Goal: Task Accomplishment & Management: Manage account settings

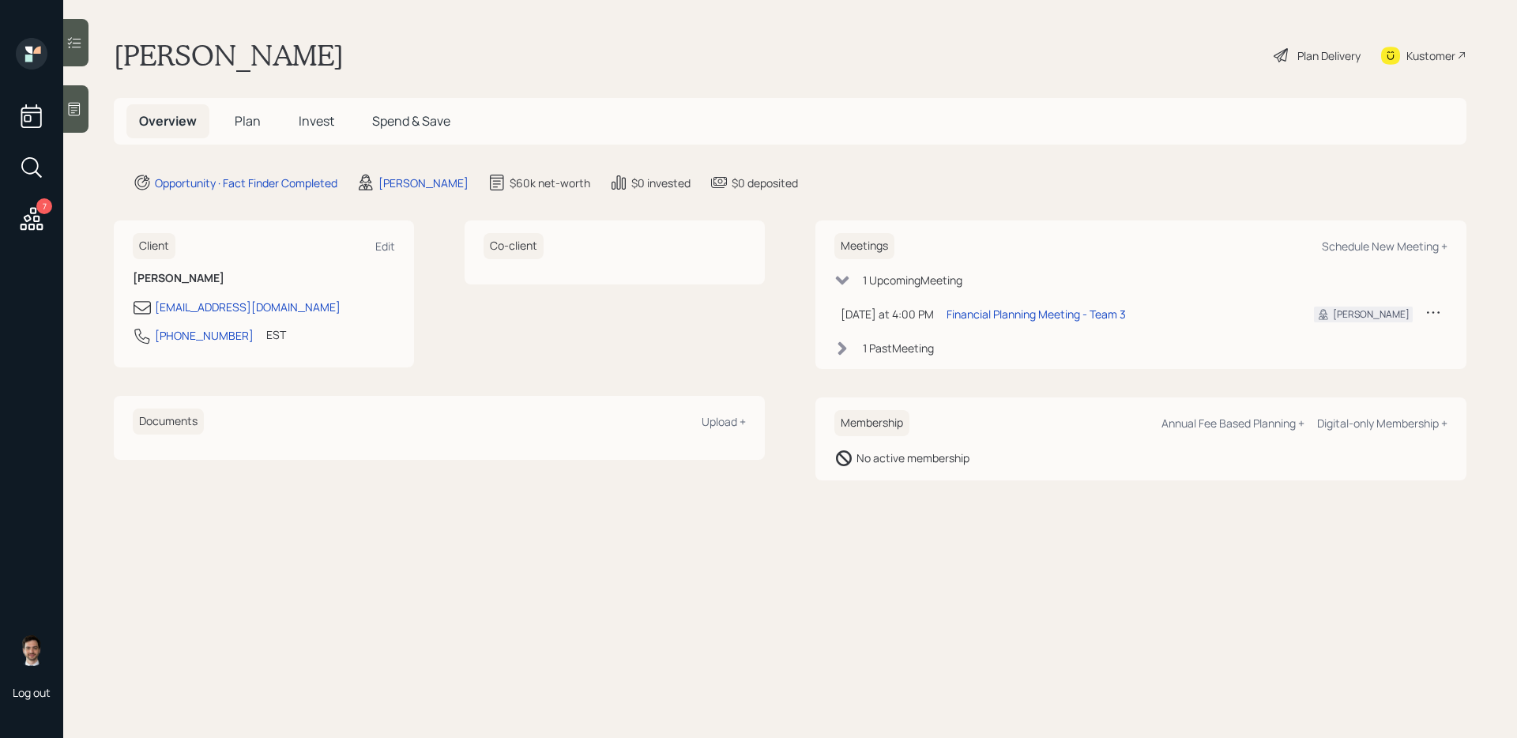
click at [26, 225] on icon at bounding box center [32, 218] width 23 height 23
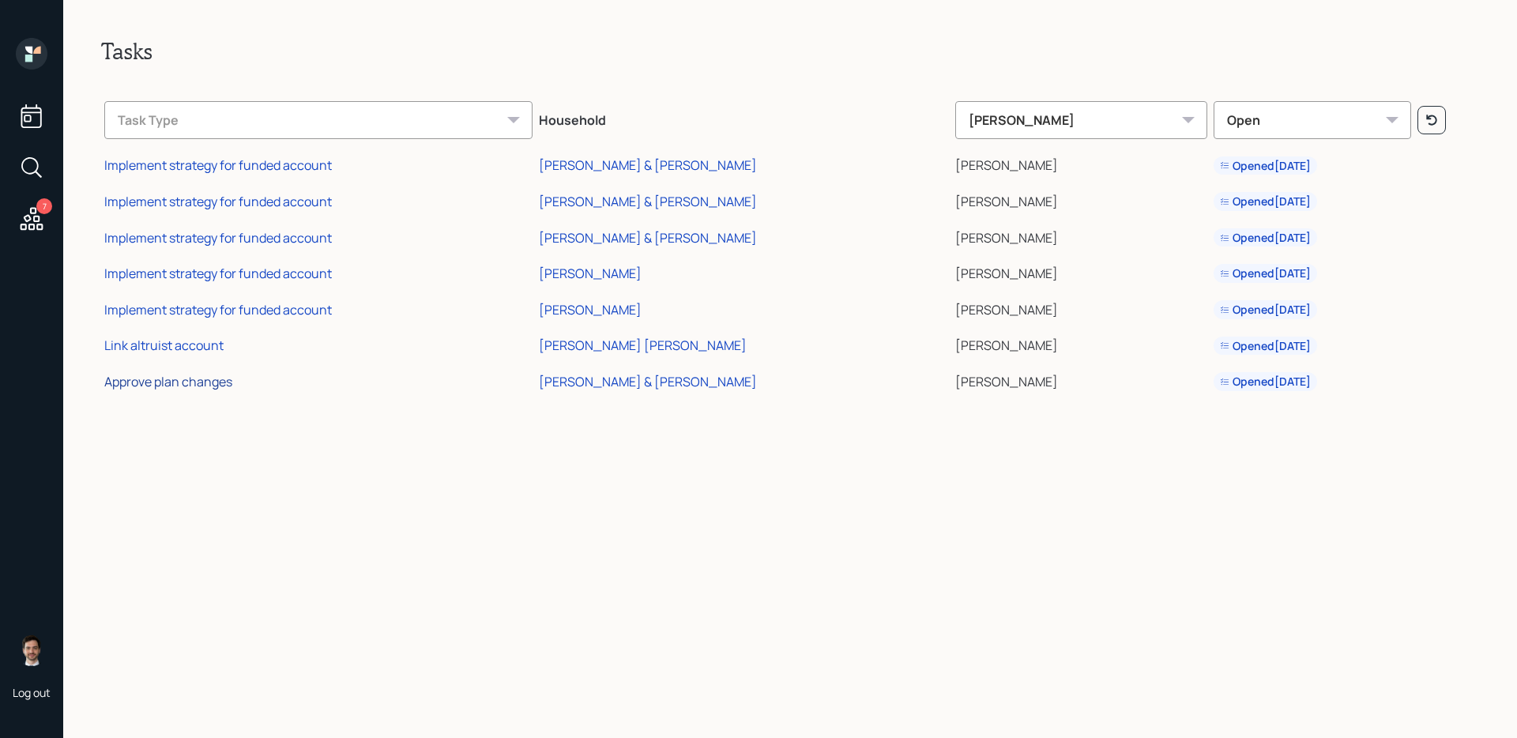
click at [202, 384] on div "Approve plan changes" at bounding box center [168, 381] width 128 height 17
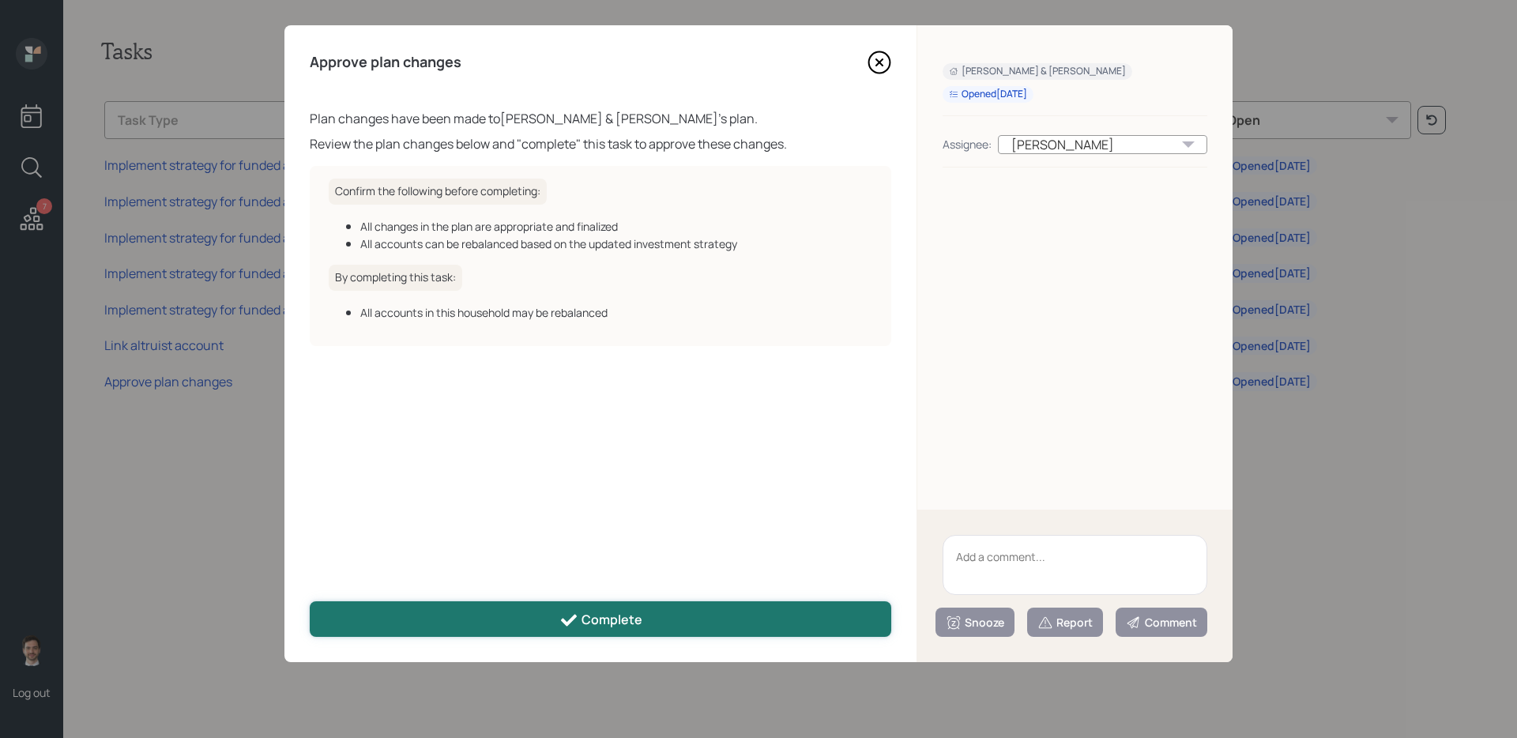
click at [649, 587] on button "Complete" at bounding box center [601, 619] width 582 height 36
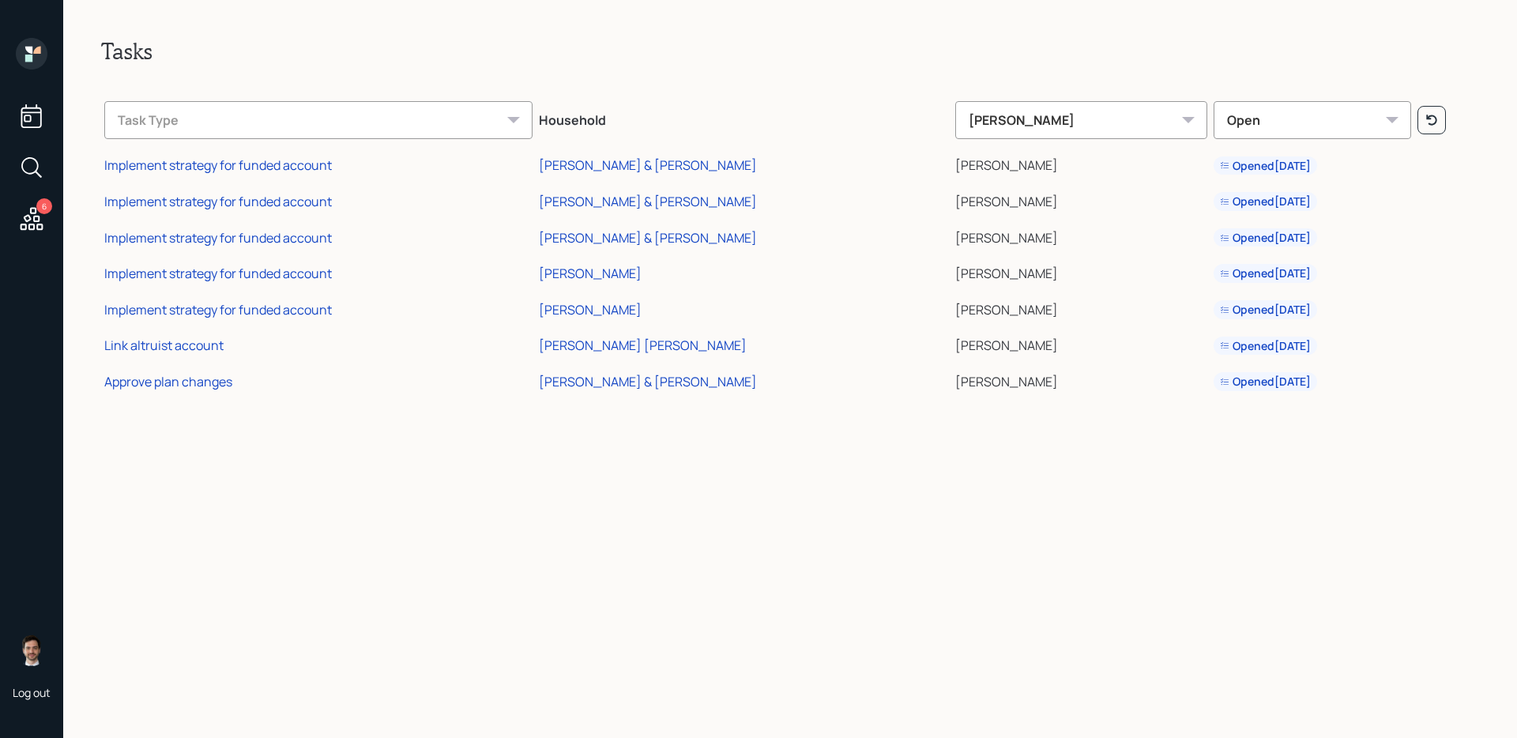
click at [877, 63] on h2 "Tasks" at bounding box center [790, 51] width 1378 height 27
click at [291, 158] on div "Implement strategy for funded account" at bounding box center [218, 164] width 228 height 17
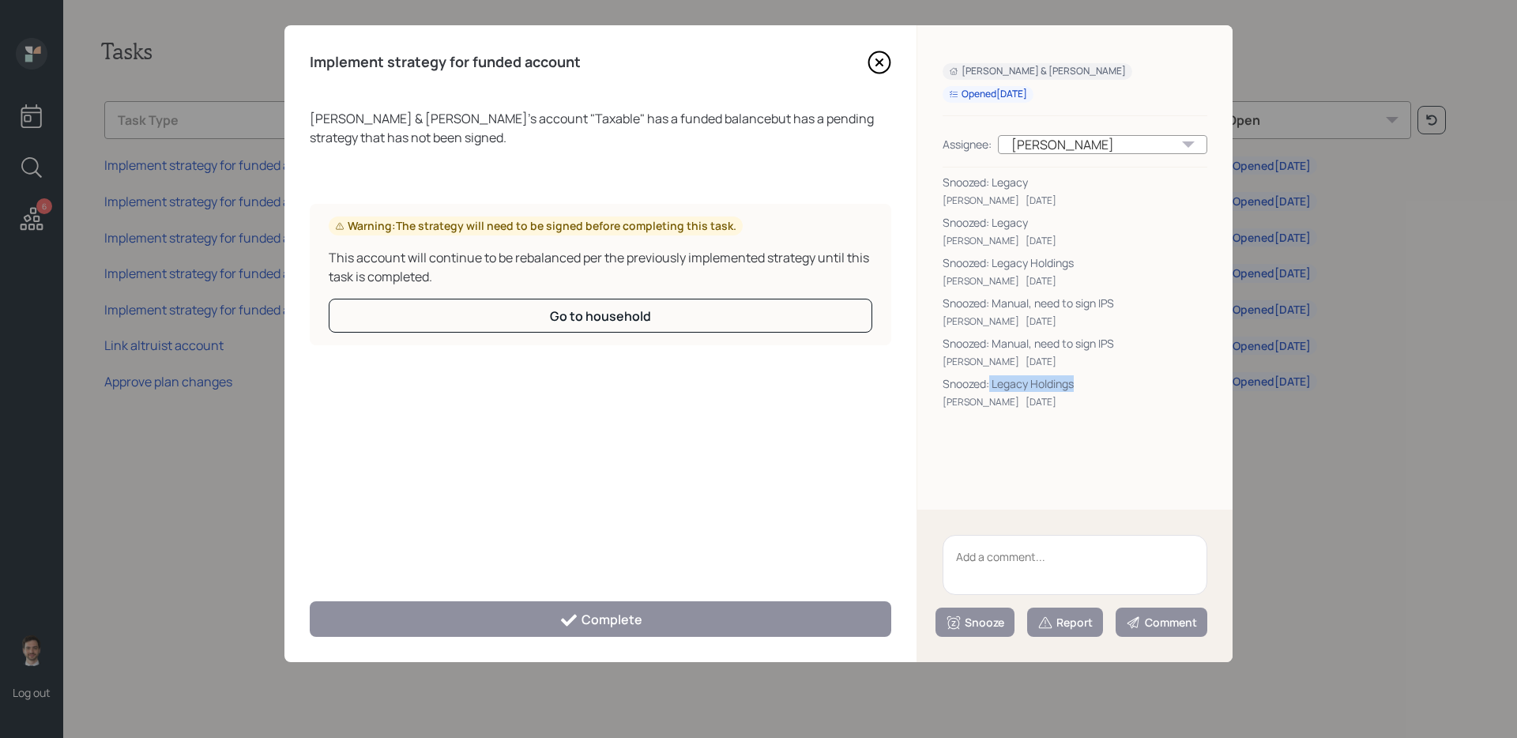
drag, startPoint x: 1088, startPoint y: 386, endPoint x: 989, endPoint y: 387, distance: 98.8
click at [989, 387] on div "Snoozed: Legacy Holdings" at bounding box center [1075, 383] width 265 height 17
copy div "Legacy Holdings"
click at [1005, 563] on textarea at bounding box center [1075, 565] width 265 height 60
paste textarea "Legacy Holdings"
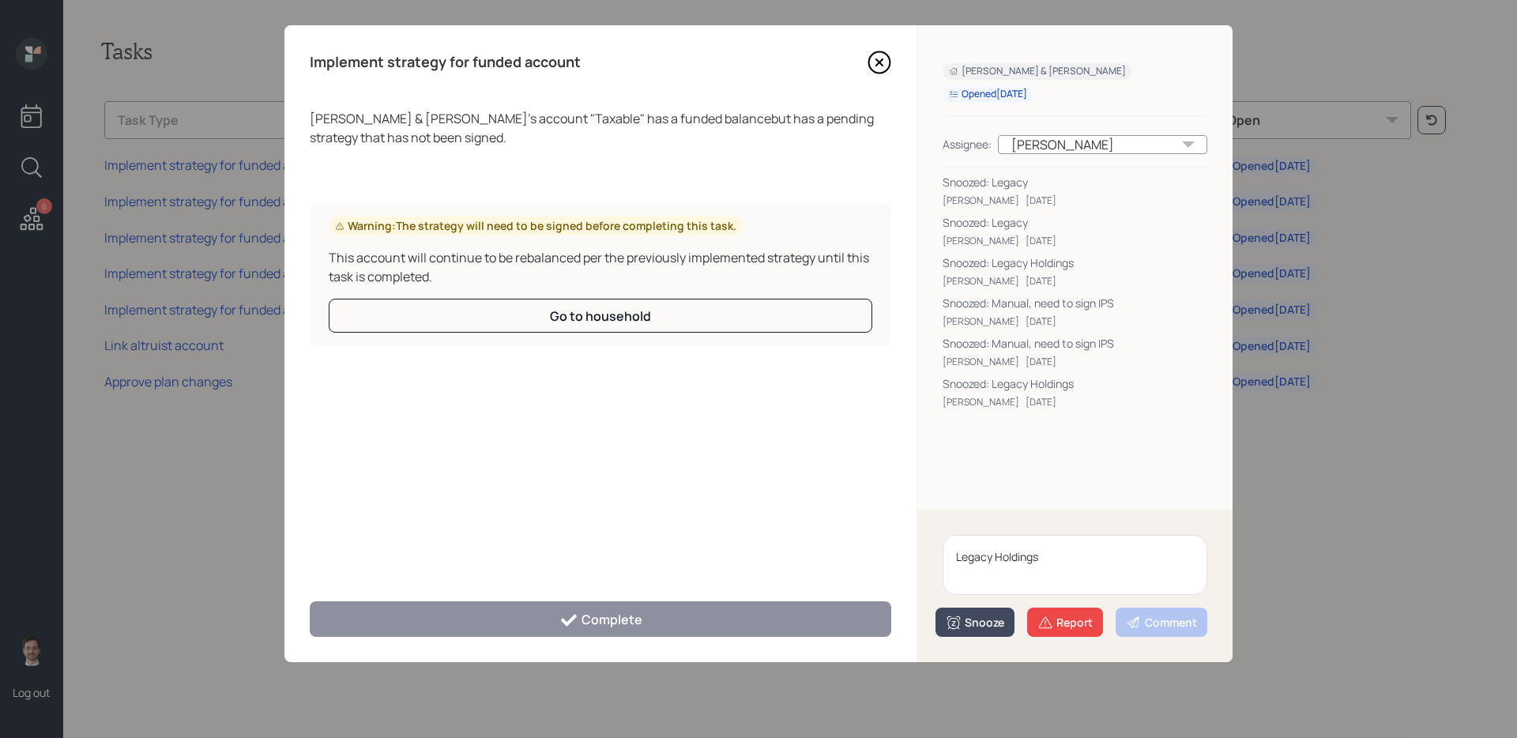
type textarea "Legacy Holdings"
click at [975, 587] on div "Snooze" at bounding box center [975, 623] width 58 height 16
click at [982, 587] on button "2 weeks" at bounding box center [974, 588] width 77 height 31
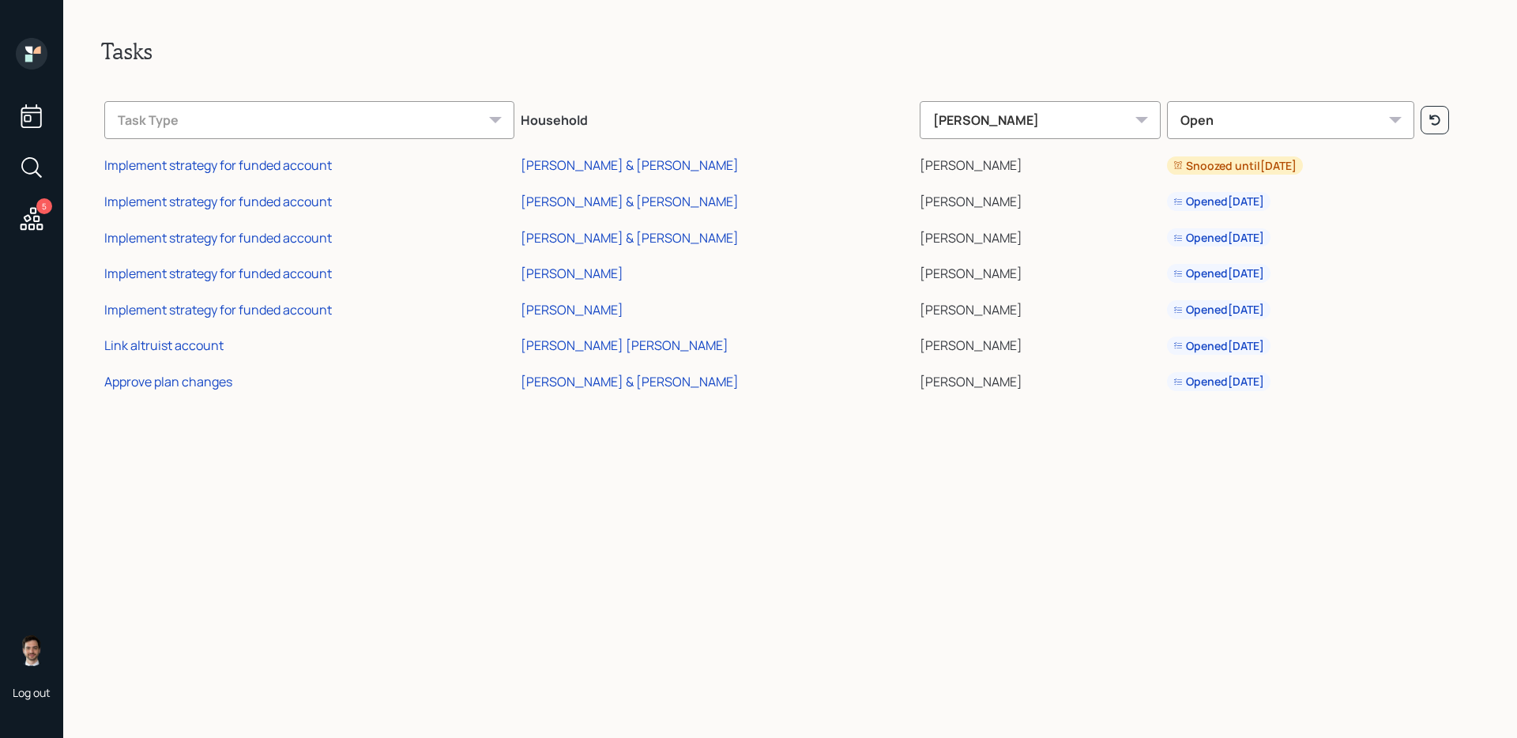
click at [32, 55] on icon at bounding box center [28, 58] width 7 height 7
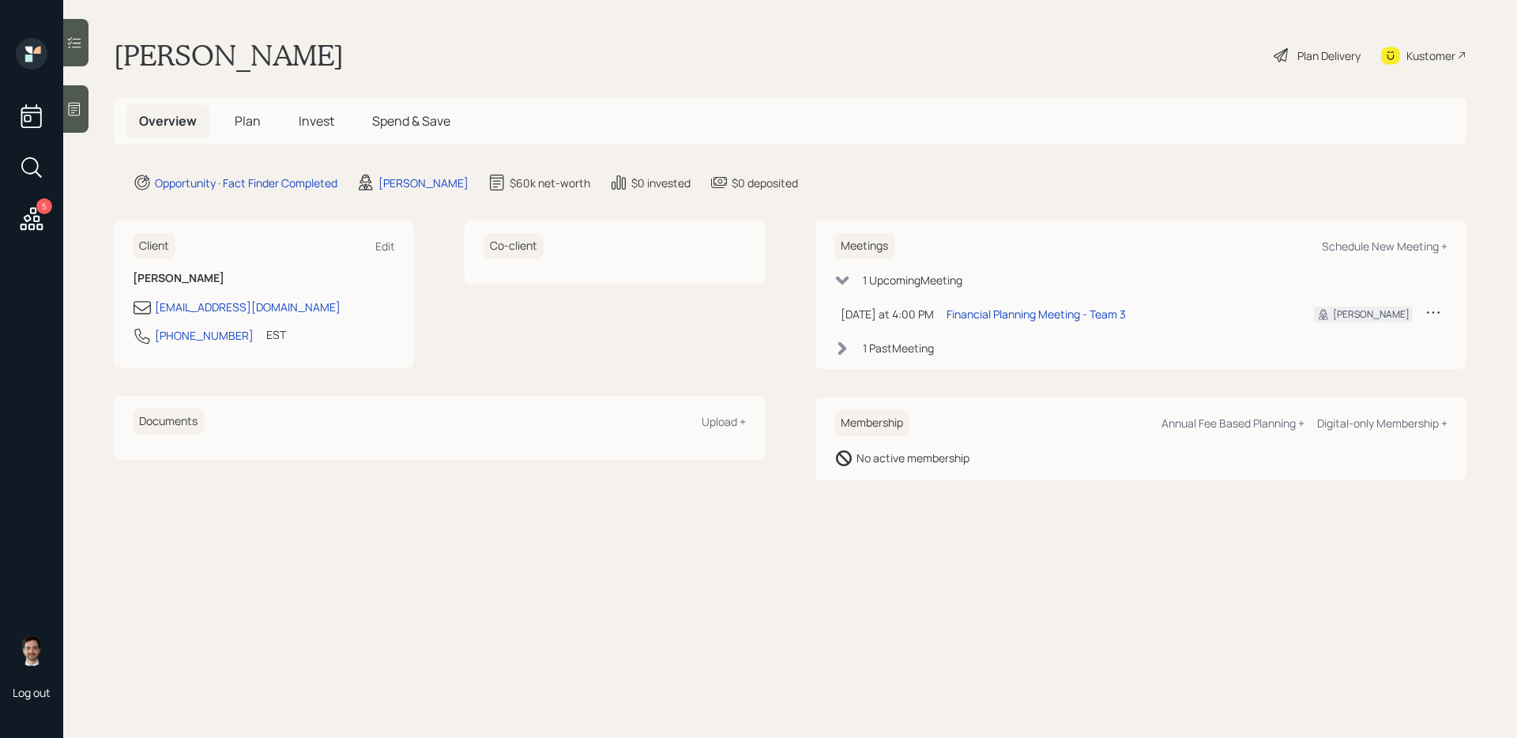
click at [260, 119] on h5 "Plan" at bounding box center [247, 121] width 51 height 34
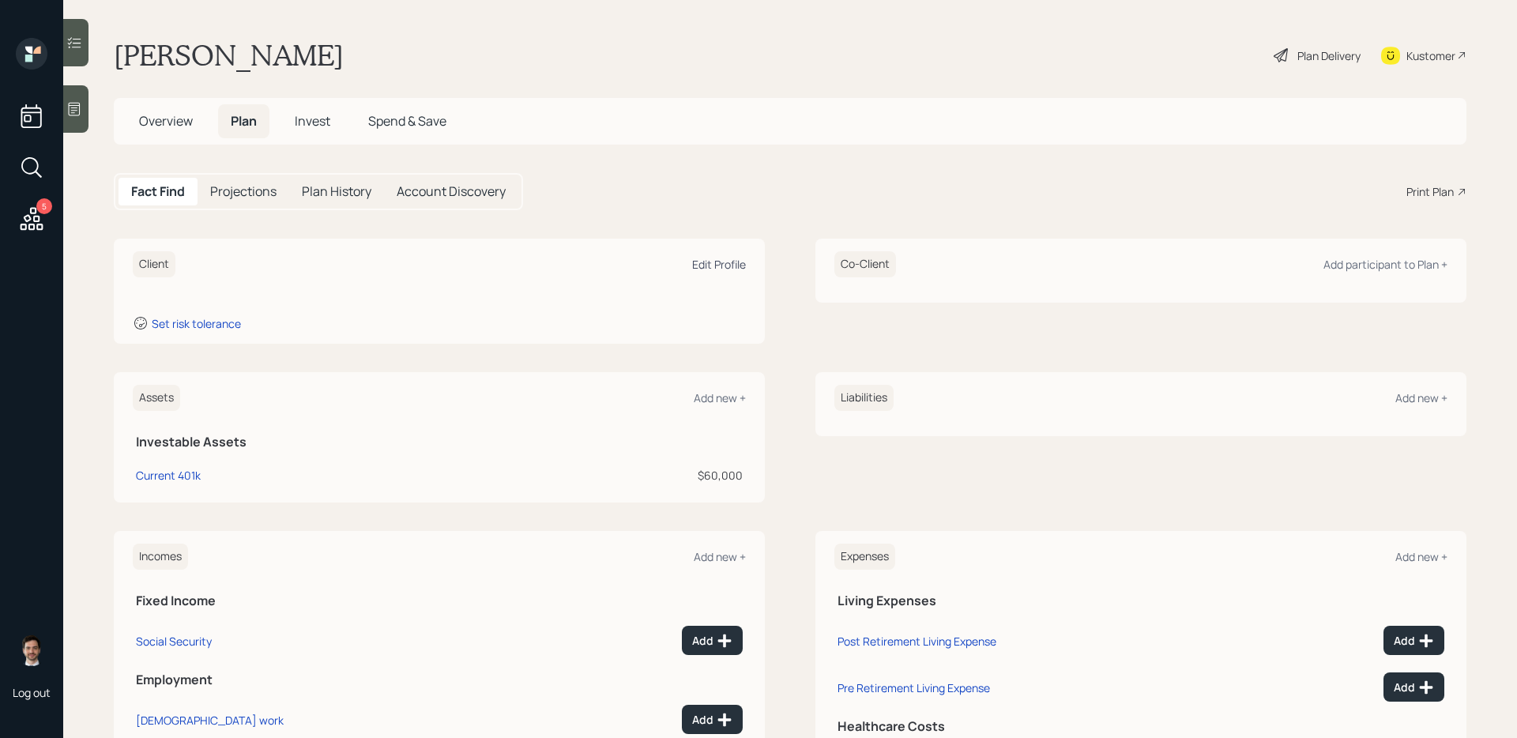
click at [722, 261] on div "Edit Profile" at bounding box center [719, 264] width 54 height 15
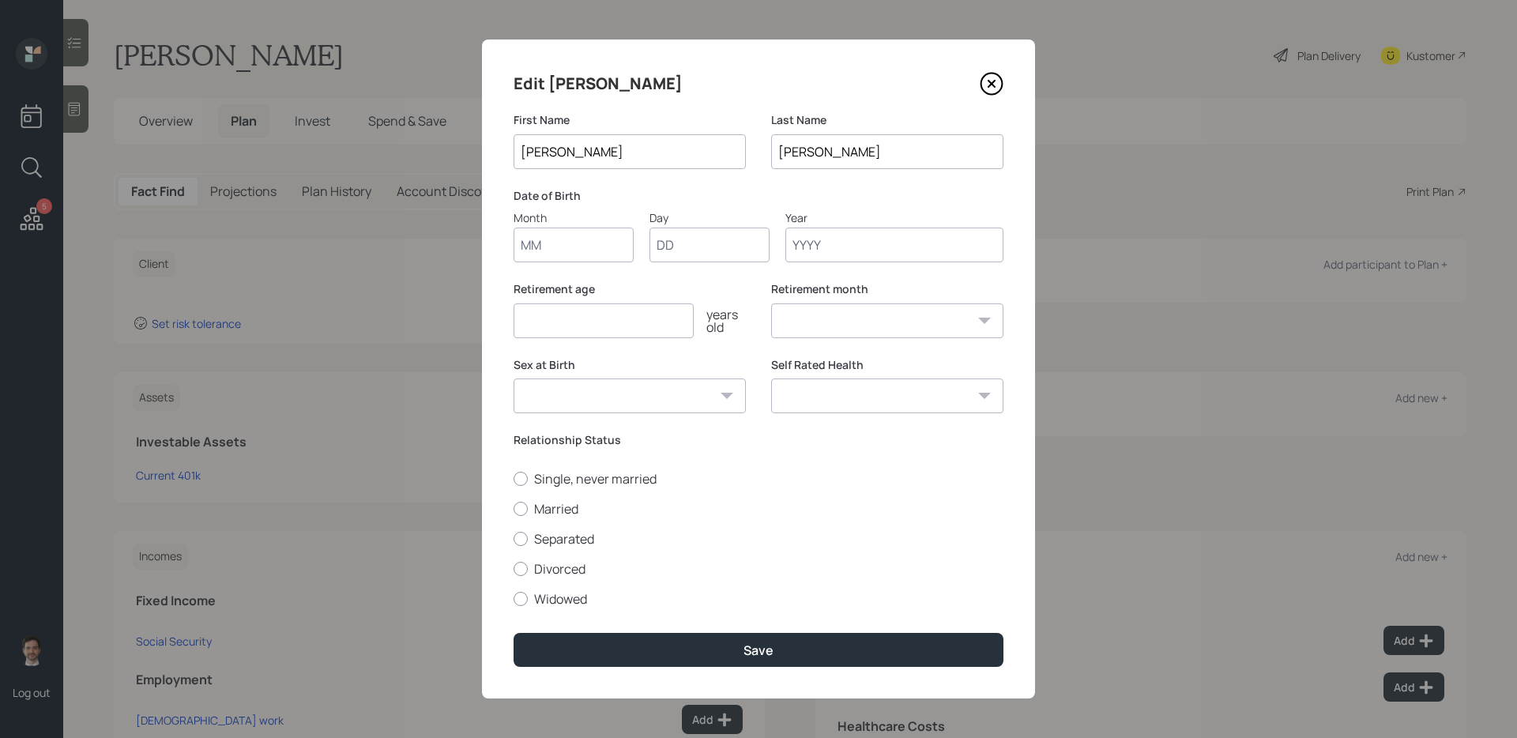
click at [579, 237] on input "Month" at bounding box center [574, 245] width 120 height 35
type input "11"
type input "22"
type input "1960"
select select "11"
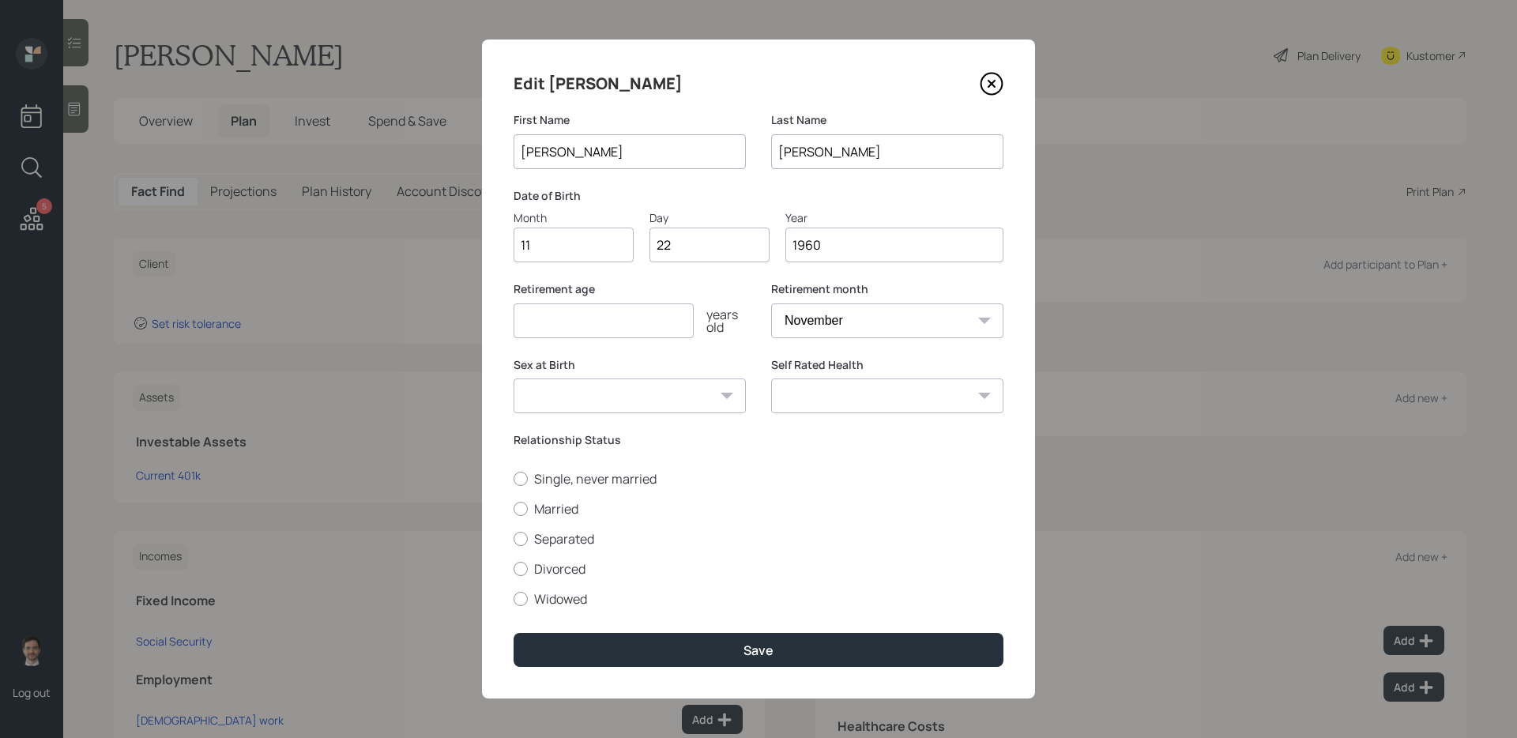
type input "1960"
click at [687, 322] on input "number" at bounding box center [604, 320] width 180 height 35
click at [888, 328] on select "January February March April May June July August September October November De…" at bounding box center [887, 320] width 232 height 35
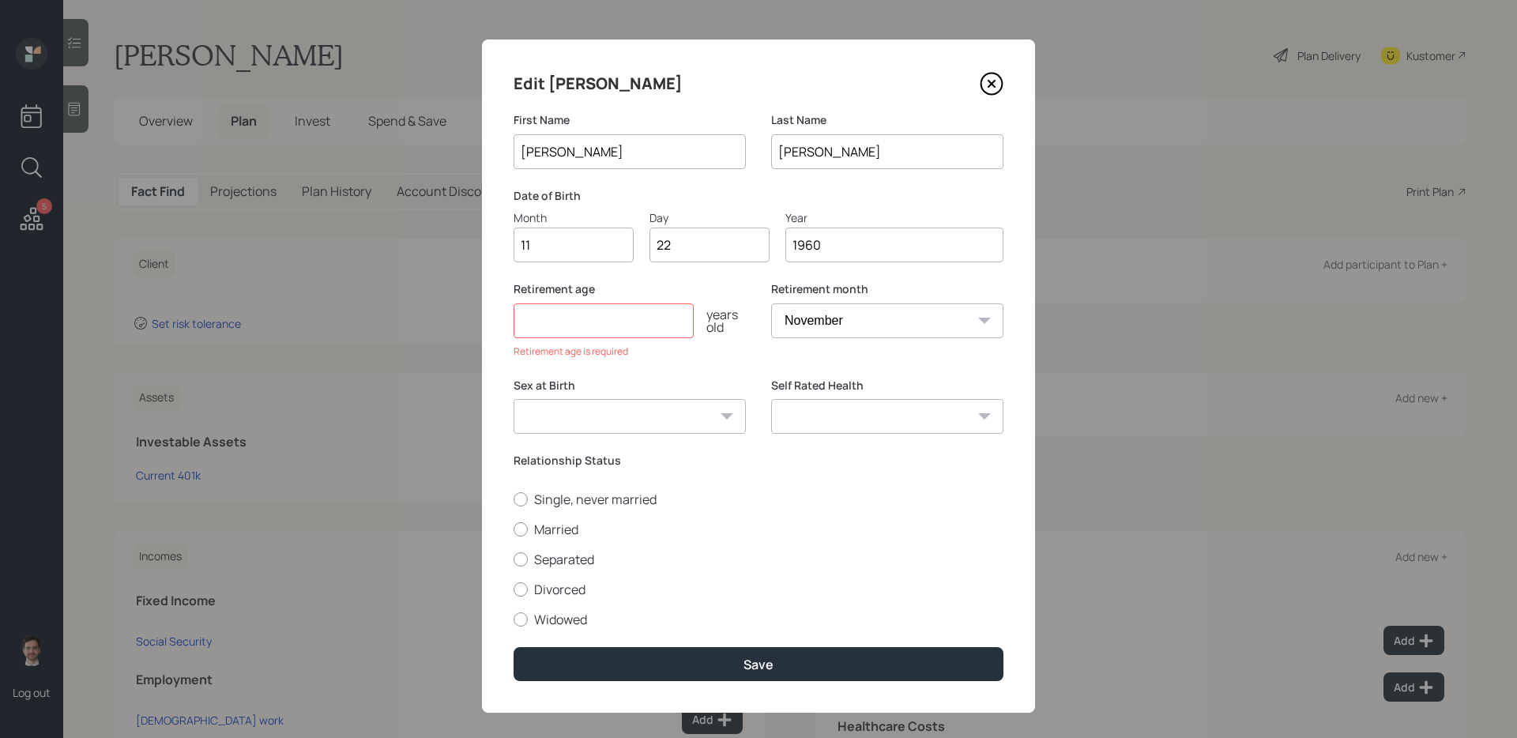
click at [654, 322] on input "number" at bounding box center [604, 320] width 180 height 35
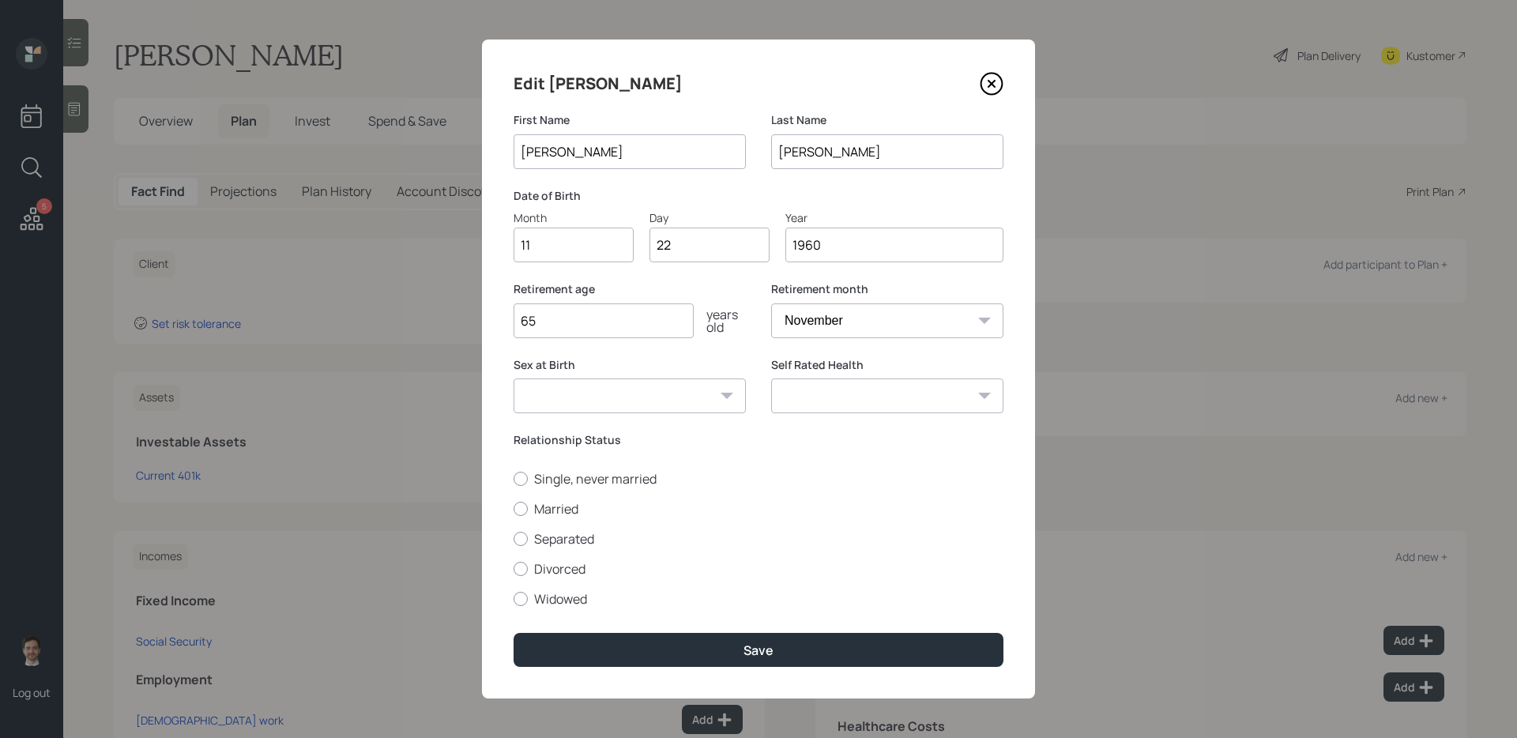
type input "65"
click at [850, 317] on select "January February March April May June July August September October November De…" at bounding box center [887, 320] width 232 height 35
select select "1"
click at [771, 303] on select "January February March April May June July August September October November De…" at bounding box center [887, 320] width 232 height 35
click at [662, 327] on input "65" at bounding box center [604, 320] width 180 height 35
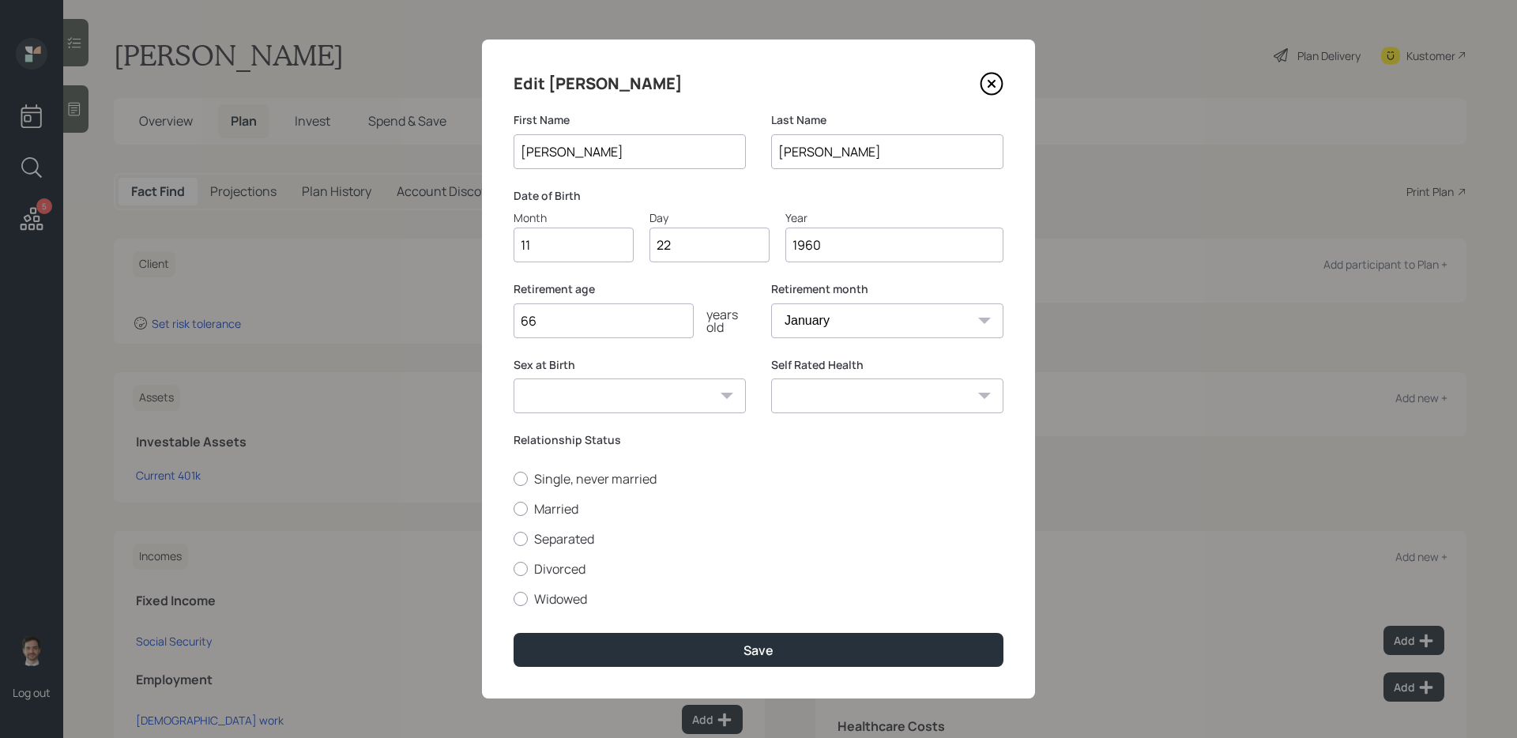
type input "66"
click at [665, 396] on select "[DEMOGRAPHIC_DATA] [DEMOGRAPHIC_DATA] Other / Prefer not to say" at bounding box center [630, 396] width 232 height 35
select select "[DEMOGRAPHIC_DATA]"
click at [514, 379] on select "[DEMOGRAPHIC_DATA] [DEMOGRAPHIC_DATA] Other / Prefer not to say" at bounding box center [630, 396] width 232 height 35
click at [581, 480] on label "Single, never married" at bounding box center [759, 478] width 490 height 17
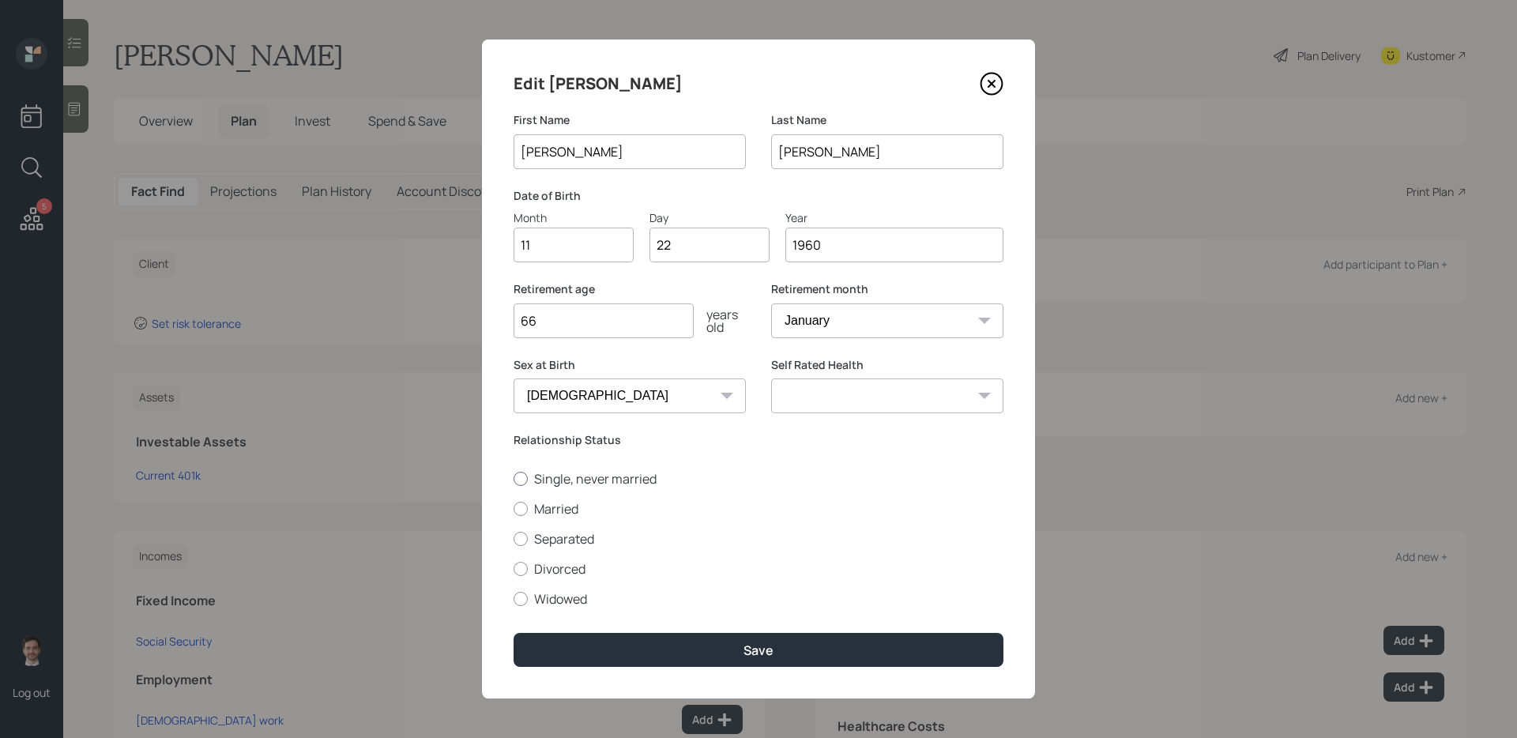
click at [514, 479] on input "Single, never married" at bounding box center [513, 478] width 1 height 1
radio input "true"
click at [968, 396] on select "Excellent Very Good Good Fair Poor" at bounding box center [887, 396] width 232 height 35
select select "very_good"
click at [771, 379] on select "Excellent Very Good Good Fair Poor" at bounding box center [887, 396] width 232 height 35
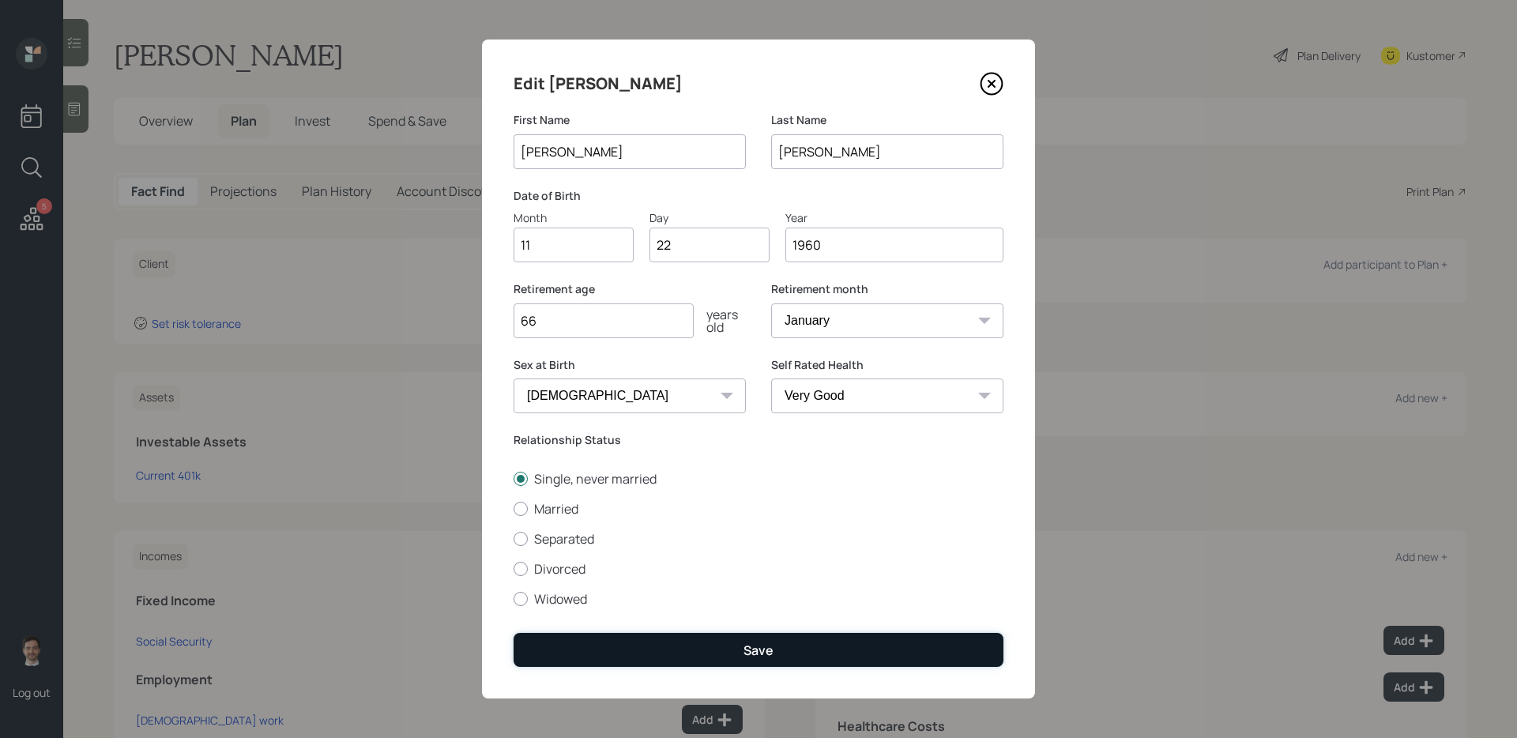
click at [816, 587] on button "Save" at bounding box center [759, 650] width 490 height 34
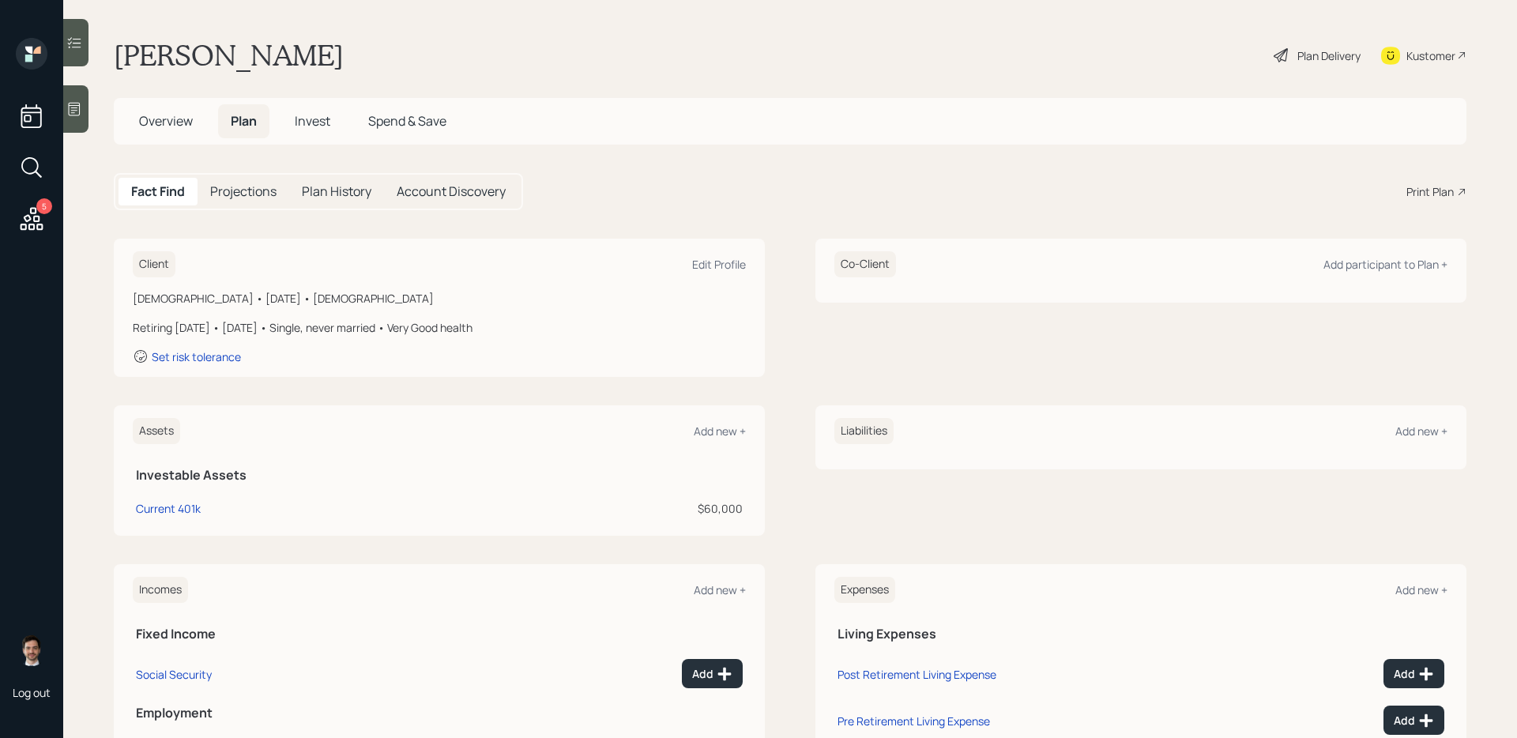
click at [1161, 59] on div "Plan Delivery" at bounding box center [1329, 55] width 63 height 17
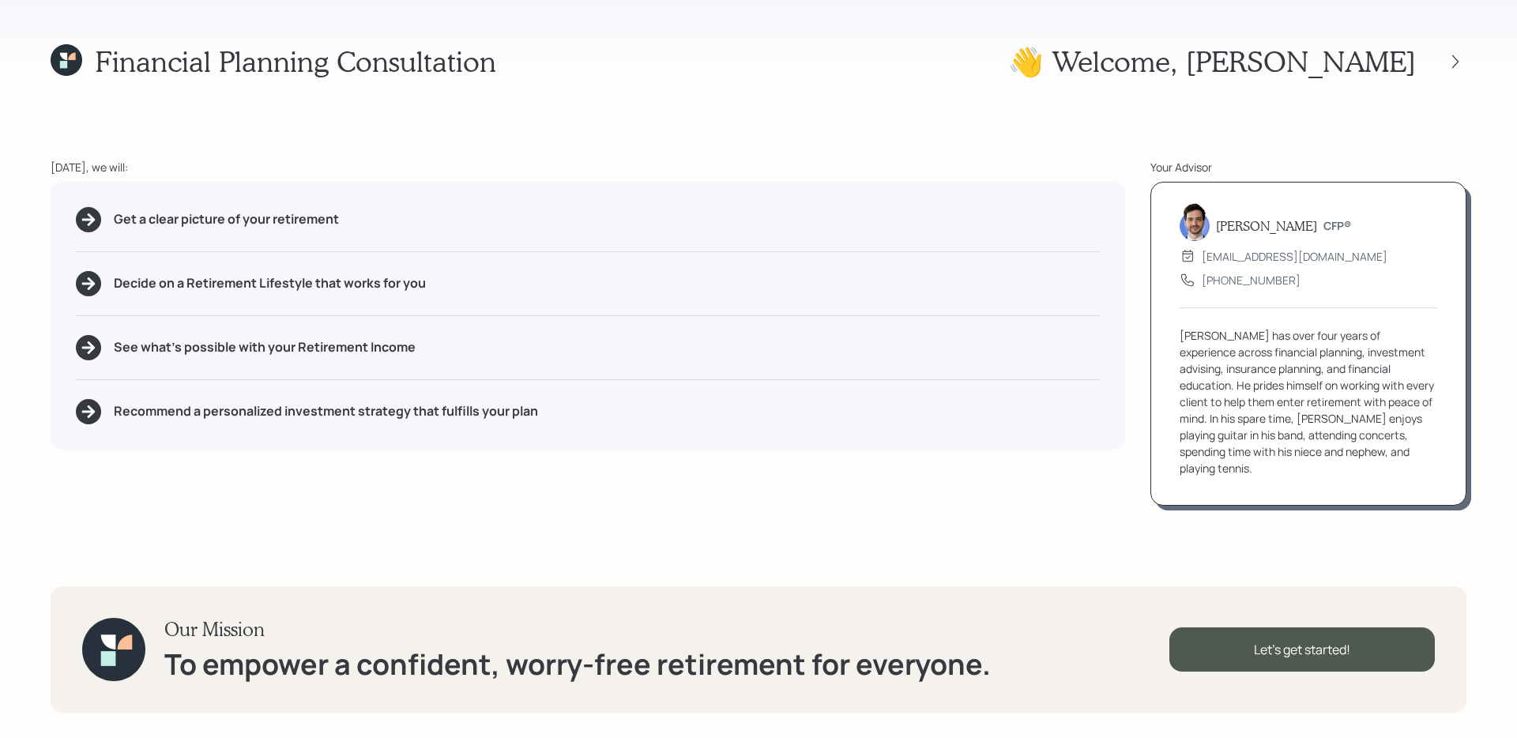
click at [1161, 53] on div "Financial Planning Consultation 👋 Welcome , [PERSON_NAME] [DATE], we will: Get …" at bounding box center [758, 369] width 1517 height 738
click at [1161, 58] on icon at bounding box center [1456, 62] width 16 height 16
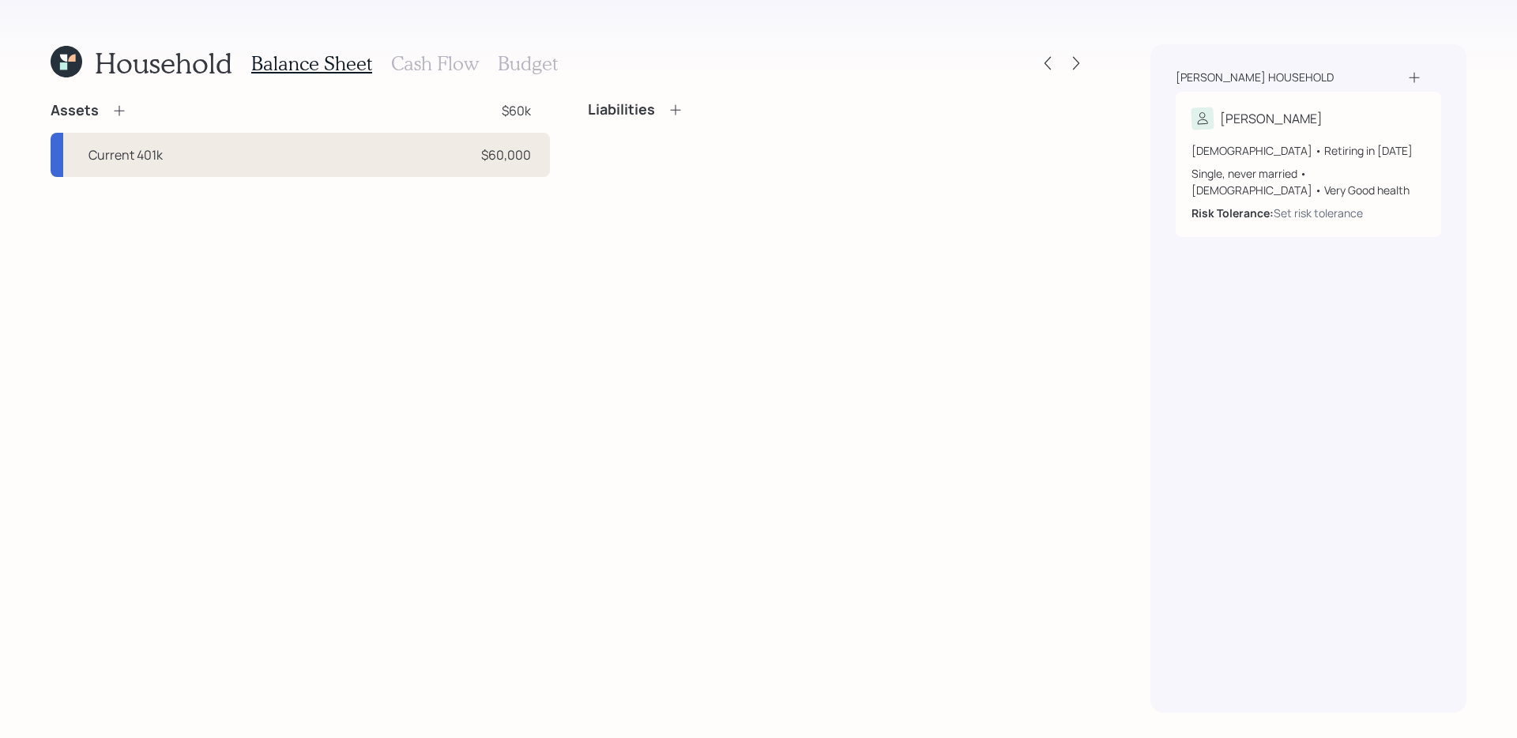
click at [391, 155] on div "Current 401k $60,000" at bounding box center [300, 155] width 499 height 44
select select "company_sponsored"
select select "balanced"
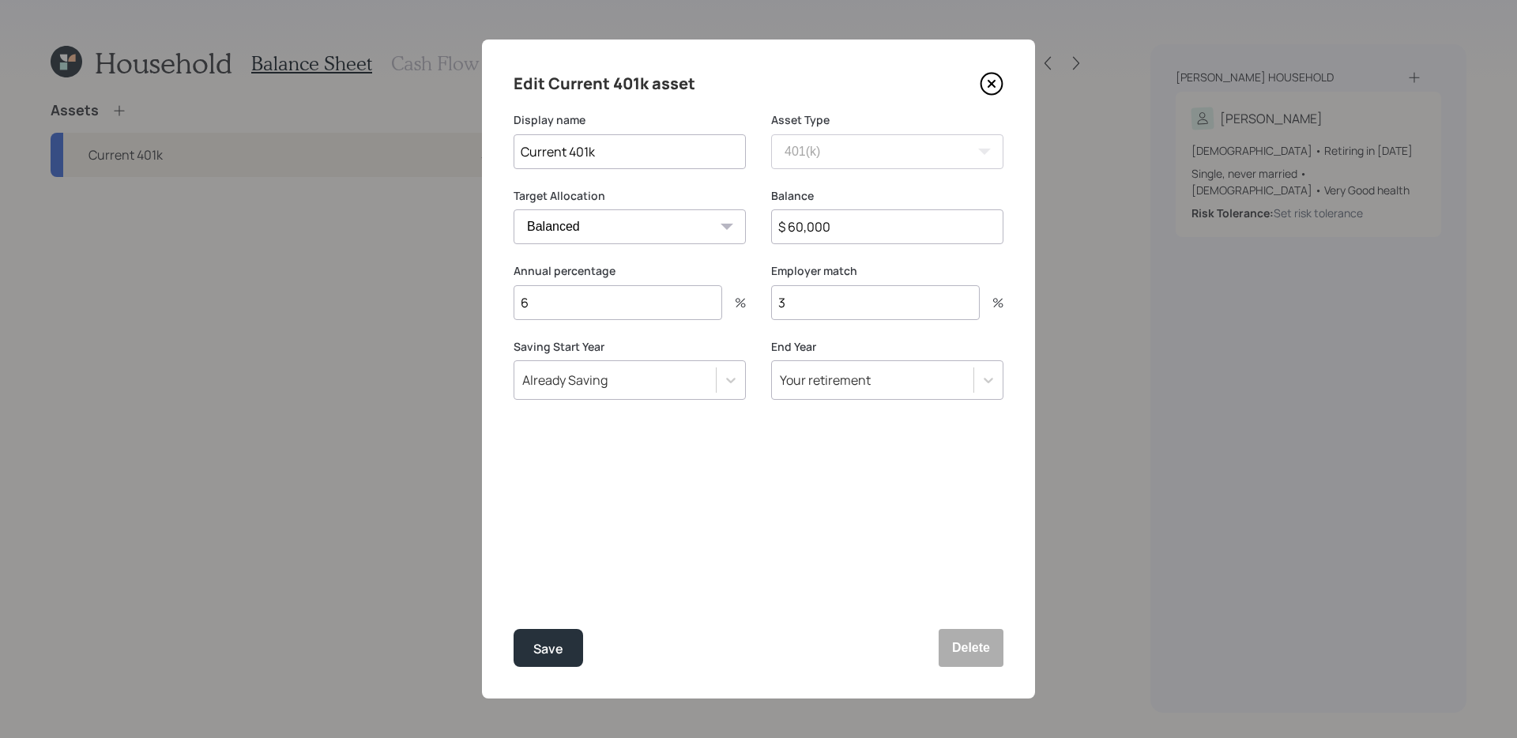
click at [890, 232] on input "$ 60,000" at bounding box center [887, 226] width 232 height 35
type input "$ 34,800"
click at [514, 587] on button "Save" at bounding box center [549, 648] width 70 height 38
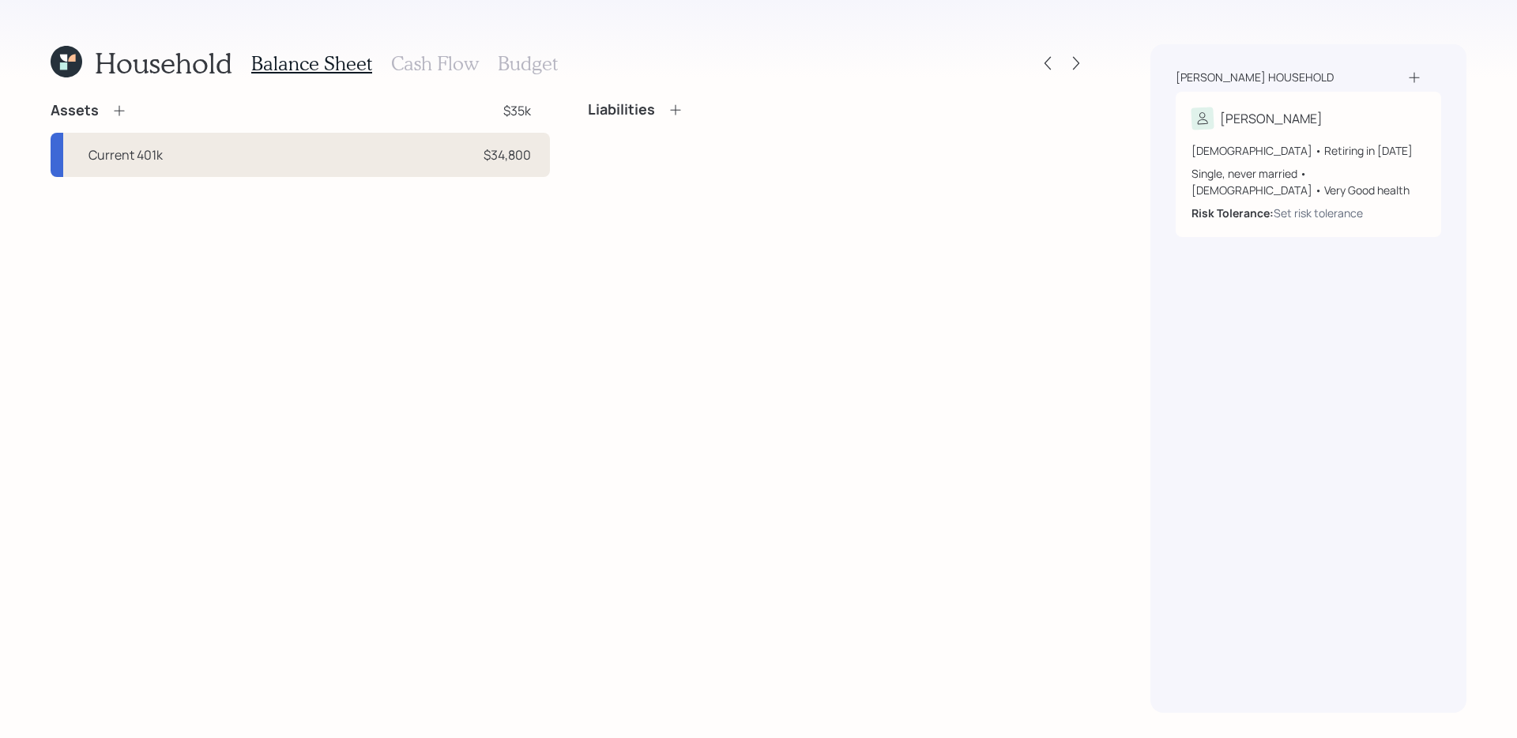
click at [340, 159] on div "Current 401k $34,800" at bounding box center [300, 155] width 499 height 44
select select "company_sponsored"
select select "balanced"
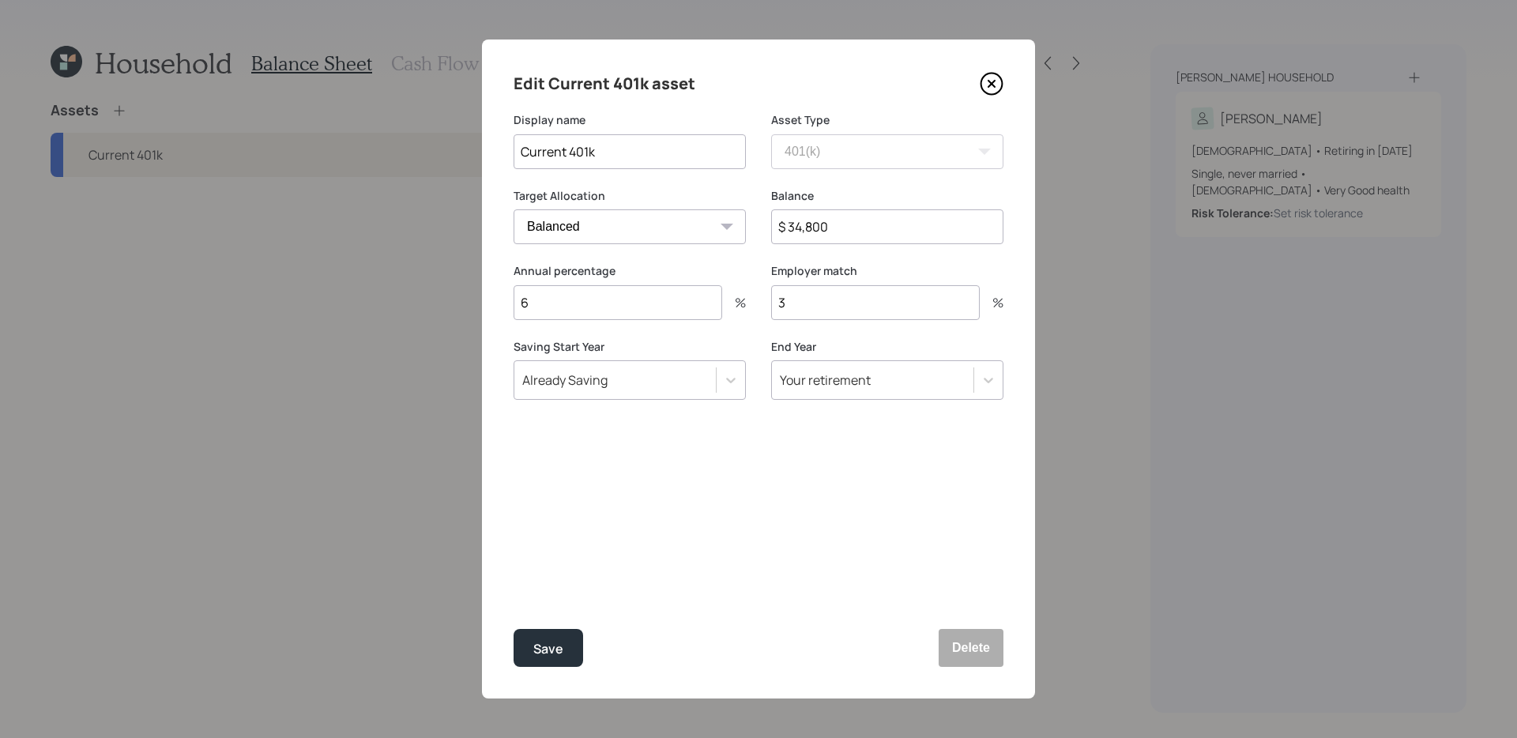
click at [669, 292] on input "6" at bounding box center [618, 302] width 209 height 35
click at [764, 556] on div "Edit Current 401k asset Display name Current 401k Asset Type SEP [PERSON_NAME] …" at bounding box center [758, 369] width 553 height 659
click at [646, 293] on input "6" at bounding box center [618, 302] width 209 height 35
type input "7"
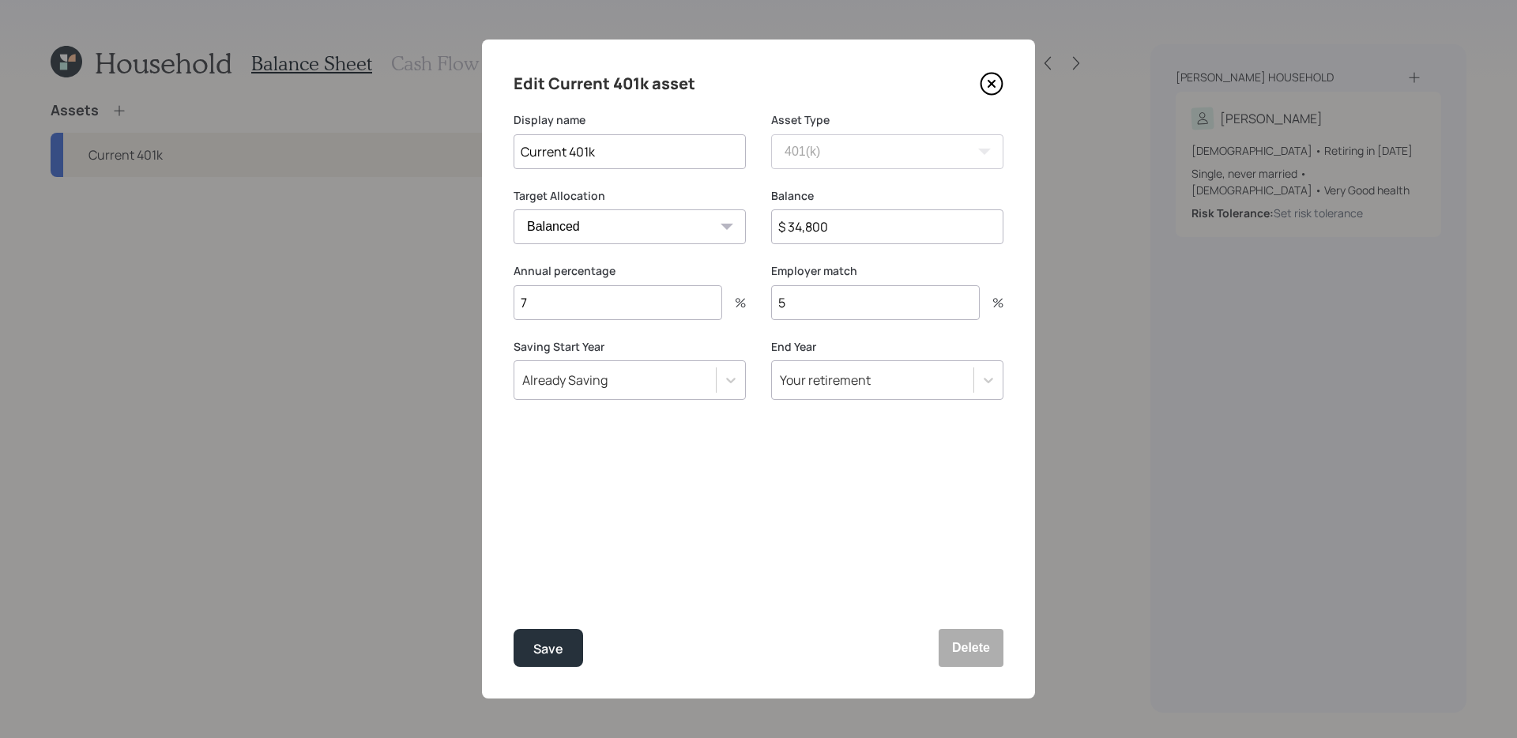
type input "5"
click at [514, 587] on button "Save" at bounding box center [549, 648] width 70 height 38
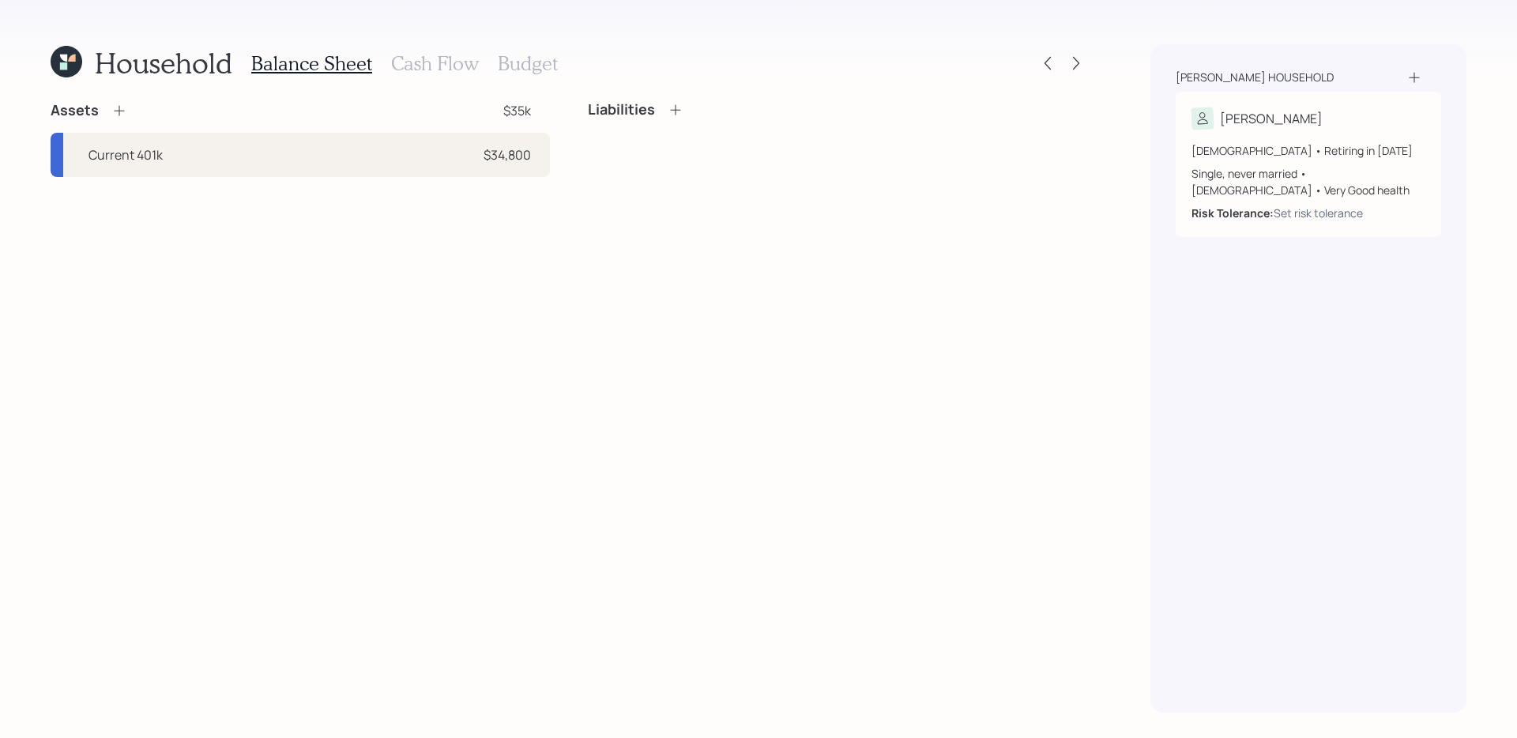
click at [122, 106] on icon at bounding box center [119, 111] width 16 height 16
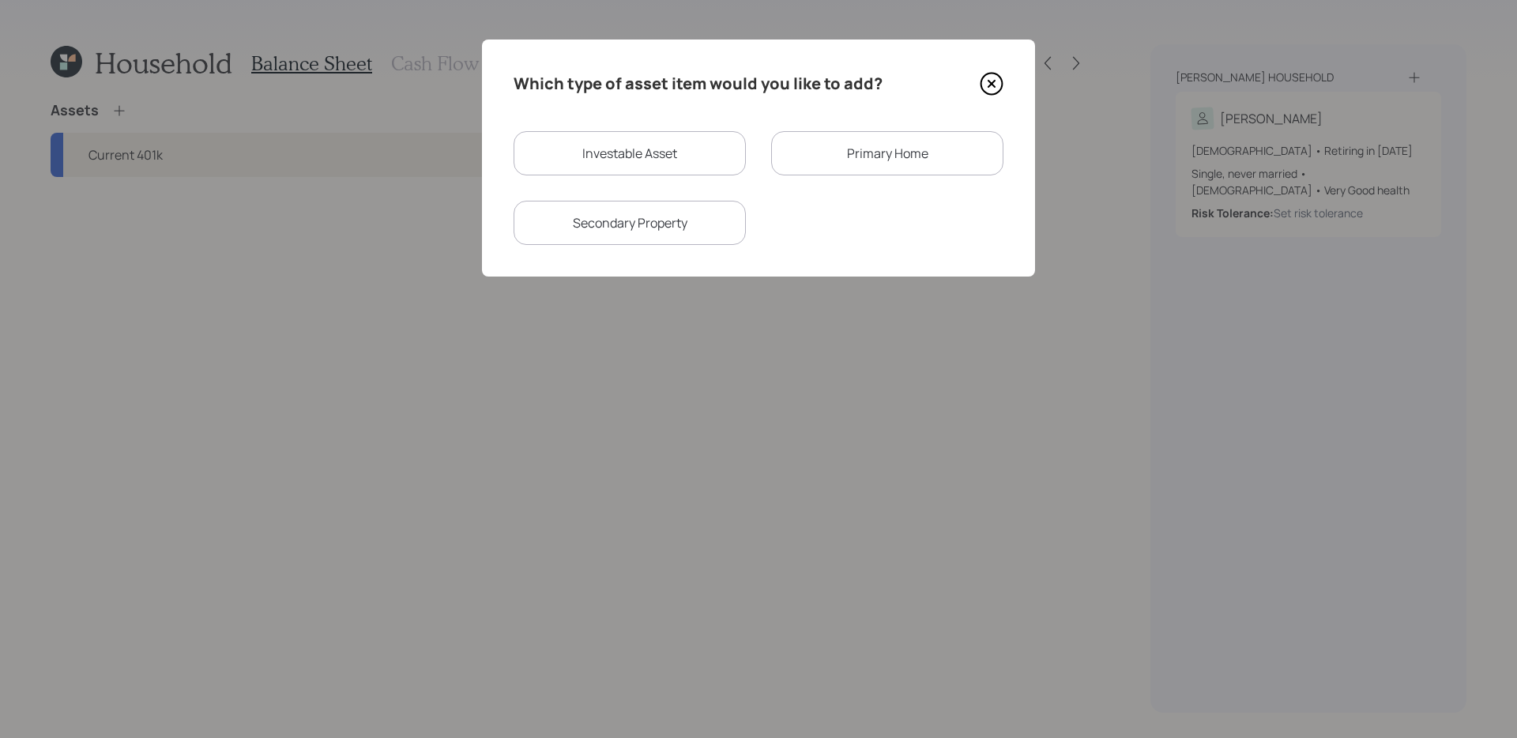
click at [695, 137] on div "Investable Asset" at bounding box center [630, 153] width 232 height 44
select select "taxable"
select select "balanced"
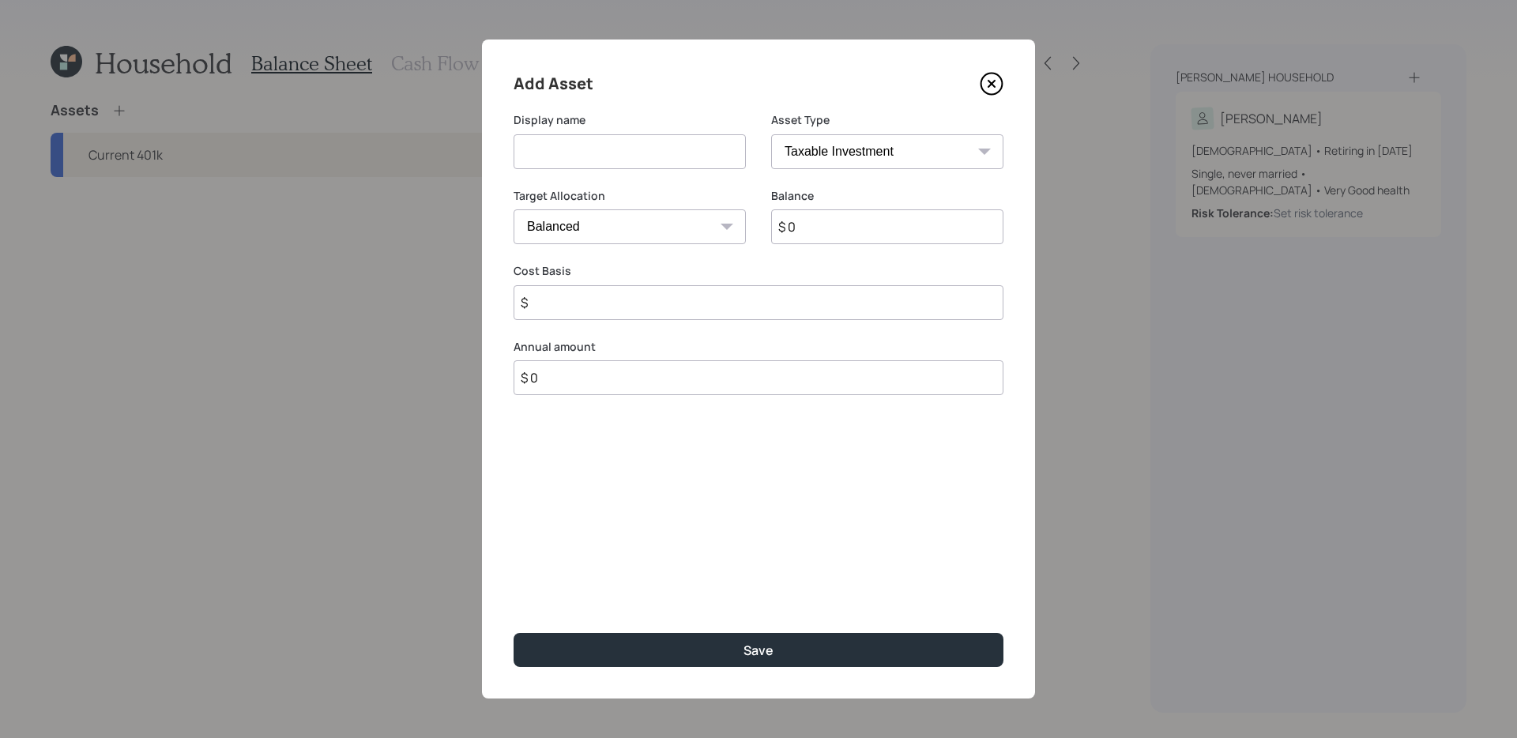
click at [888, 154] on select "SEP [PERSON_NAME] IRA 401(k) [PERSON_NAME] 401(k) 403(b) [PERSON_NAME] 403(b) 4…" at bounding box center [887, 151] width 232 height 35
select select "ira"
click at [771, 134] on select "SEP [PERSON_NAME] IRA 401(k) [PERSON_NAME] 401(k) 403(b) [PERSON_NAME] 403(b) 4…" at bounding box center [887, 151] width 232 height 35
type input "$"
click at [631, 160] on input at bounding box center [630, 151] width 232 height 35
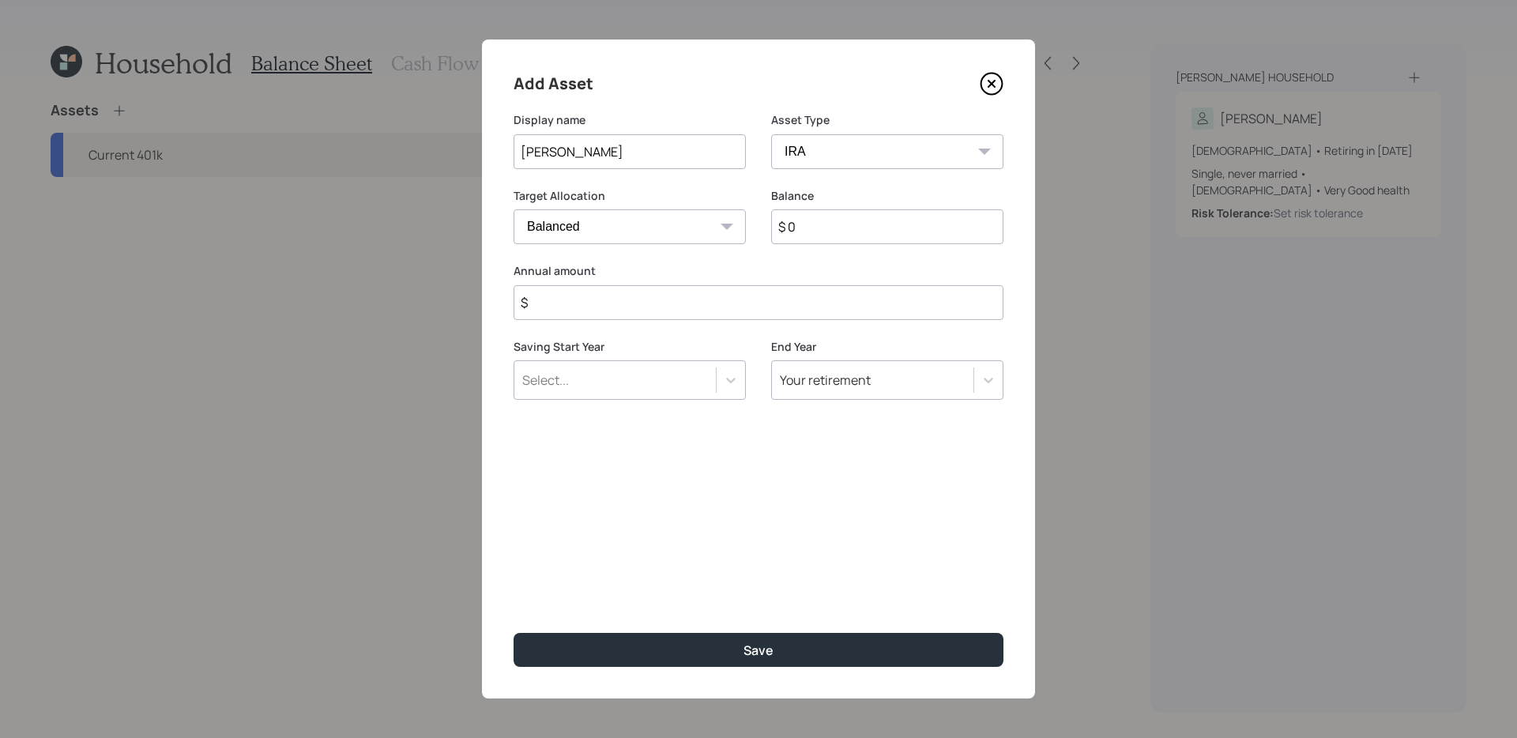
click at [705, 152] on input "[PERSON_NAME]" at bounding box center [630, 151] width 232 height 35
type input "C"
type input "[PERSON_NAME] Investment Group IRA"
click at [740, 293] on input "$" at bounding box center [759, 302] width 490 height 35
type input "$ 0"
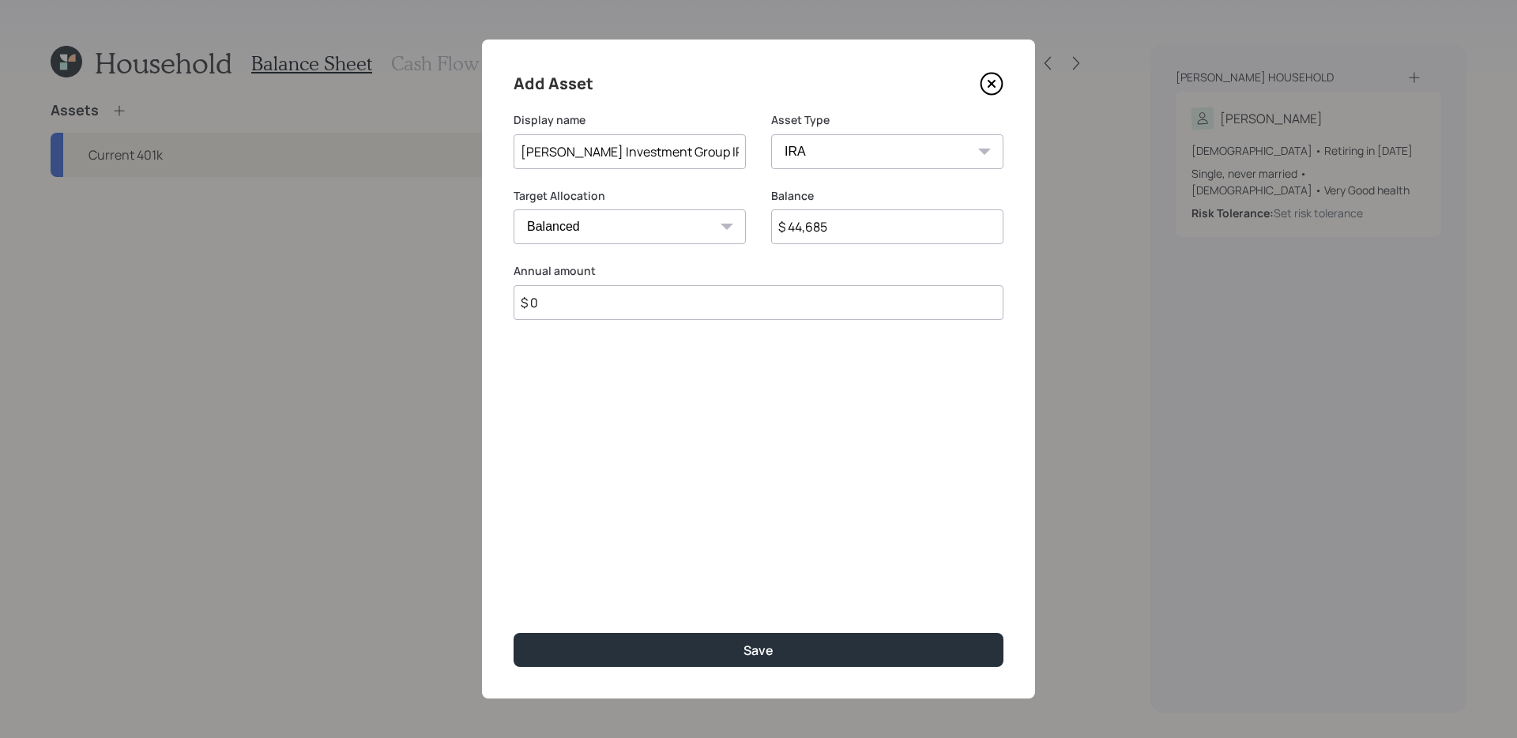
type input "$ 44,685"
click at [514, 587] on button "Save" at bounding box center [759, 650] width 490 height 34
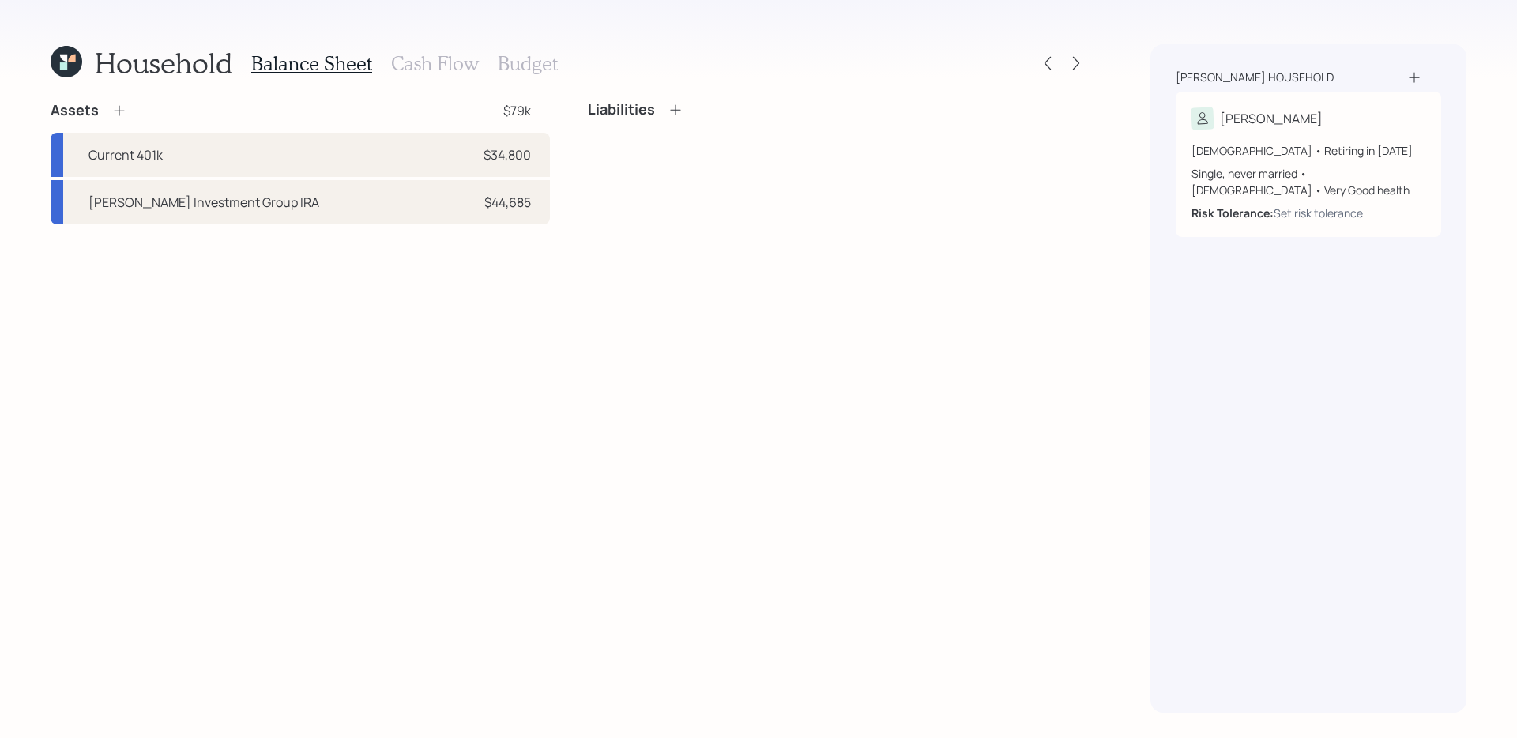
click at [468, 357] on div "Assets $79k Current 401k $34,800 [PERSON_NAME] Investment Group IRA $44,685 Lia…" at bounding box center [569, 407] width 1037 height 612
click at [121, 107] on icon at bounding box center [119, 111] width 16 height 16
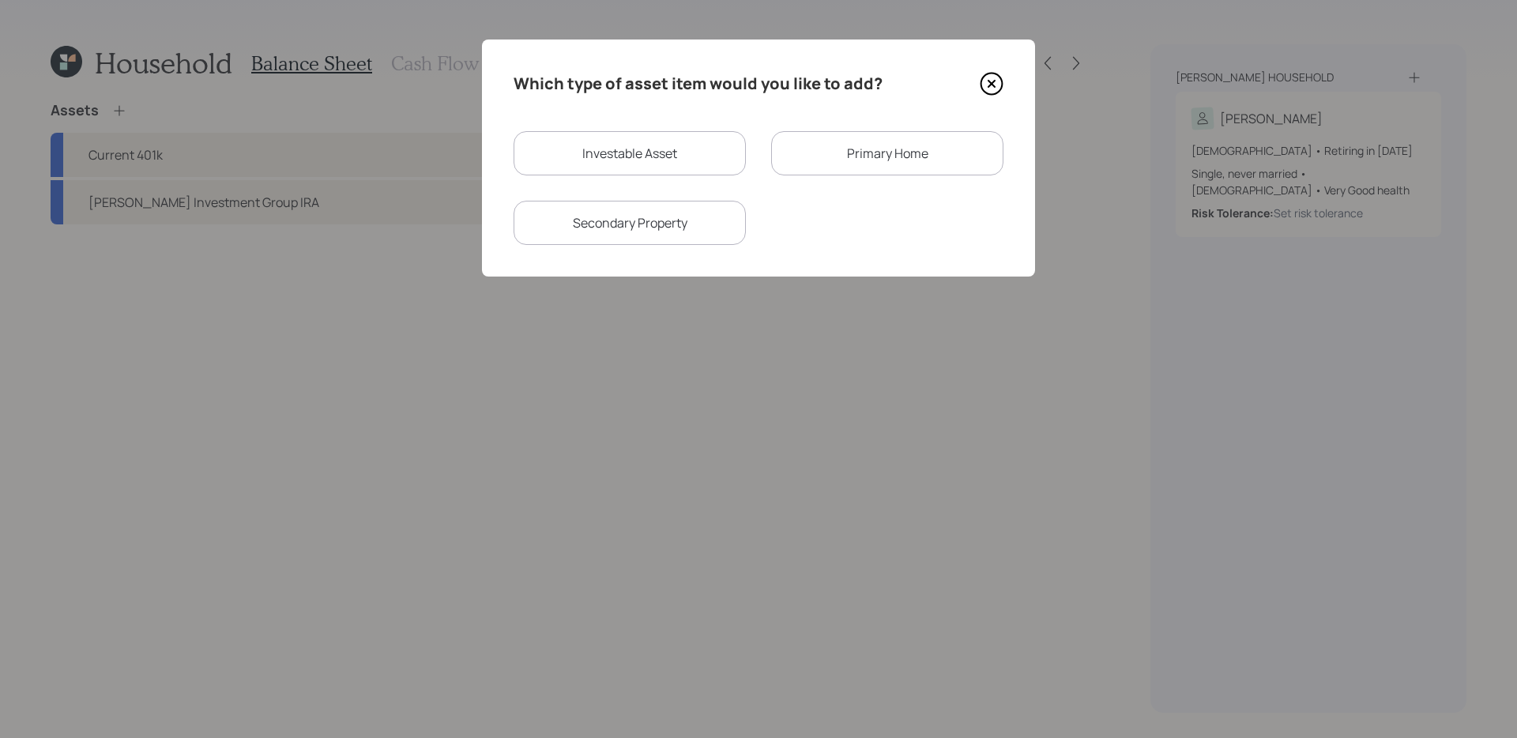
click at [581, 154] on div "Investable Asset" at bounding box center [630, 153] width 232 height 44
select select "taxable"
select select "balanced"
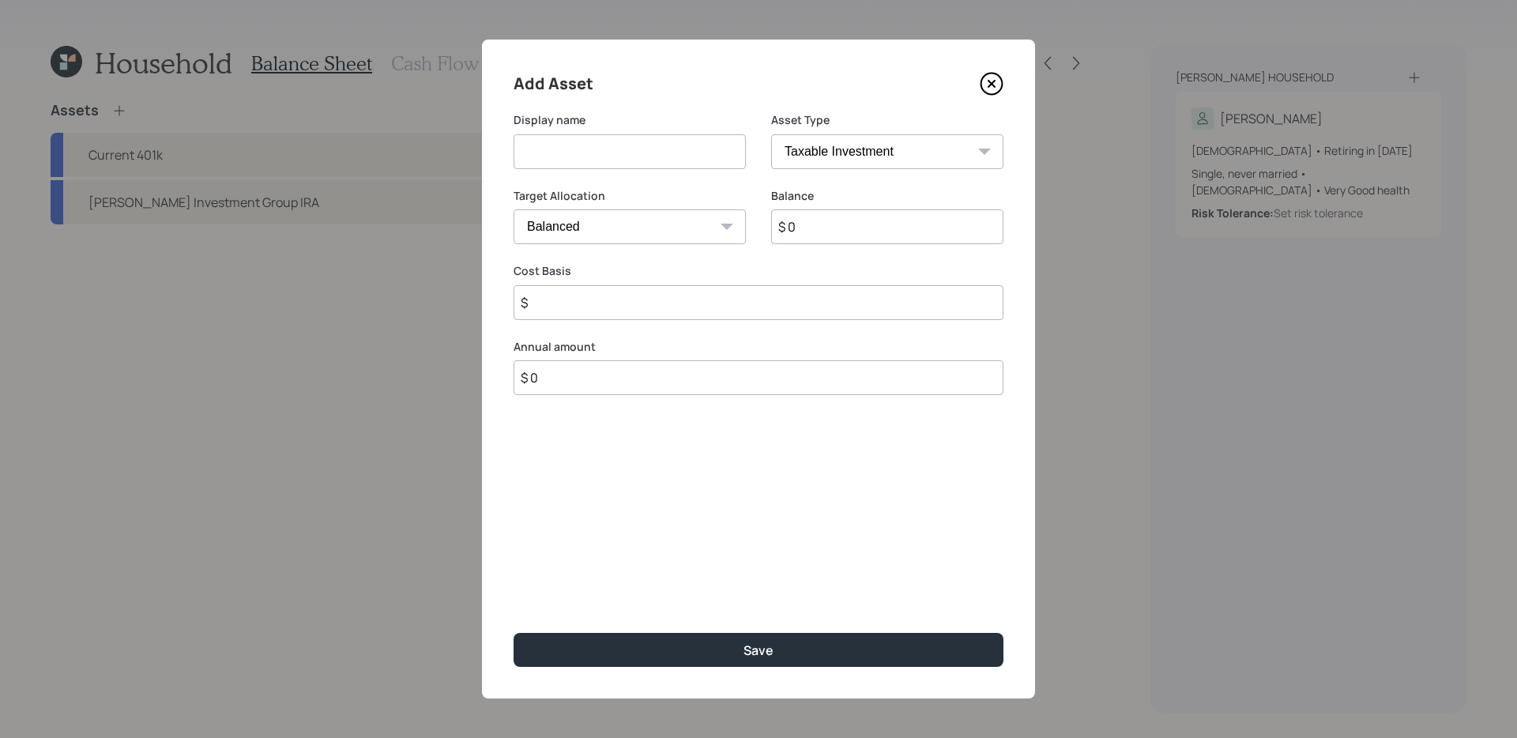
click at [582, 158] on input at bounding box center [630, 151] width 232 height 35
type input "Checking and Savings"
click at [987, 85] on icon at bounding box center [992, 84] width 24 height 24
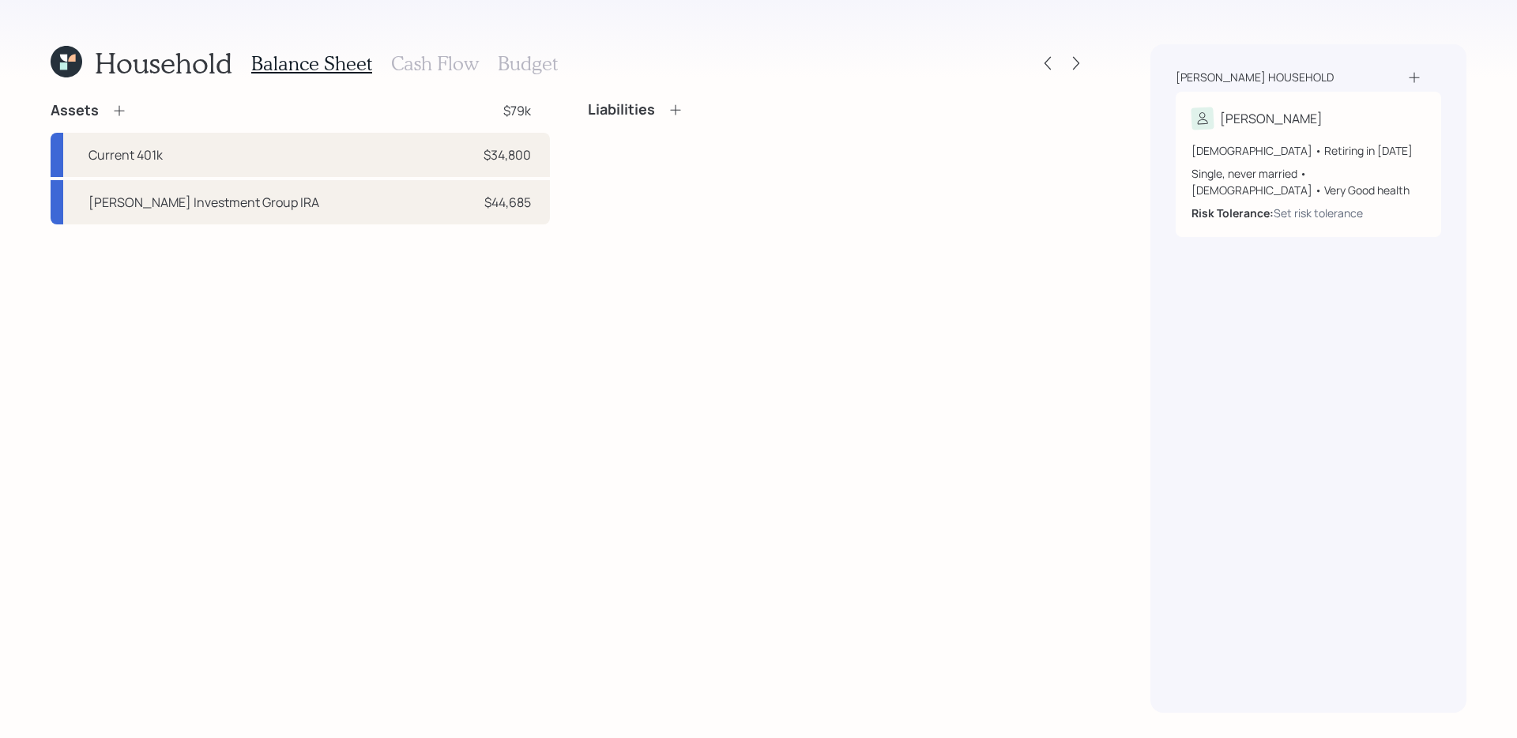
click at [437, 331] on div "Assets $79k Current 401k $34,800 [PERSON_NAME] Investment Group IRA $44,685 Lia…" at bounding box center [569, 407] width 1037 height 612
click at [119, 108] on icon at bounding box center [119, 111] width 16 height 16
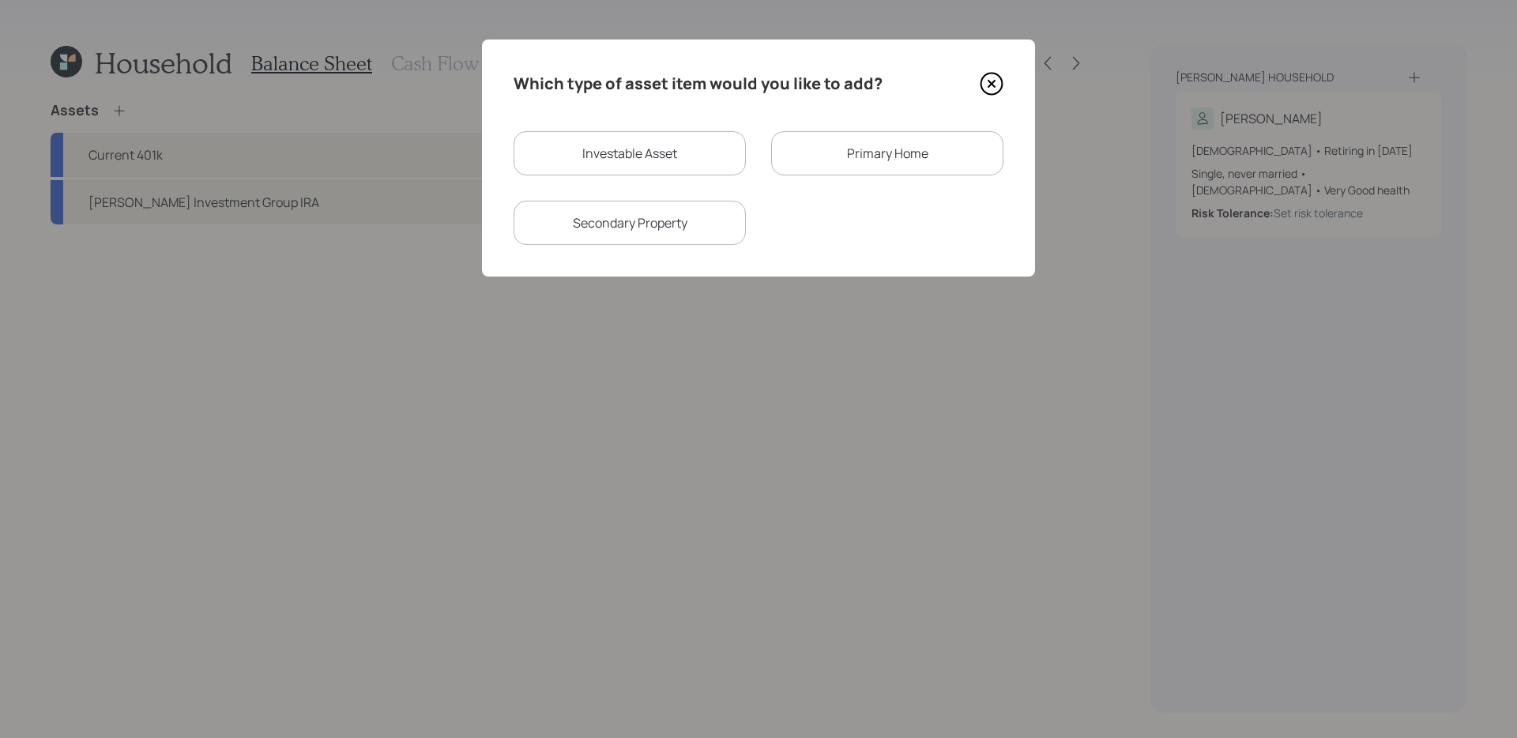
click at [854, 158] on div "Primary Home" at bounding box center [887, 153] width 232 height 44
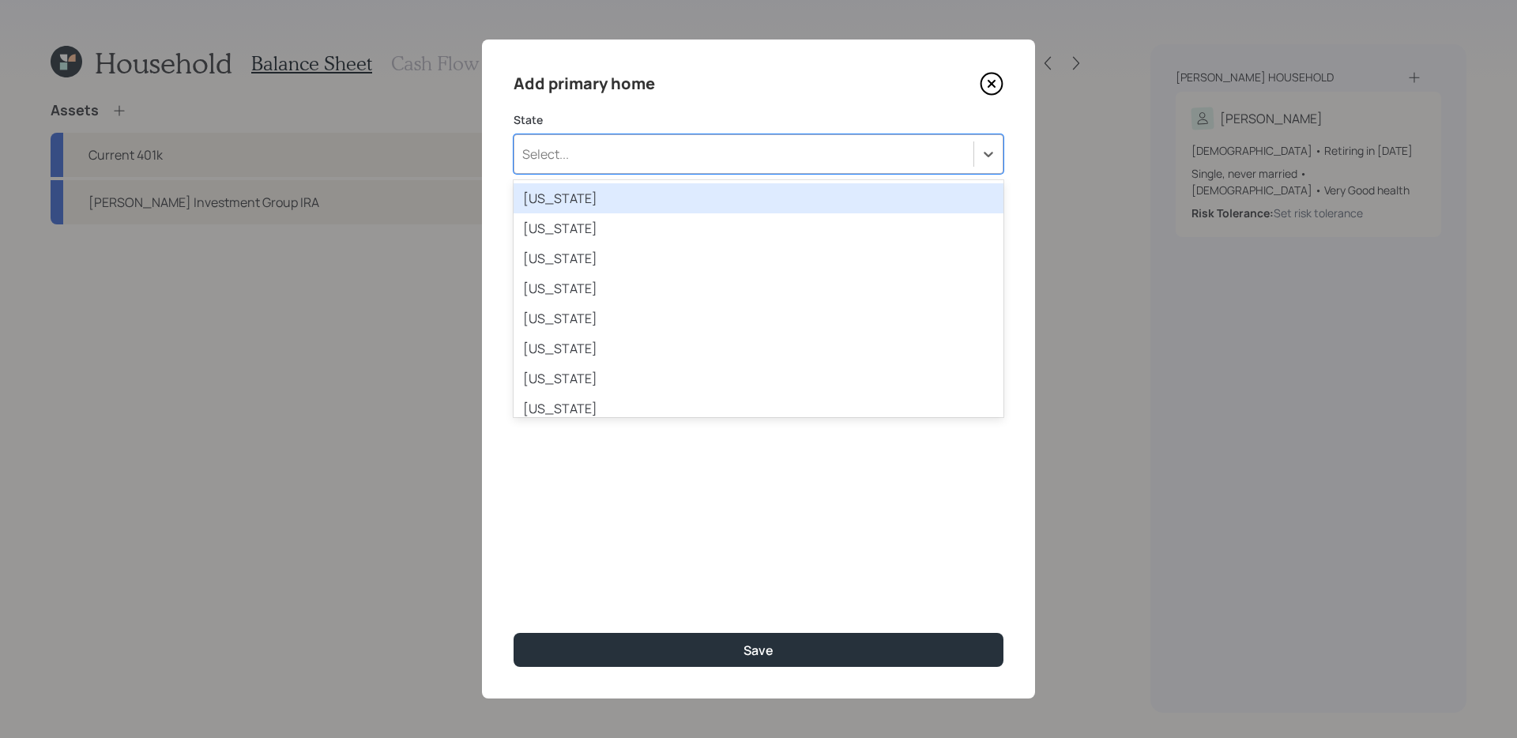
click at [853, 158] on div "Select..." at bounding box center [743, 154] width 459 height 27
type input "mich"
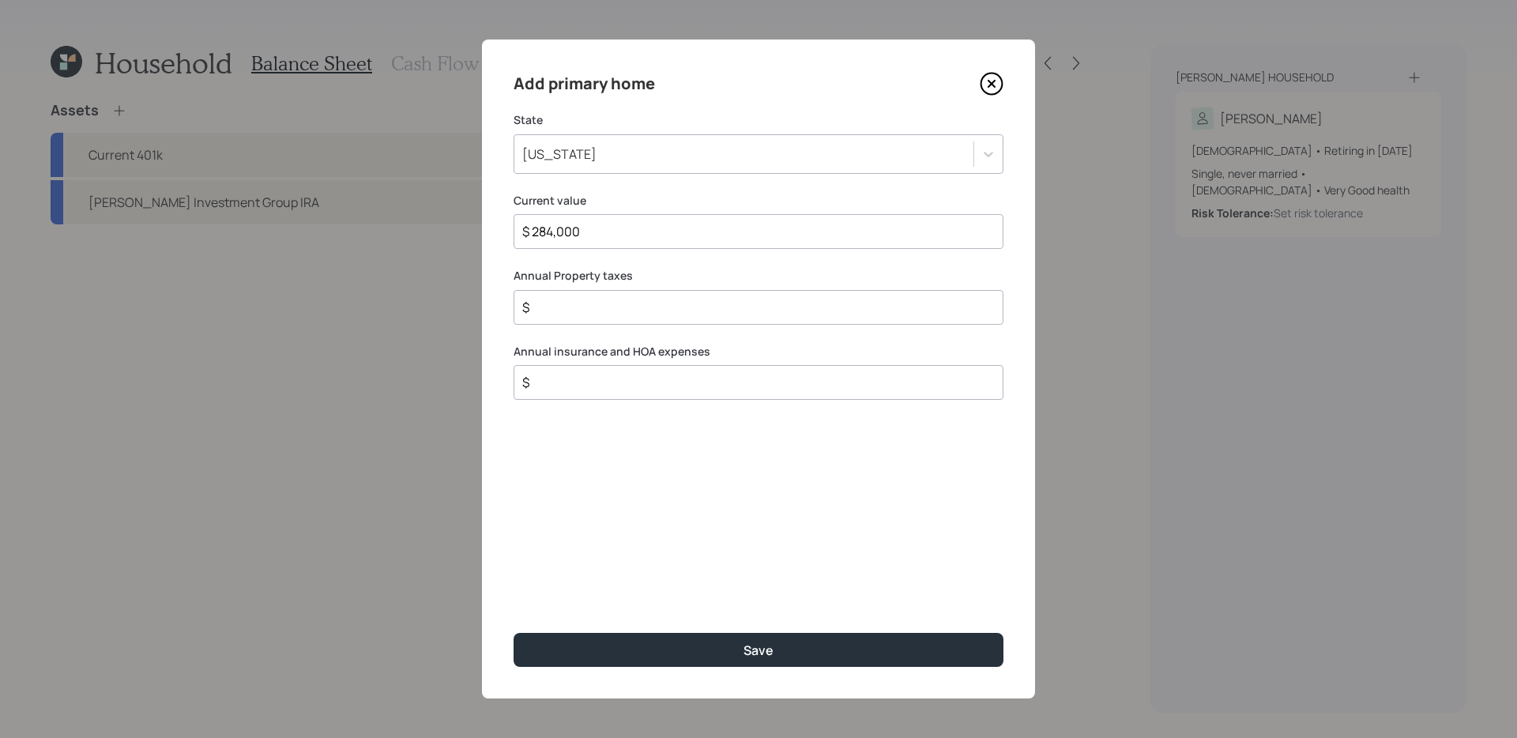
type input "$ 284,000"
type input "$ 977"
type input "$ 1,700"
click at [514, 587] on button "Save" at bounding box center [759, 650] width 490 height 34
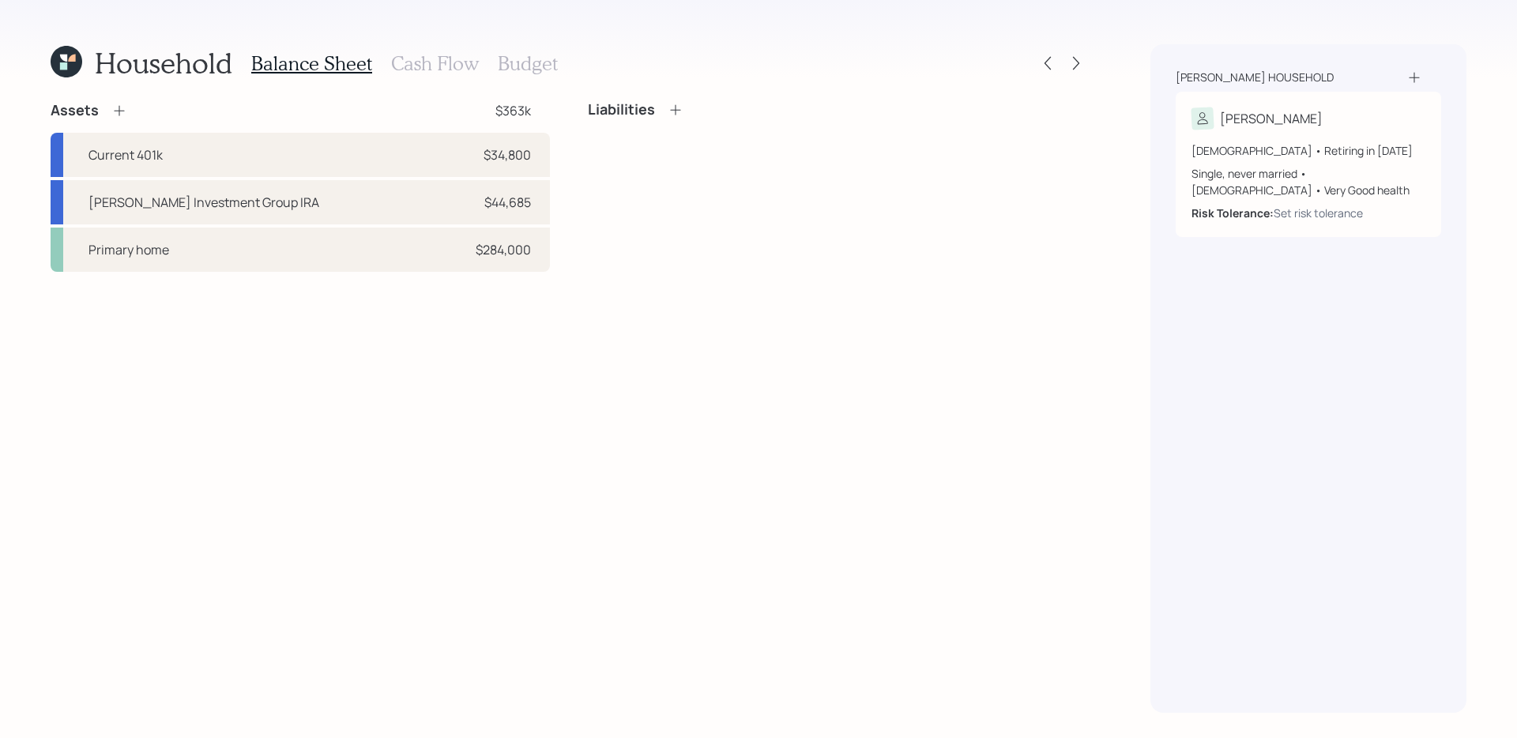
click at [674, 107] on icon at bounding box center [676, 110] width 16 height 16
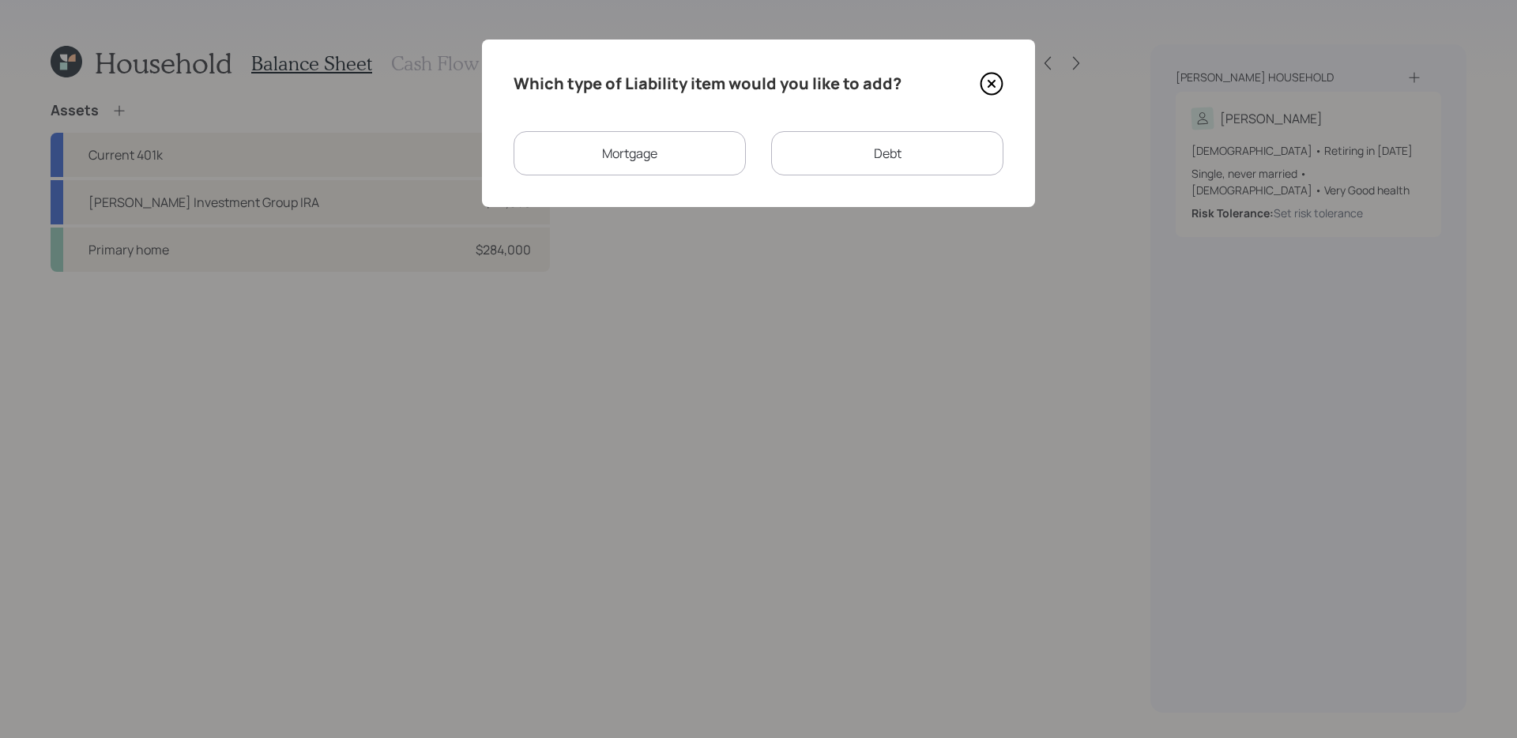
click at [689, 148] on div "Mortgage" at bounding box center [630, 153] width 232 height 44
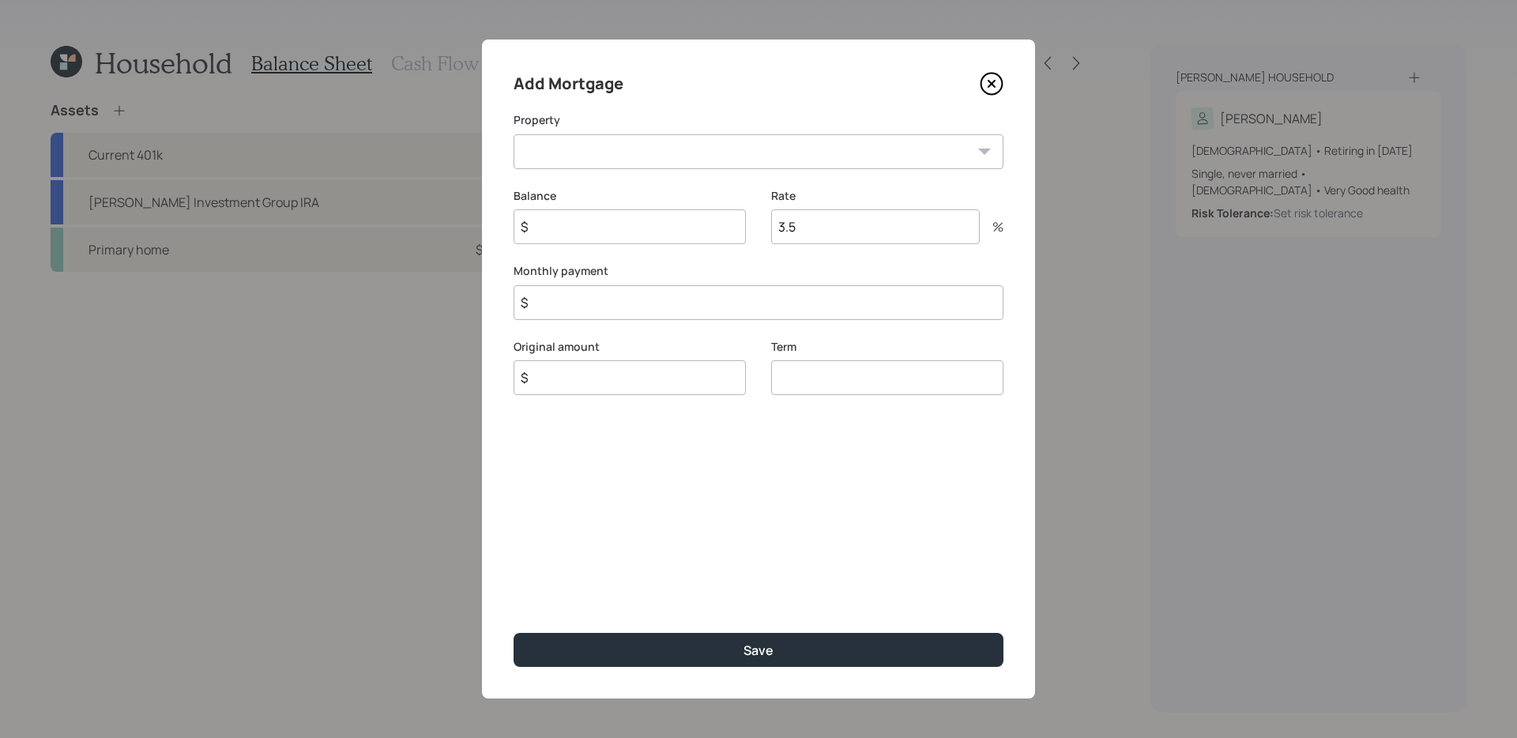
click at [616, 147] on select "MI Primary home" at bounding box center [759, 151] width 490 height 35
select select "61afb472-b5af-40ff-b129-3f2c67334ba6"
click at [514, 134] on select "MI Primary home" at bounding box center [759, 151] width 490 height 35
click at [584, 239] on input "$" at bounding box center [630, 226] width 232 height 35
type input "$ 51,000"
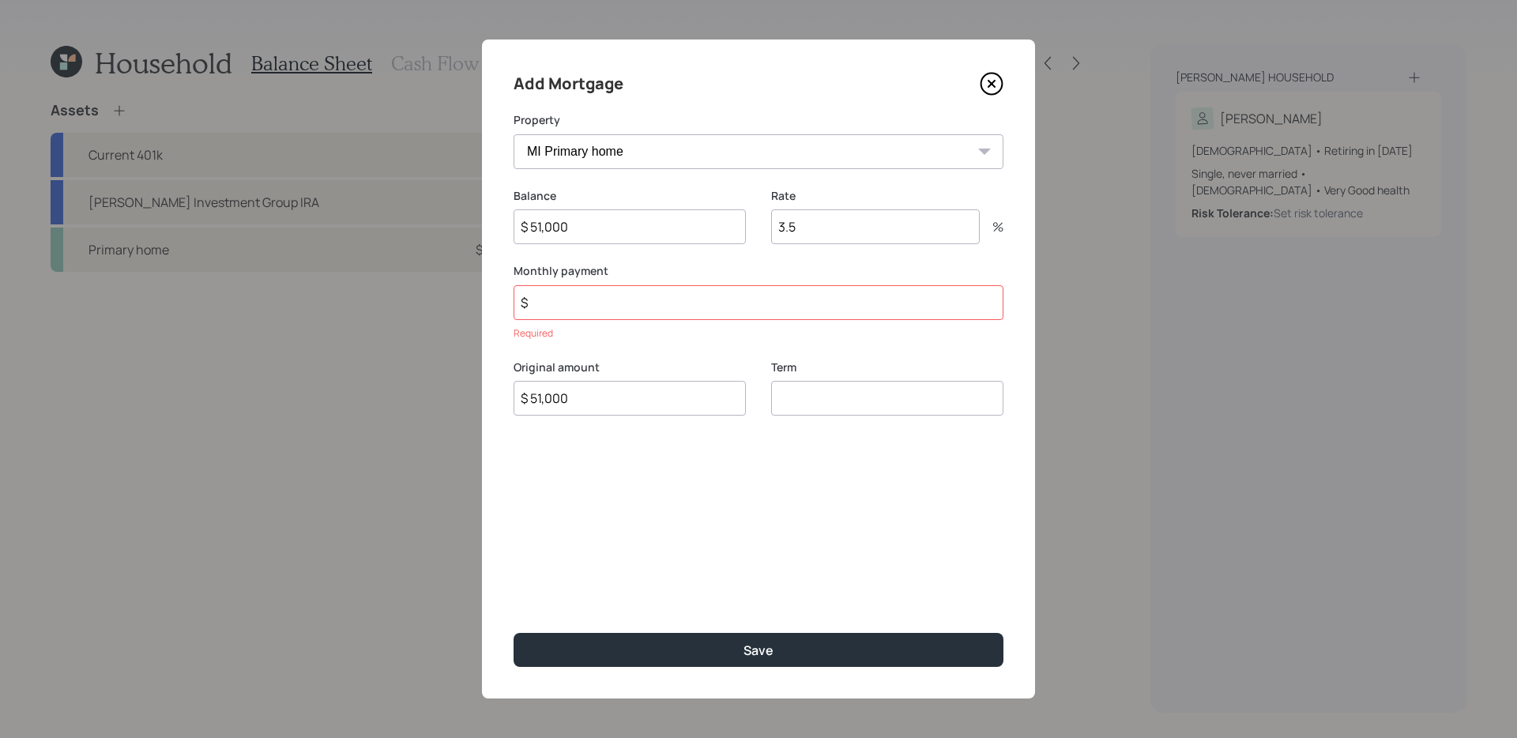
type input "$ 51,000"
type input "30"
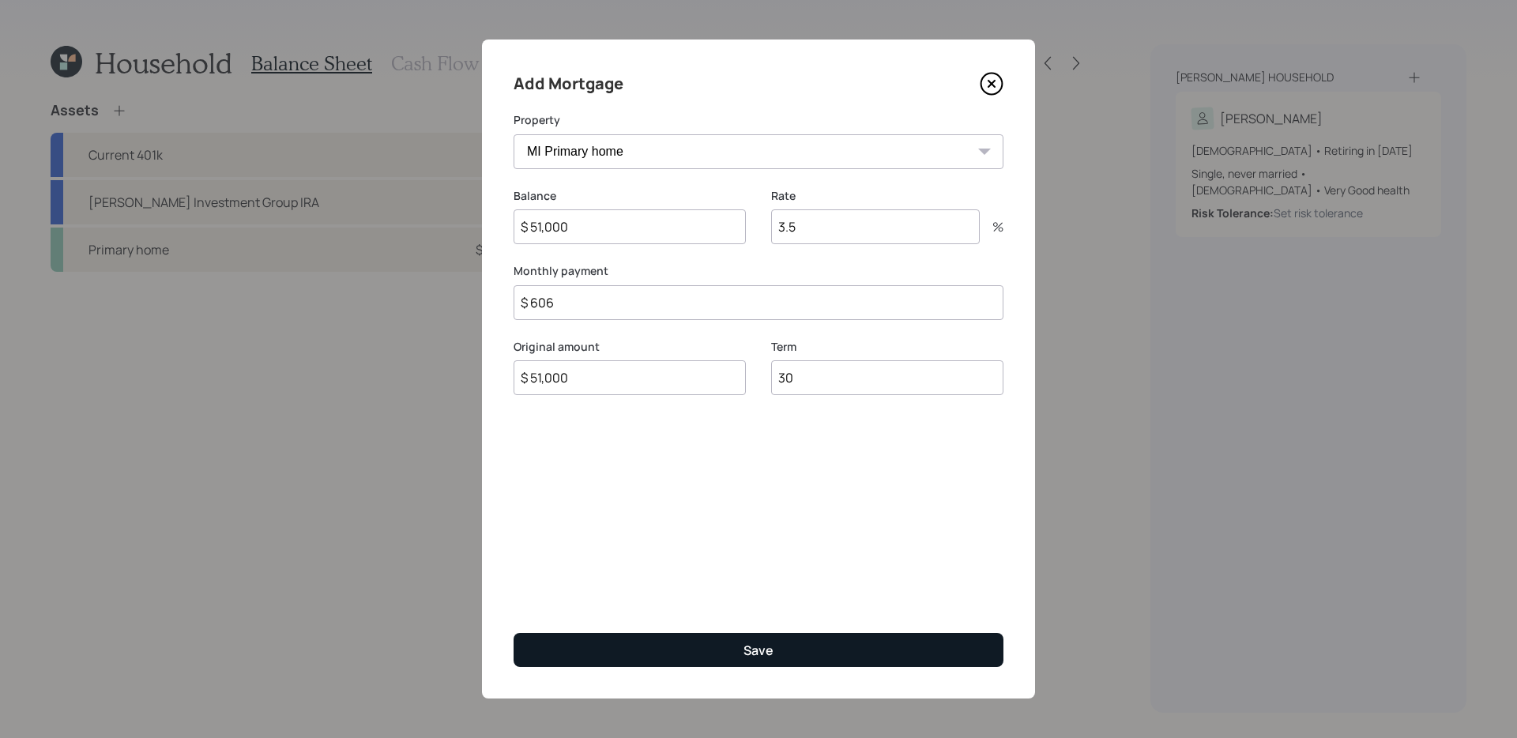
type input "$ 606"
click at [668, 587] on button "Save" at bounding box center [759, 650] width 490 height 34
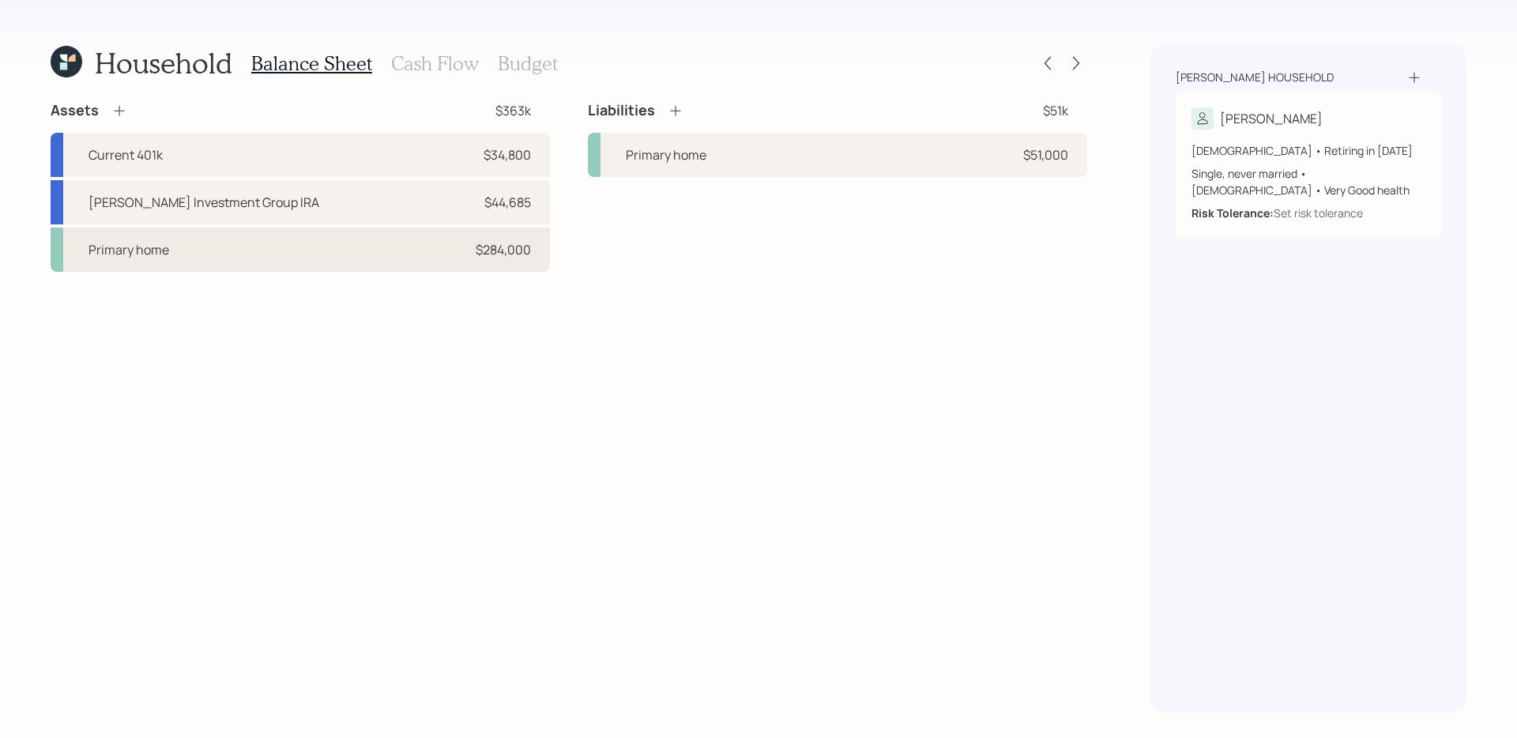
click at [404, 244] on div "Primary home $284,000" at bounding box center [300, 250] width 499 height 44
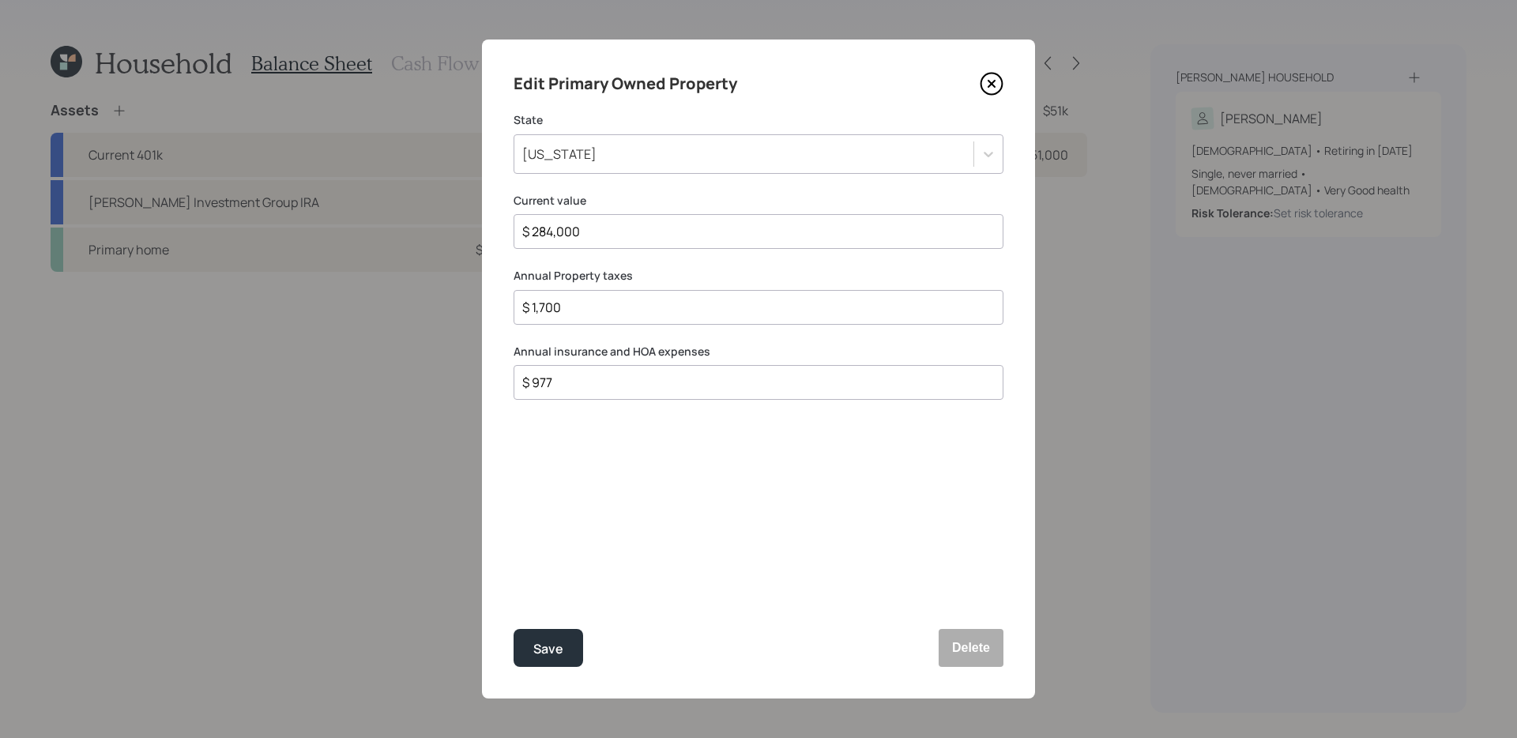
click at [1004, 77] on div "Edit Primary Owned Property State [US_STATE] Current value $ 284,000 Annual Pro…" at bounding box center [758, 369] width 553 height 659
click at [989, 81] on icon at bounding box center [992, 84] width 6 height 6
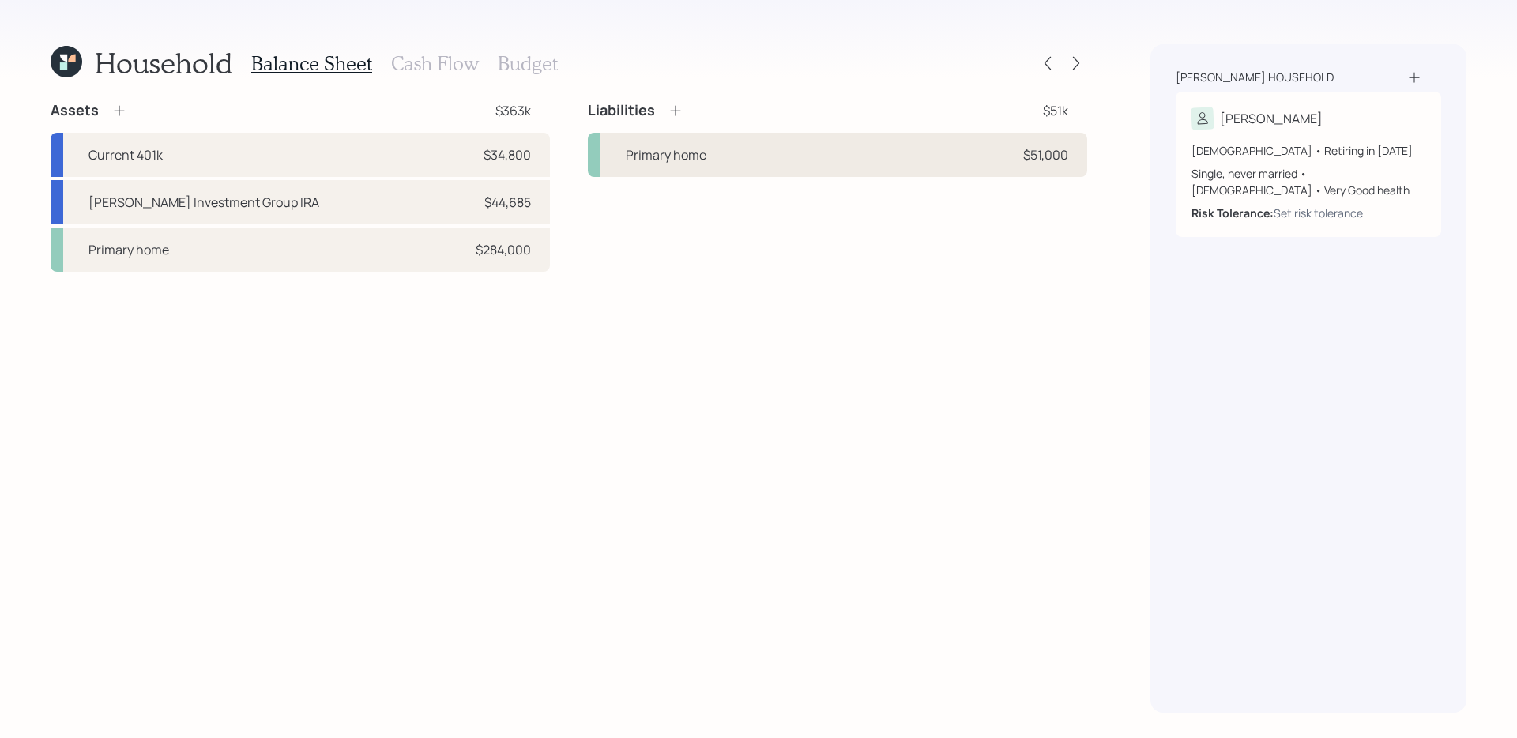
click at [763, 168] on div "Primary home $51,000" at bounding box center [837, 155] width 499 height 44
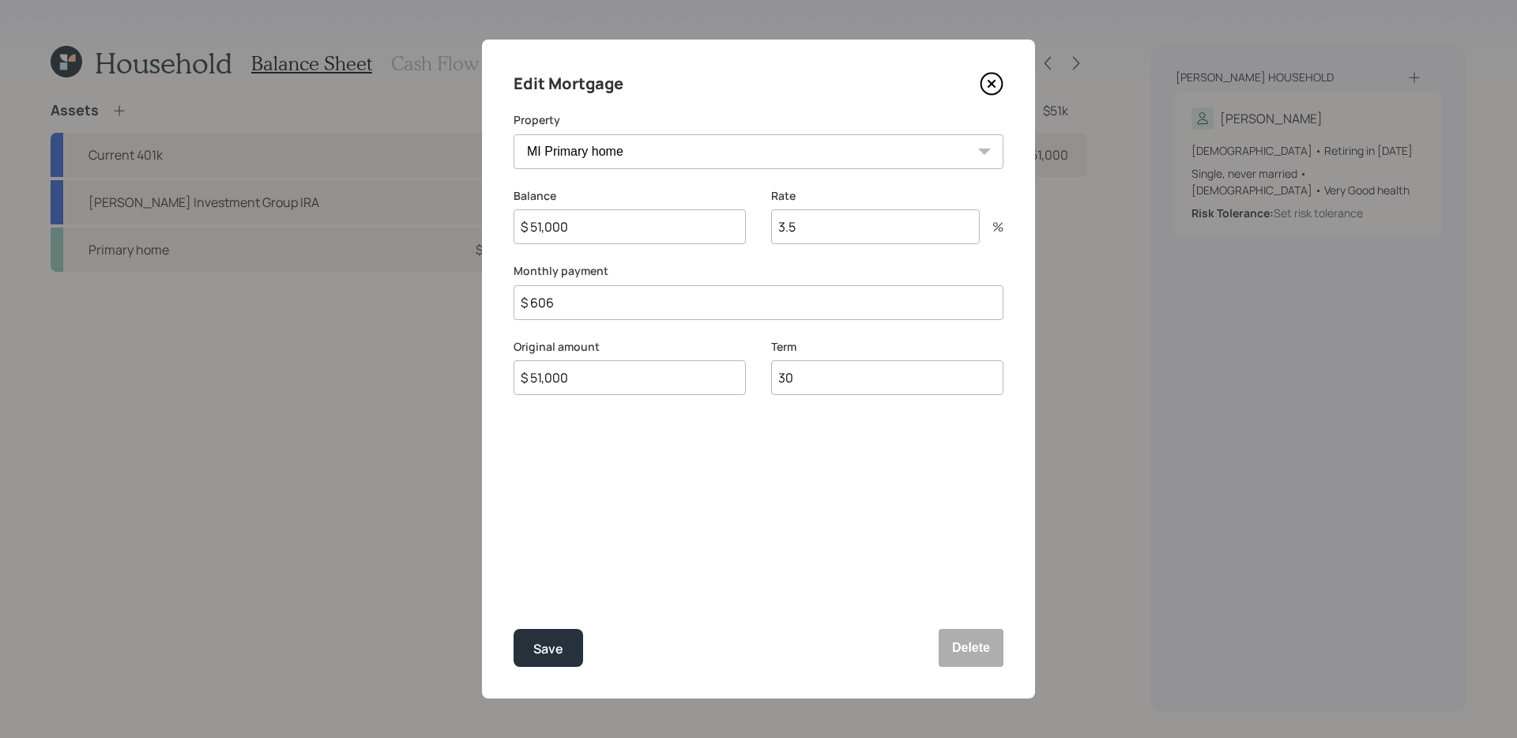
click at [661, 296] on input "$ 606" at bounding box center [759, 302] width 490 height 35
type input "$ 383"
click at [514, 587] on button "Save" at bounding box center [549, 648] width 70 height 38
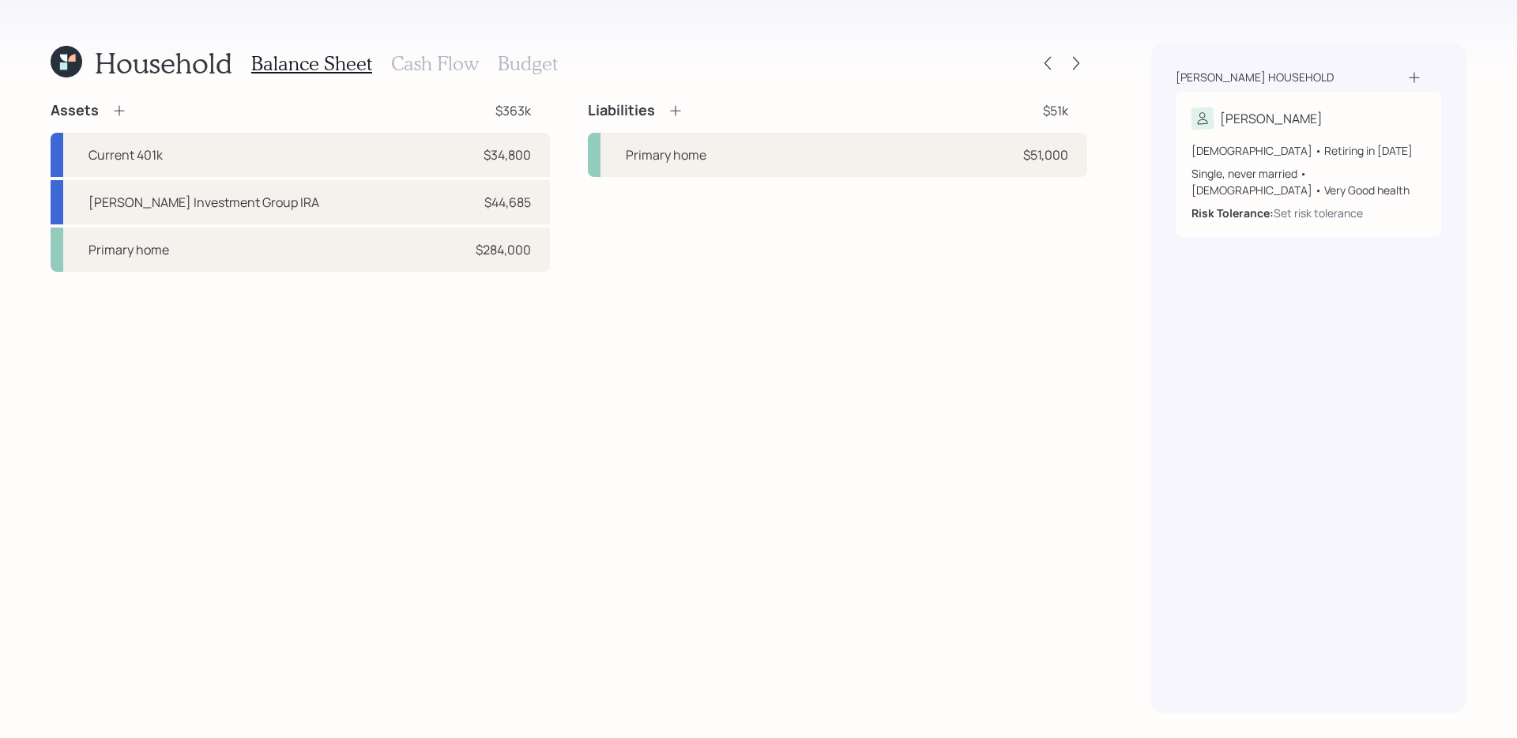
click at [414, 59] on h3 "Cash Flow" at bounding box center [435, 63] width 88 height 23
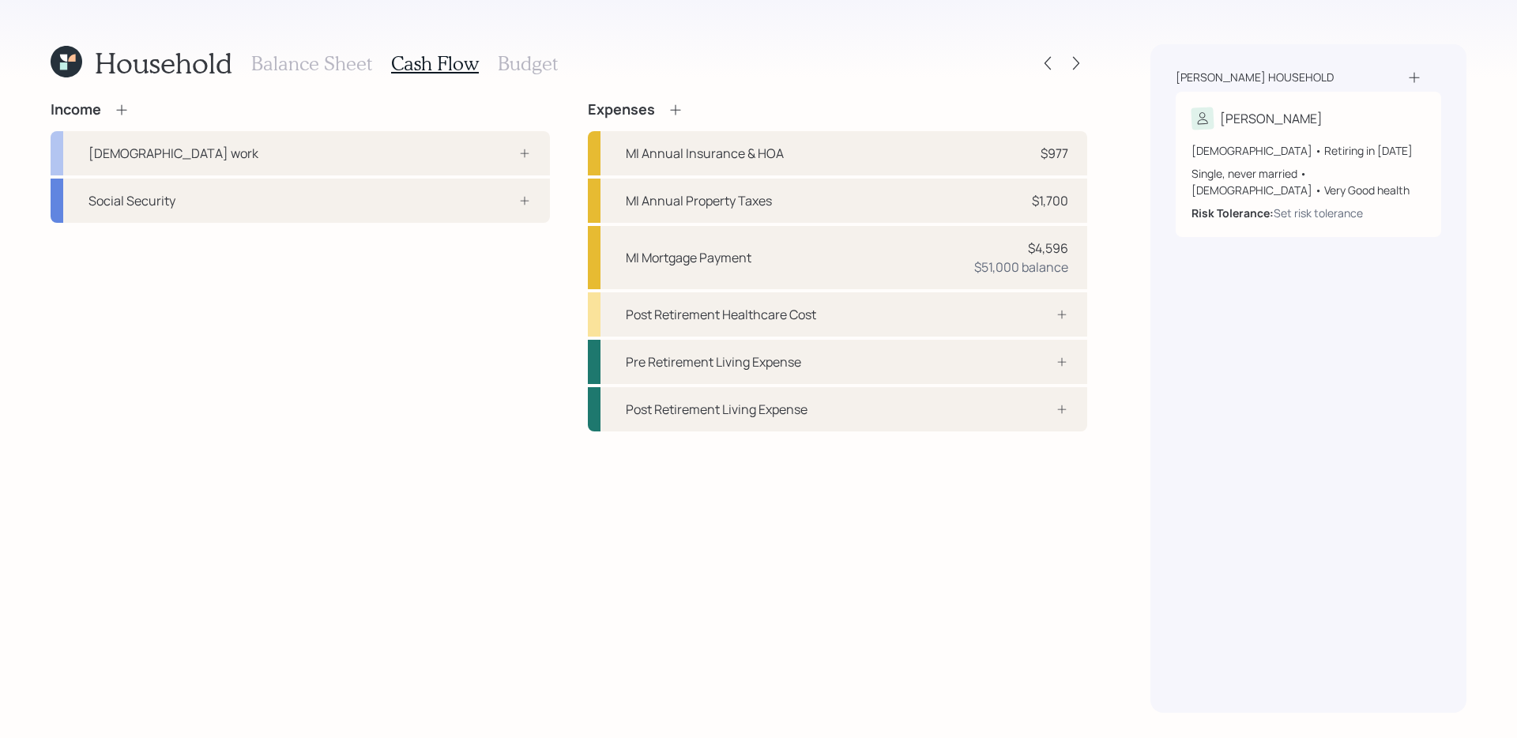
click at [390, 414] on div "Income [DEMOGRAPHIC_DATA] work Social Security" at bounding box center [300, 266] width 499 height 330
click at [533, 156] on div "[DEMOGRAPHIC_DATA] work" at bounding box center [300, 153] width 499 height 44
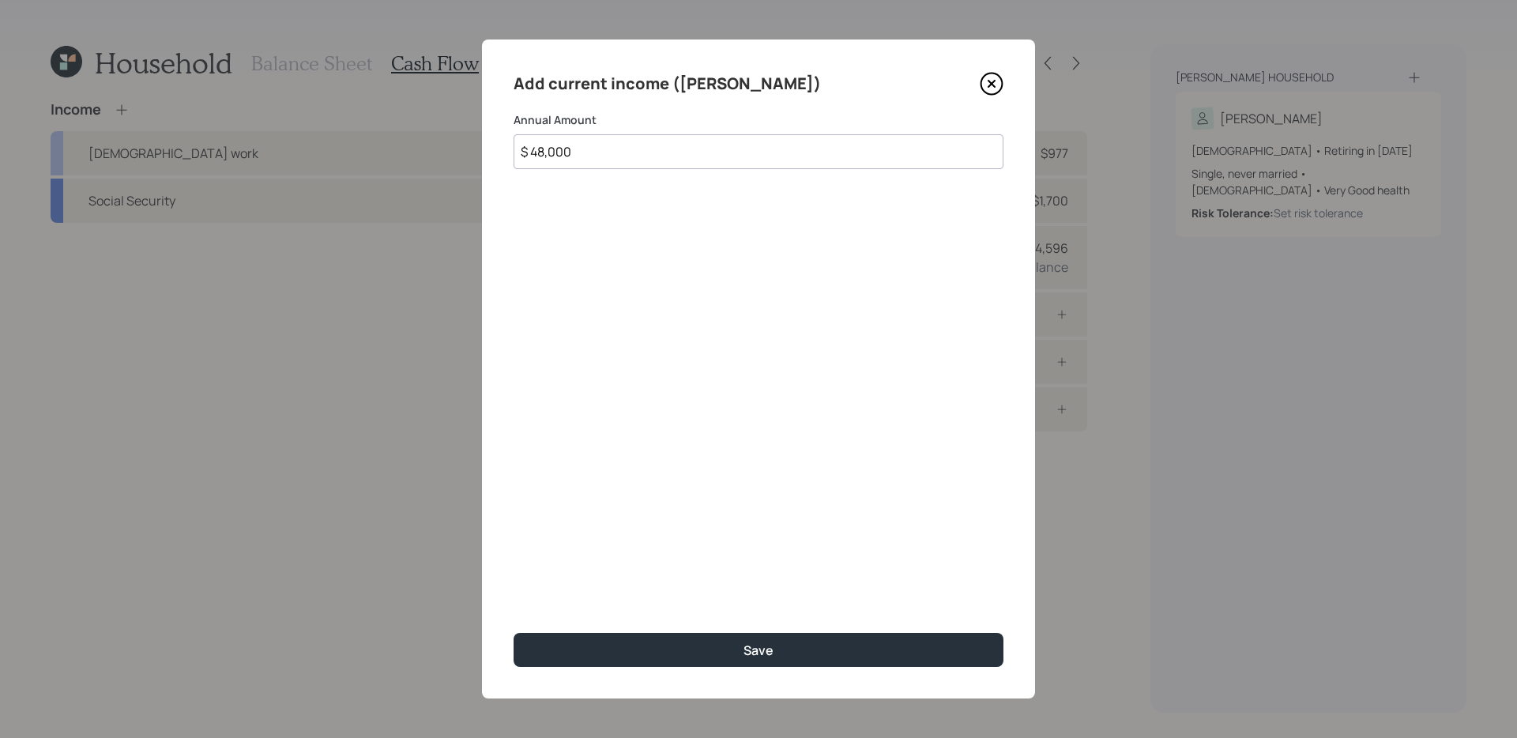
type input "$ 48,000"
click at [514, 587] on button "Save" at bounding box center [759, 650] width 490 height 34
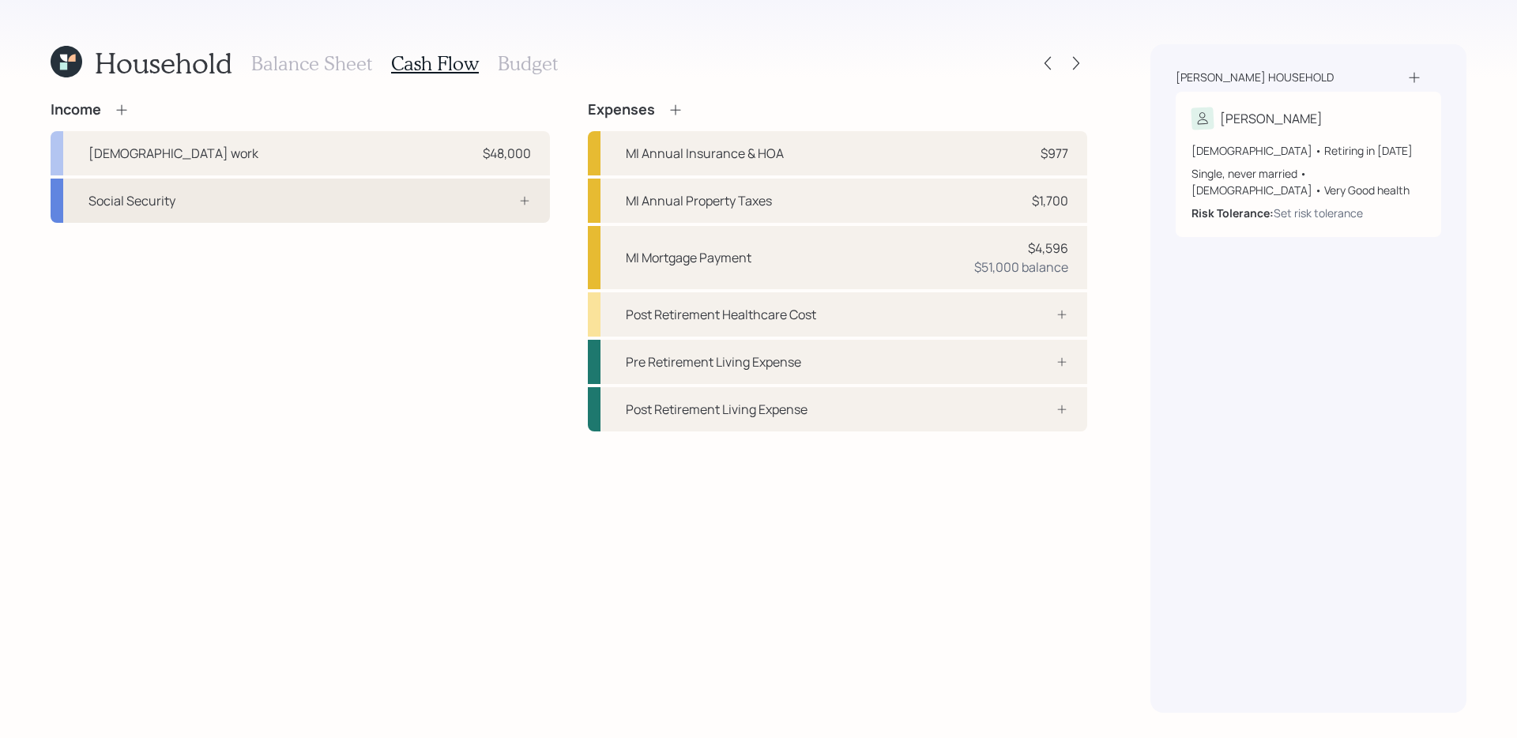
click at [289, 209] on div "Social Security" at bounding box center [300, 201] width 499 height 44
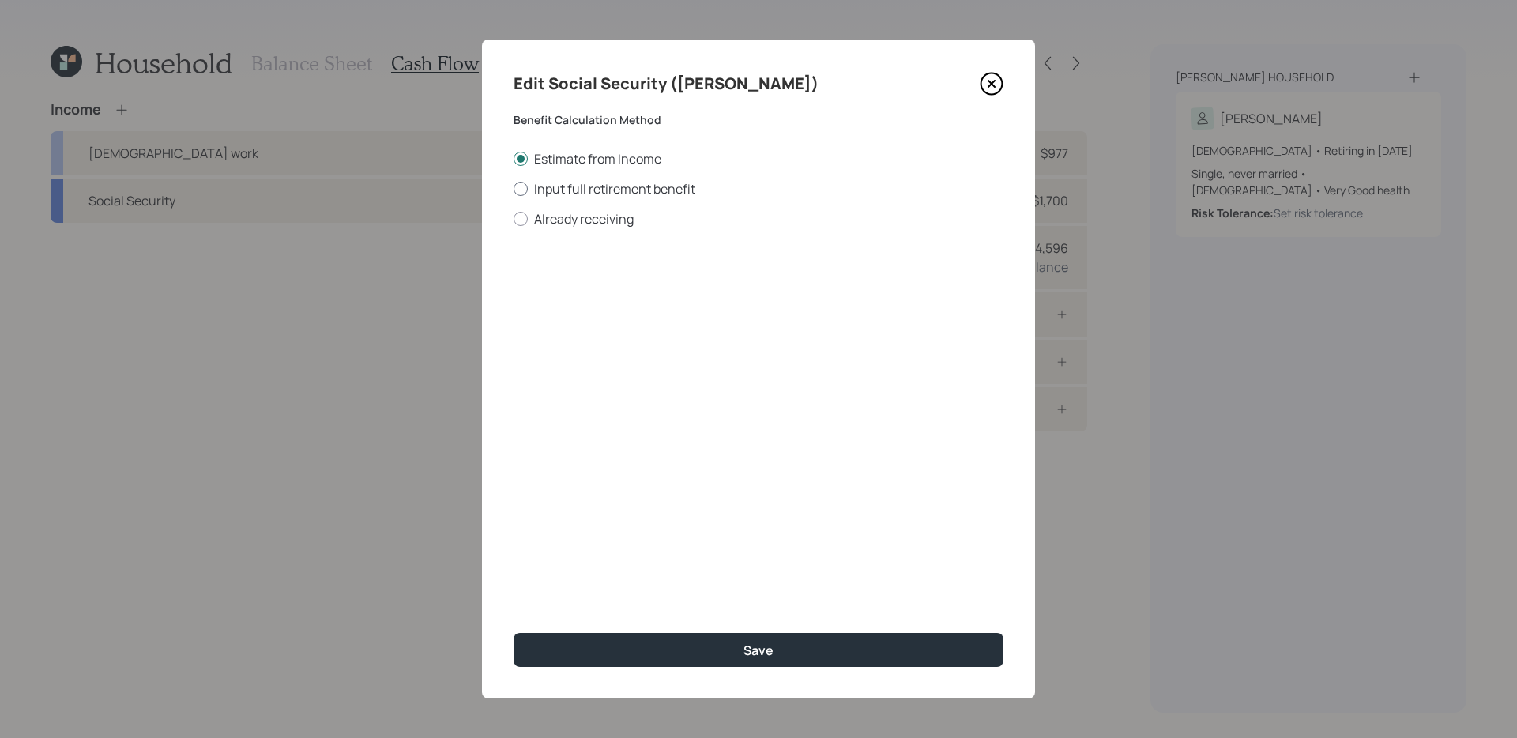
click at [591, 190] on label "Input full retirement benefit" at bounding box center [759, 188] width 490 height 17
click at [514, 189] on input "Input full retirement benefit" at bounding box center [513, 188] width 1 height 1
radio input "true"
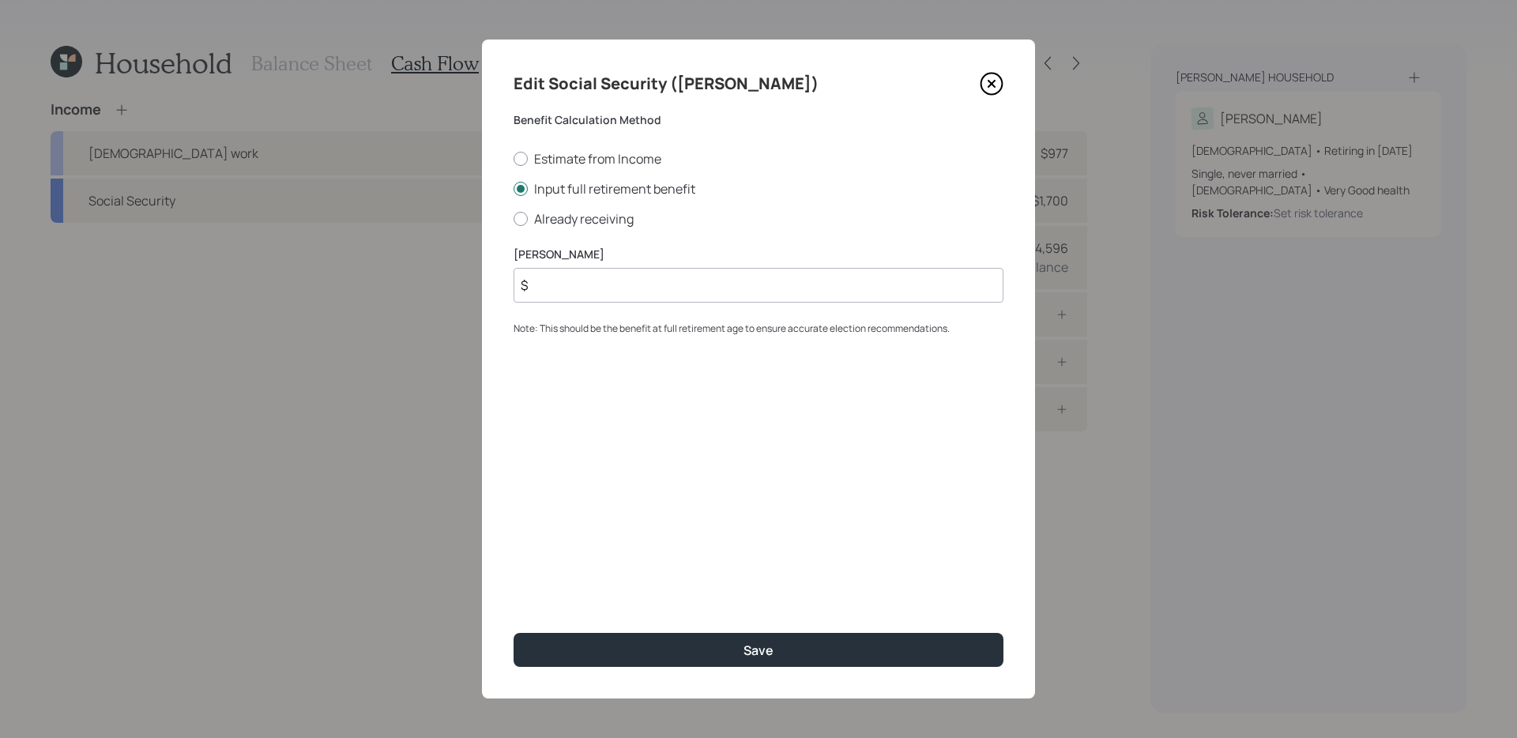
click at [635, 298] on input "$" at bounding box center [759, 285] width 490 height 35
click at [990, 81] on icon at bounding box center [992, 84] width 6 height 6
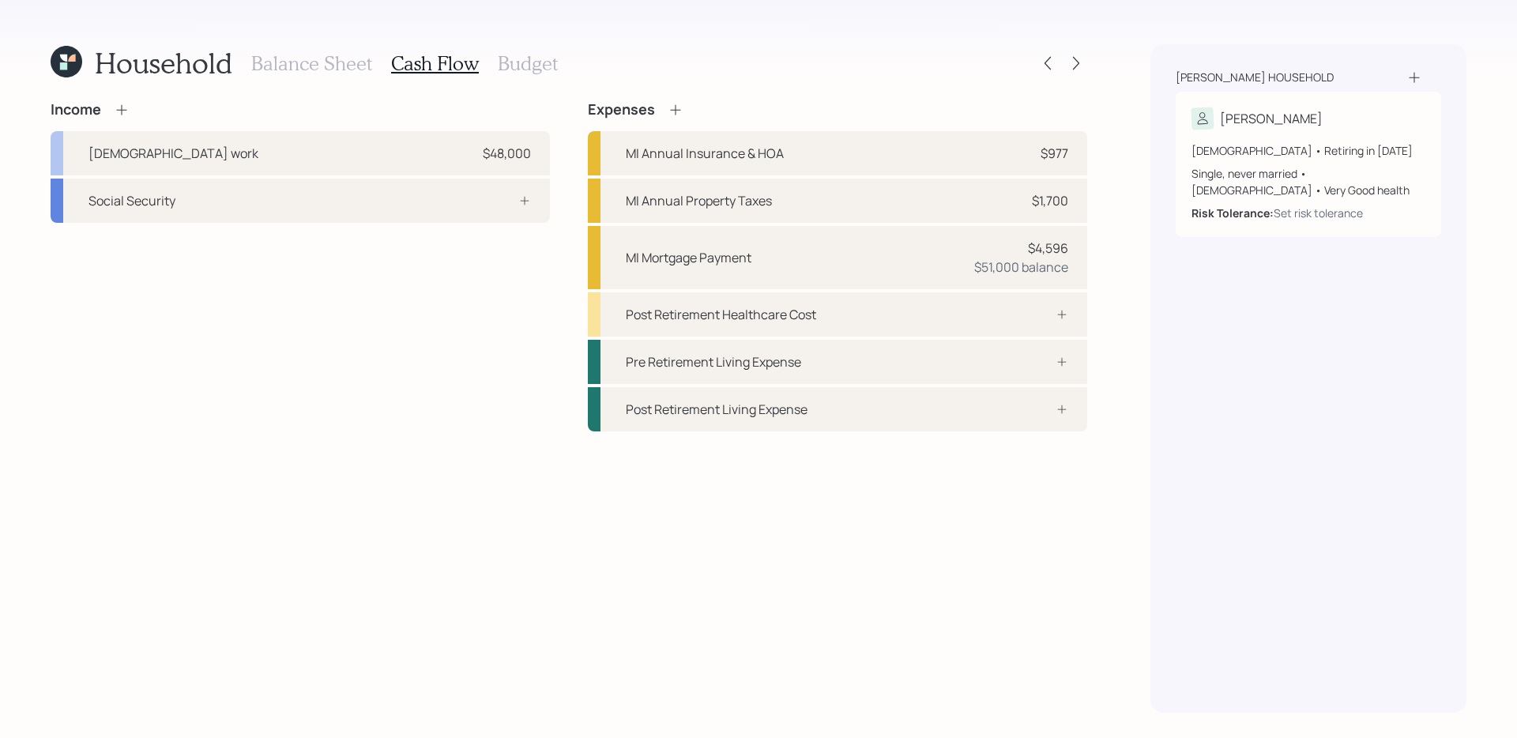
click at [67, 66] on icon at bounding box center [67, 62] width 32 height 32
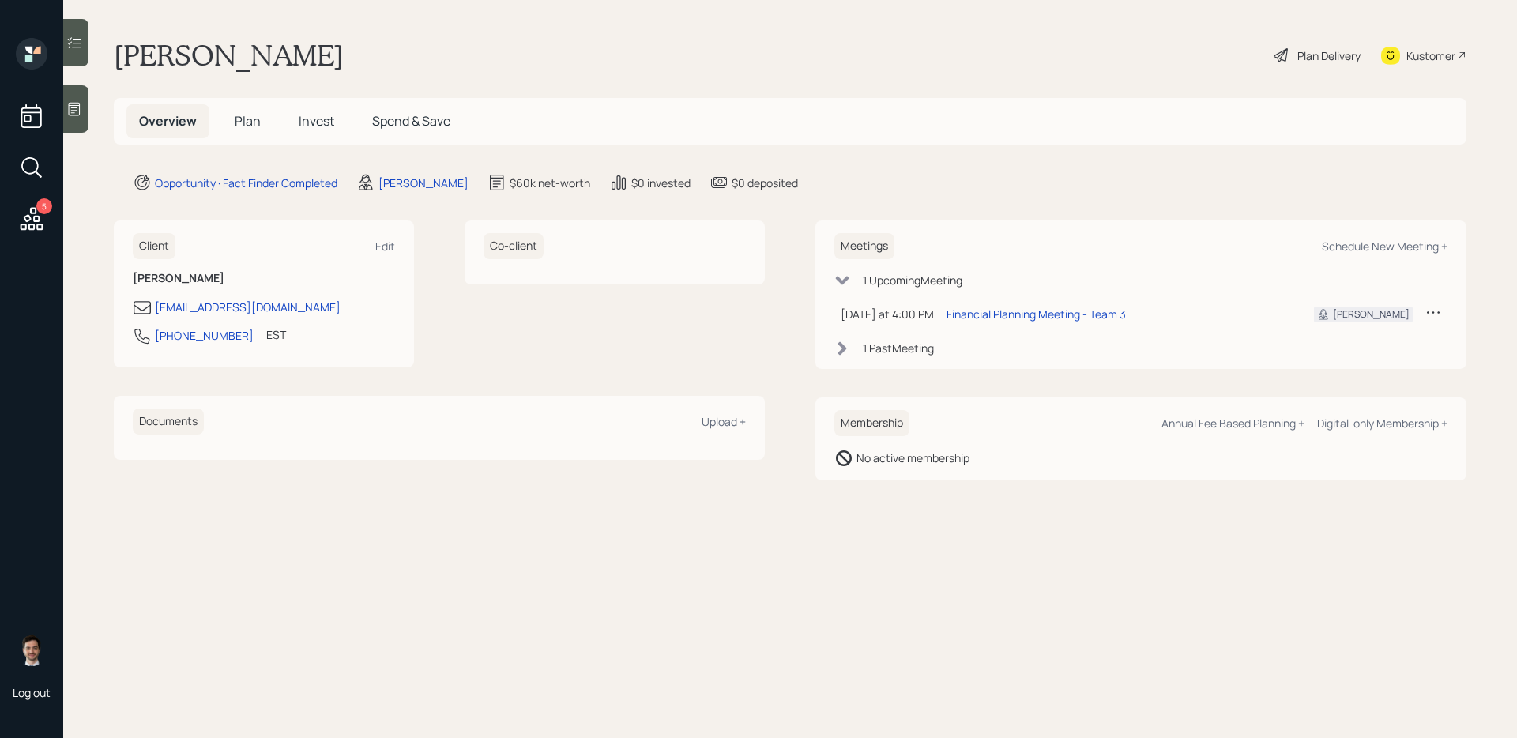
click at [257, 121] on span "Plan" at bounding box center [248, 120] width 26 height 17
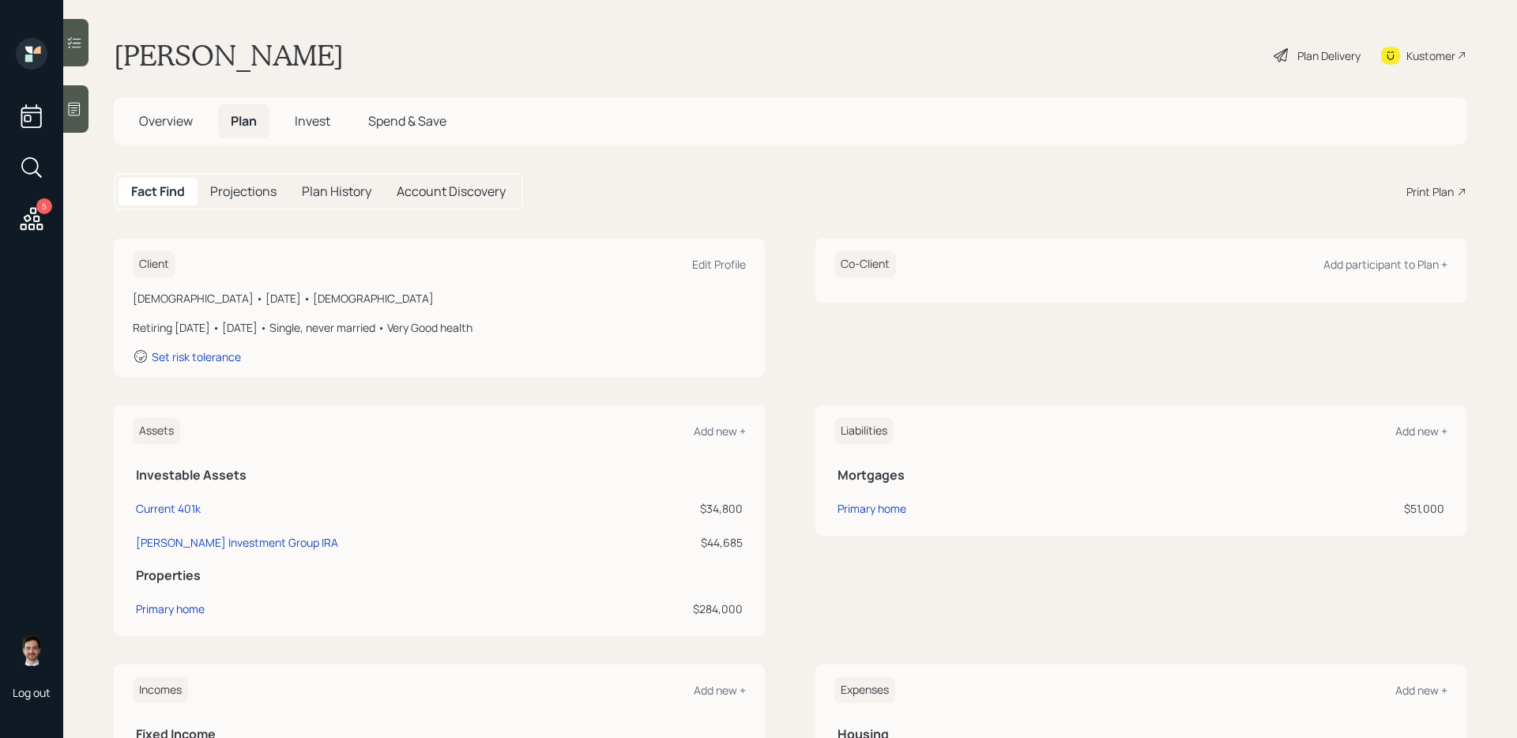
click at [1161, 47] on div "Plan Delivery" at bounding box center [1329, 55] width 63 height 17
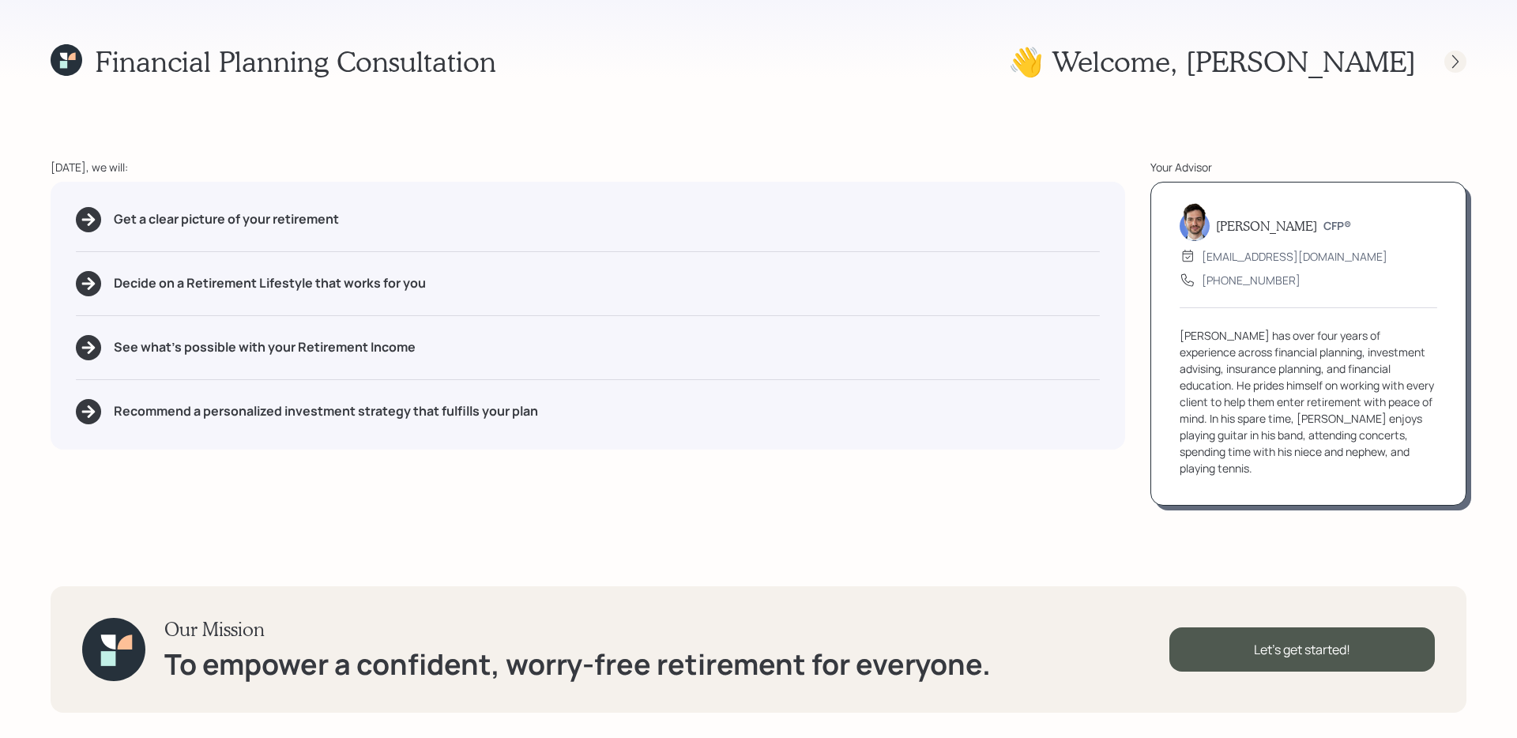
click at [1161, 71] on div at bounding box center [1441, 62] width 51 height 22
click at [1161, 61] on icon at bounding box center [1456, 62] width 16 height 16
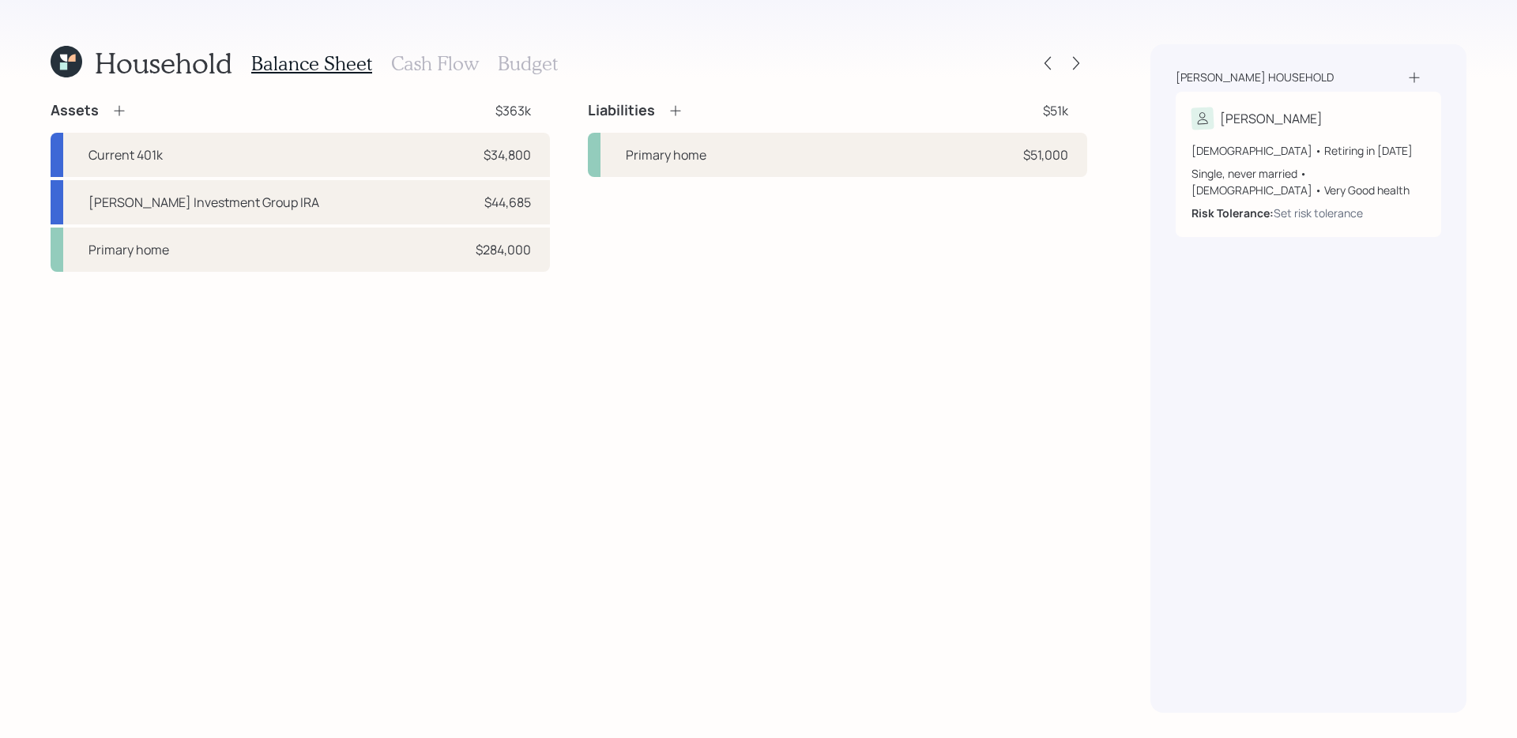
click at [422, 66] on h3 "Cash Flow" at bounding box center [435, 63] width 88 height 23
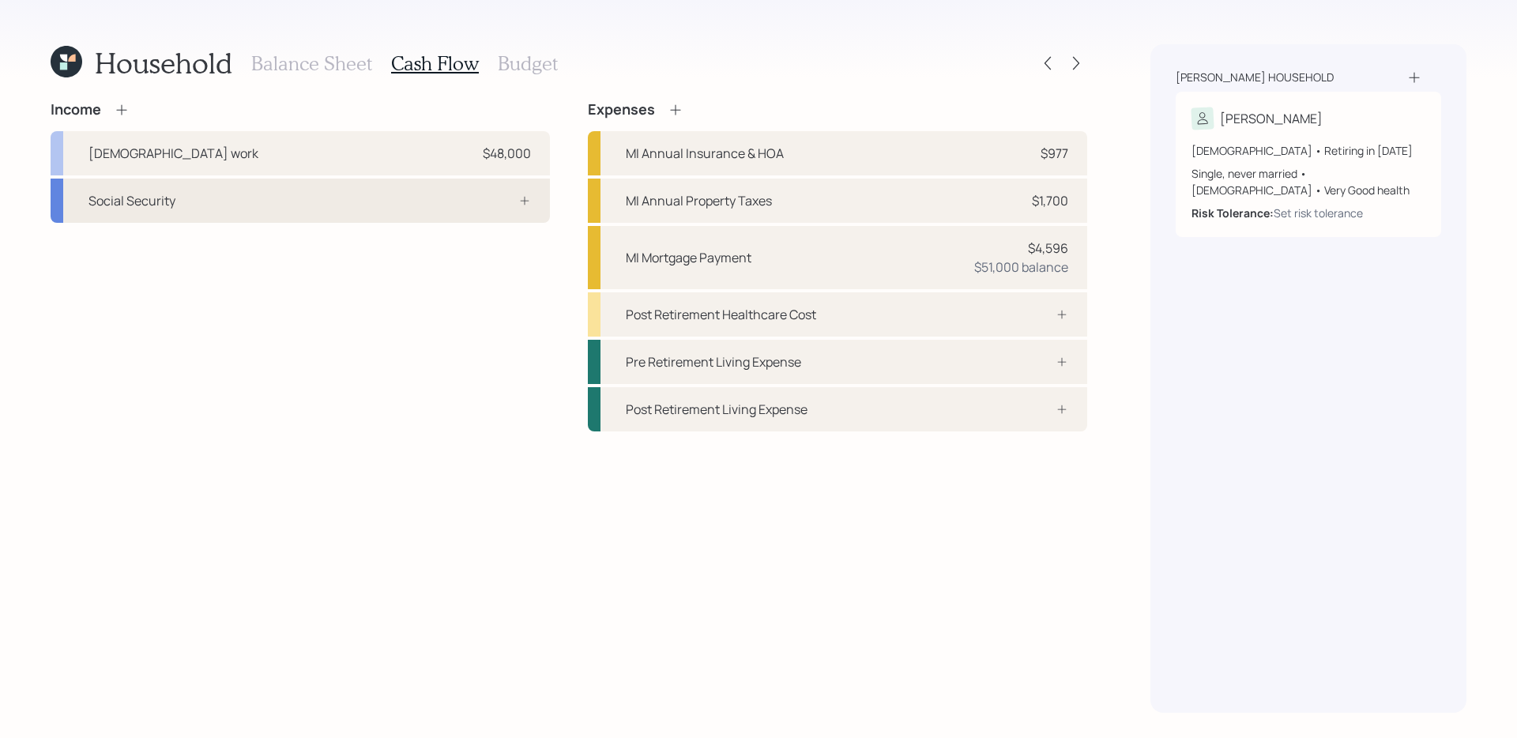
click at [382, 209] on div "Social Security" at bounding box center [300, 201] width 499 height 44
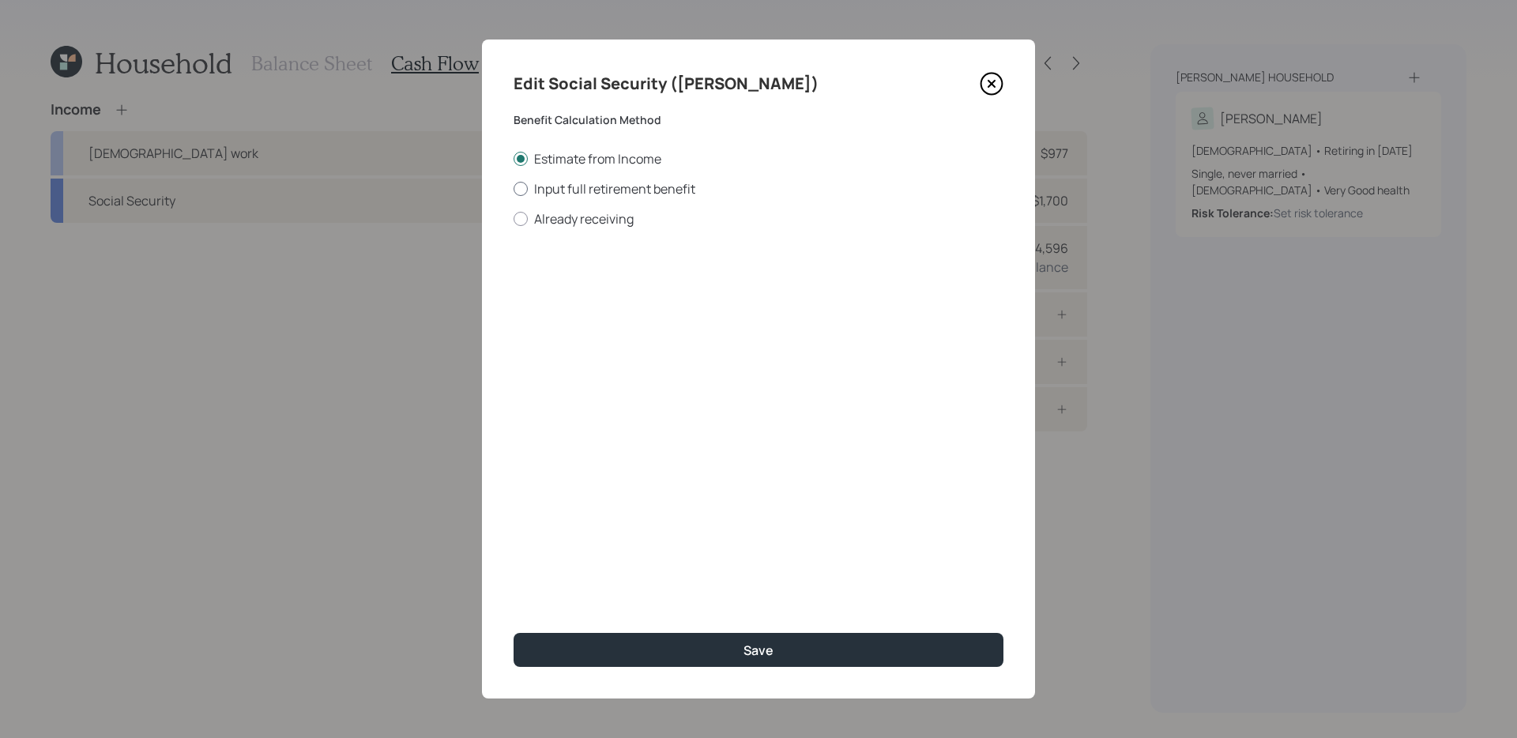
click at [584, 189] on label "Input full retirement benefit" at bounding box center [759, 188] width 490 height 17
click at [514, 189] on input "Input full retirement benefit" at bounding box center [513, 188] width 1 height 1
radio input "true"
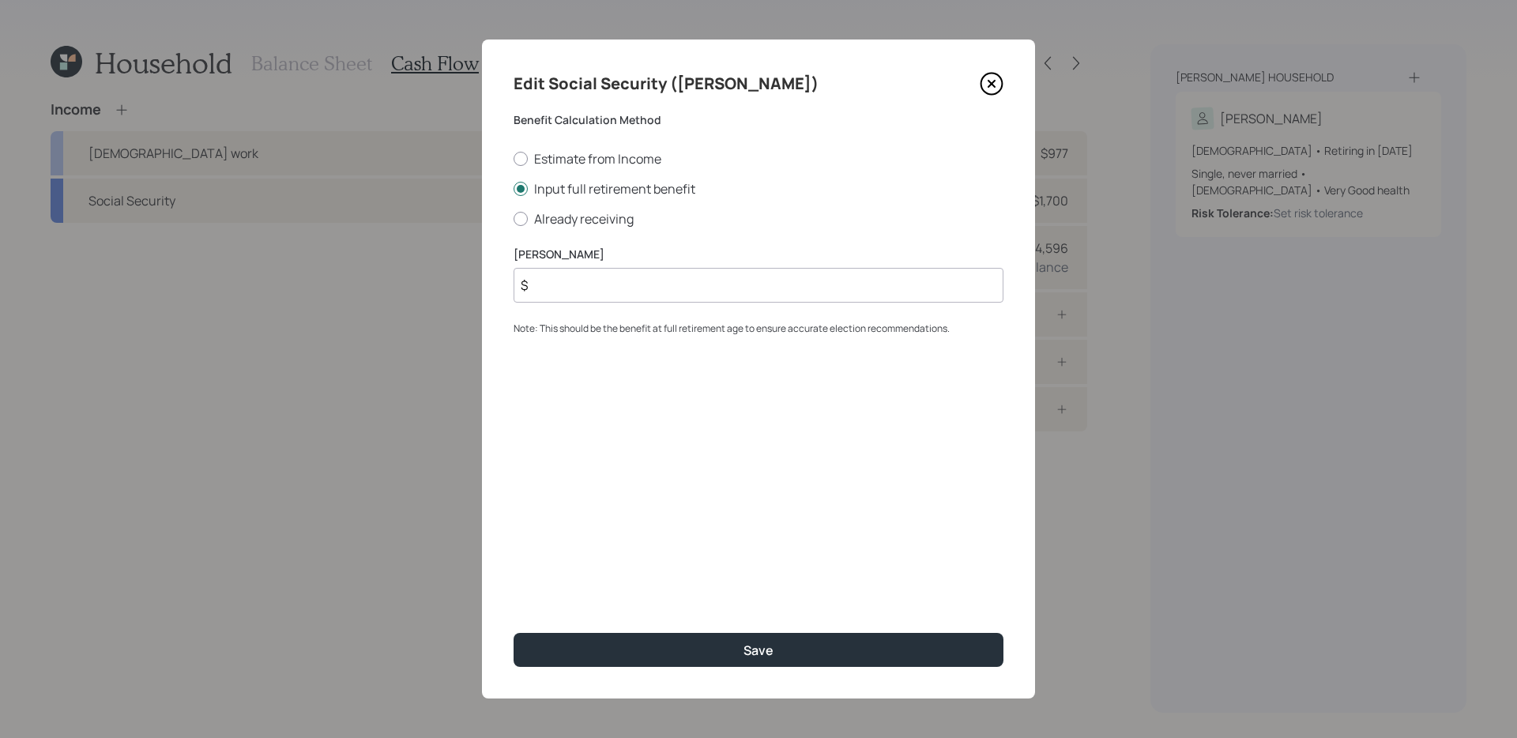
click at [591, 288] on input "$" at bounding box center [759, 285] width 490 height 35
type input "$ 2,285"
click at [514, 587] on button "Save" at bounding box center [759, 650] width 490 height 34
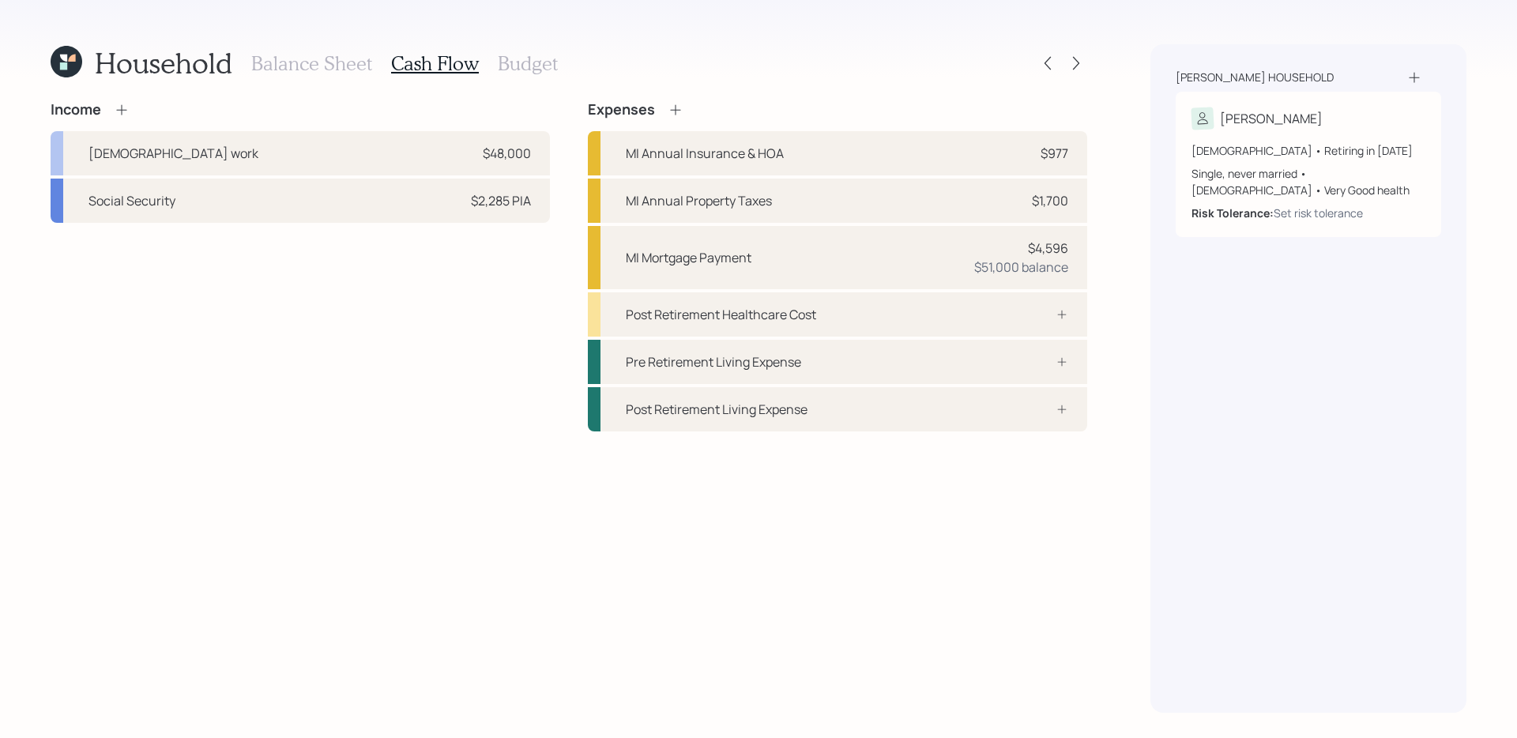
click at [1144, 307] on div "Household Balance Sheet Cash Flow Budget Income [DEMOGRAPHIC_DATA] work $48,000…" at bounding box center [758, 369] width 1517 height 738
click at [939, 320] on div "Post Retirement Healthcare Cost" at bounding box center [837, 314] width 499 height 44
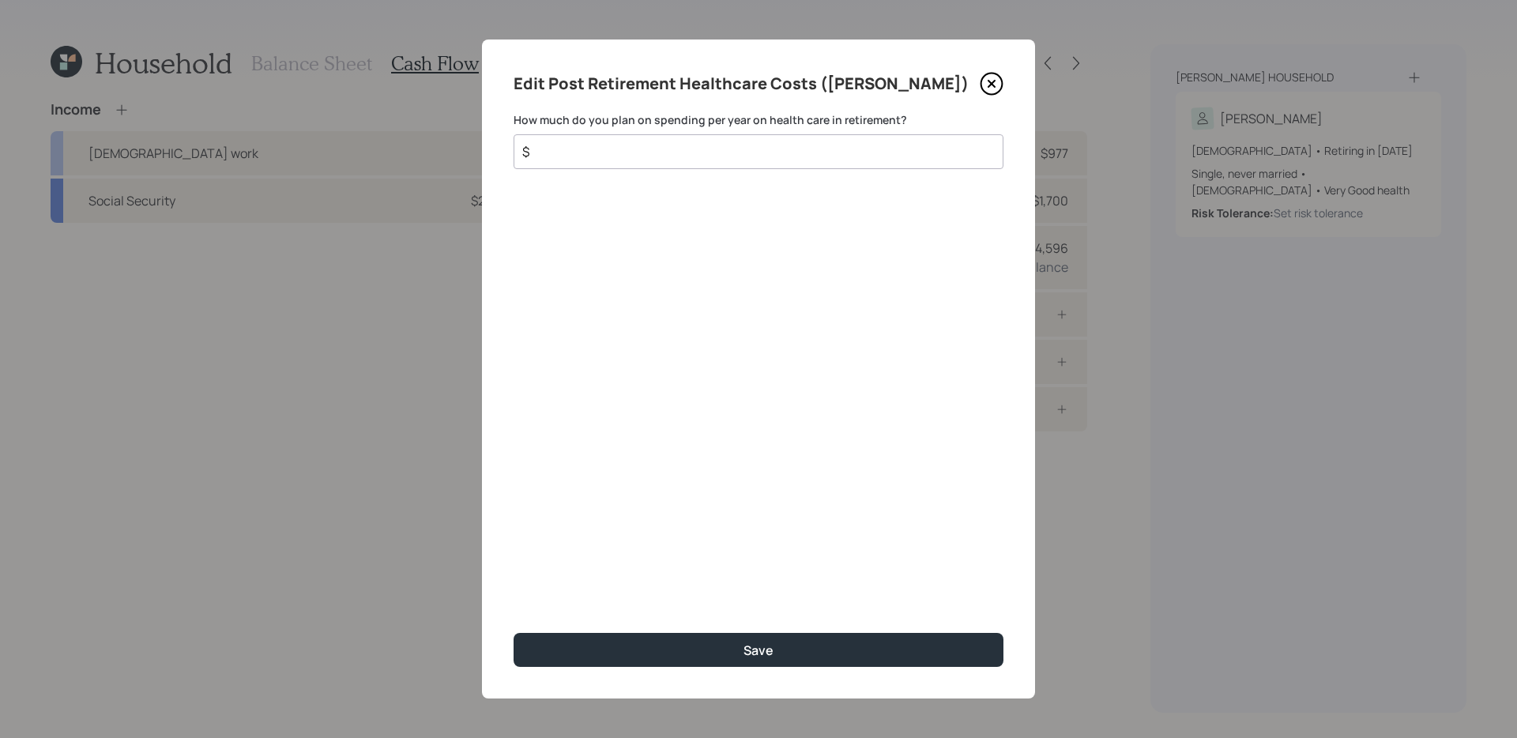
click at [775, 161] on div "$" at bounding box center [759, 151] width 490 height 35
click at [775, 156] on input "$" at bounding box center [752, 151] width 463 height 19
type input "$ 4,000"
click at [514, 587] on button "Save" at bounding box center [759, 650] width 490 height 34
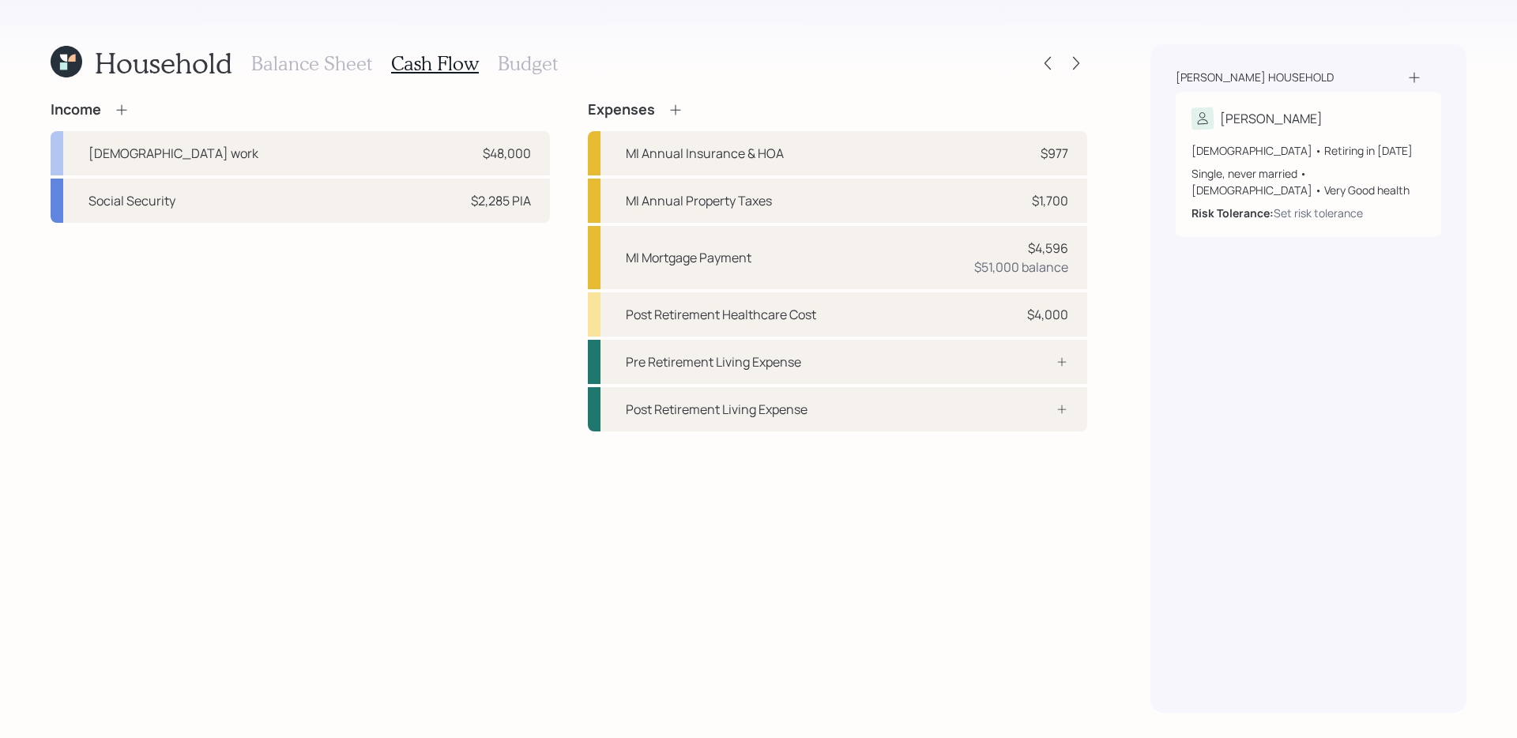
click at [536, 375] on div "Income [DEMOGRAPHIC_DATA] work $48,000 Social Security $2,285 PIA" at bounding box center [300, 266] width 499 height 330
click at [524, 67] on h3 "Budget" at bounding box center [528, 63] width 60 height 23
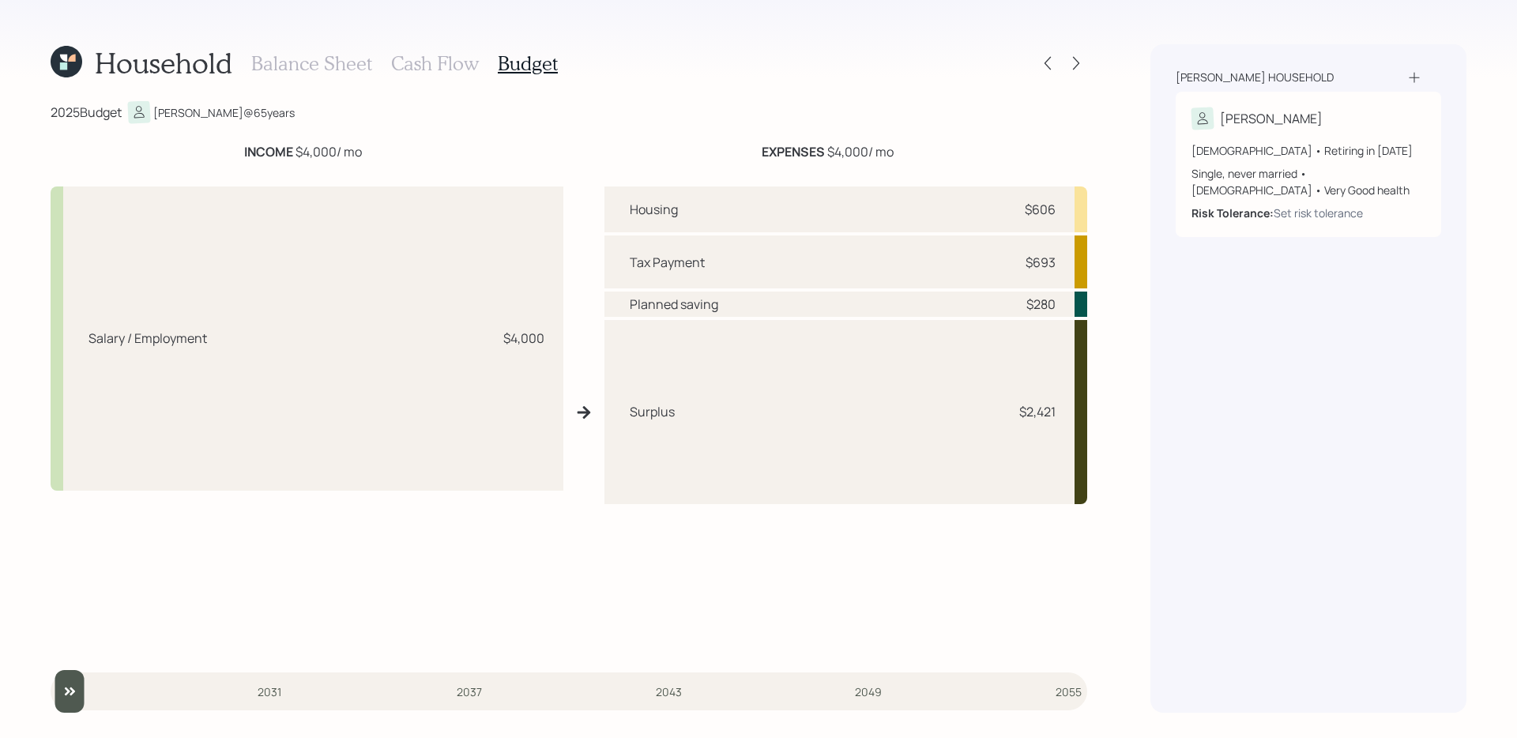
click at [413, 59] on h3 "Cash Flow" at bounding box center [435, 63] width 88 height 23
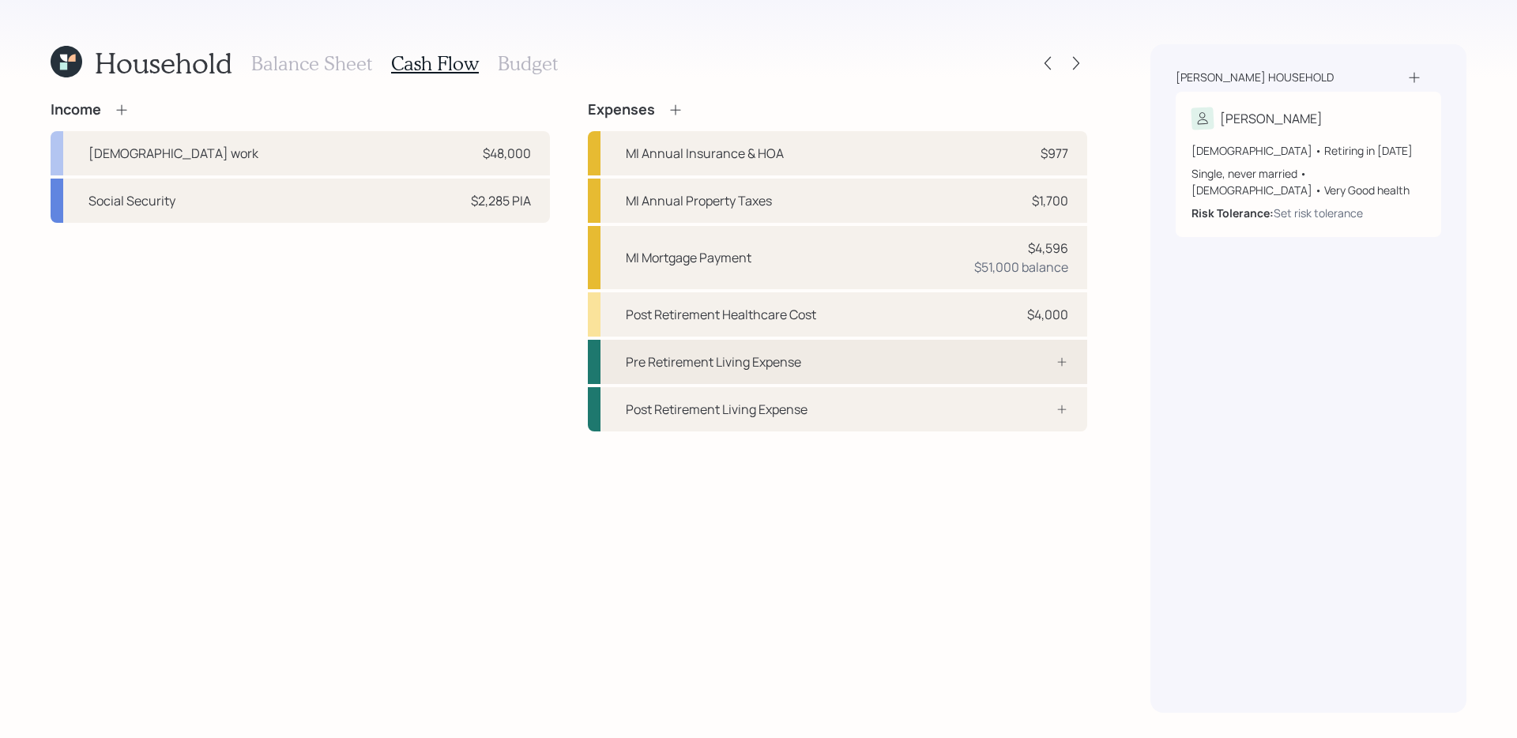
click at [885, 364] on div "Pre Retirement Living Expense" at bounding box center [837, 362] width 499 height 44
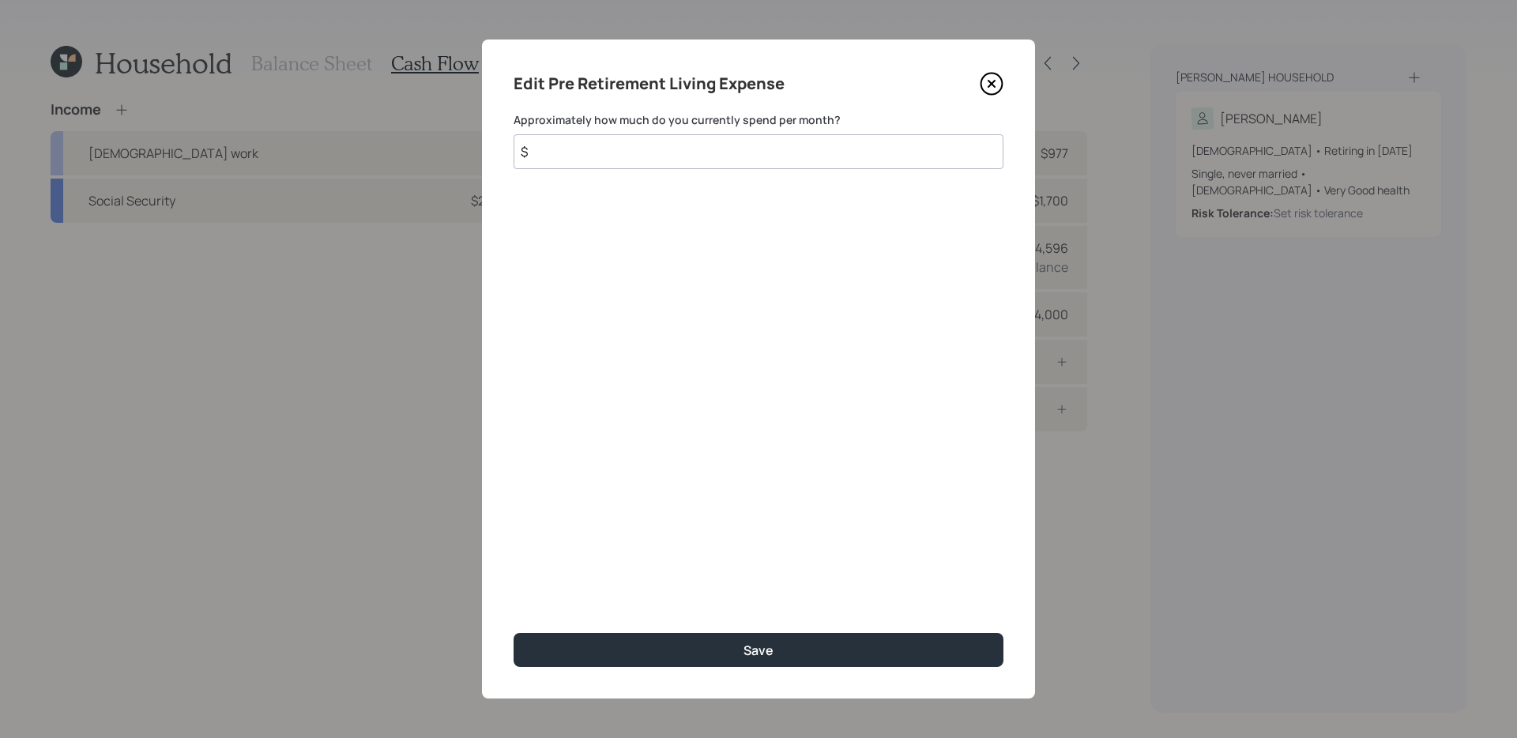
click at [806, 145] on input "$" at bounding box center [759, 151] width 490 height 35
type input "$ 2,300"
click at [514, 587] on button "Save" at bounding box center [759, 650] width 490 height 34
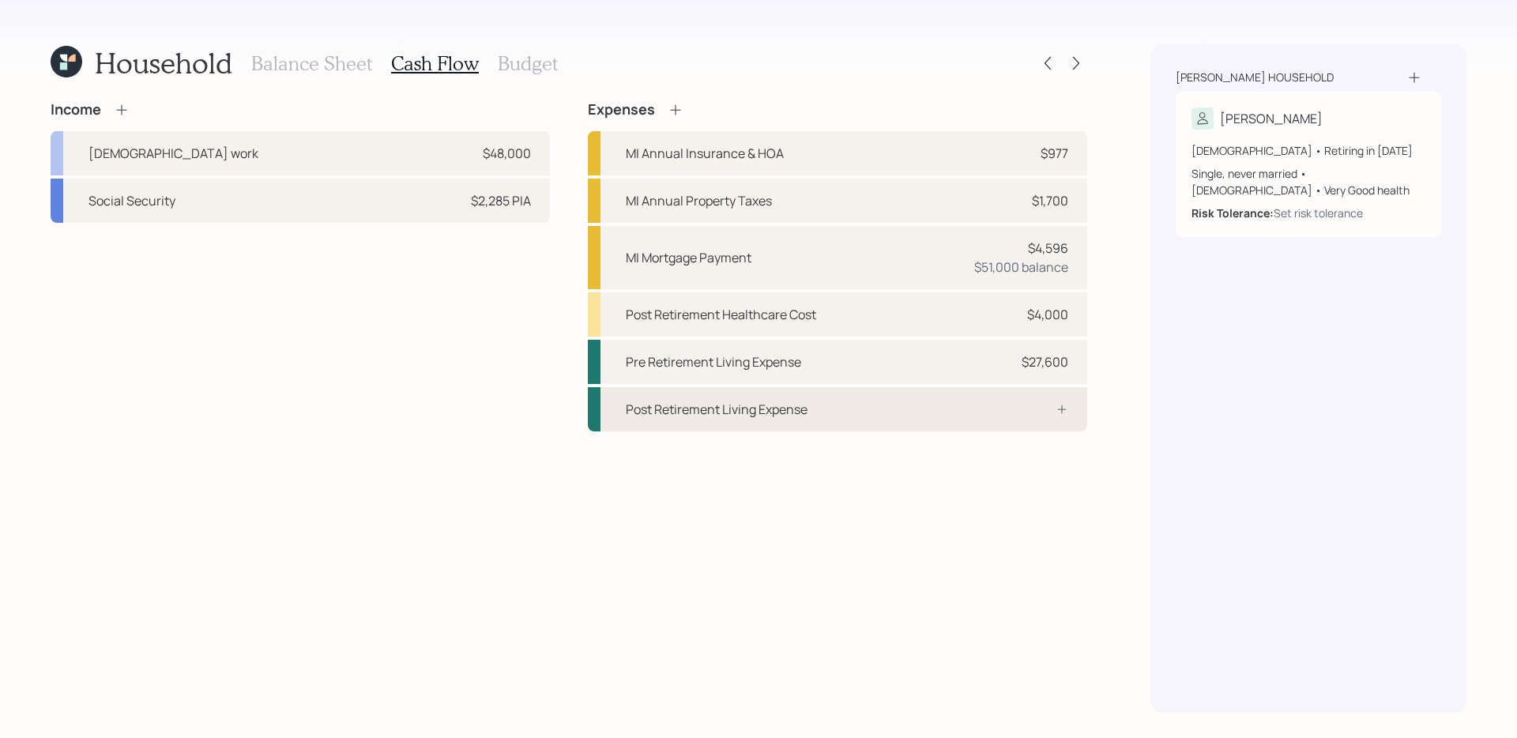
click at [986, 403] on div "Post Retirement Living Expense" at bounding box center [837, 409] width 499 height 44
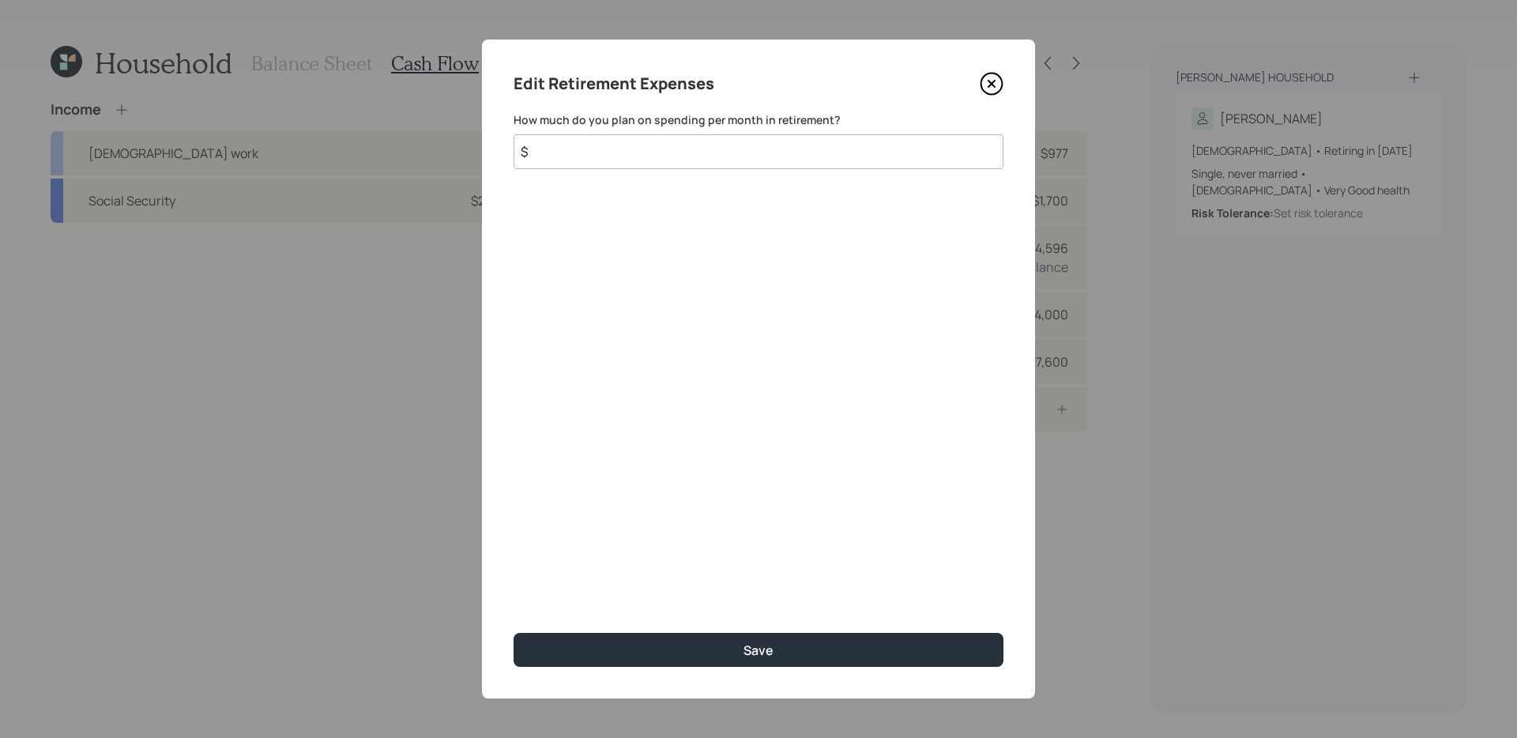
click at [801, 159] on input "$" at bounding box center [759, 151] width 490 height 35
type input "$ 2,300"
click at [514, 587] on button "Save" at bounding box center [759, 650] width 490 height 34
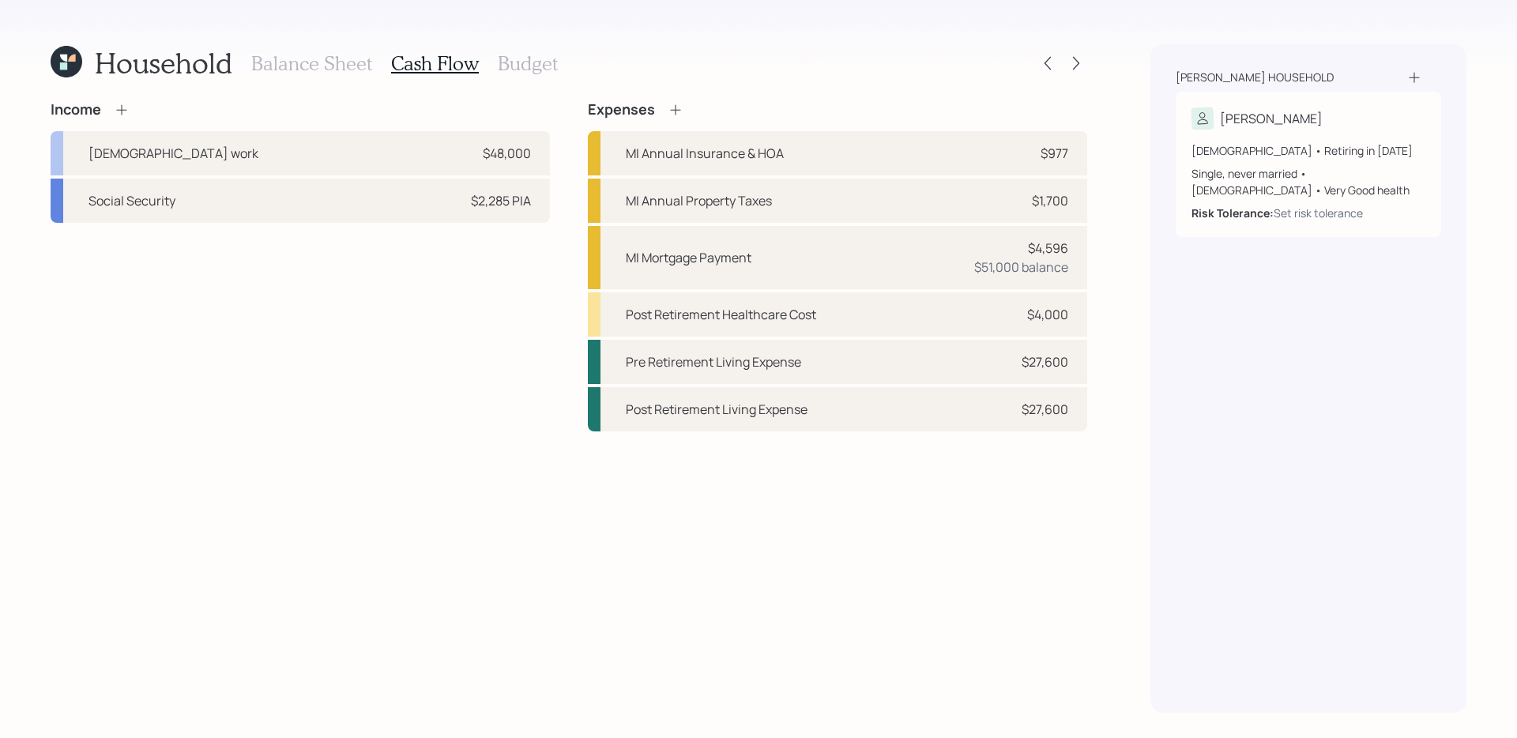
click at [545, 296] on div "Income [DEMOGRAPHIC_DATA] work $48,000 Social Security $2,285 PIA" at bounding box center [300, 266] width 499 height 330
click at [673, 109] on icon at bounding box center [675, 109] width 10 height 10
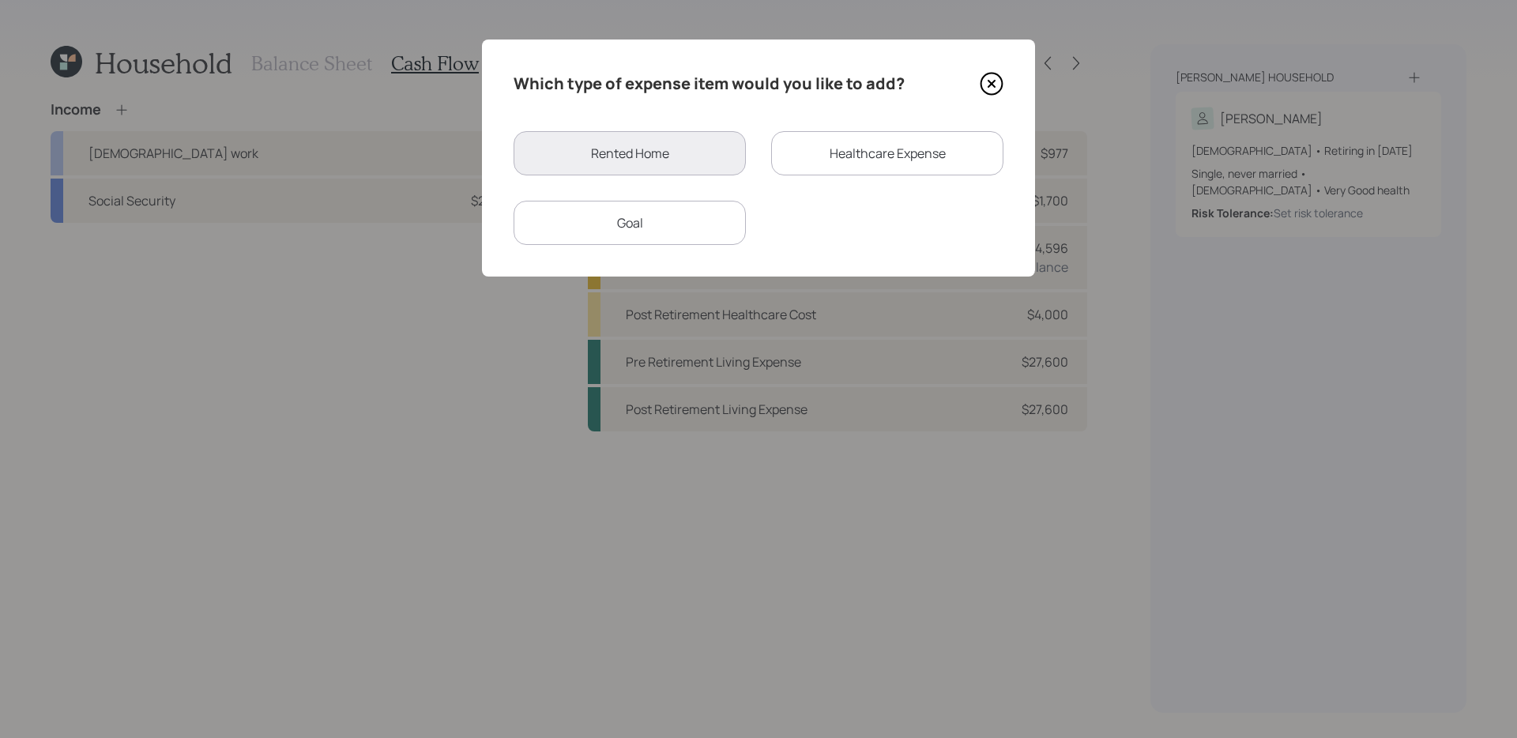
click at [644, 230] on div "Goal" at bounding box center [630, 223] width 232 height 44
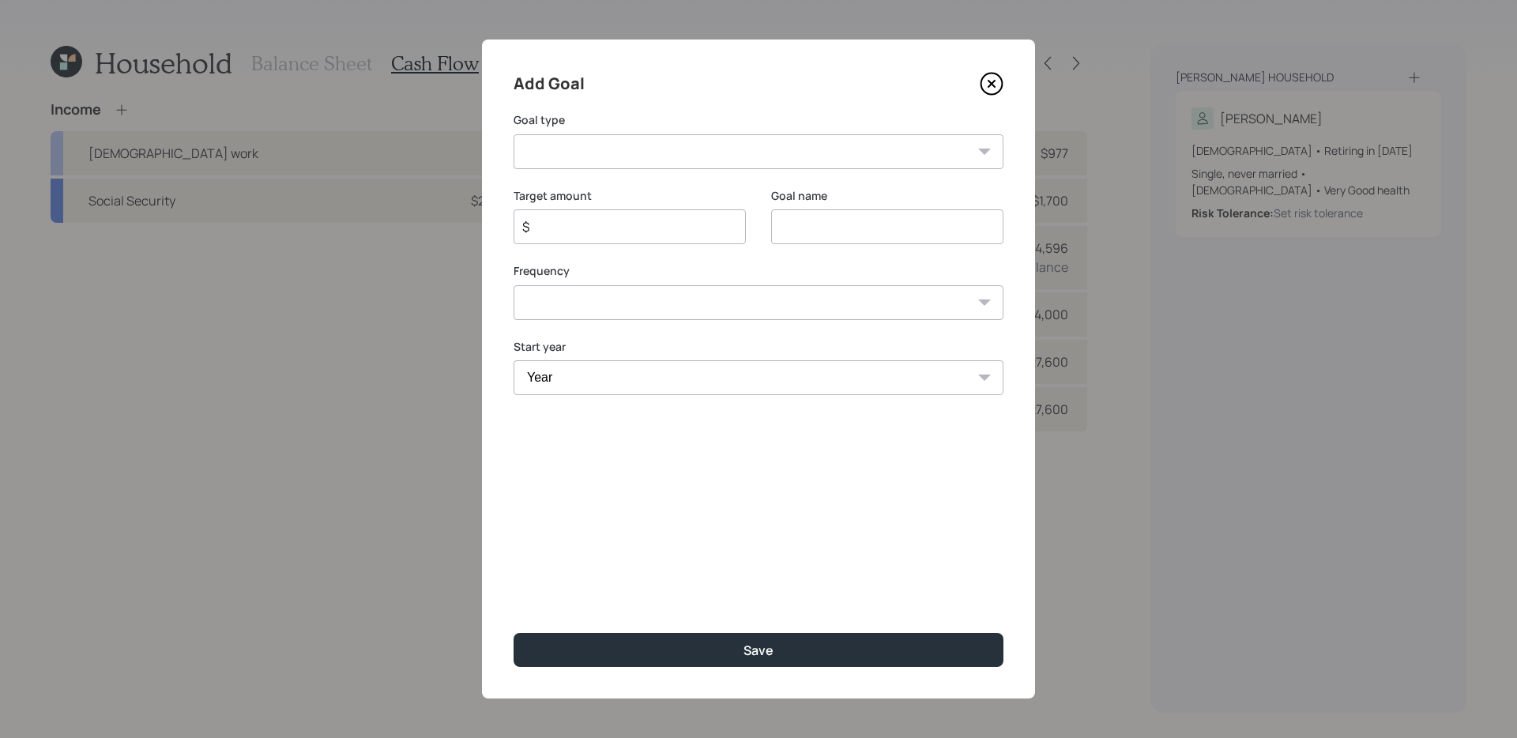
click at [714, 147] on select "Create an emergency fund Donate to charity Purchase a home Make a purchase Supp…" at bounding box center [759, 151] width 490 height 35
select select "vacation"
click at [514, 134] on select "Create an emergency fund Donate to charity Purchase a home Make a purchase Supp…" at bounding box center [759, 151] width 490 height 35
type input "Plan for travel"
click at [703, 230] on input "$" at bounding box center [623, 226] width 205 height 19
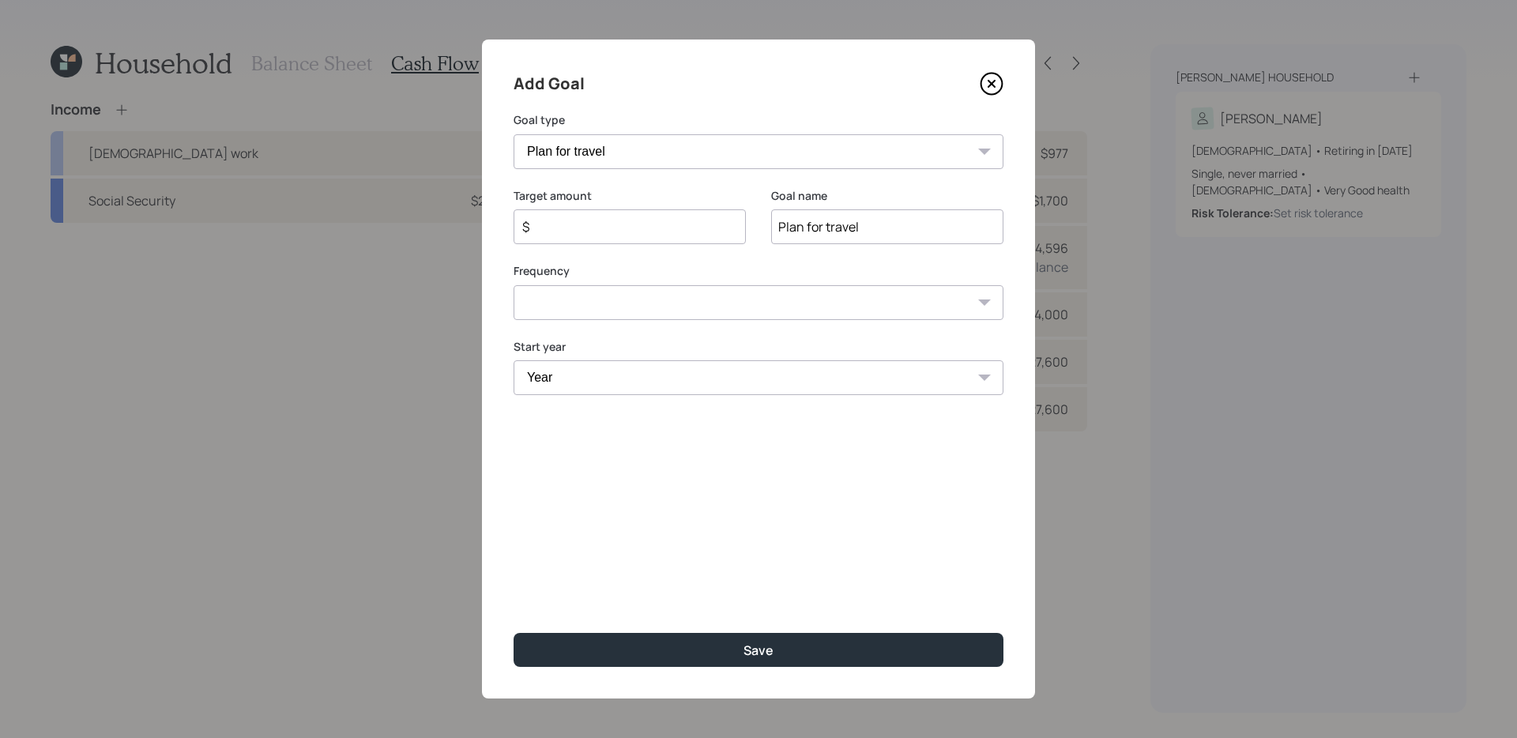
click at [634, 309] on select "One time Every 1 year Every 2 years Every 3 years Every 4 years Every 5 years E…" at bounding box center [759, 302] width 490 height 35
click at [616, 407] on select "Year [DATE] 2026 2027 2028 2029 2030 2031 2032 2033 2034 2035 2036 2037 2038 20…" at bounding box center [759, 398] width 490 height 35
click at [624, 231] on input "$" at bounding box center [623, 226] width 205 height 19
type input "$ 1,000"
click at [631, 311] on select "One time Every 1 year Every 2 years Every 3 years Every 4 years Every 5 years E…" at bounding box center [759, 302] width 490 height 35
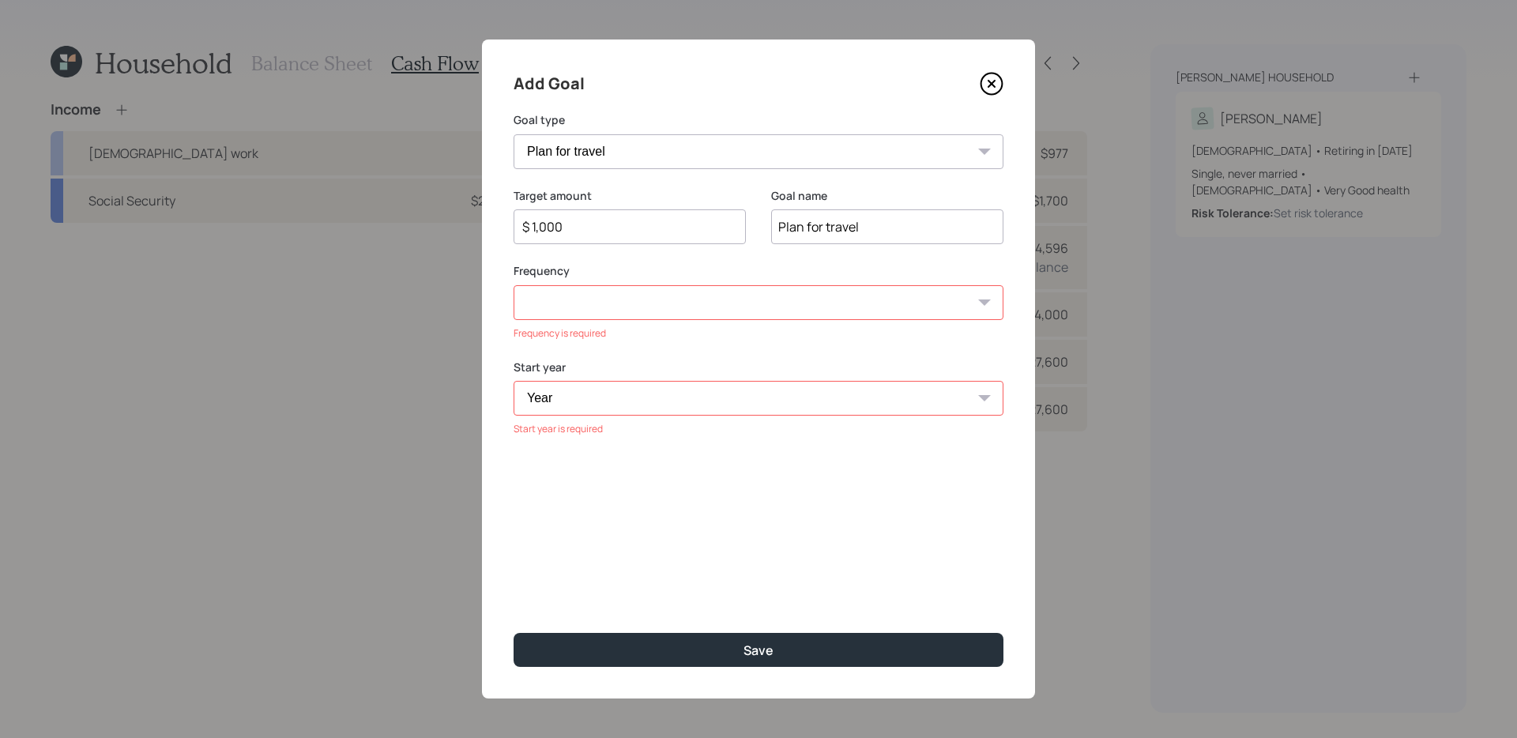
select select "1"
click at [514, 285] on select "One time Every 1 year Every 2 years Every 3 years Every 4 years Every 5 years E…" at bounding box center [759, 302] width 490 height 35
click at [575, 395] on div "Start year Year [DATE] 2026 2027 2028 2029 2030 2031 2032 2033 2034 2035 2036 2…" at bounding box center [630, 377] width 232 height 77
click at [575, 387] on select "Year [DATE] 2026 2027 2028 2029 2030 2031 2032 2033 2034 2035 2036 2037 2038 20…" at bounding box center [630, 377] width 232 height 35
select select "2026"
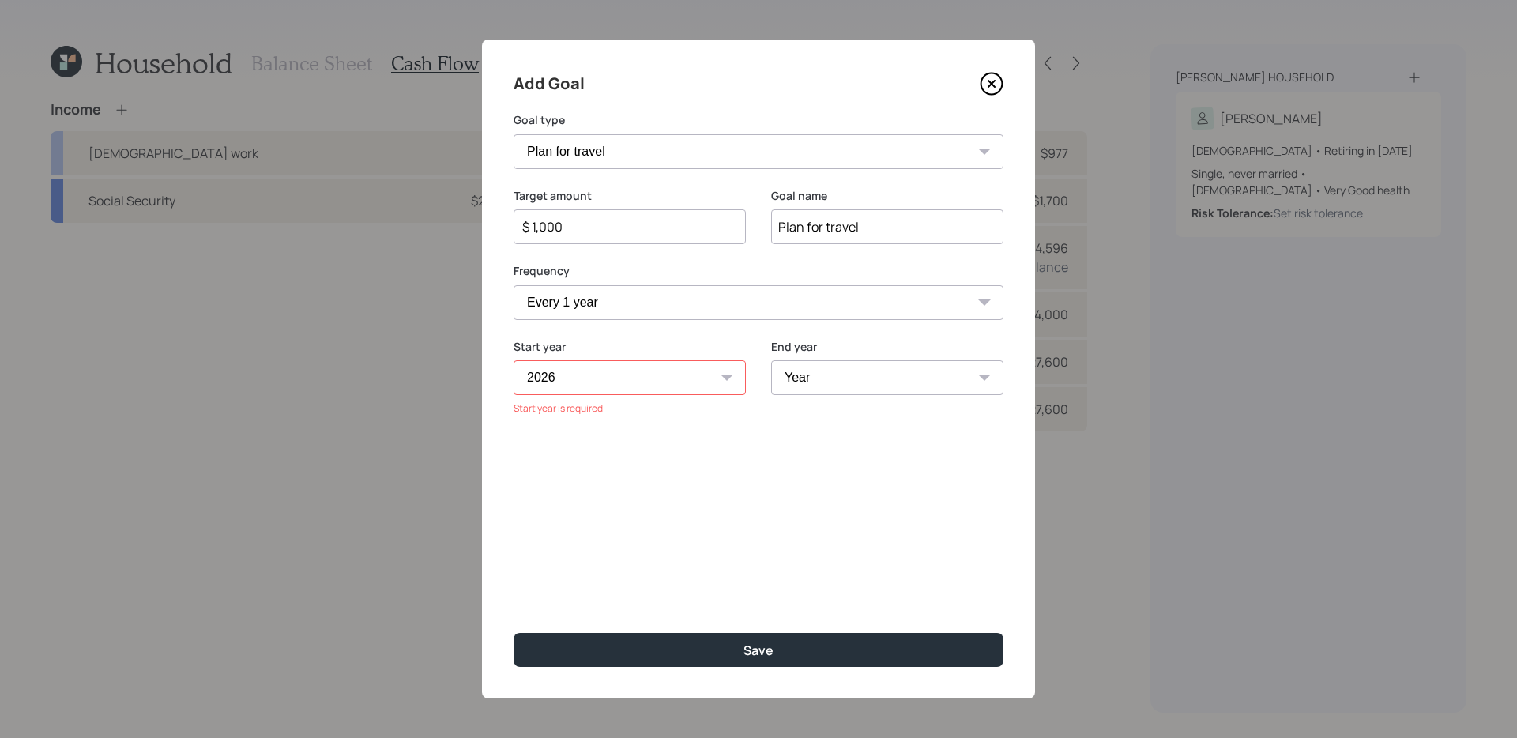
click at [514, 360] on select "Year [DATE] 2026 2027 2028 2029 2030 2031 2032 2033 2034 2035 2036 2037 2038 20…" at bounding box center [630, 377] width 232 height 35
click at [1008, 281] on div "Add Goal Goal type Create an emergency fund Donate to charity Purchase a home M…" at bounding box center [758, 369] width 553 height 659
click at [970, 376] on select "Year [DATE] 2027 2028 2029 2030 2031 2032 2033 2034 2035 2036 2037 2038 2039 20…" at bounding box center [887, 377] width 232 height 35
click at [771, 360] on select "Year [DATE] 2027 2028 2029 2030 2031 2032 2033 2034 2035 2036 2037 2038 2039 20…" at bounding box center [887, 377] width 232 height 35
click at [931, 367] on select "2026 2027 2028 2029 2030 2031 2032 2033 2034 2035 2036 2037 2038 2039 2040 2041…" at bounding box center [887, 377] width 232 height 35
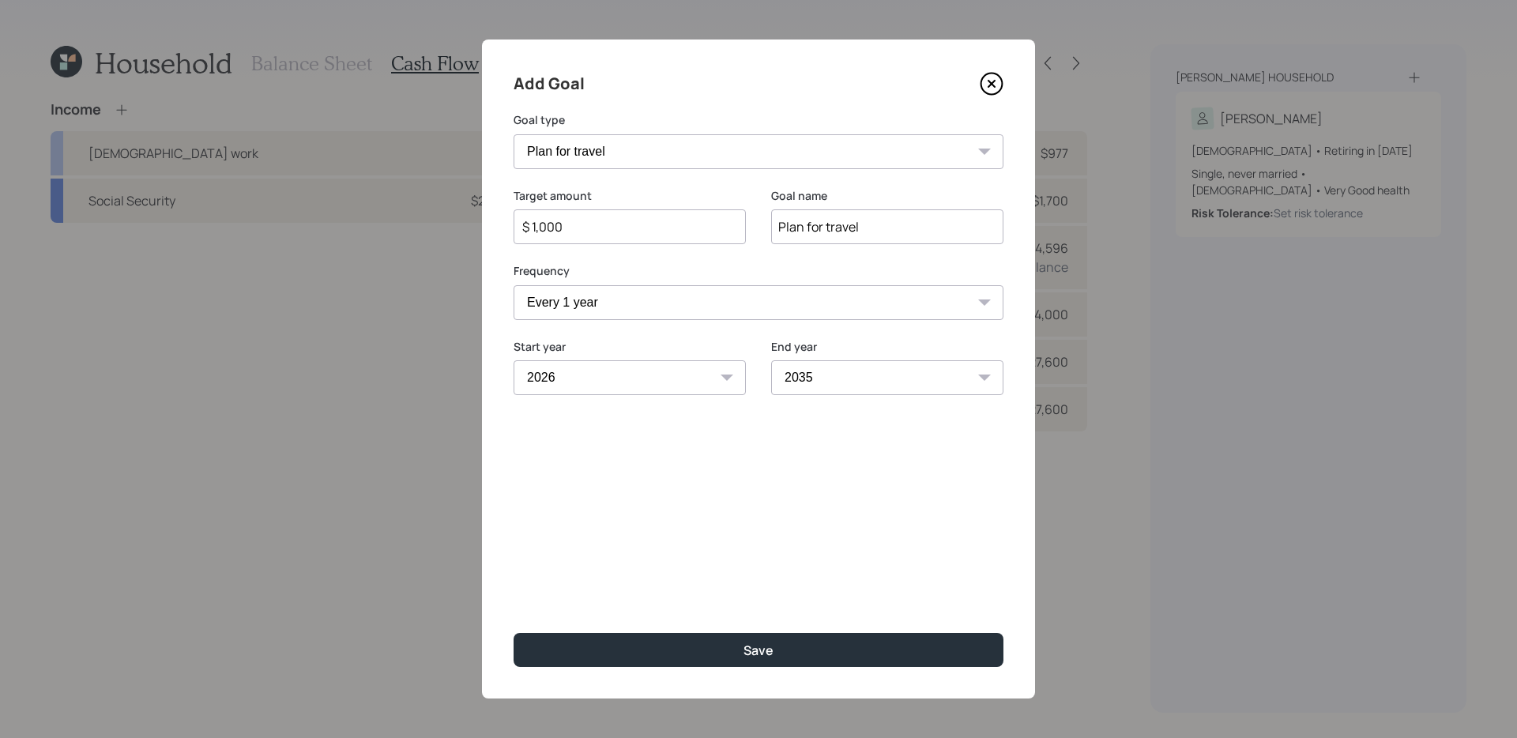
select select "2040"
click at [771, 360] on select "2026 2027 2028 2029 2030 2031 2032 2033 2034 2035 2036 2037 2038 2039 2040 2041…" at bounding box center [887, 377] width 232 height 35
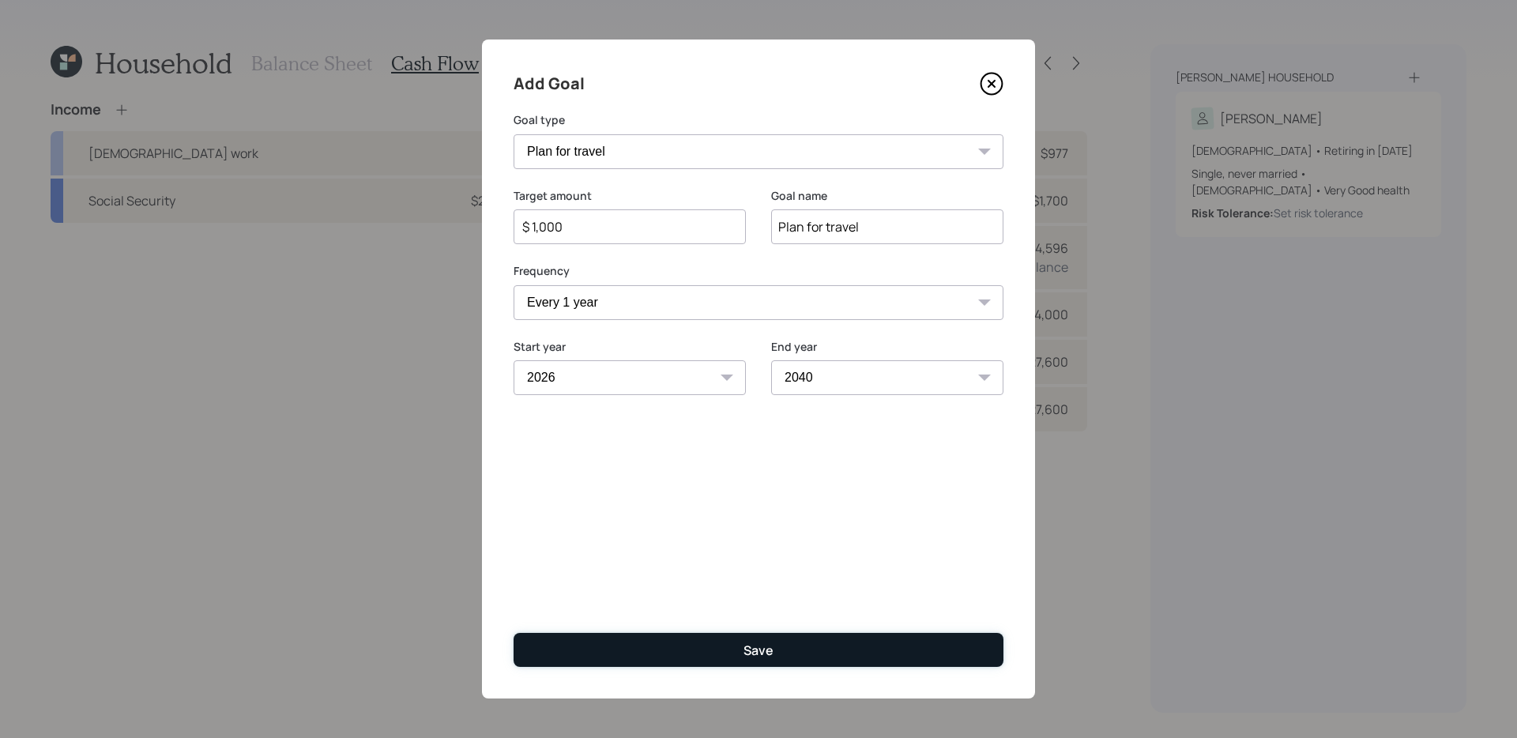
click at [902, 587] on button "Save" at bounding box center [759, 650] width 490 height 34
type input "$"
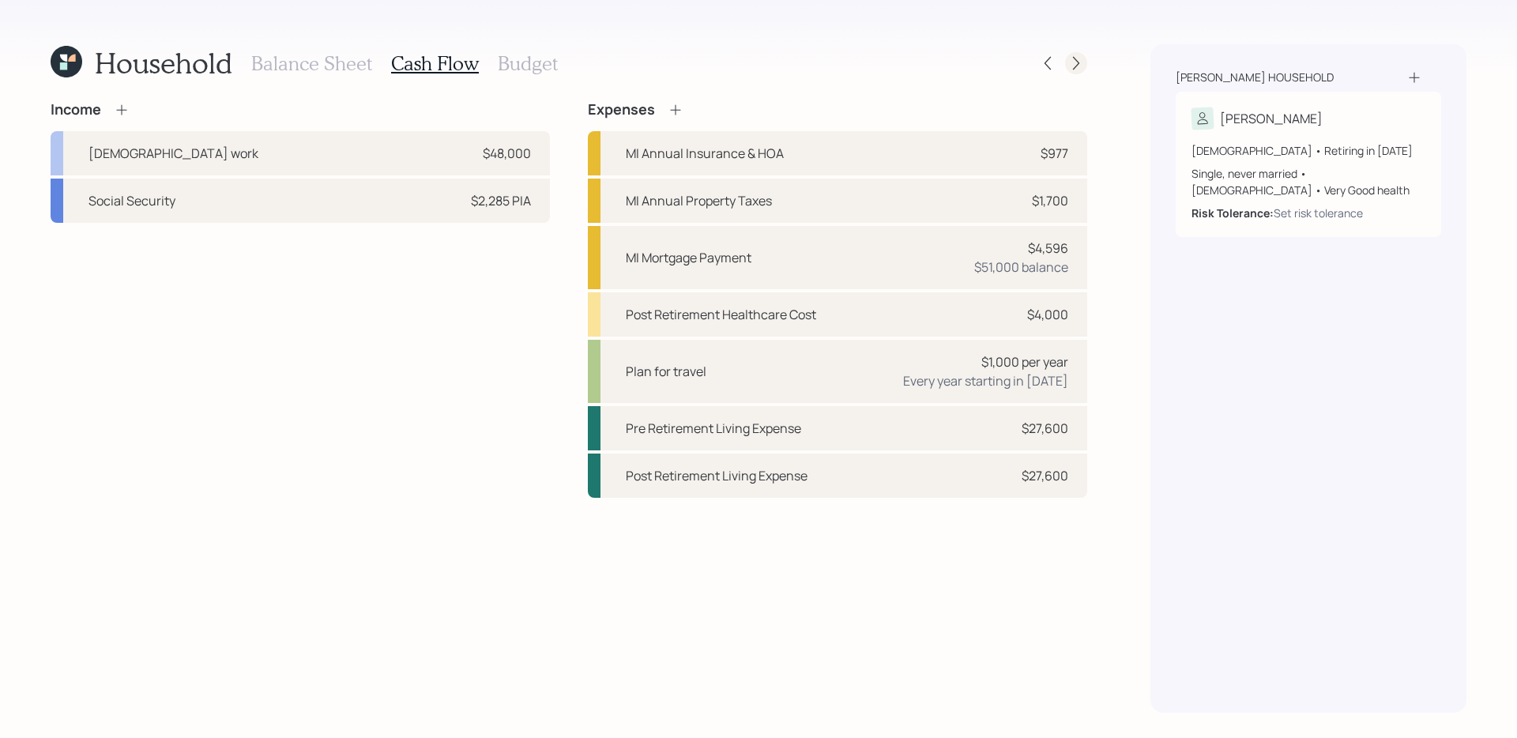
click at [1080, 68] on icon at bounding box center [1076, 63] width 16 height 16
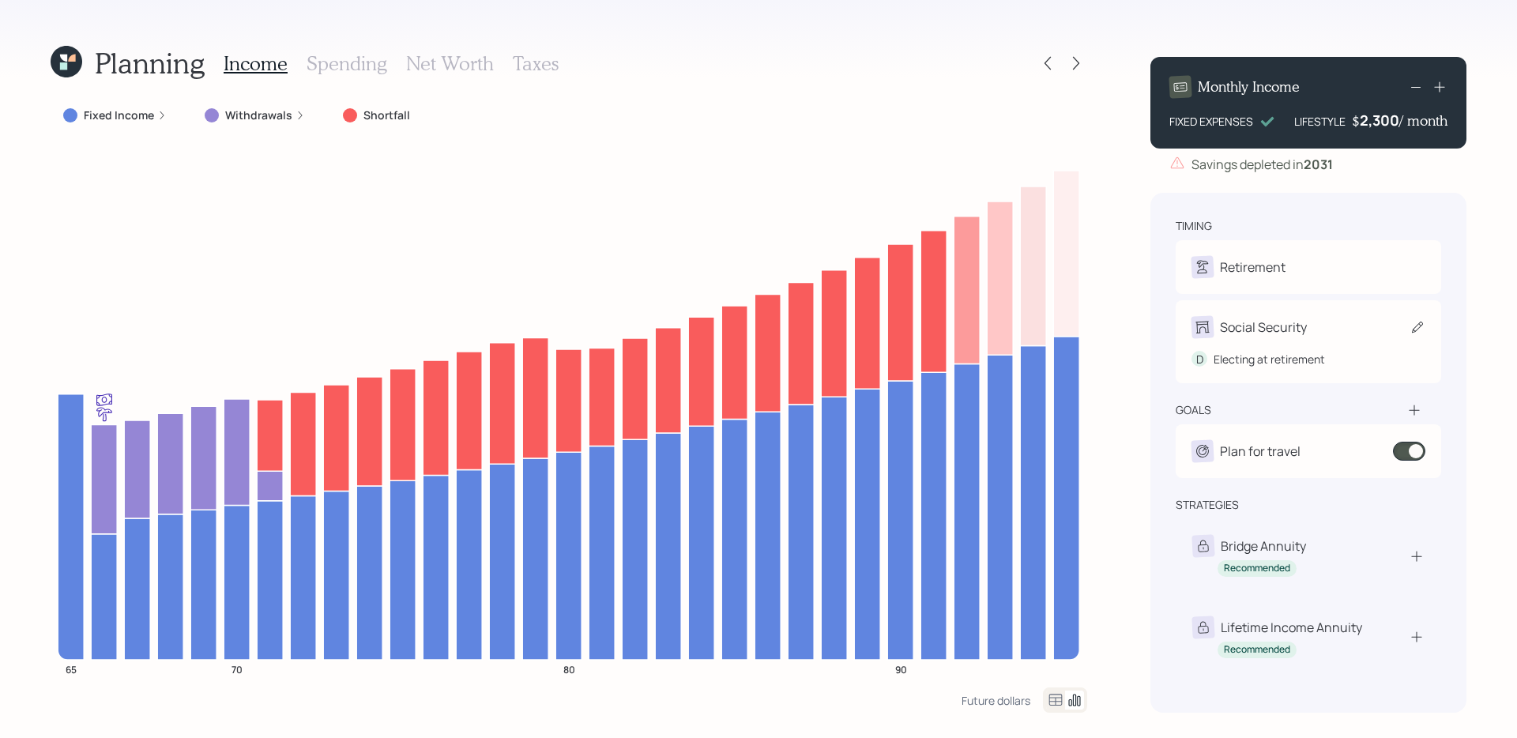
click at [1161, 332] on icon at bounding box center [1417, 327] width 11 height 11
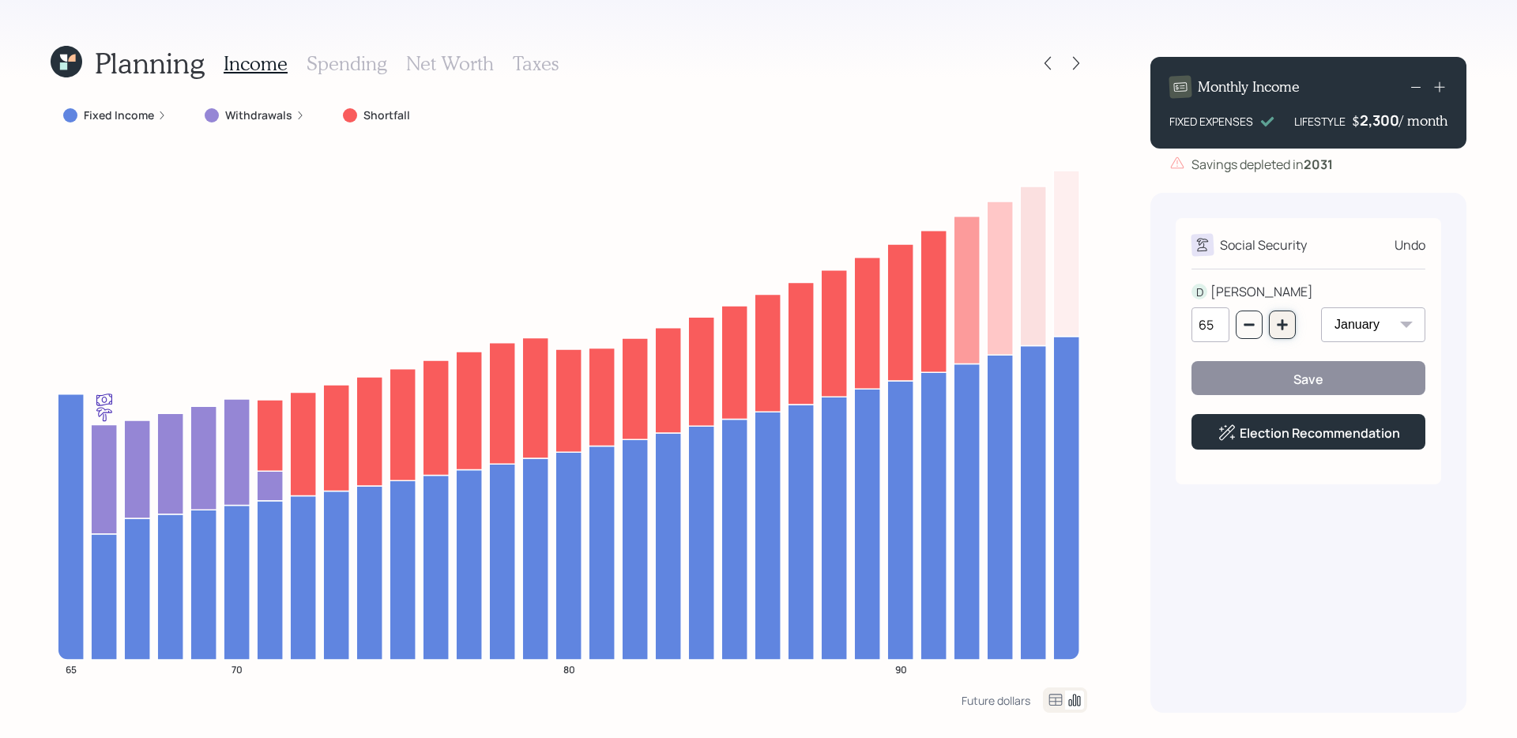
click at [1161, 325] on icon "button" at bounding box center [1282, 324] width 10 height 10
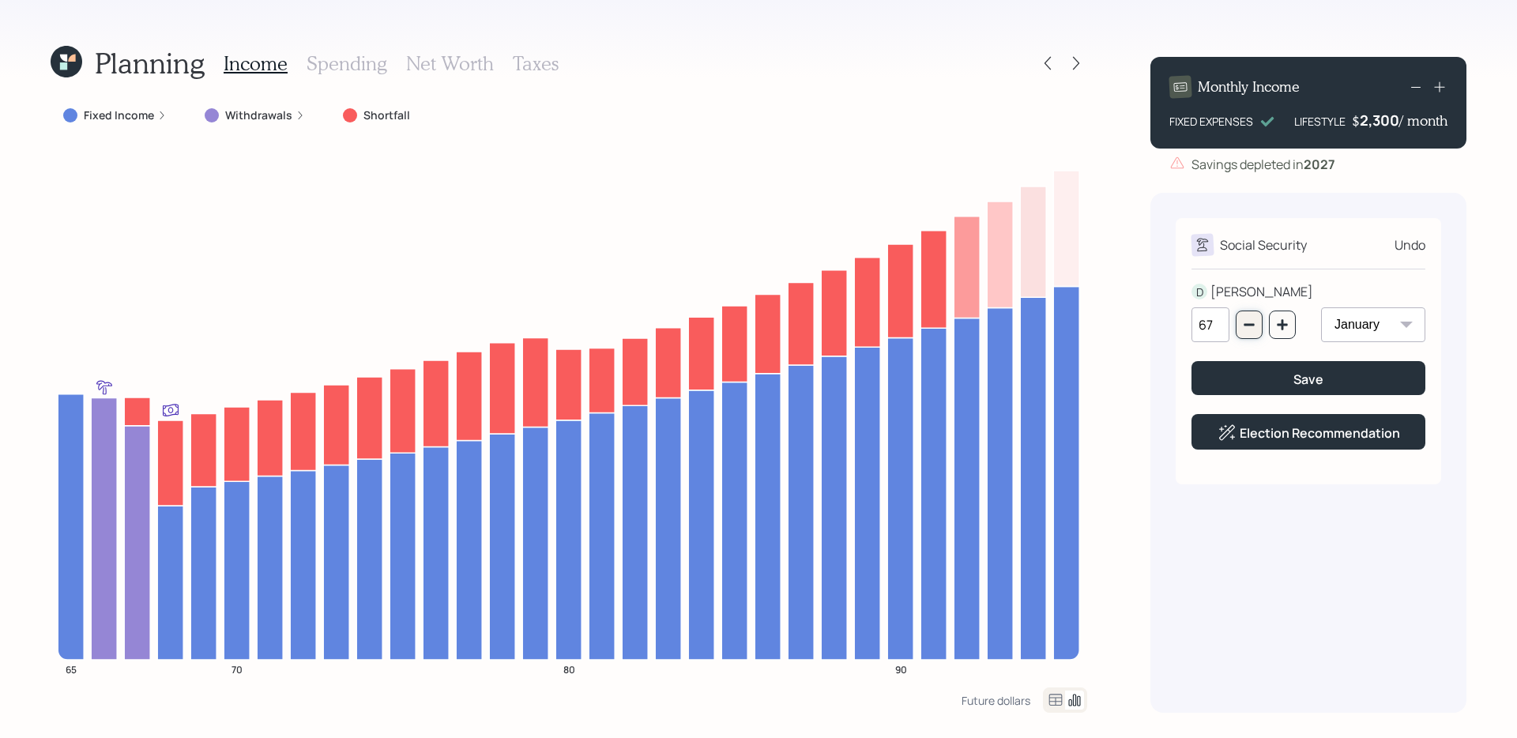
click at [1161, 328] on icon "button" at bounding box center [1249, 324] width 13 height 13
type input "65"
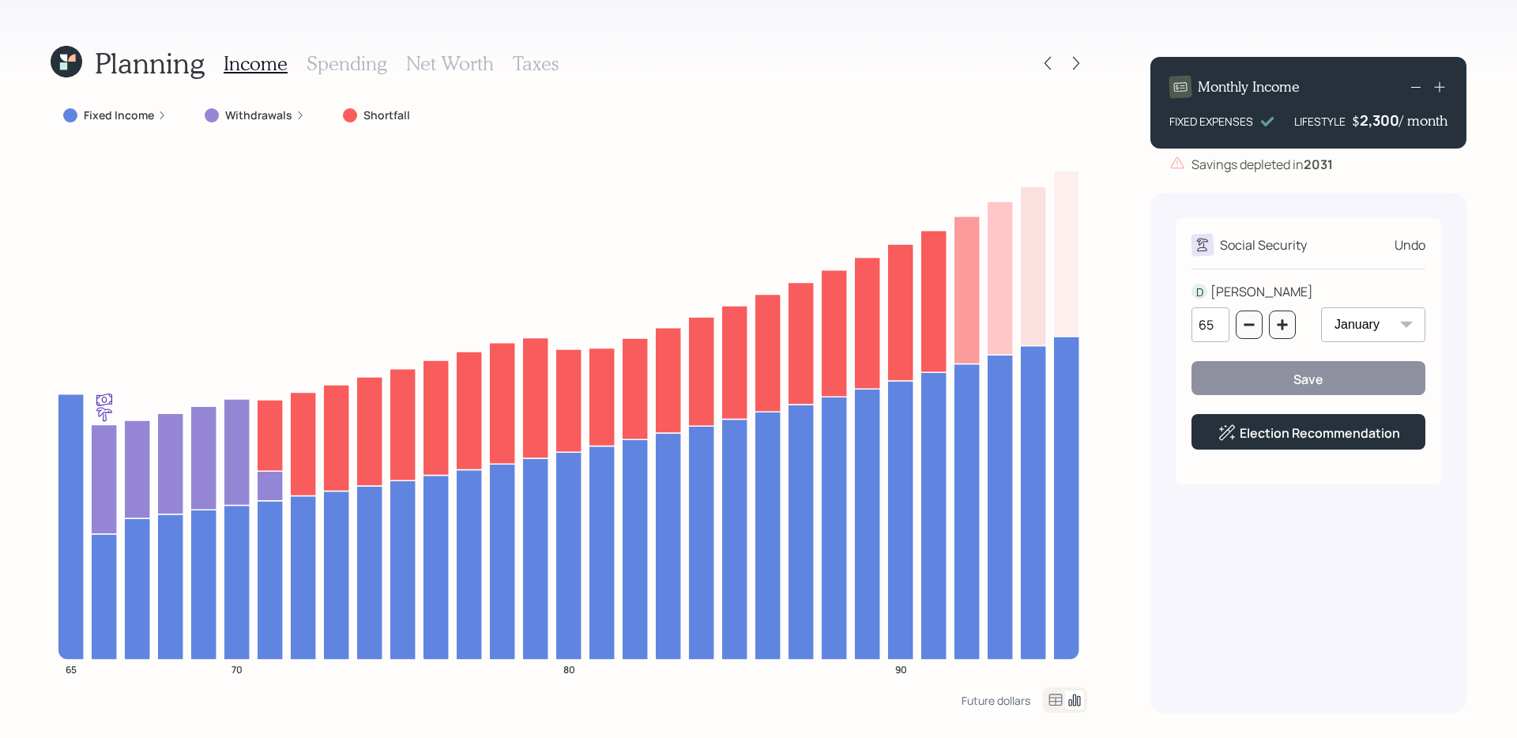
click at [1161, 217] on div "Planning Income Spending Net Worth Taxes Fixed Income Withdrawals Shortfall 65 …" at bounding box center [758, 369] width 1517 height 738
click at [1161, 496] on div "Social Security Undo D [PERSON_NAME] 65 January February March April May June J…" at bounding box center [1309, 453] width 316 height 520
click at [1161, 242] on div "Undo" at bounding box center [1410, 245] width 31 height 19
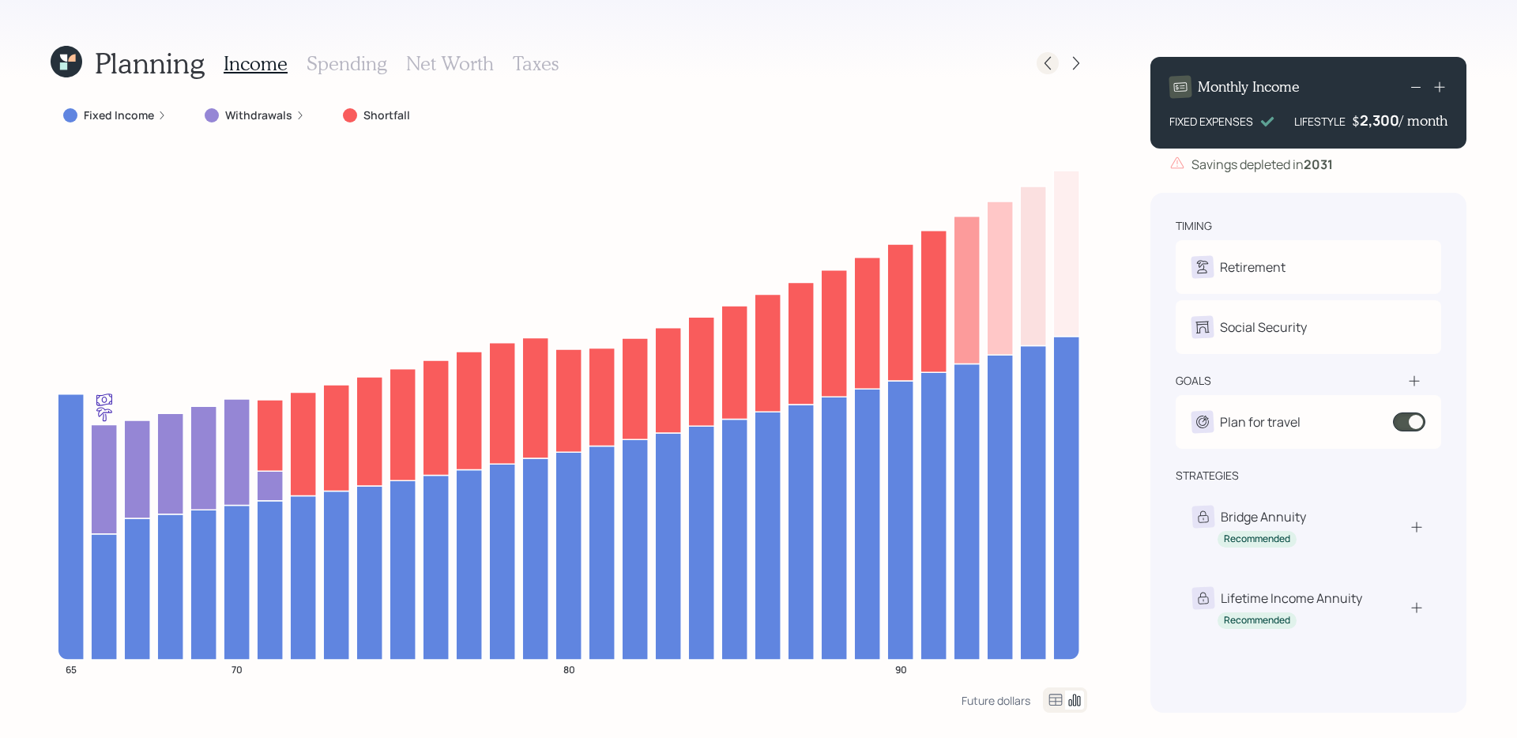
click at [1051, 59] on icon at bounding box center [1048, 63] width 16 height 16
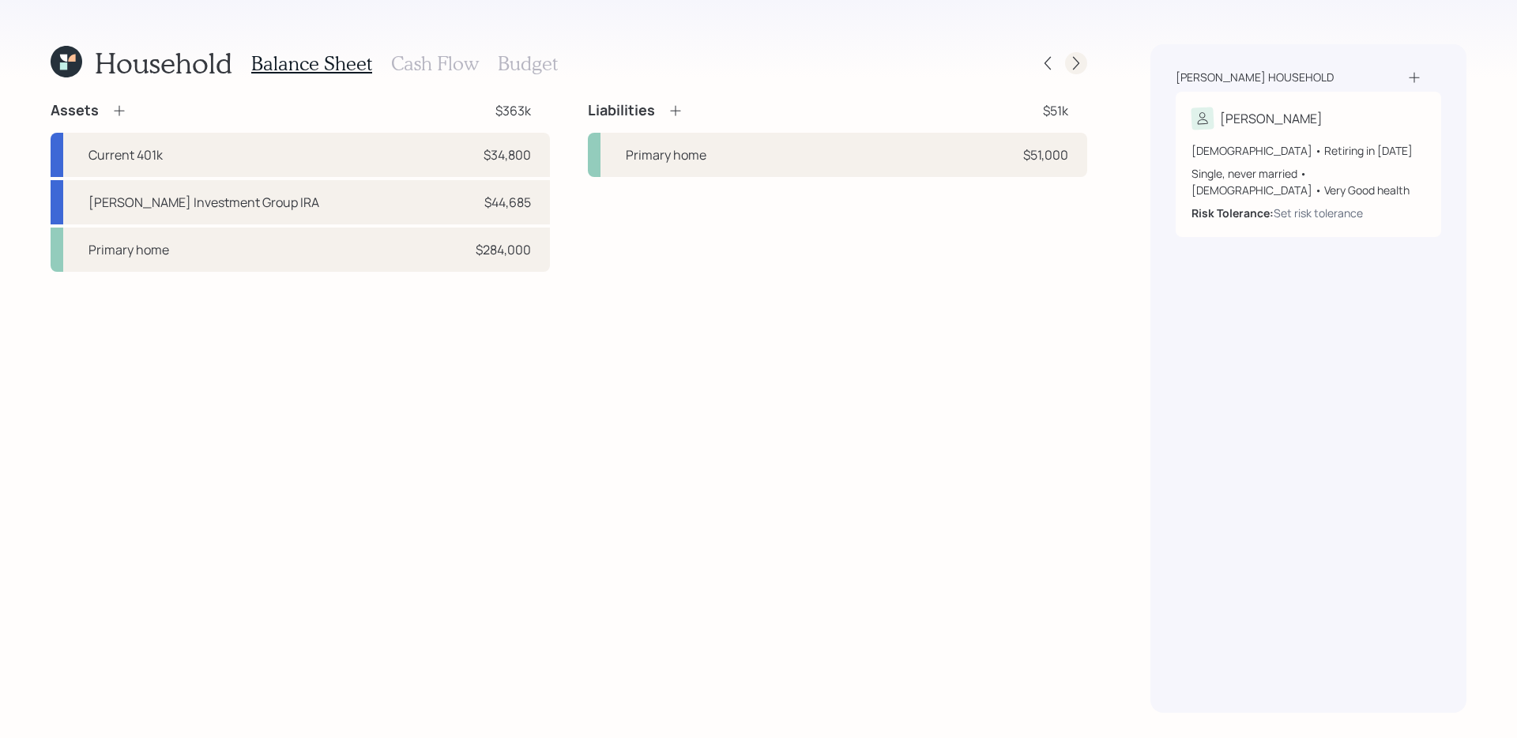
click at [1083, 62] on icon at bounding box center [1076, 63] width 16 height 16
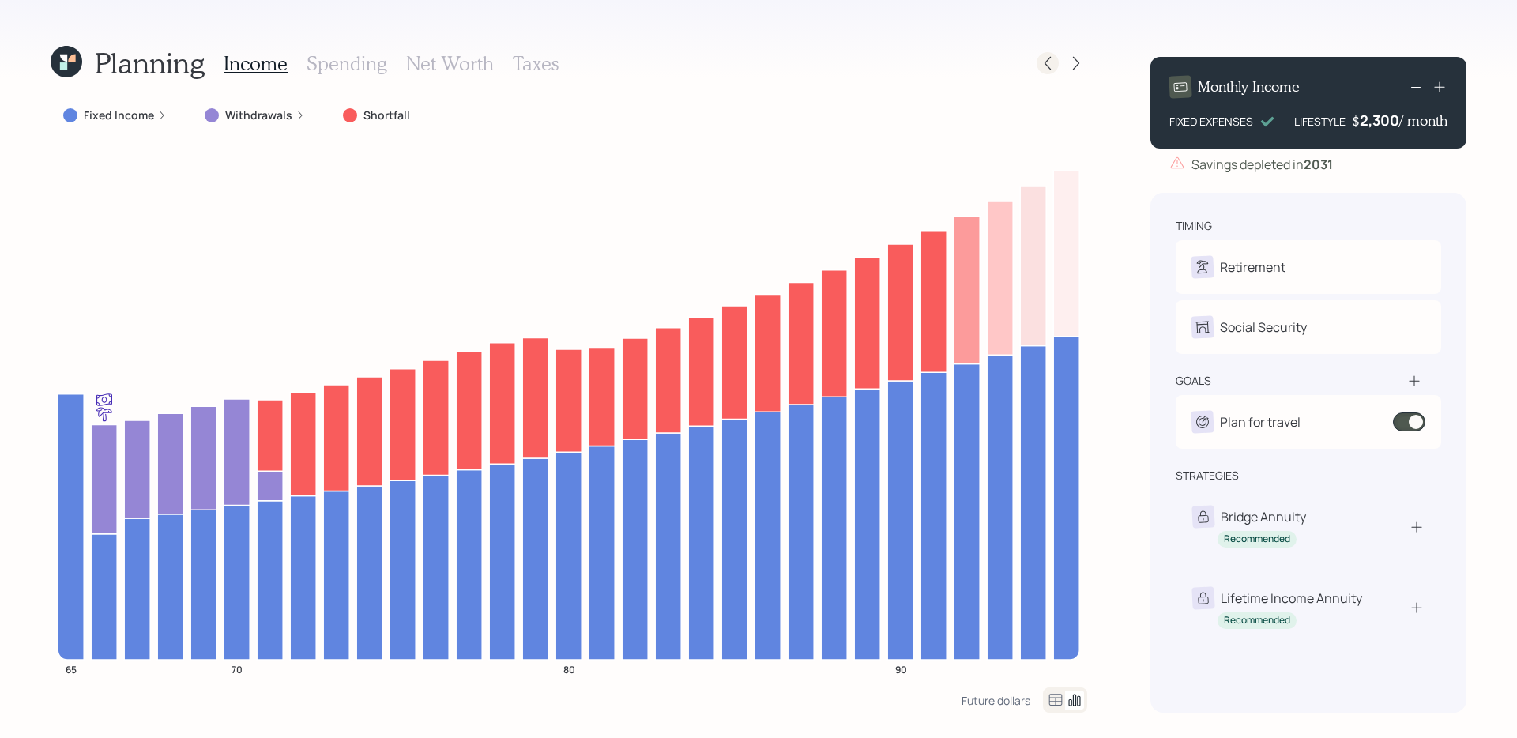
click at [1048, 70] on icon at bounding box center [1048, 63] width 16 height 16
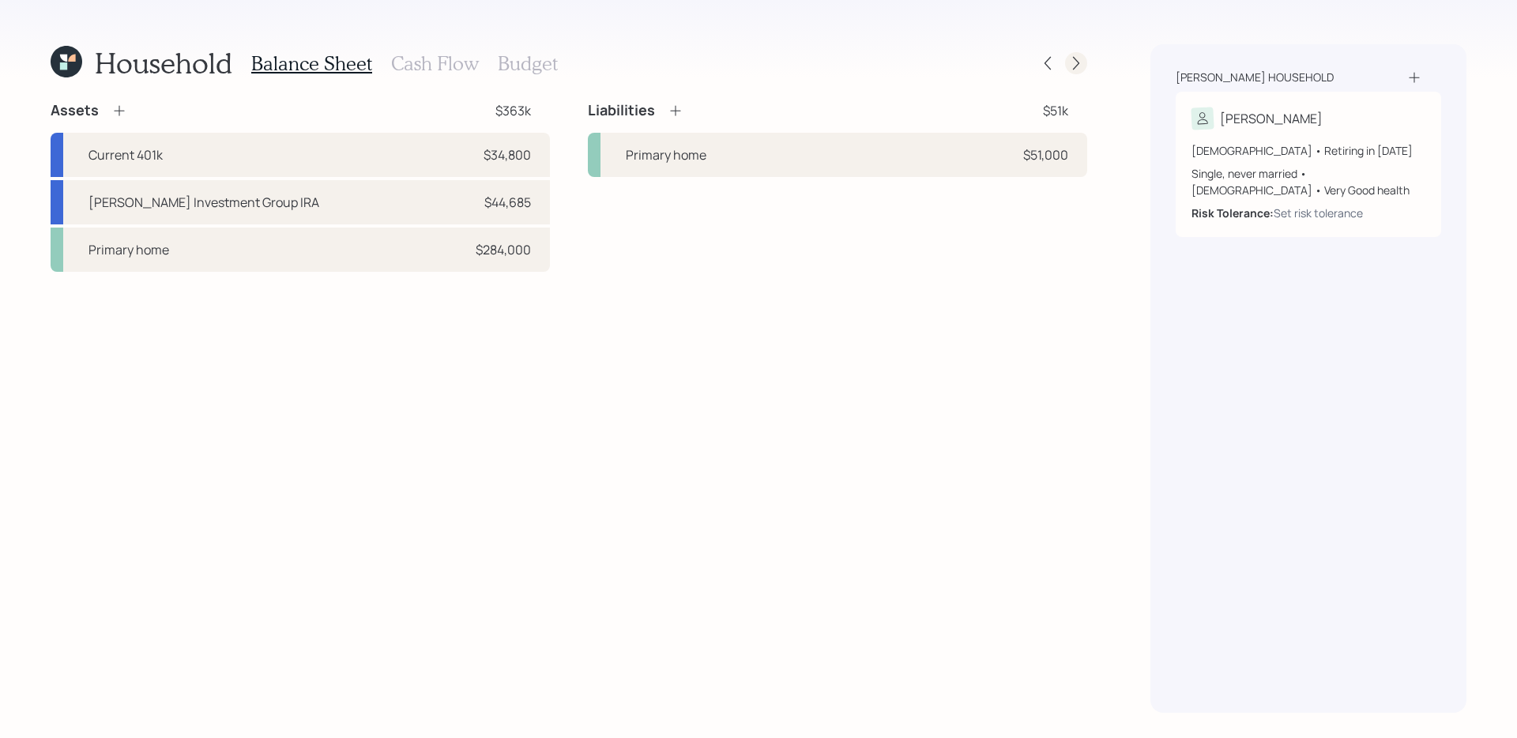
click at [1078, 66] on icon at bounding box center [1076, 63] width 16 height 16
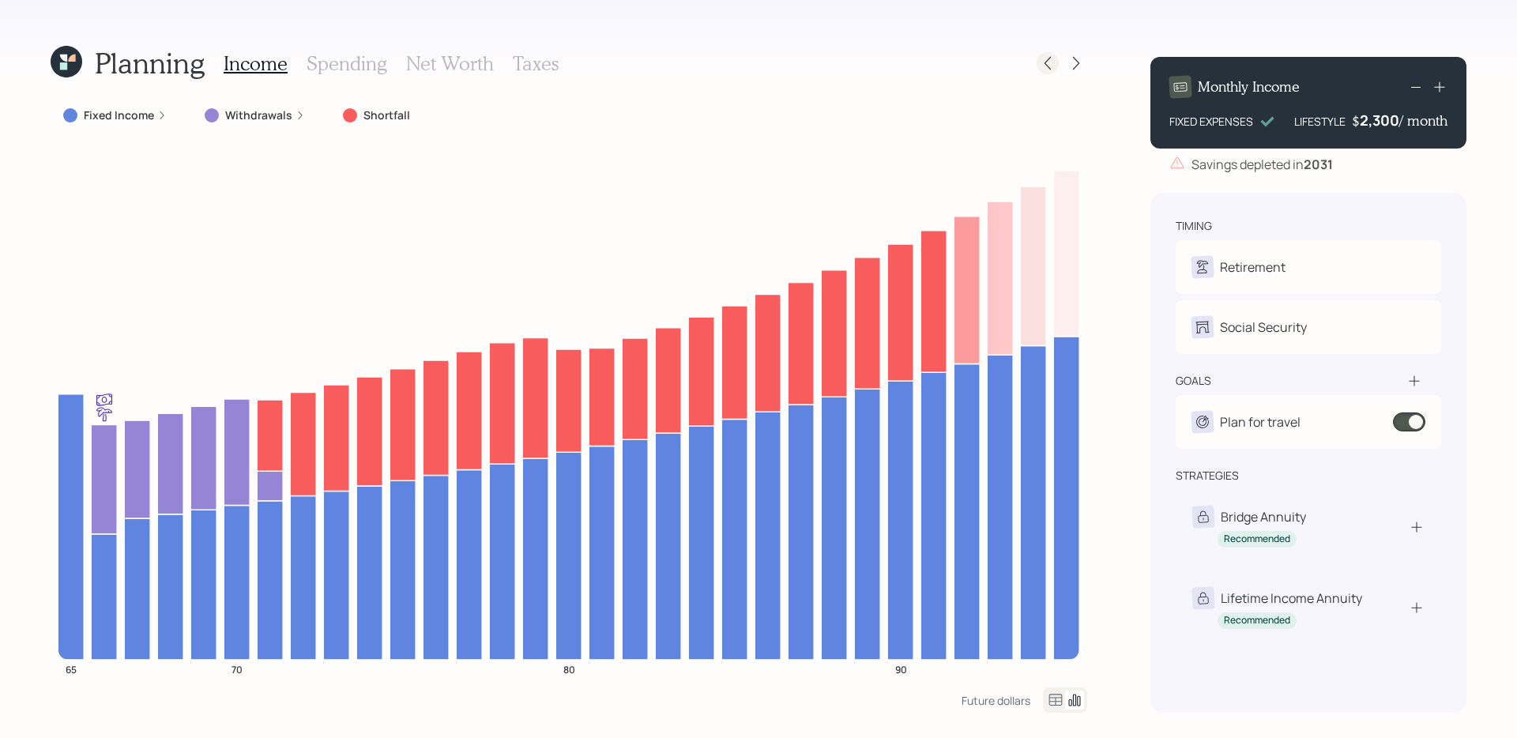
click at [1048, 60] on icon at bounding box center [1048, 63] width 6 height 13
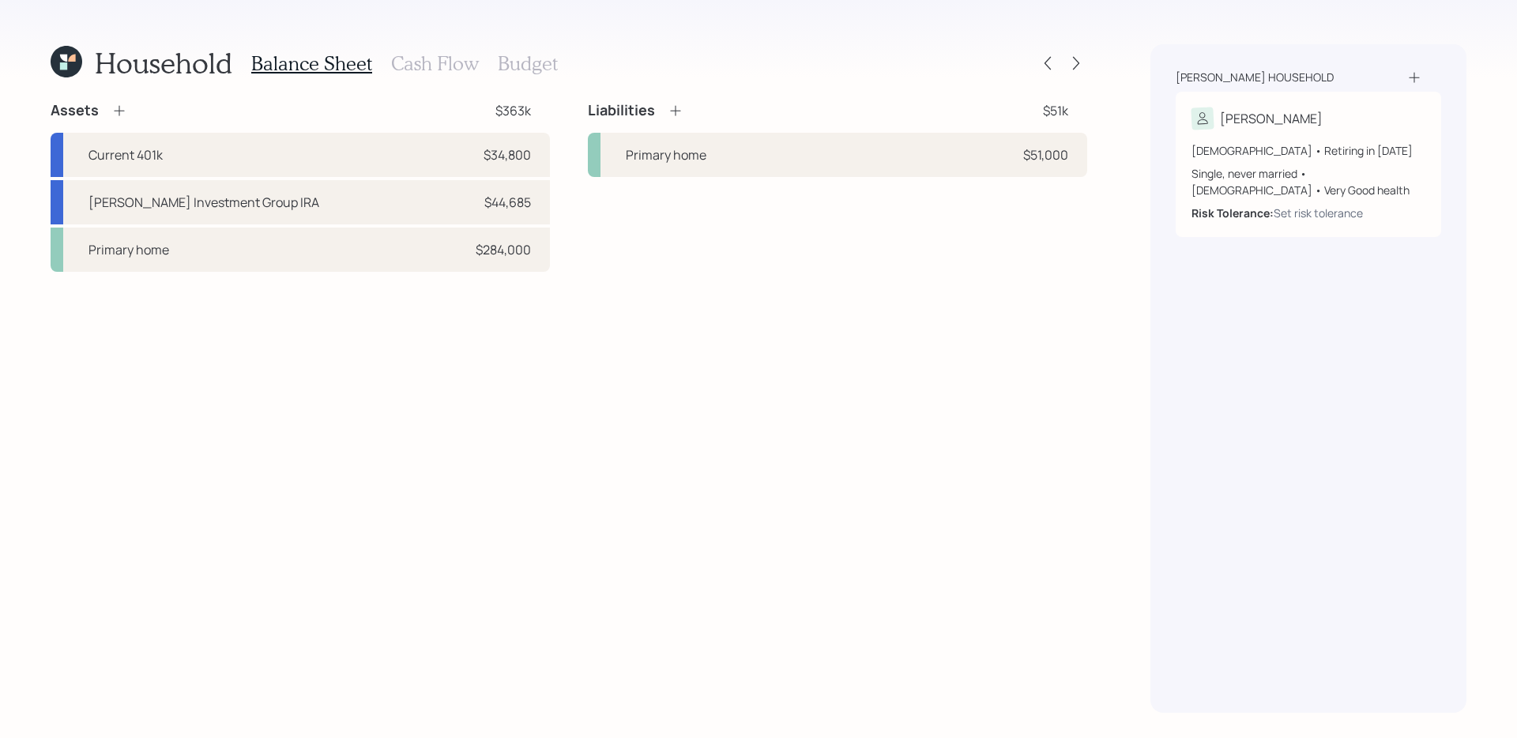
click at [112, 108] on icon at bounding box center [119, 111] width 16 height 16
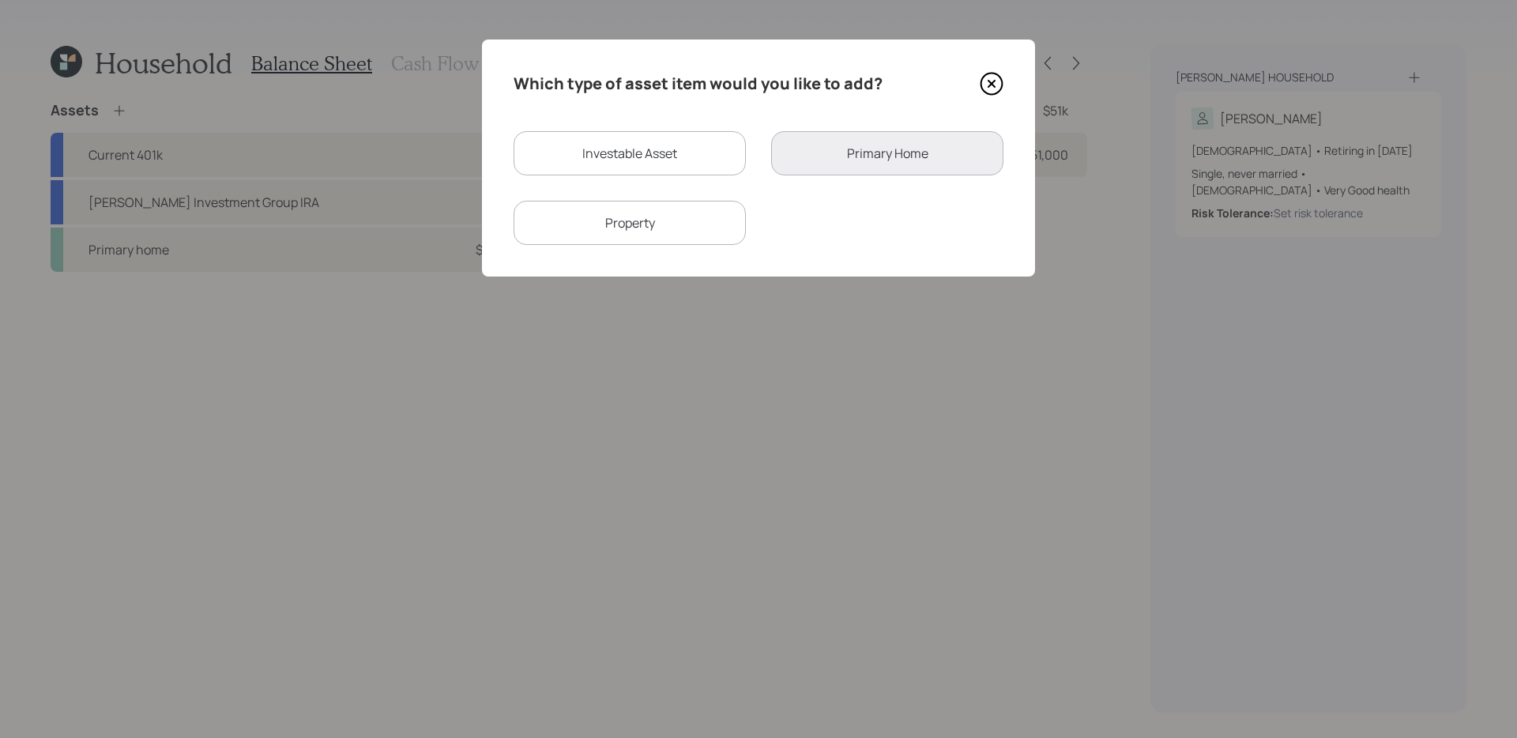
click at [627, 139] on div "Investable Asset" at bounding box center [630, 153] width 232 height 44
select select "taxable"
select select "balanced"
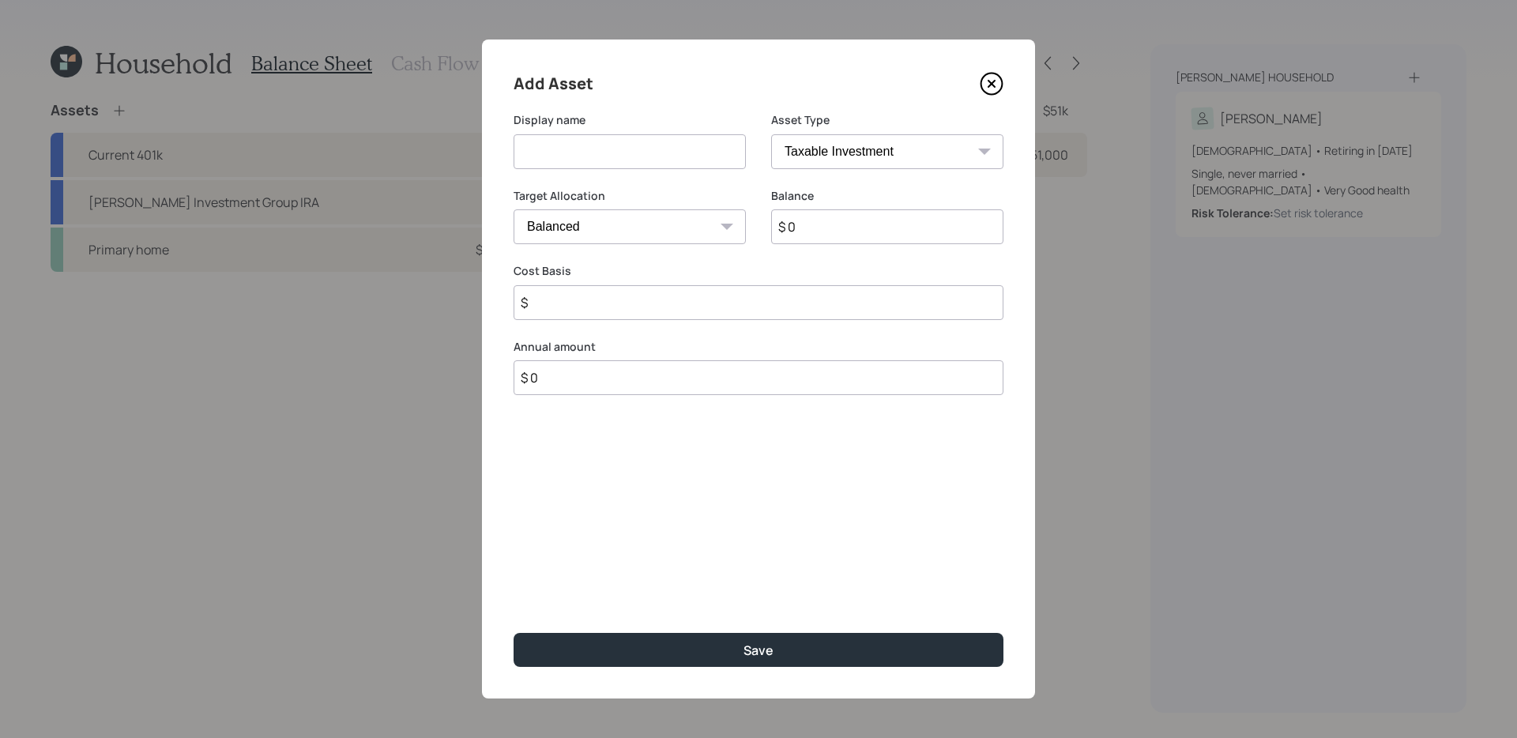
click at [618, 139] on input at bounding box center [630, 151] width 232 height 35
type input "Sel"
click at [997, 85] on icon at bounding box center [992, 84] width 24 height 24
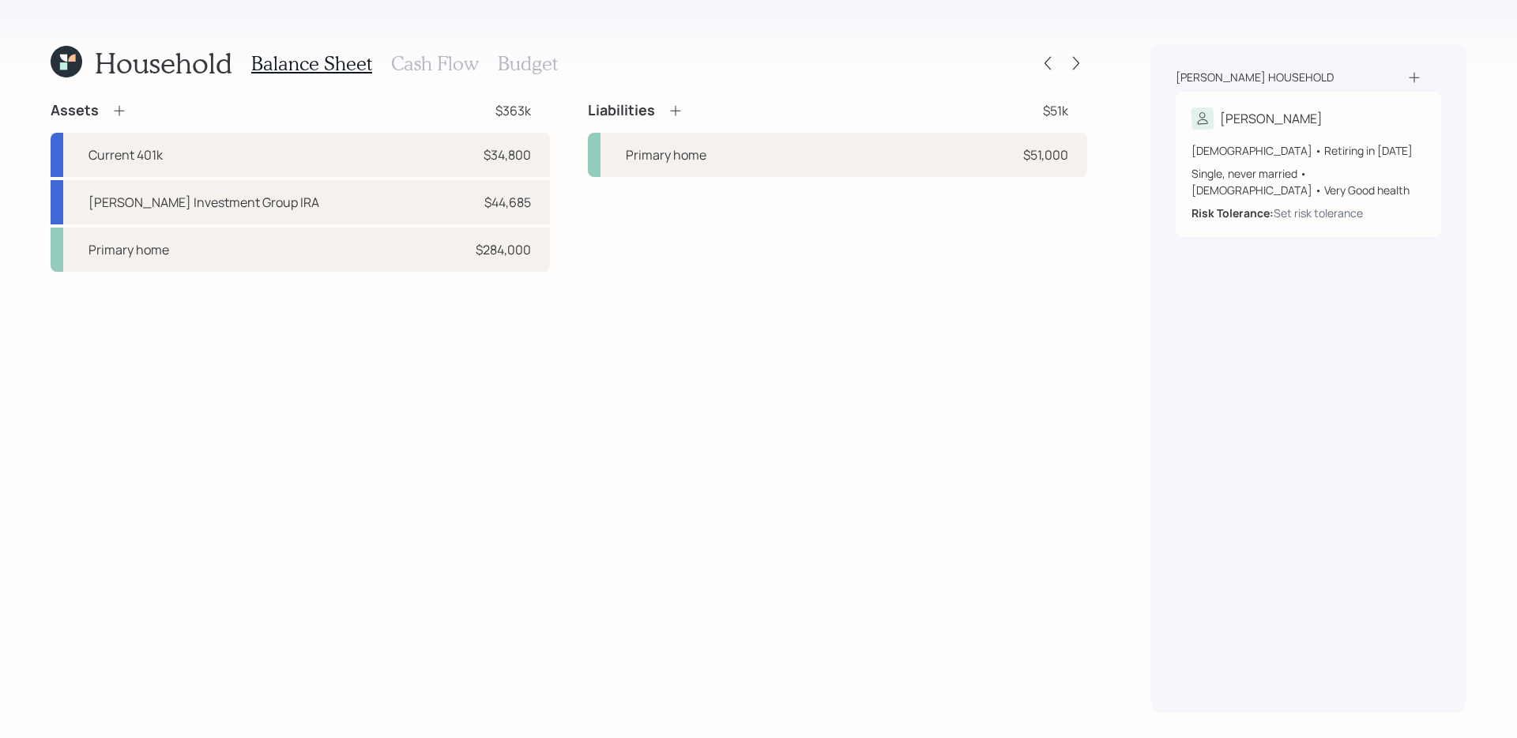
click at [420, 63] on h3 "Cash Flow" at bounding box center [435, 63] width 88 height 23
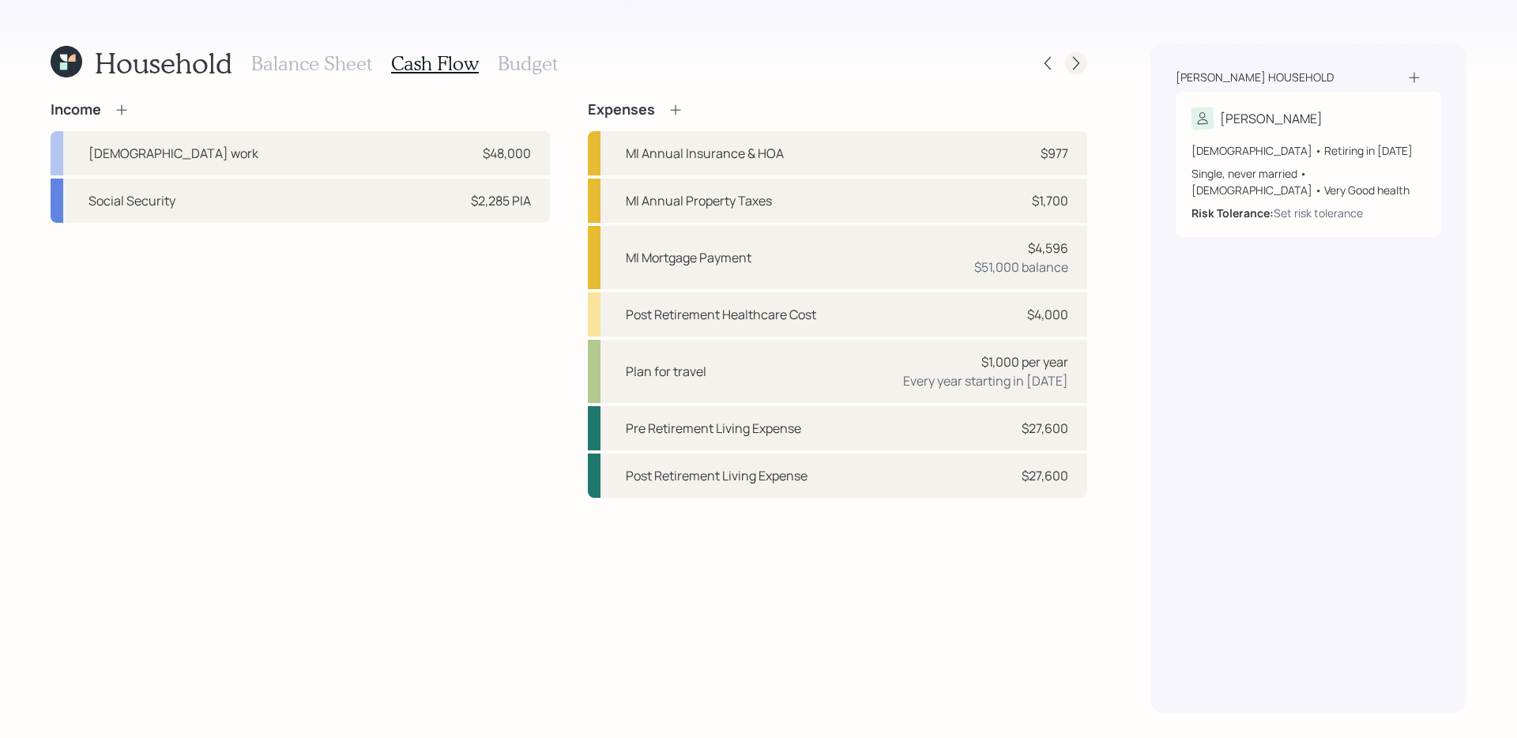
click at [1072, 55] on icon at bounding box center [1076, 63] width 16 height 16
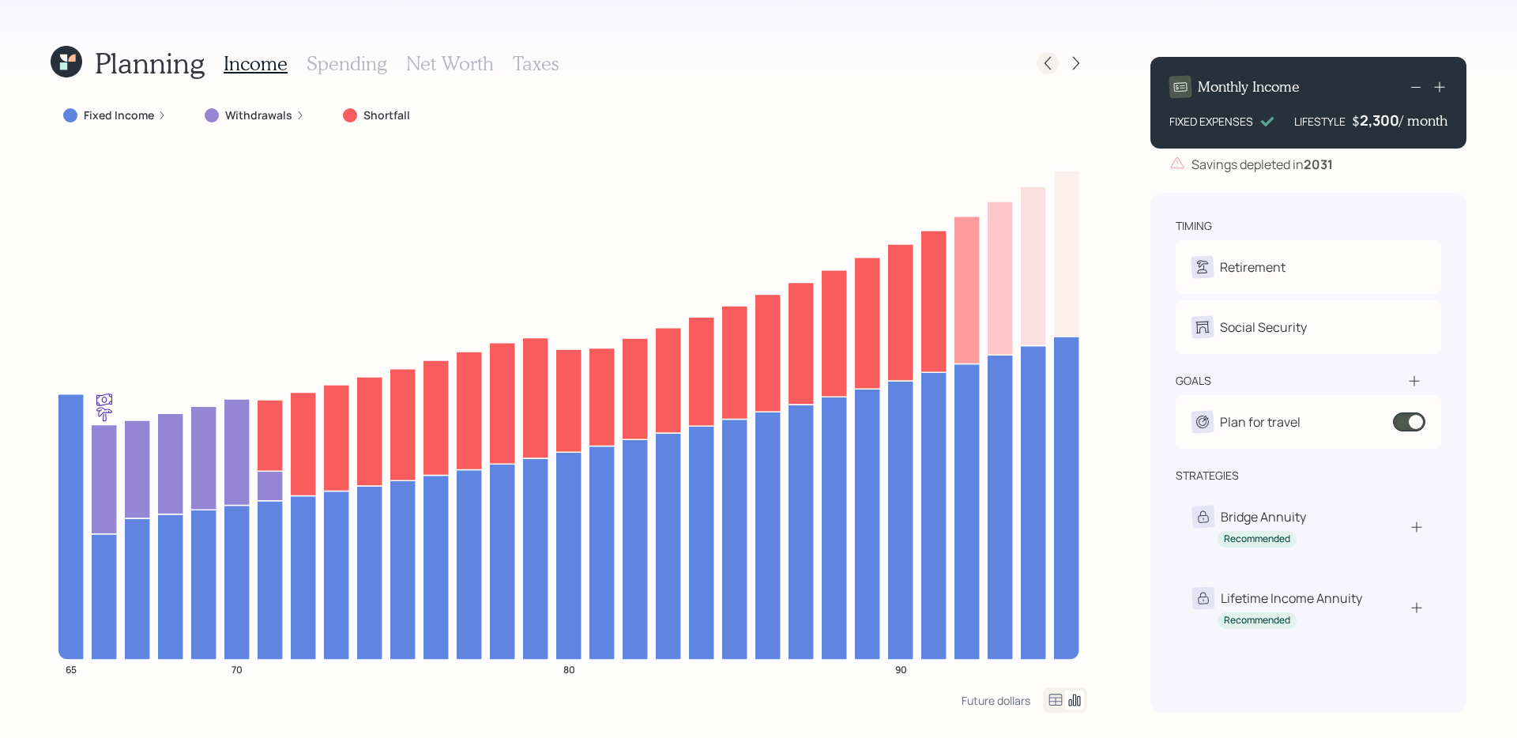
click at [1049, 62] on icon at bounding box center [1048, 63] width 16 height 16
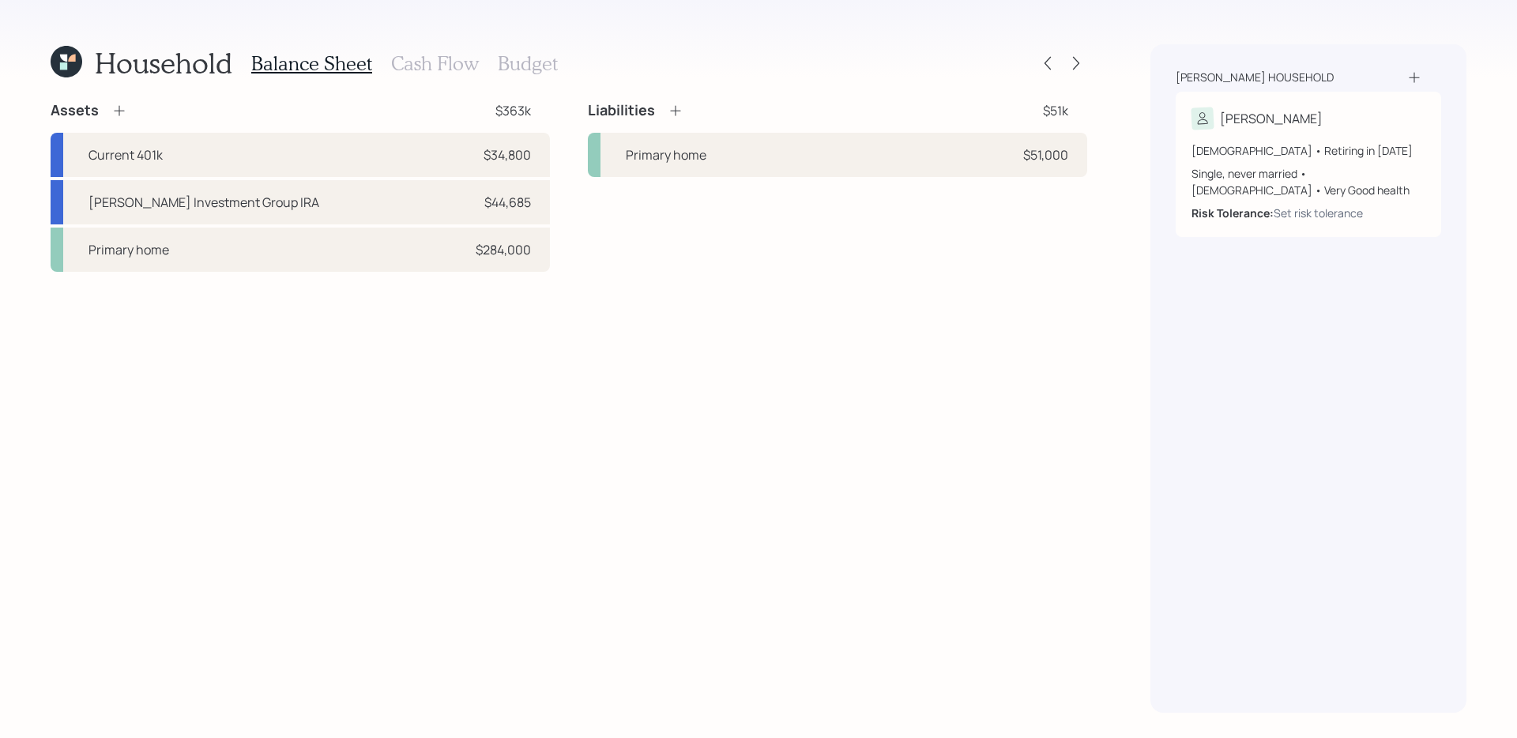
click at [119, 110] on icon at bounding box center [119, 111] width 10 height 10
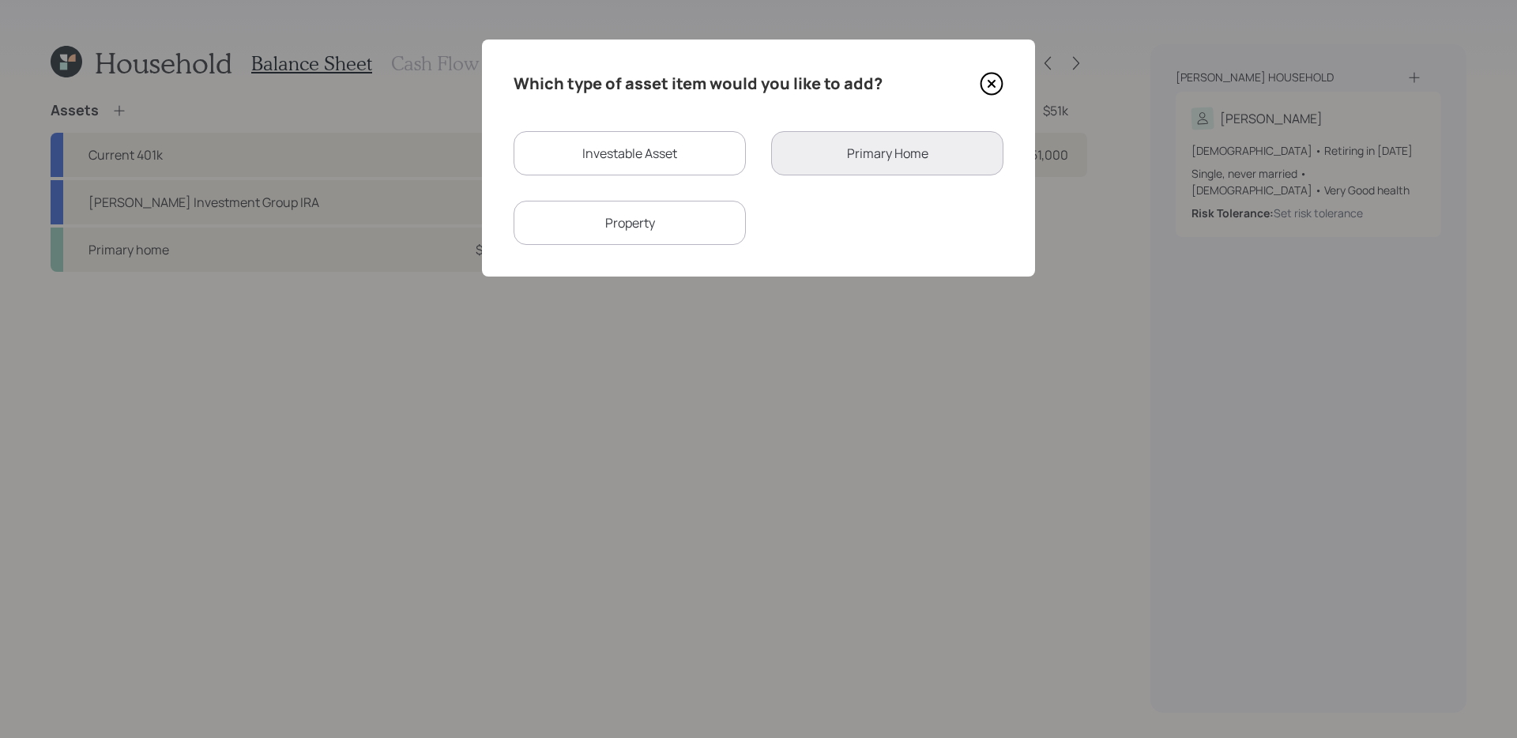
click at [672, 149] on div "Investable Asset" at bounding box center [630, 153] width 232 height 44
select select "taxable"
select select "balanced"
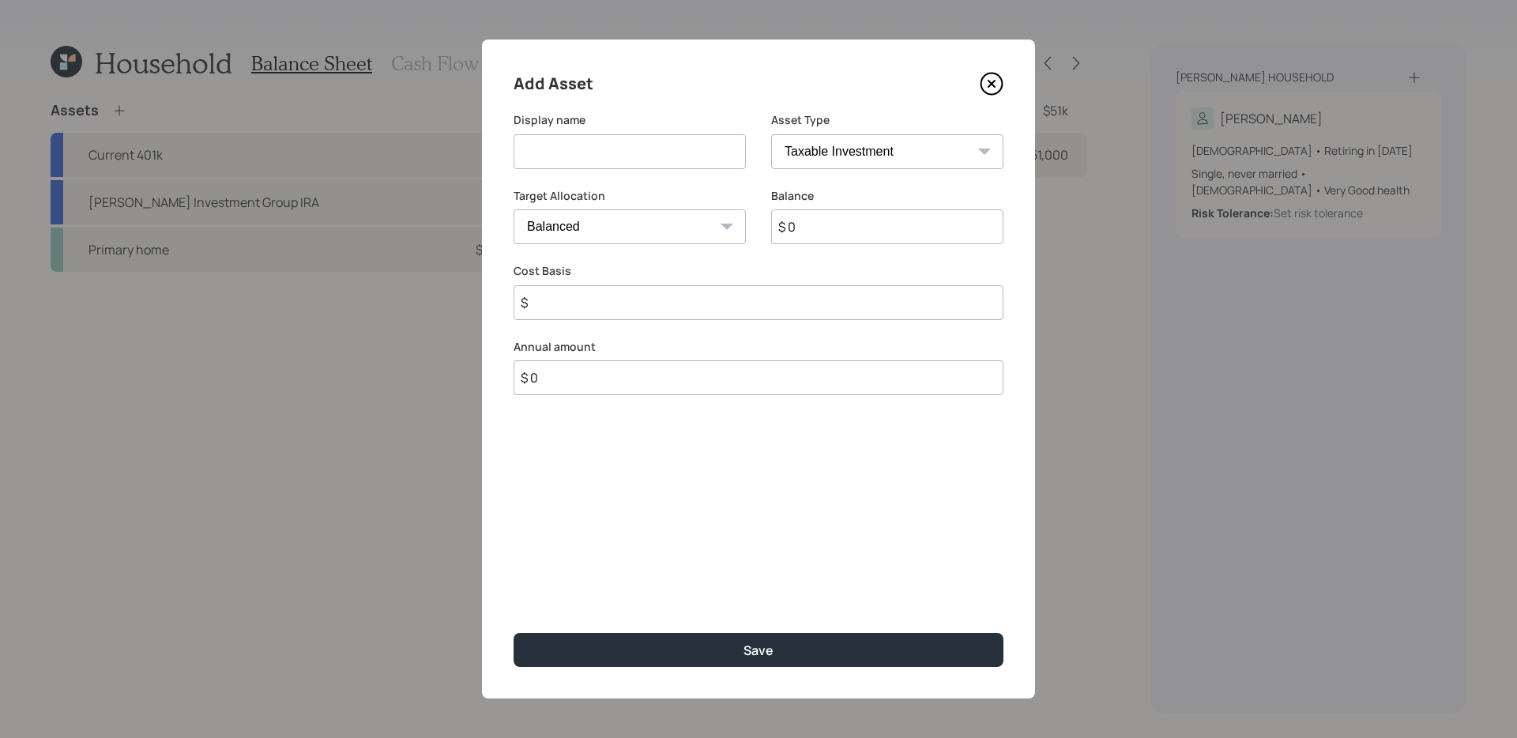
click at [601, 153] on input at bounding box center [630, 151] width 232 height 35
click at [907, 222] on input "$ 0" at bounding box center [887, 226] width 232 height 35
type input "$ 200,000"
click at [514, 587] on button "Save" at bounding box center [759, 650] width 490 height 34
type input "$ 200,000"
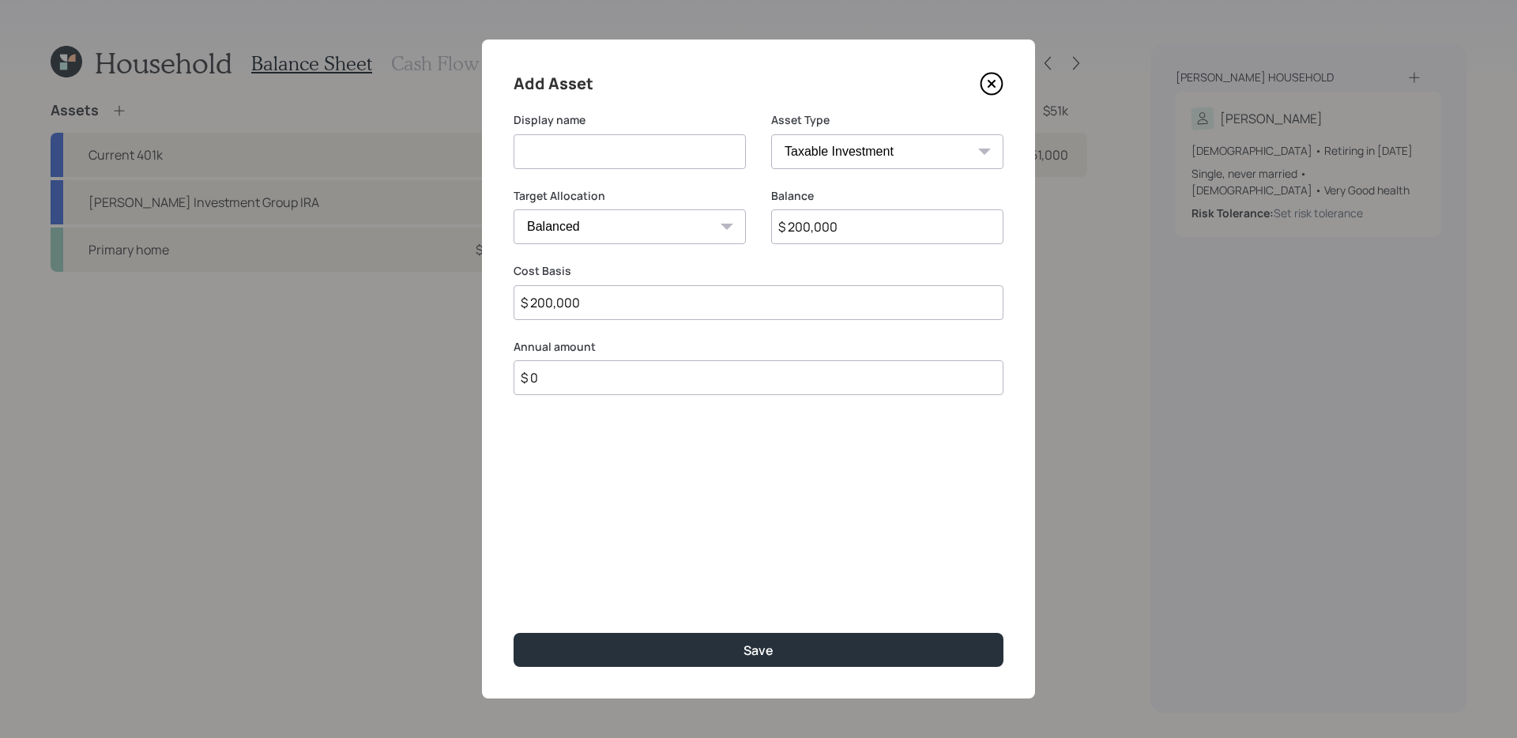
click at [574, 155] on input at bounding box center [630, 151] width 232 height 35
type input "sd"
click at [514, 587] on button "Save" at bounding box center [759, 650] width 490 height 34
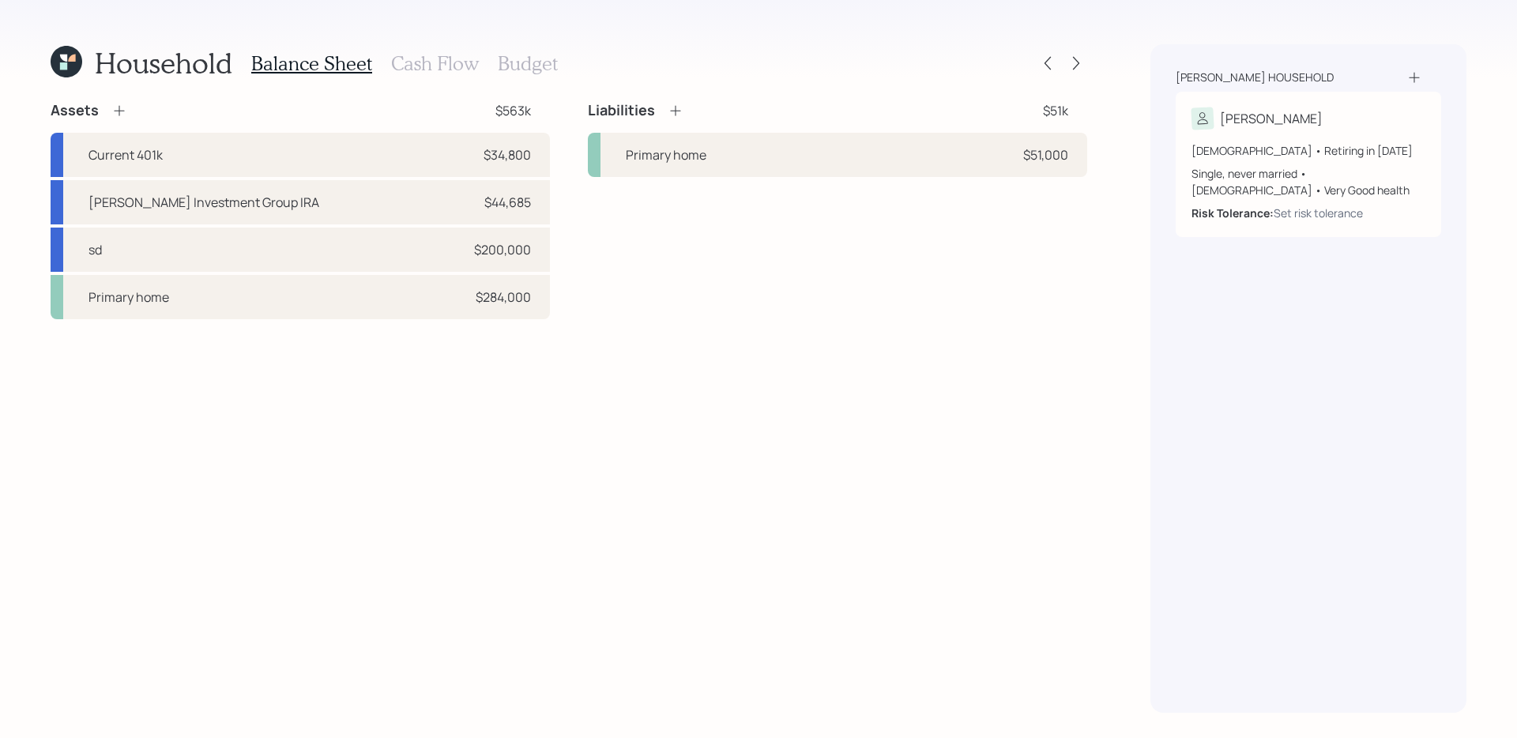
click at [1068, 52] on div at bounding box center [1062, 63] width 51 height 22
click at [1073, 57] on icon at bounding box center [1076, 63] width 6 height 13
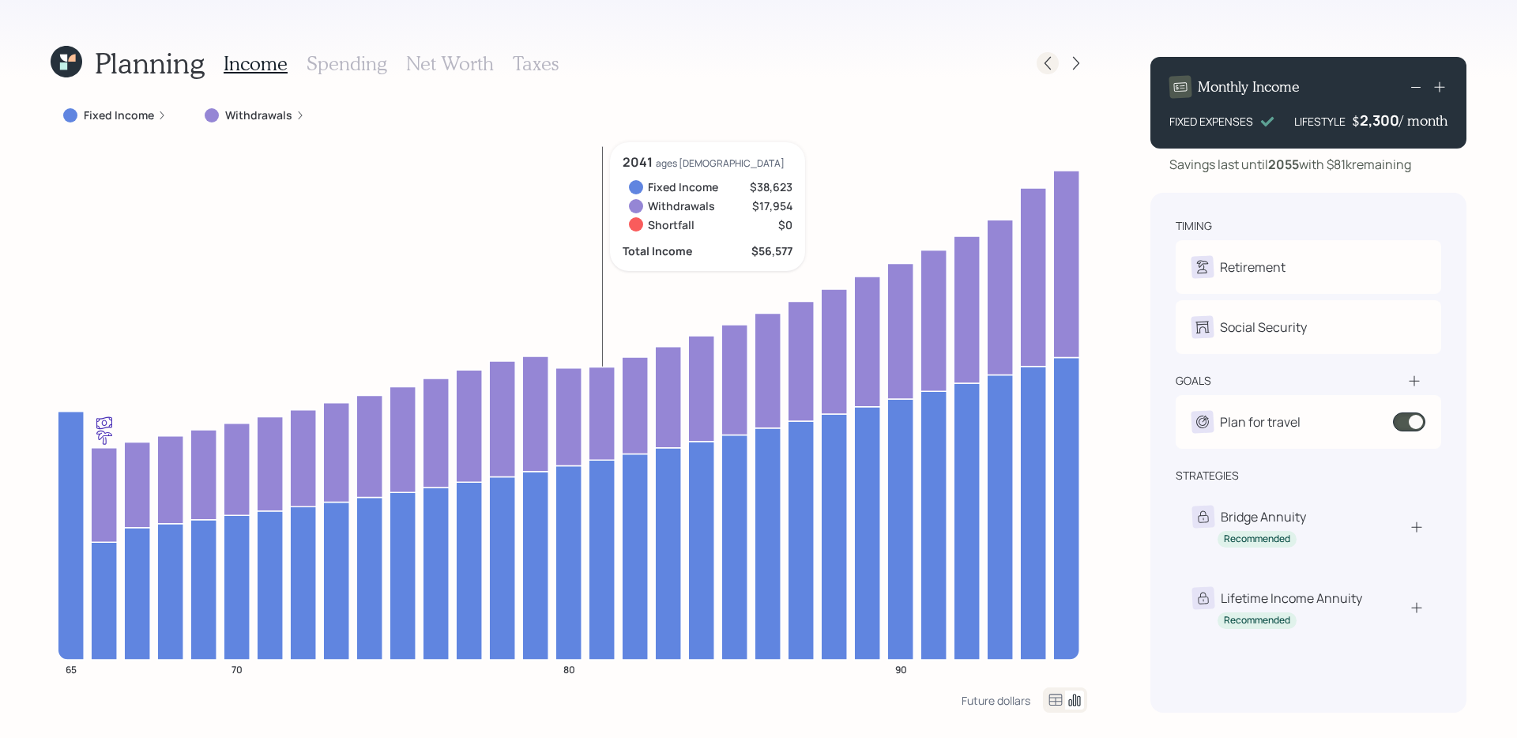
click at [1049, 62] on icon at bounding box center [1048, 63] width 16 height 16
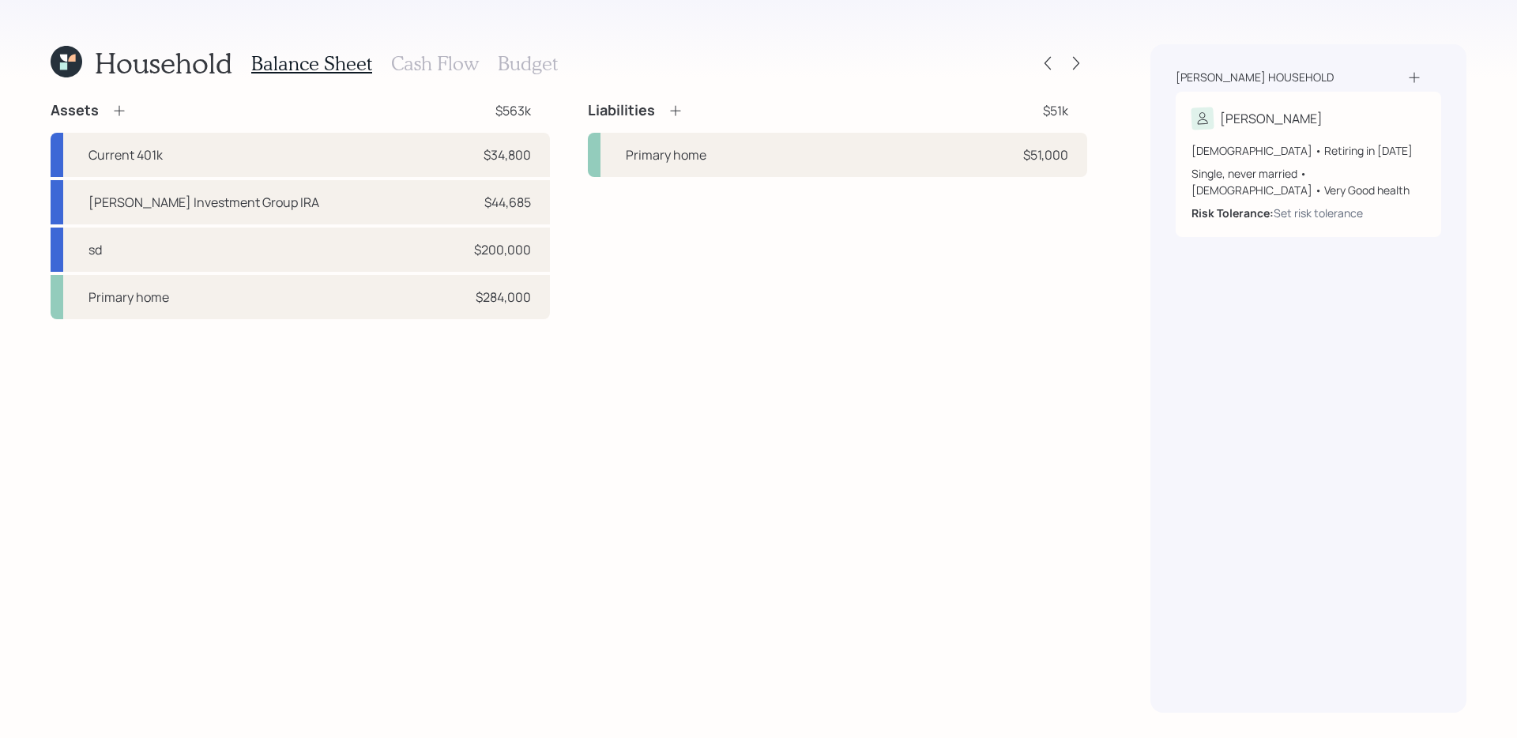
click at [447, 69] on h3 "Cash Flow" at bounding box center [435, 63] width 88 height 23
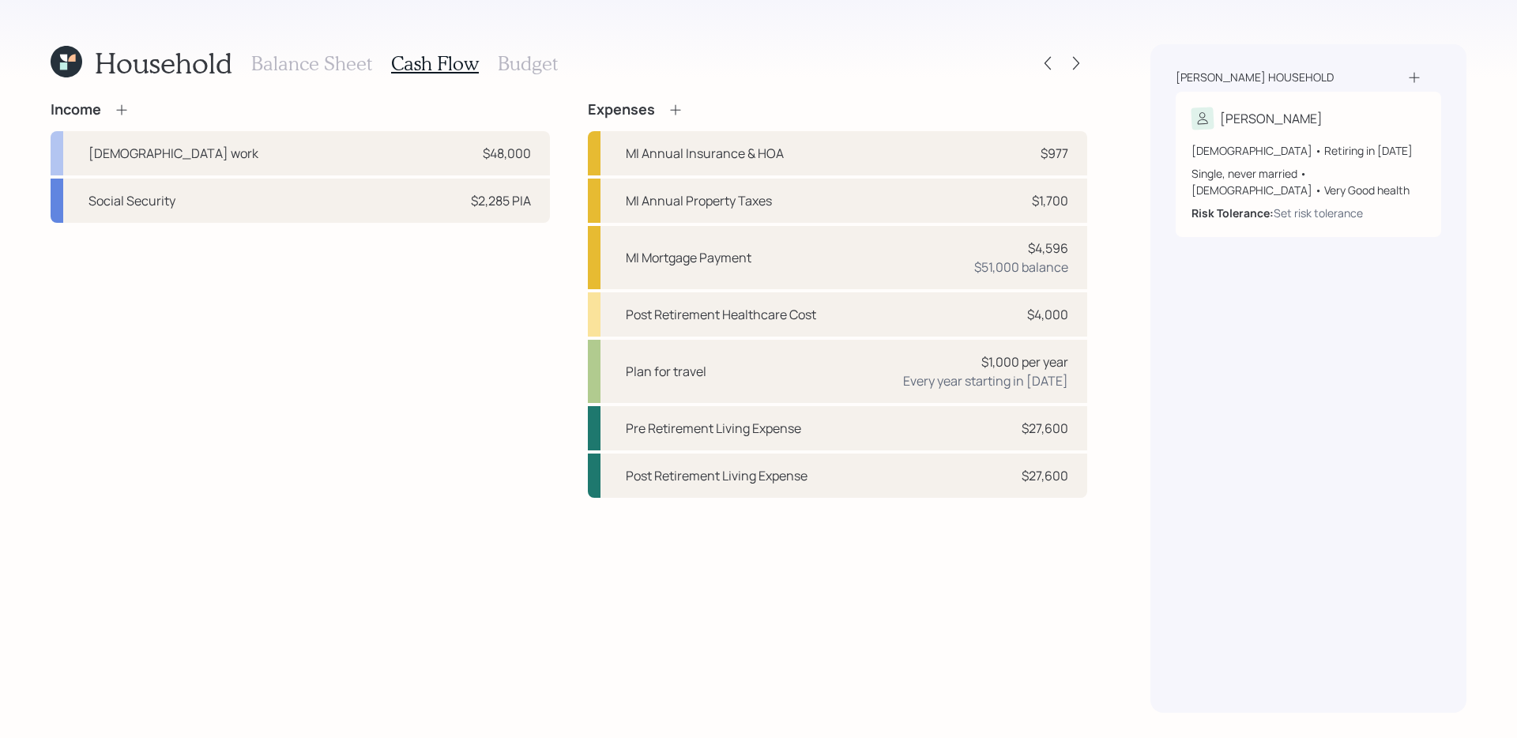
click at [523, 69] on h3 "Budget" at bounding box center [528, 63] width 60 height 23
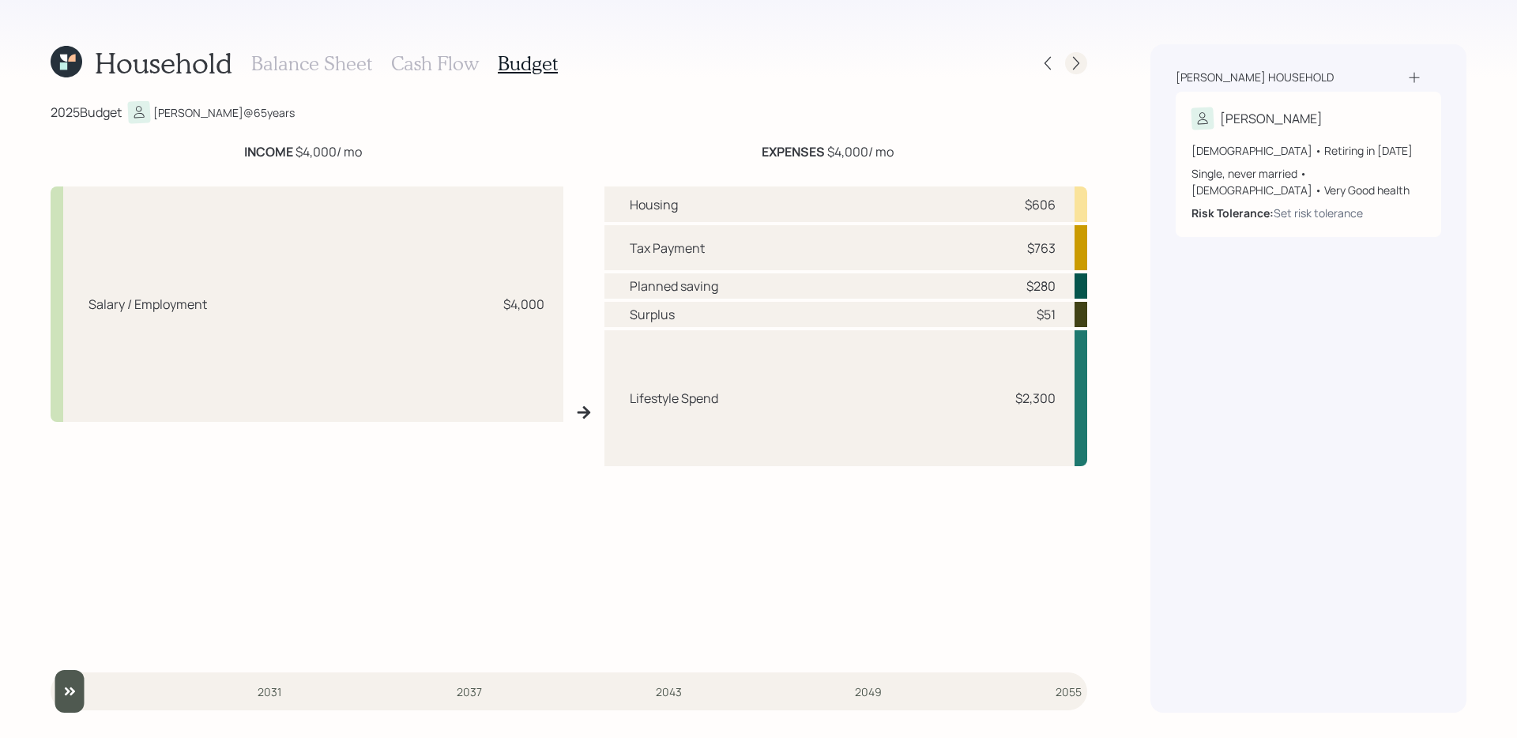
click at [1077, 61] on icon at bounding box center [1076, 63] width 6 height 13
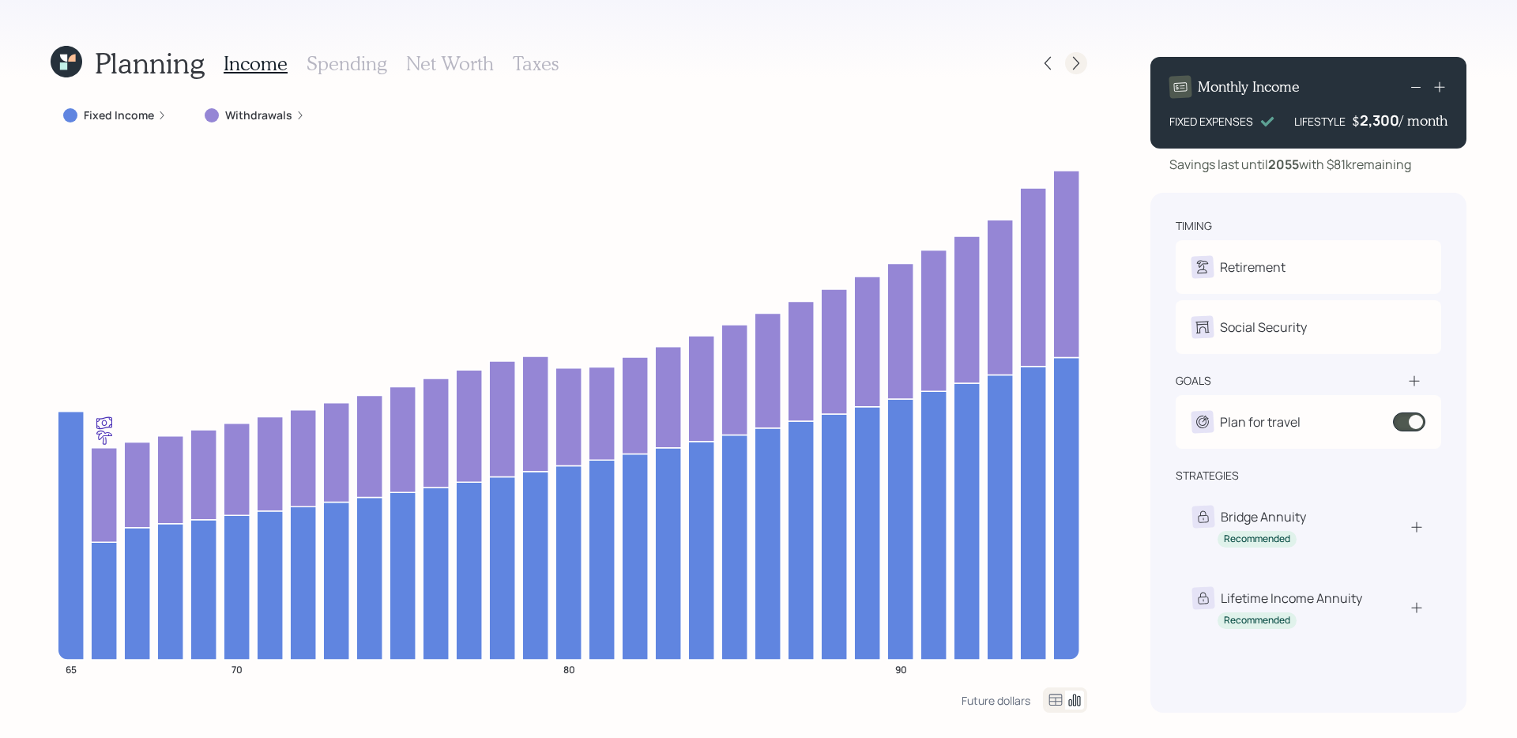
click at [1073, 62] on icon at bounding box center [1076, 63] width 16 height 16
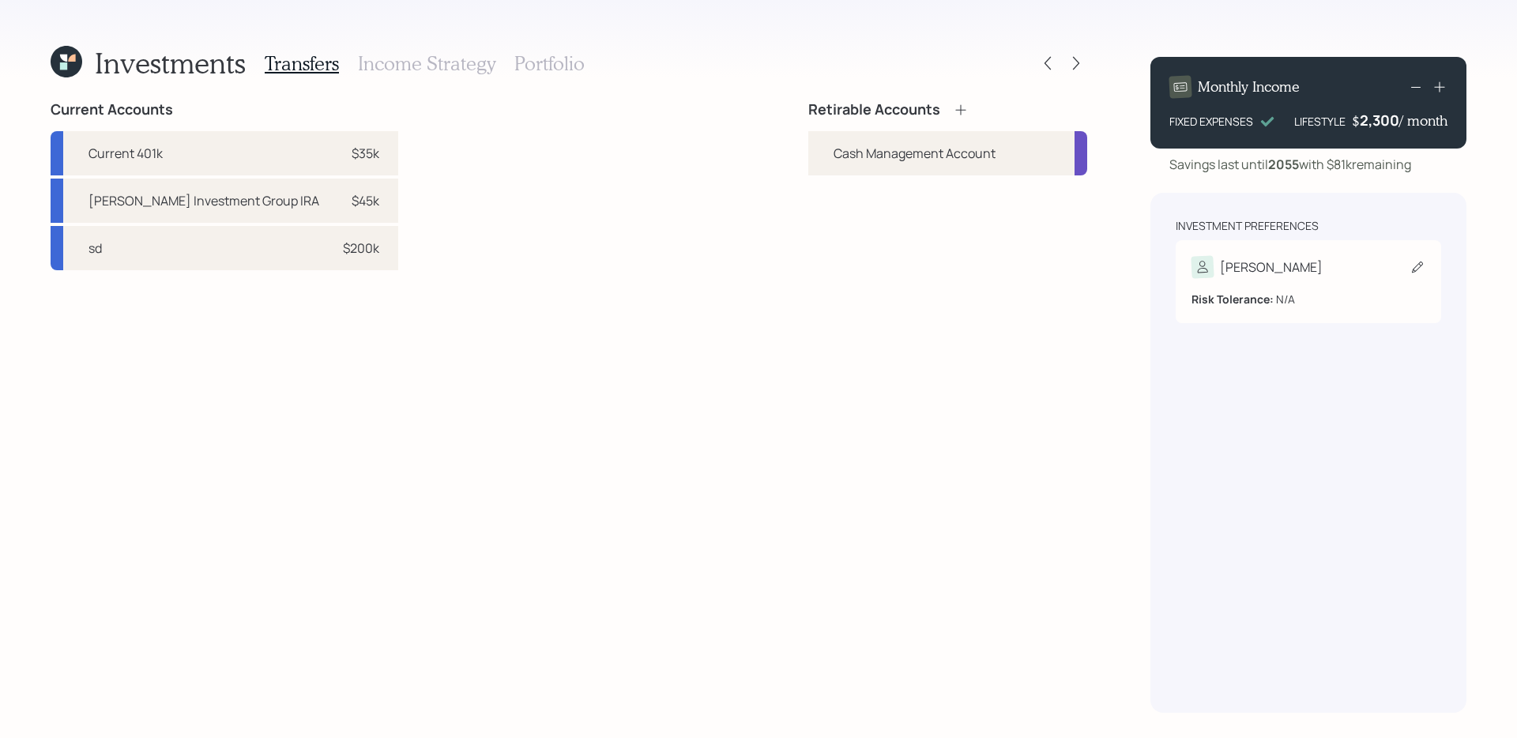
click at [1161, 260] on div "[PERSON_NAME]" at bounding box center [1309, 267] width 234 height 22
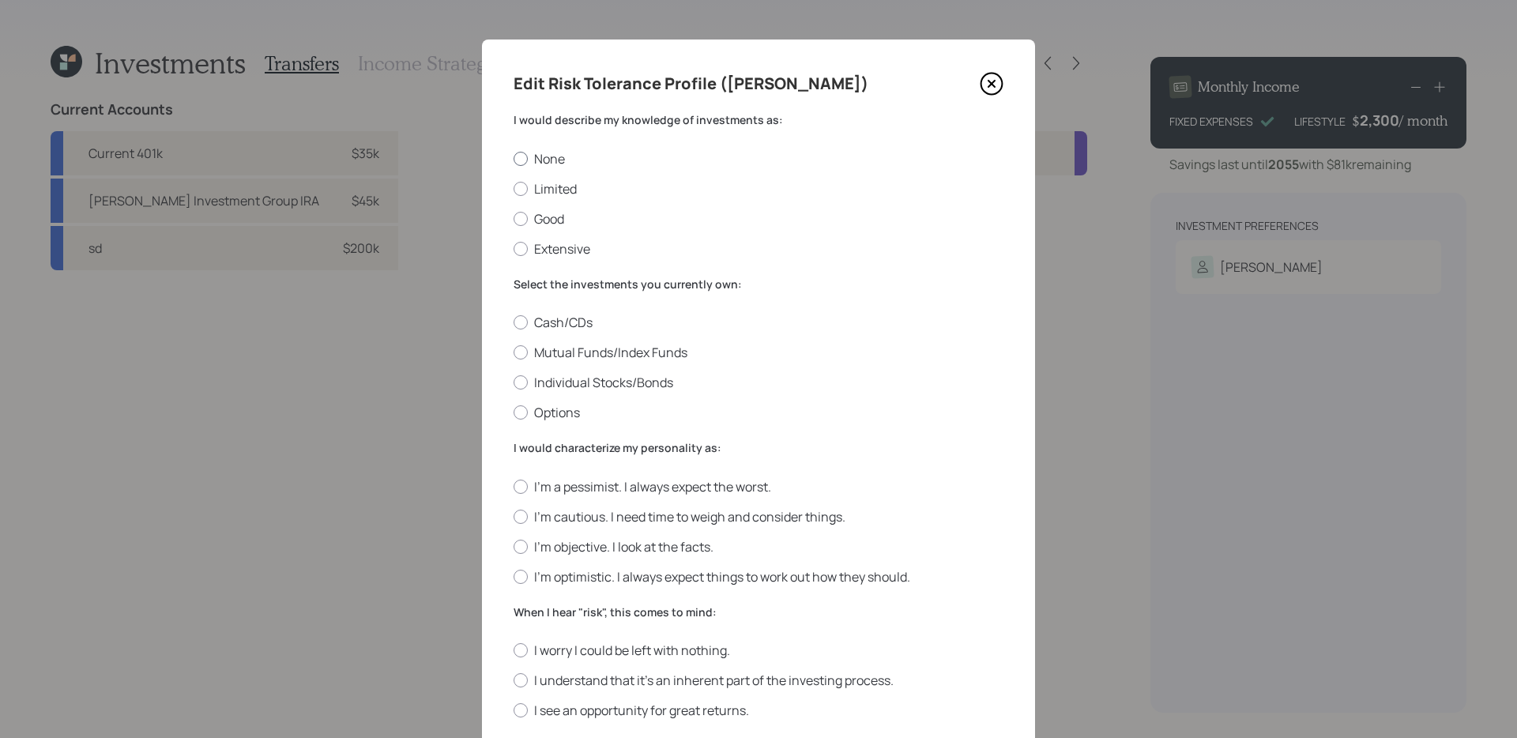
click at [547, 152] on label "None" at bounding box center [759, 158] width 490 height 17
click at [514, 158] on input "None" at bounding box center [513, 158] width 1 height 1
radio input "true"
click at [746, 352] on label "Mutual Funds/Index Funds" at bounding box center [759, 352] width 490 height 17
click at [514, 352] on input "Mutual Funds/Index Funds" at bounding box center [513, 352] width 1 height 1
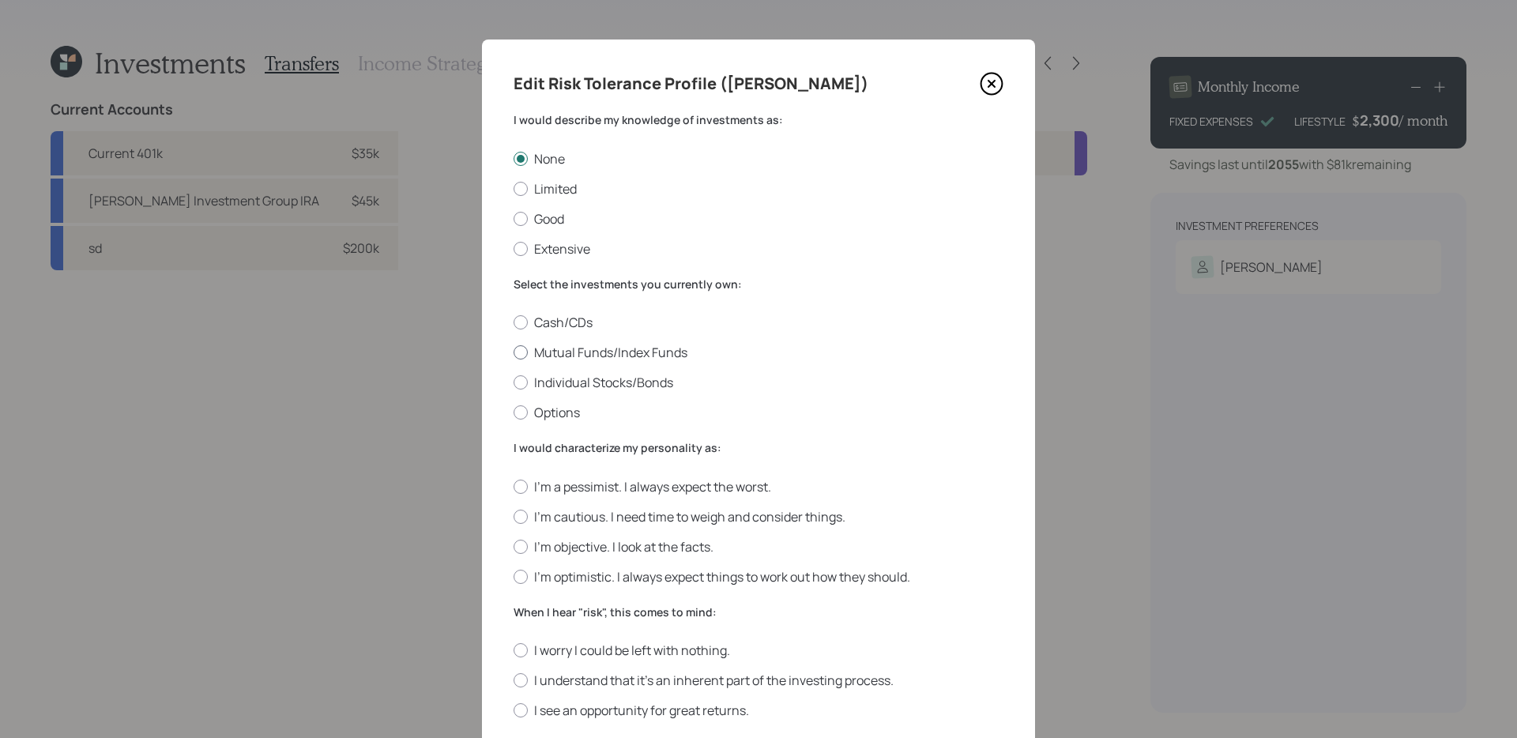
radio input "true"
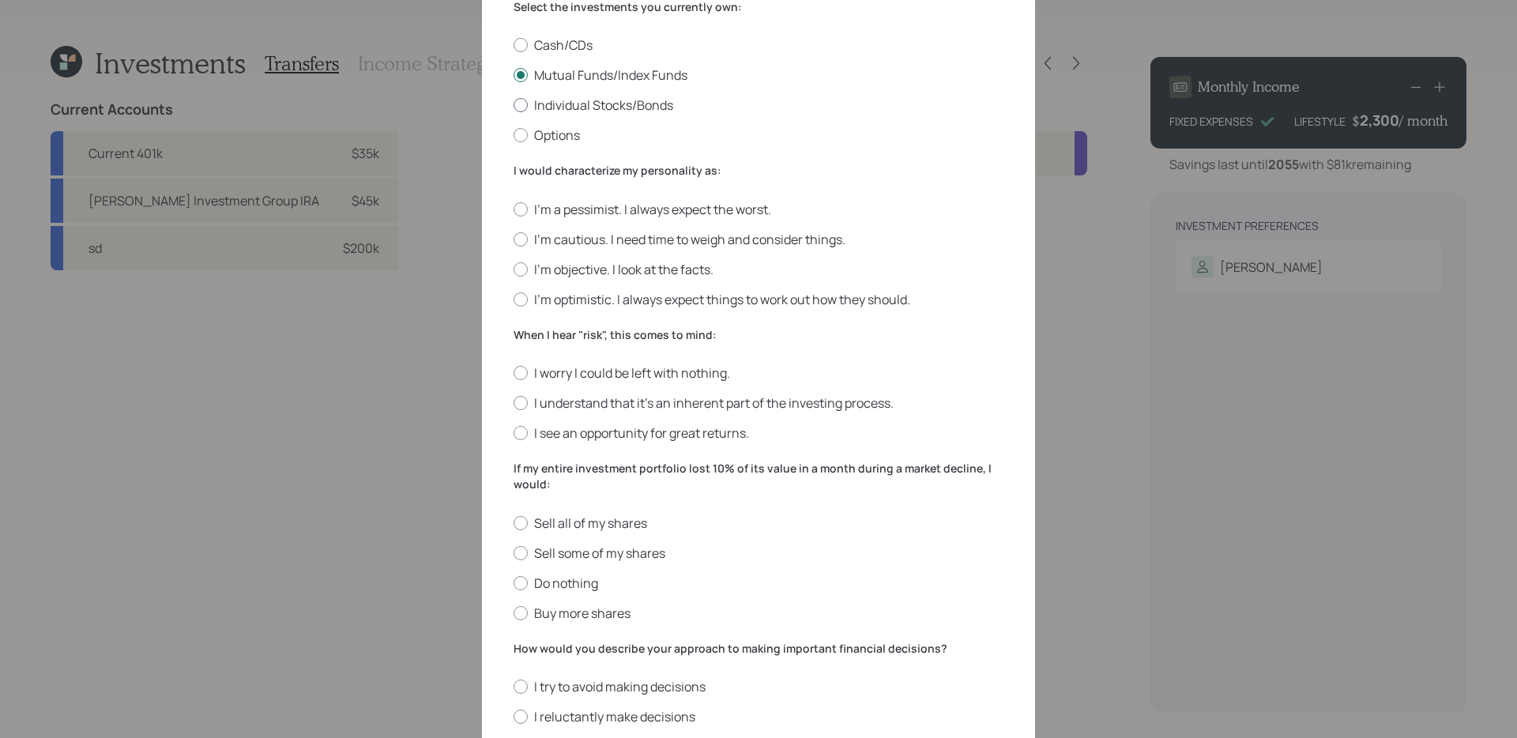
scroll to position [282, 0]
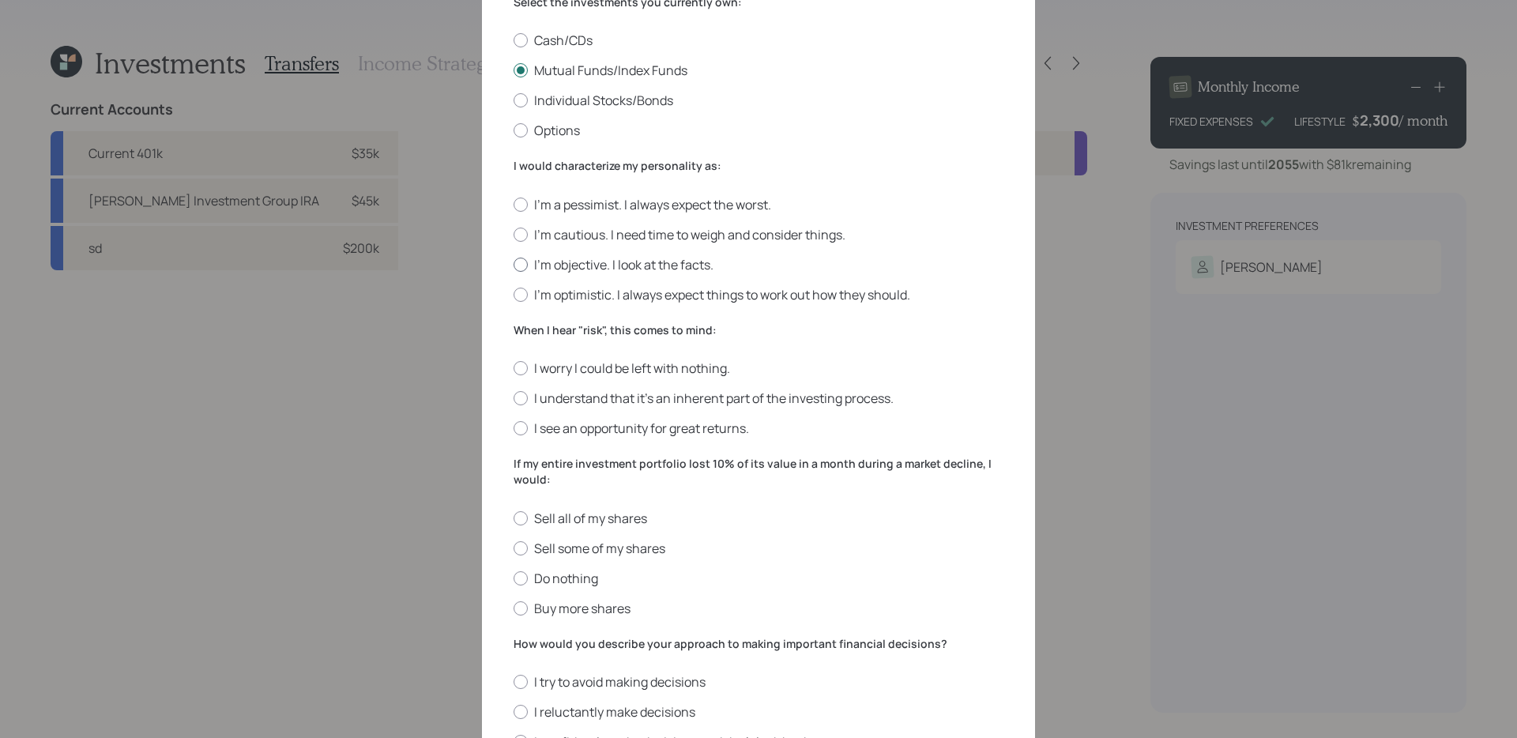
click at [948, 271] on label "I'm objective. I look at the facts." at bounding box center [759, 264] width 490 height 17
click at [514, 265] on input "I'm objective. I look at the facts." at bounding box center [513, 264] width 1 height 1
radio input "true"
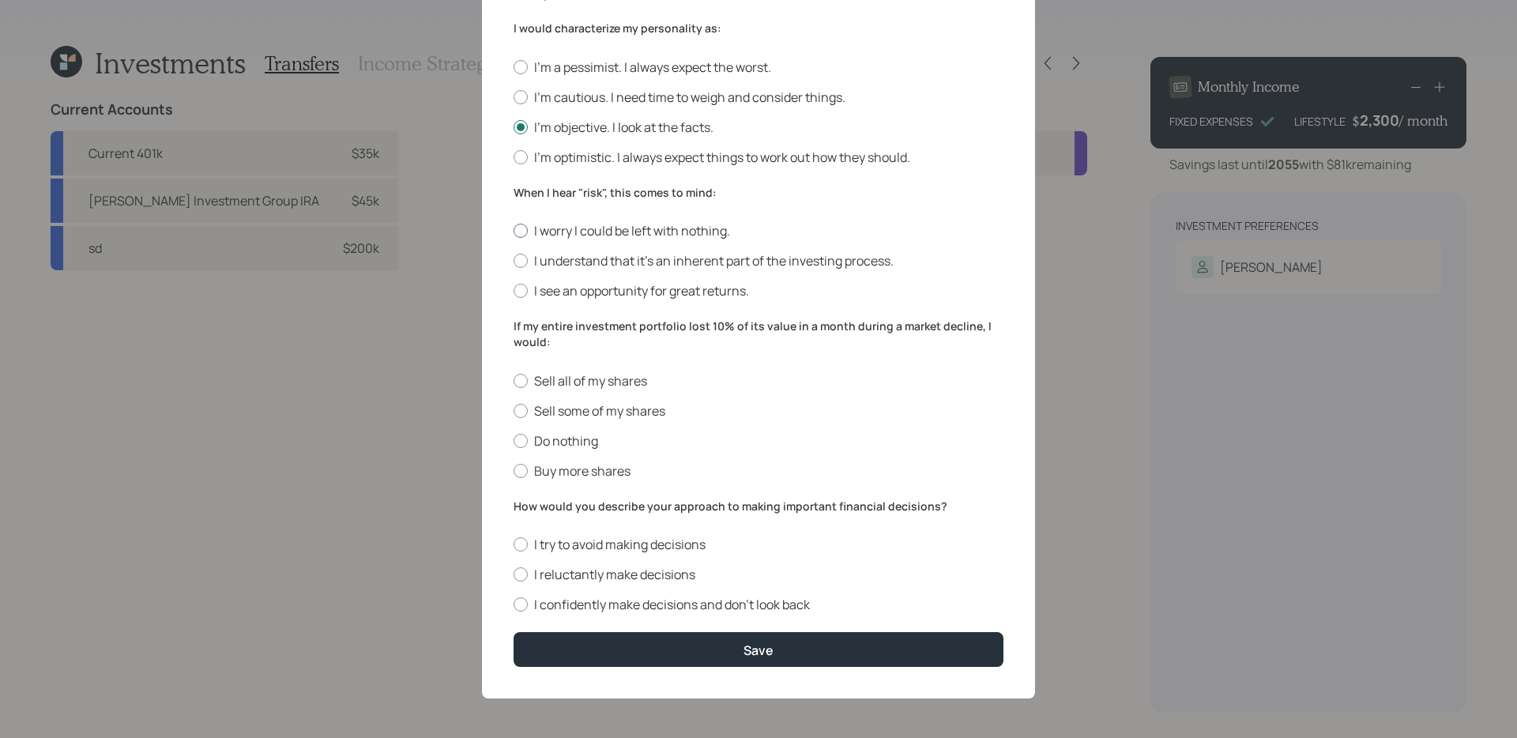
click at [648, 232] on label "I worry I could be left with nothing." at bounding box center [759, 230] width 490 height 17
click at [514, 232] on input "I worry I could be left with nothing." at bounding box center [513, 231] width 1 height 1
radio input "true"
click at [717, 439] on label "Do nothing" at bounding box center [759, 440] width 490 height 17
click at [514, 440] on input "Do nothing" at bounding box center [513, 440] width 1 height 1
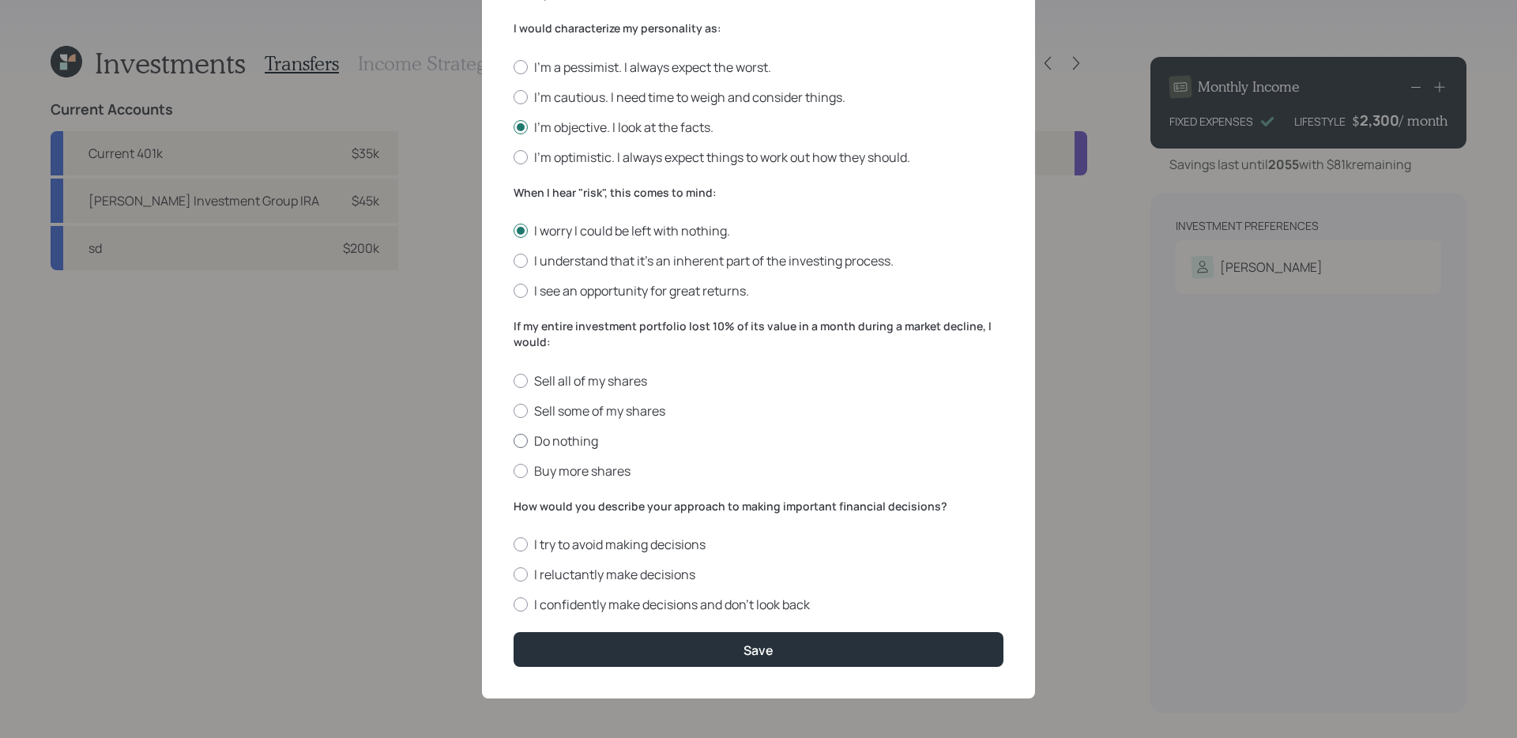
radio input "true"
click at [869, 587] on label "I confidently make decisions and don’t look back" at bounding box center [759, 604] width 490 height 17
click at [514, 587] on input "I confidently make decisions and don’t look back" at bounding box center [513, 605] width 1 height 1
radio input "true"
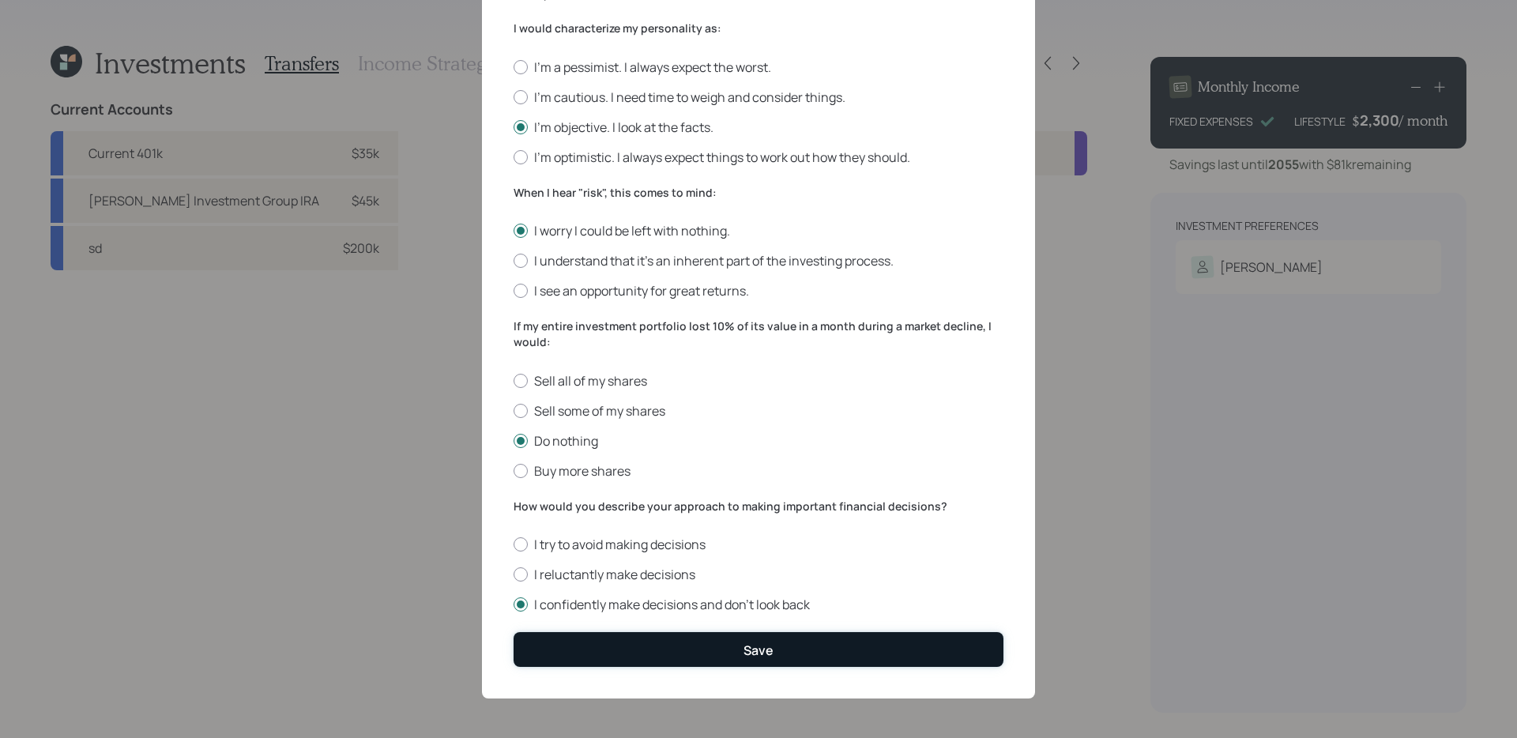
click at [817, 587] on button "Save" at bounding box center [759, 649] width 490 height 34
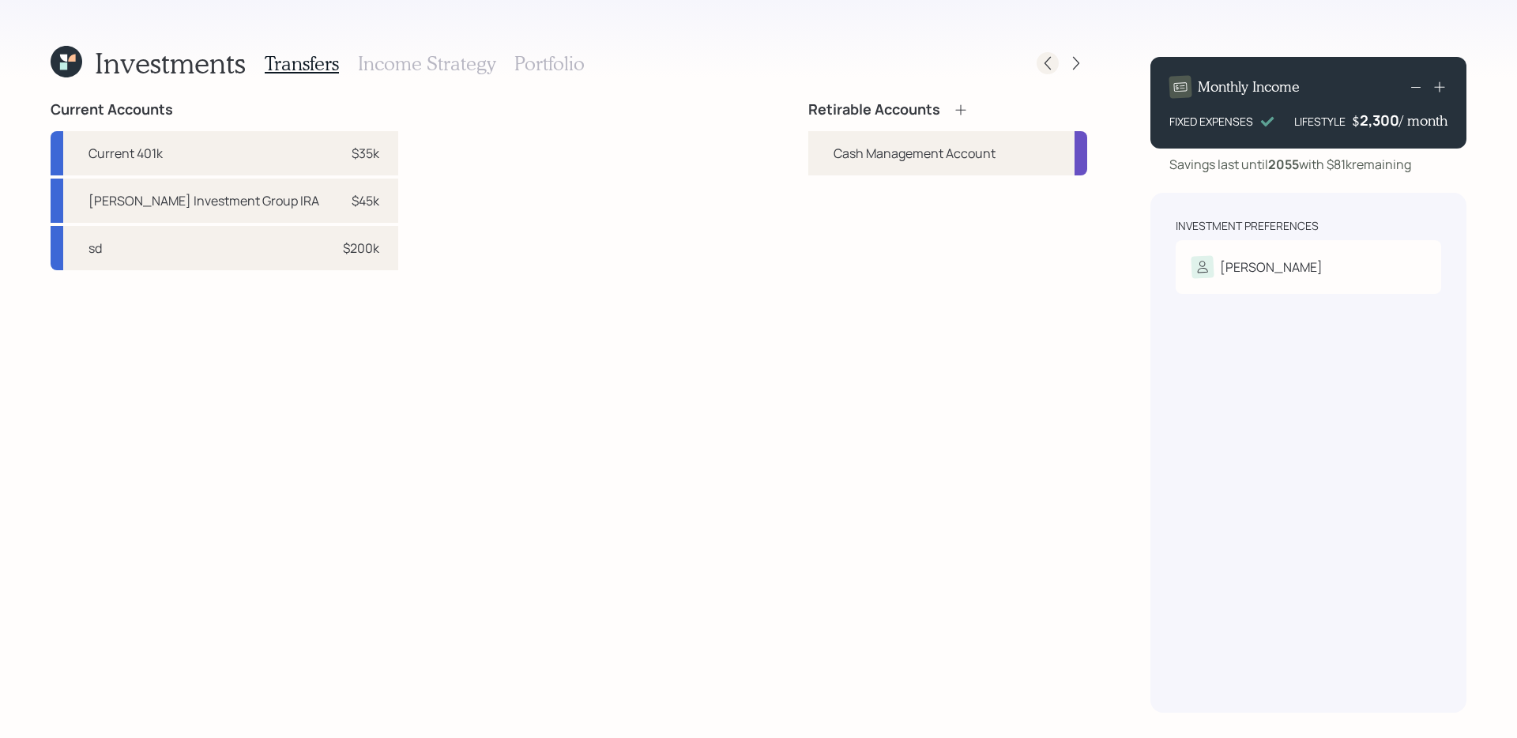
click at [1046, 59] on icon at bounding box center [1048, 63] width 16 height 16
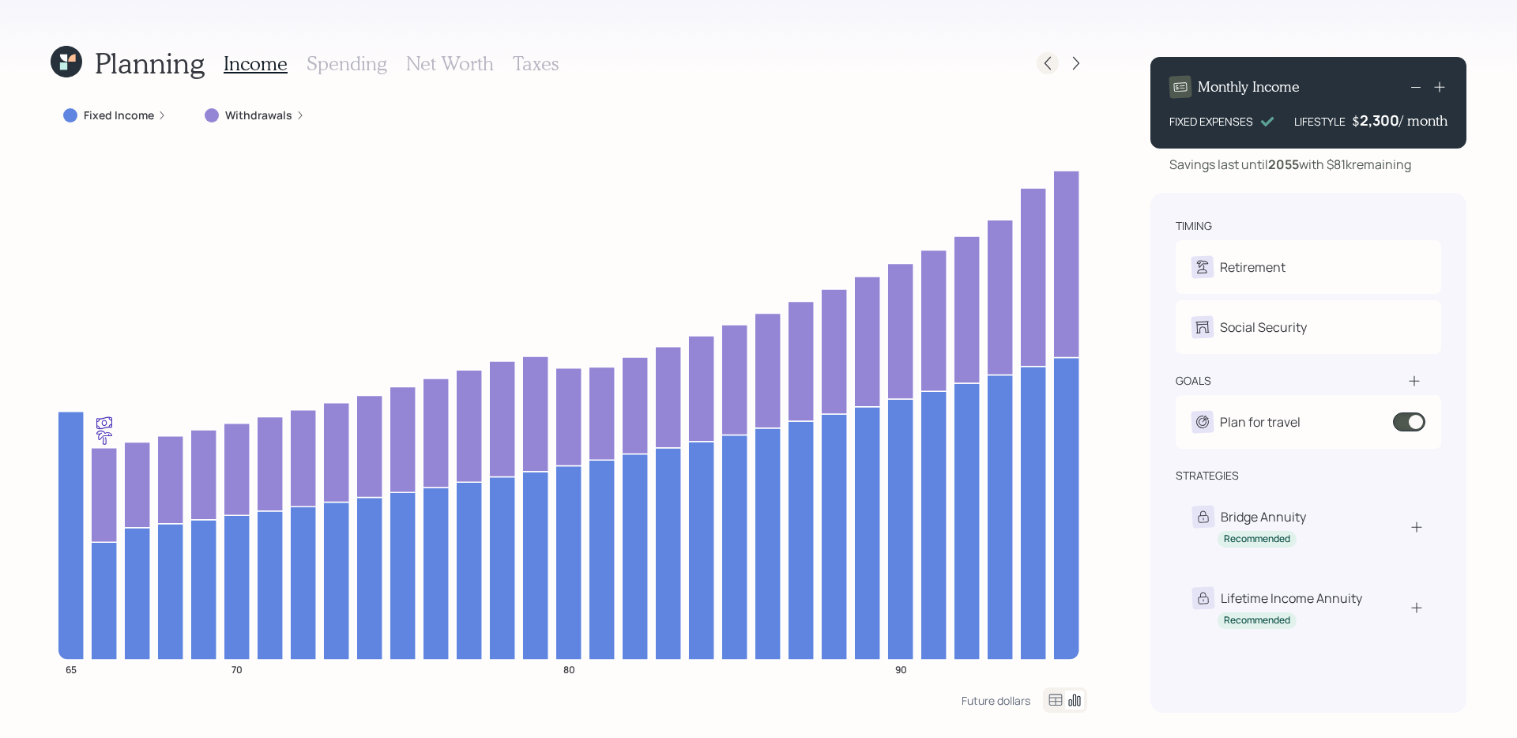
click at [1048, 66] on icon at bounding box center [1048, 63] width 16 height 16
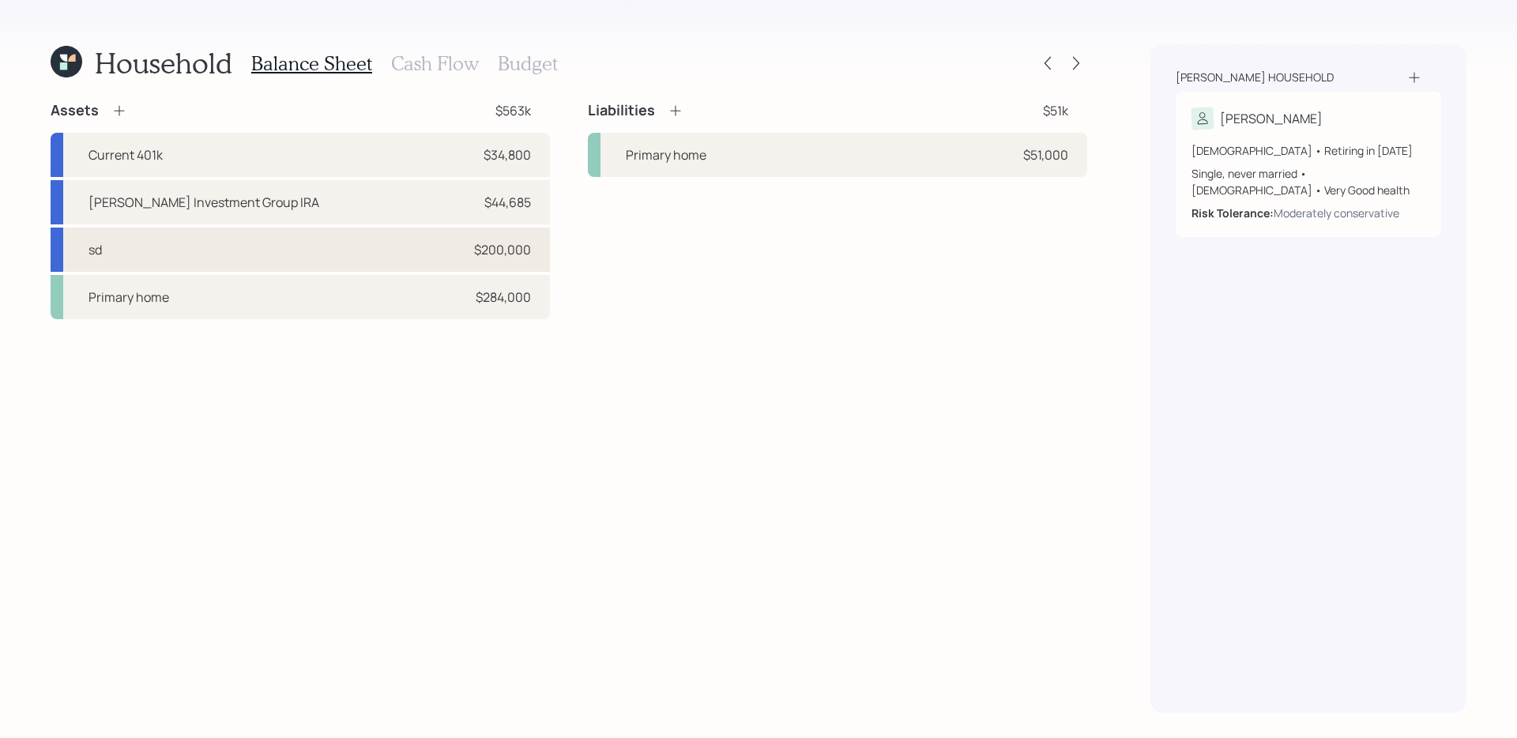
click at [340, 242] on div "sd $200,000" at bounding box center [300, 250] width 499 height 44
select select "taxable"
select select "balanced"
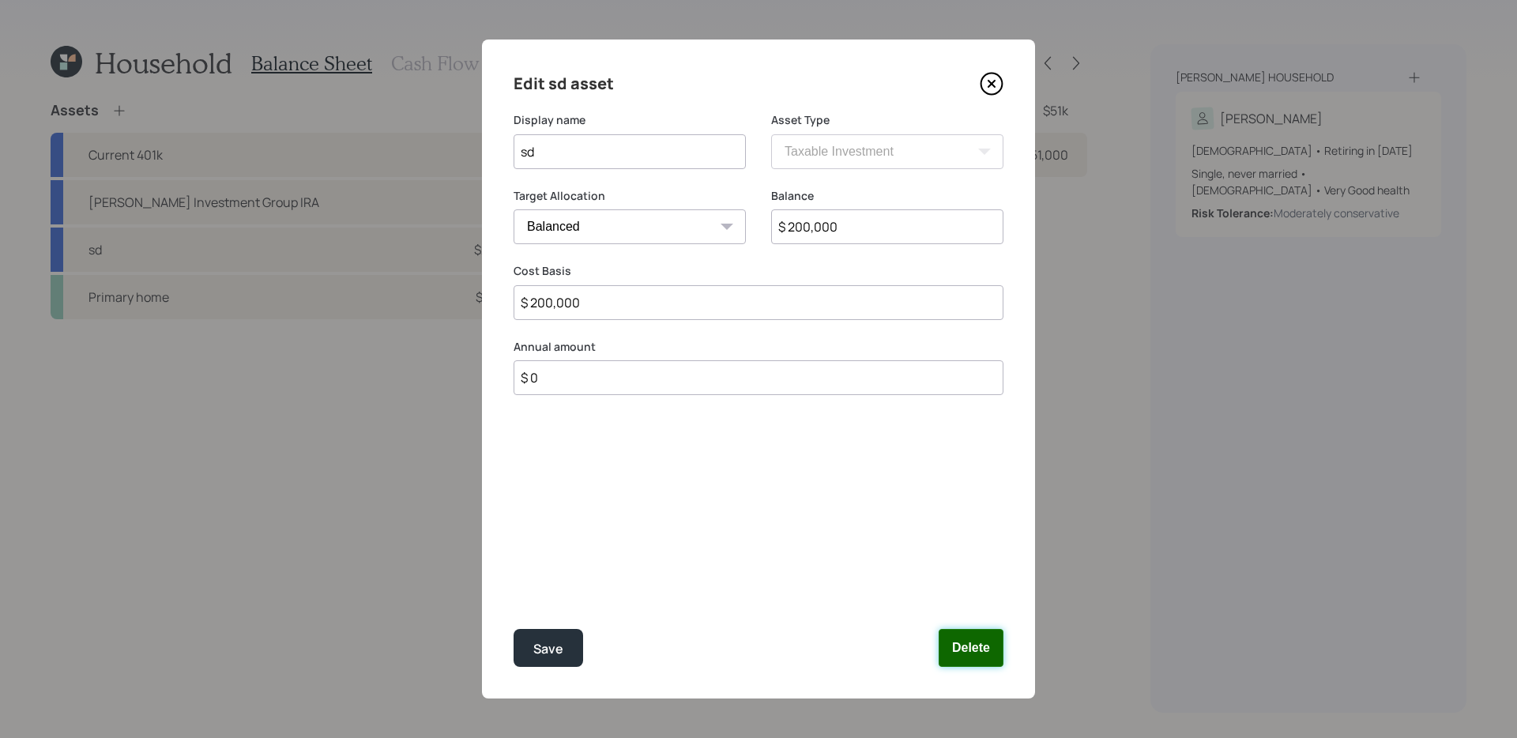
click at [966, 587] on button "Delete" at bounding box center [971, 648] width 65 height 38
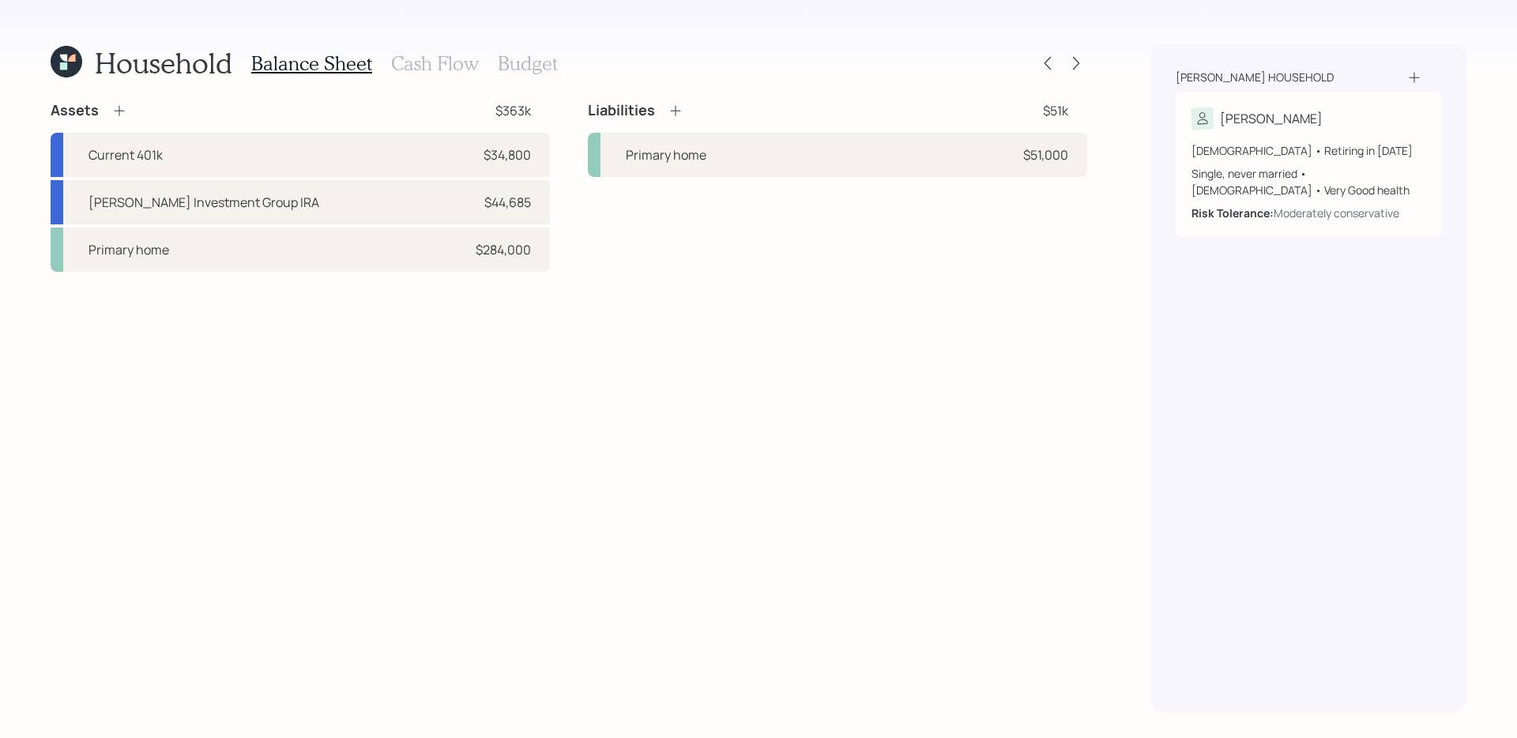
click at [445, 62] on h3 "Cash Flow" at bounding box center [435, 63] width 88 height 23
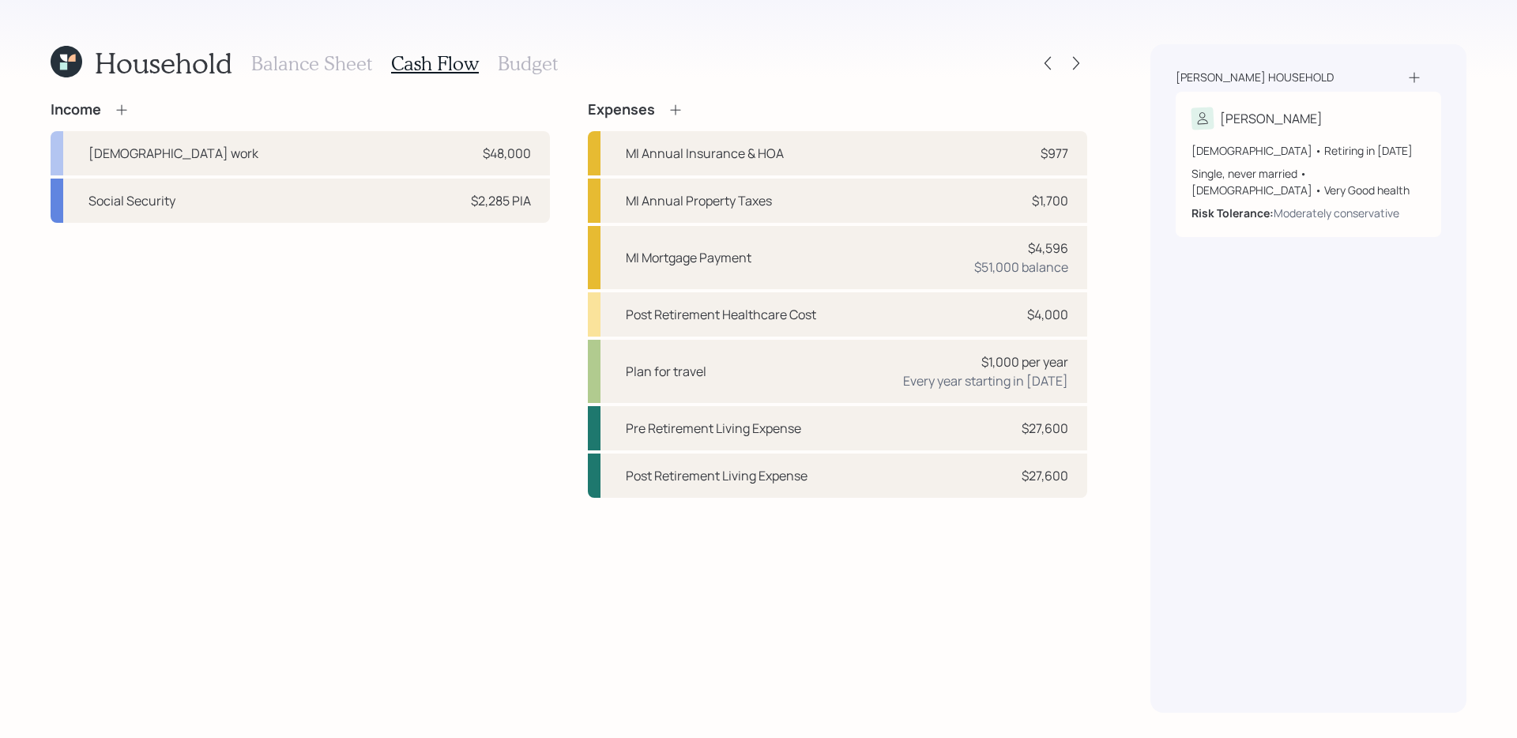
click at [117, 110] on icon at bounding box center [122, 110] width 16 height 16
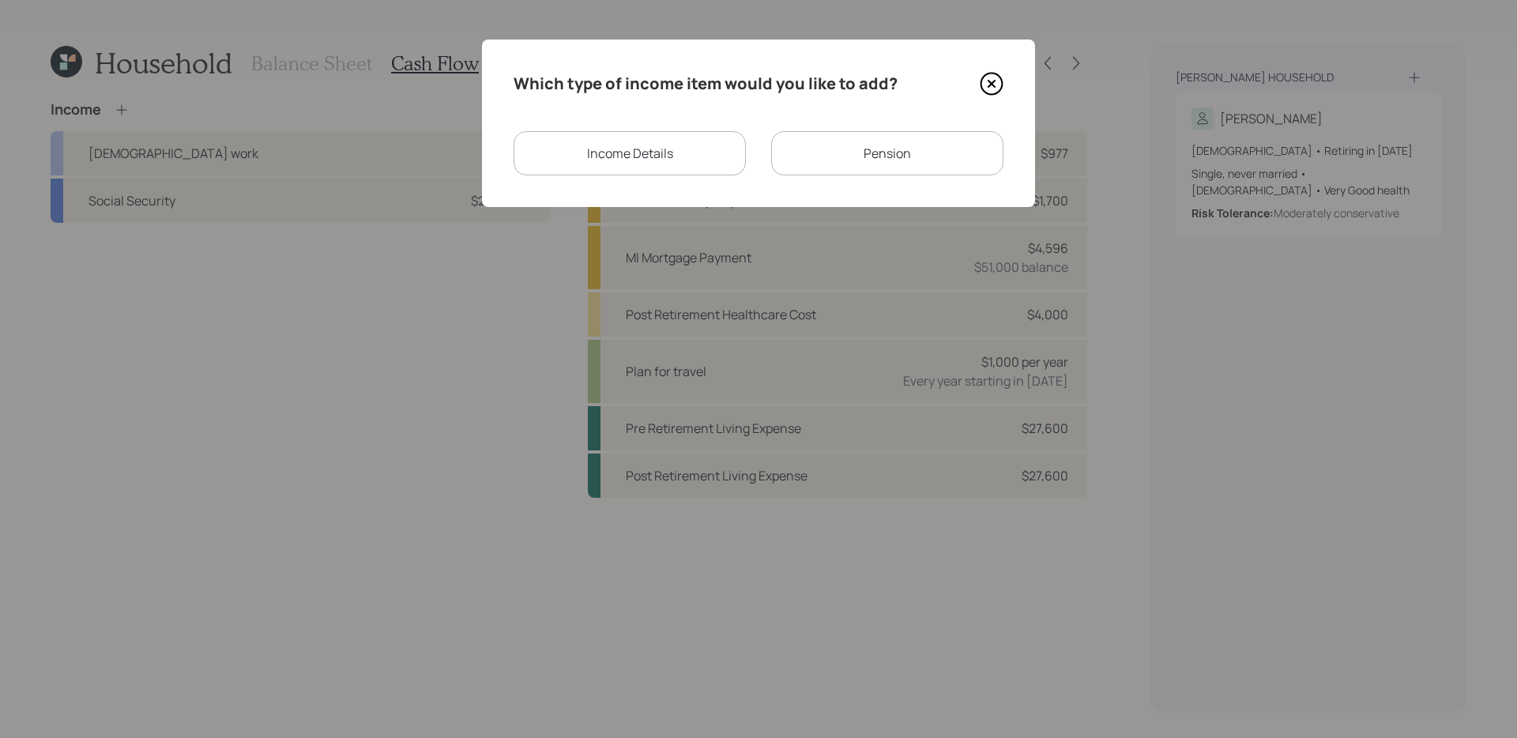
click at [606, 141] on div "Income Details" at bounding box center [630, 153] width 232 height 44
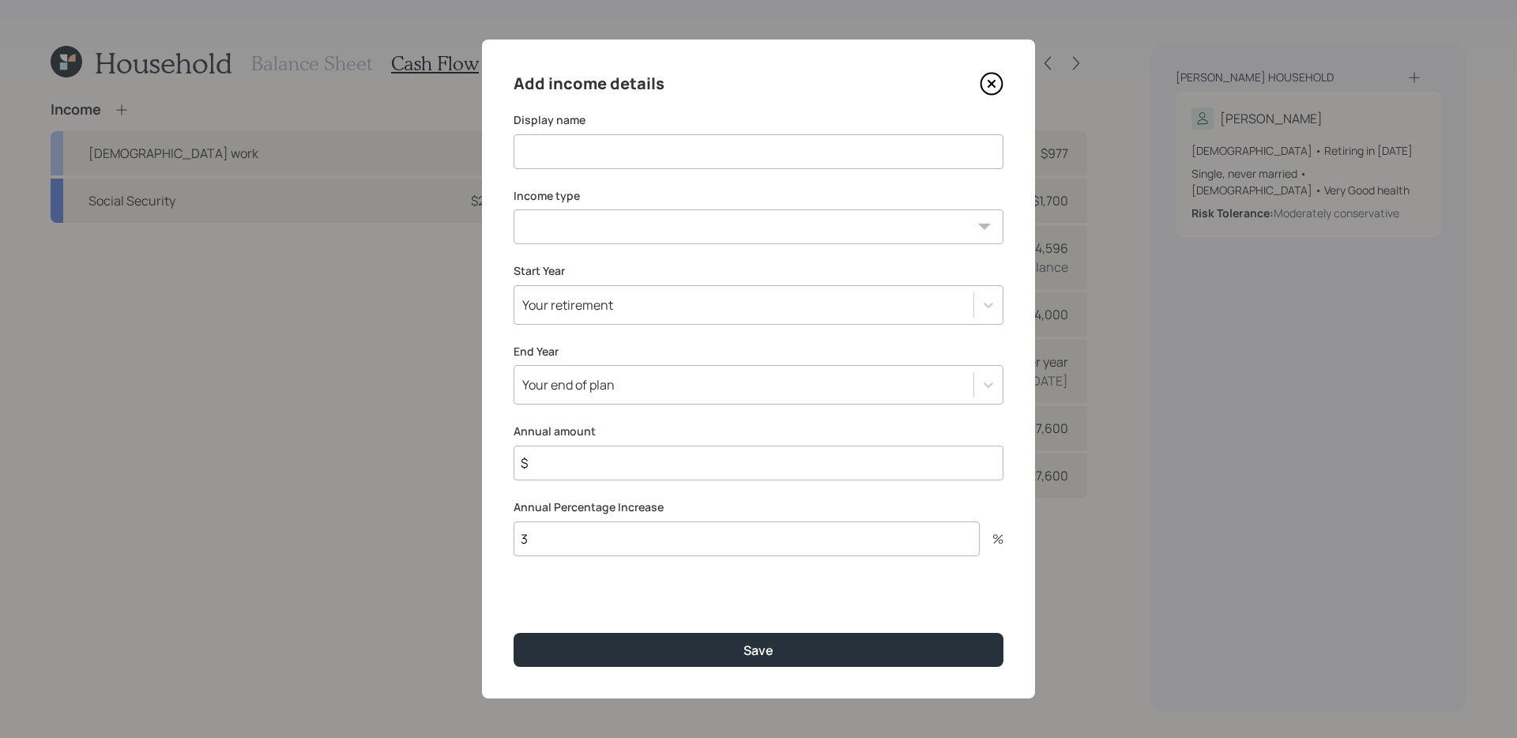
click at [595, 150] on input at bounding box center [759, 151] width 490 height 35
type input "Cash from sale of home"
click at [711, 224] on select "[DEMOGRAPHIC_DATA] work [DEMOGRAPHIC_DATA] work Self employment Other" at bounding box center [759, 226] width 490 height 35
select select "other"
click at [514, 209] on select "[DEMOGRAPHIC_DATA] work [DEMOGRAPHIC_DATA] work Self employment Other" at bounding box center [759, 226] width 490 height 35
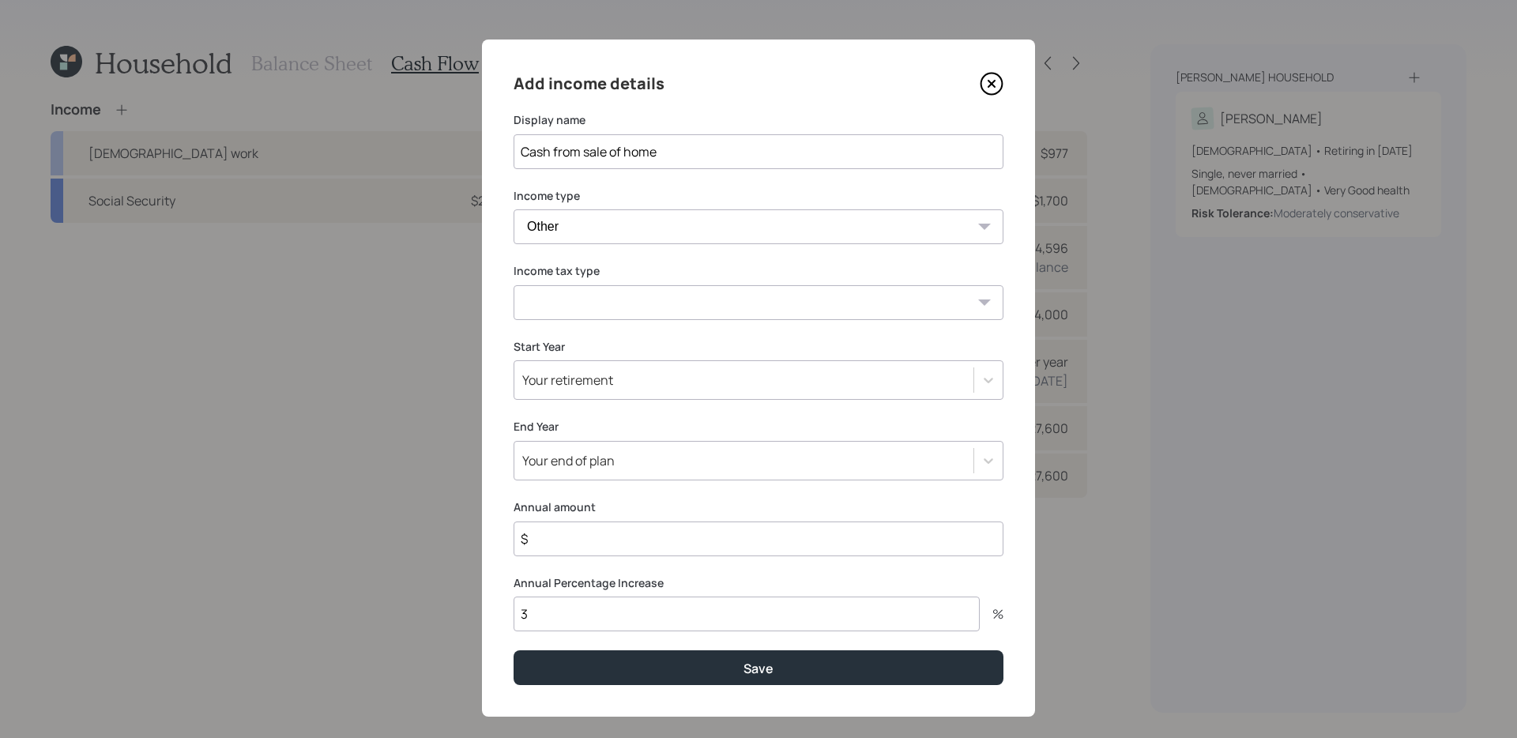
click at [639, 310] on select "Tax-free Earned Self Employment Alimony Royalties Pension / Annuity Interest Di…" at bounding box center [759, 302] width 490 height 35
select select "tax_free"
click at [514, 285] on select "Tax-free Earned Self Employment Alimony Royalties Pension / Annuity Interest Di…" at bounding box center [759, 302] width 490 height 35
click at [643, 385] on div "Your retirement" at bounding box center [743, 380] width 459 height 27
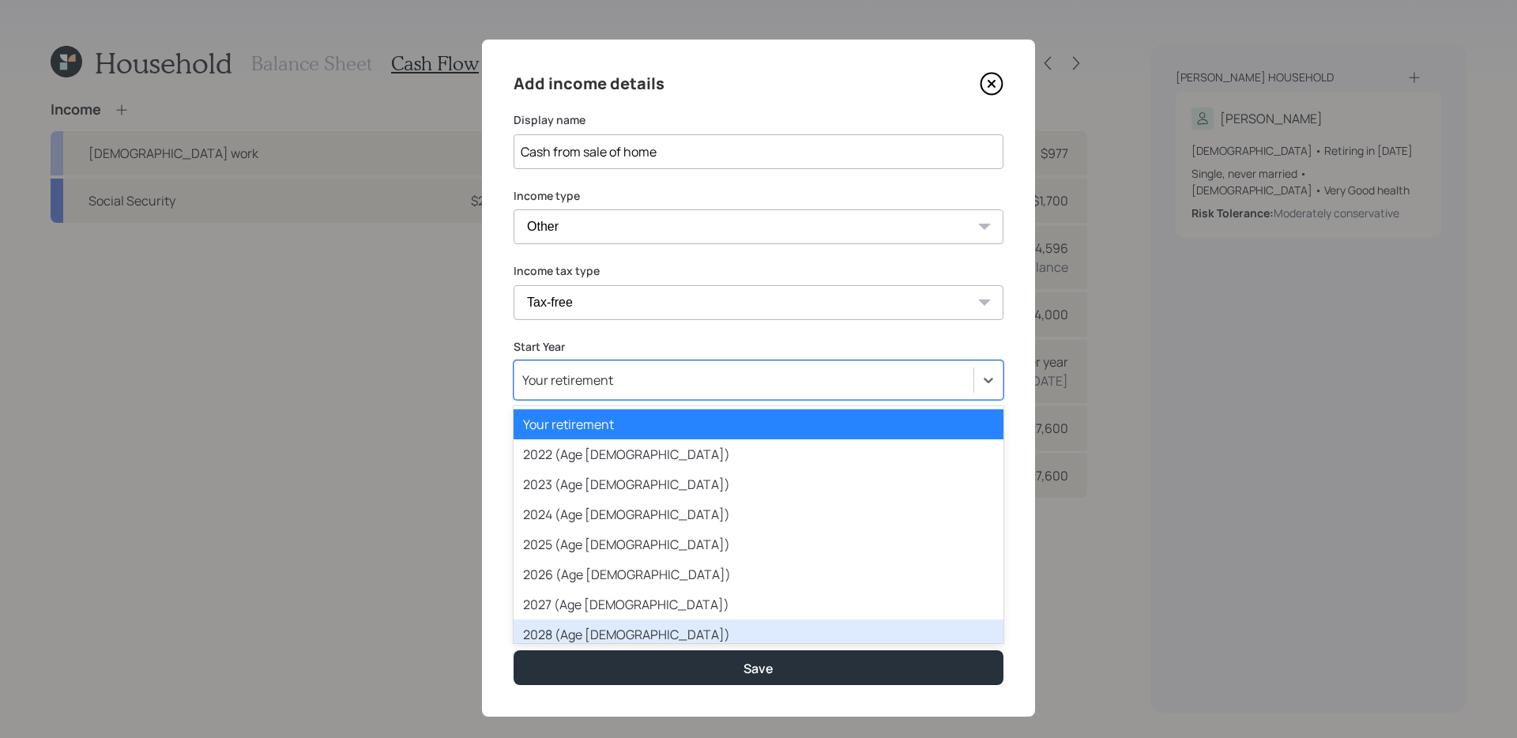
click at [600, 587] on div "2028 (Age [DEMOGRAPHIC_DATA])" at bounding box center [759, 635] width 490 height 30
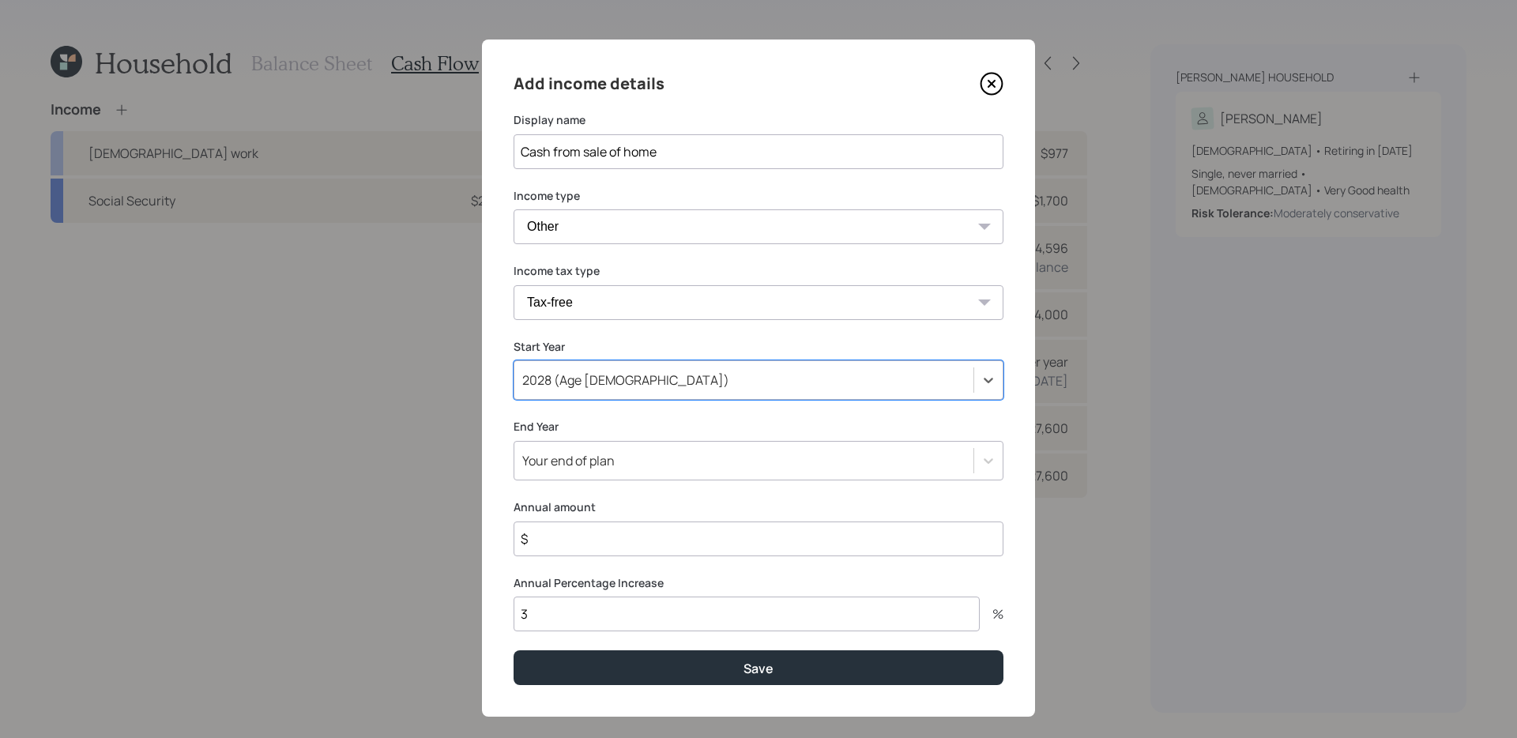
click at [653, 444] on div "Your end of plan" at bounding box center [759, 461] width 490 height 40
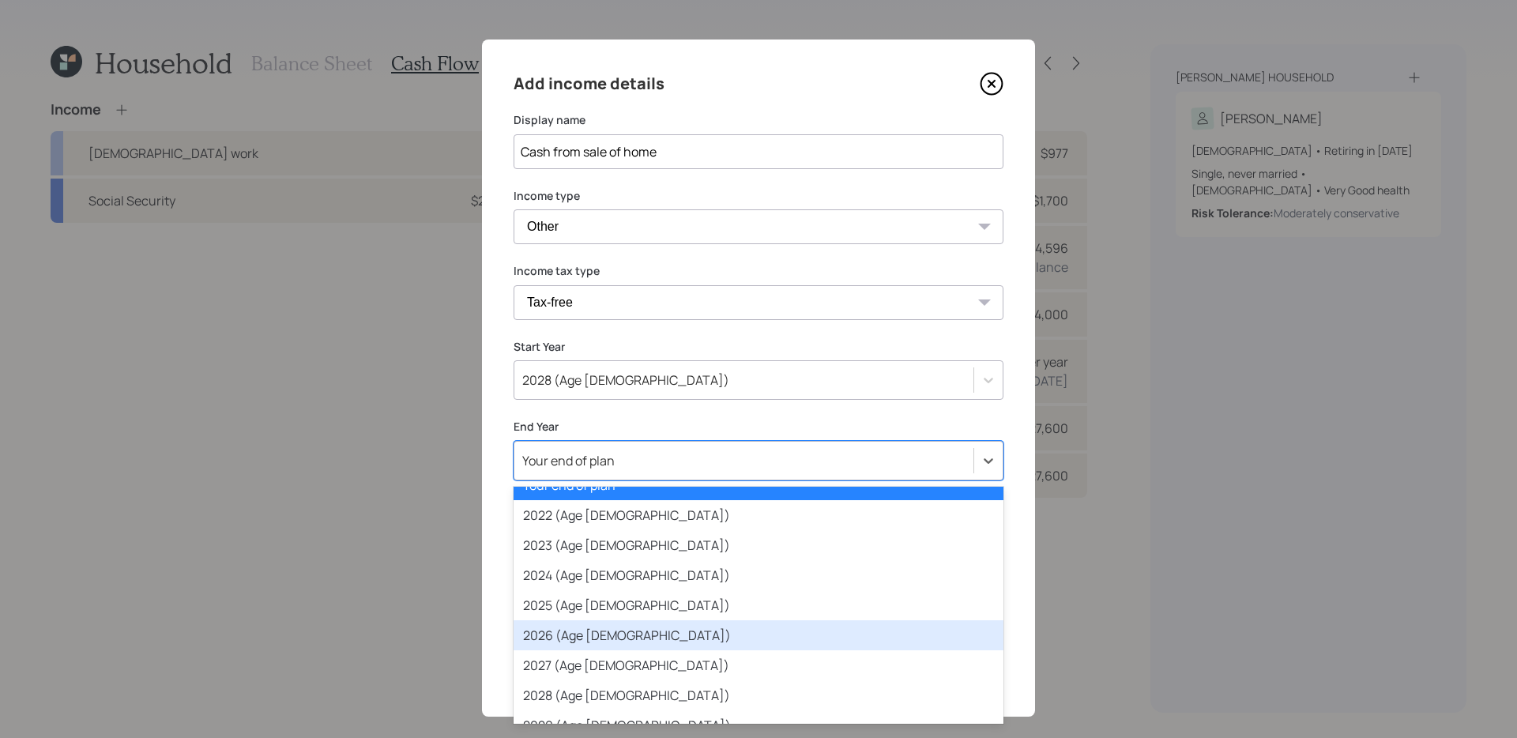
scroll to position [51, 0]
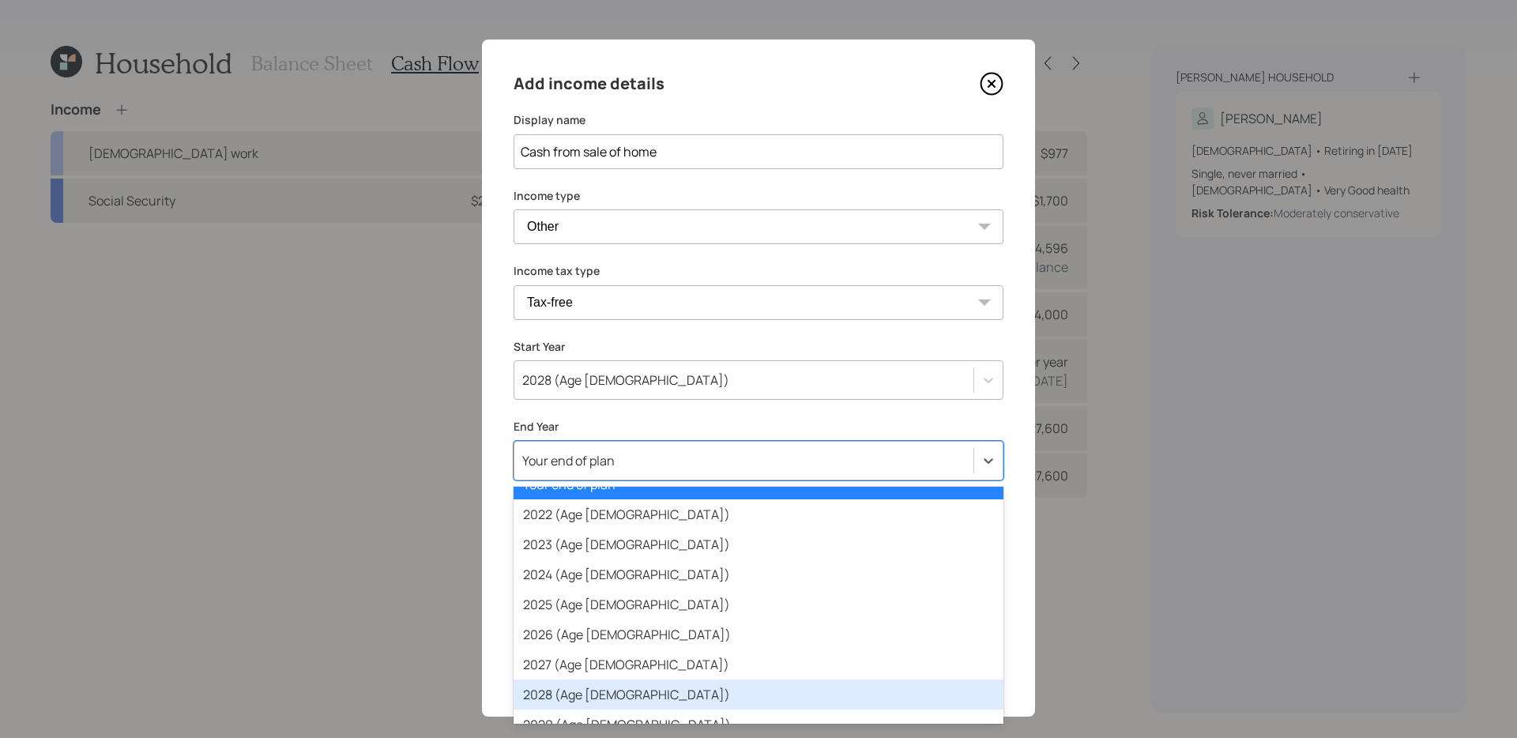
click at [616, 587] on div "2028 (Age [DEMOGRAPHIC_DATA])" at bounding box center [759, 695] width 490 height 30
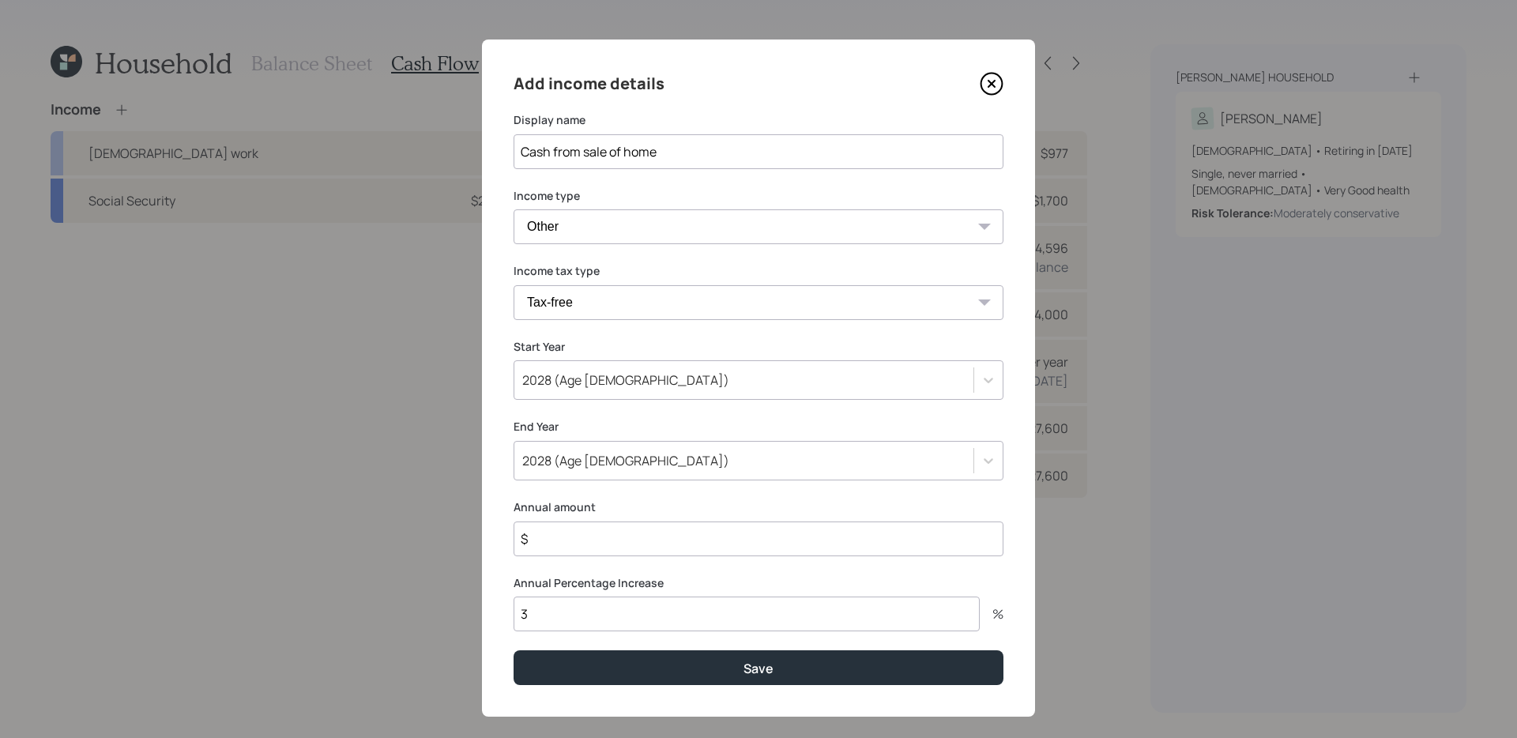
click at [575, 536] on input "$" at bounding box center [759, 539] width 490 height 35
type input "$ 200,000"
click at [514, 587] on button "Save" at bounding box center [759, 667] width 490 height 34
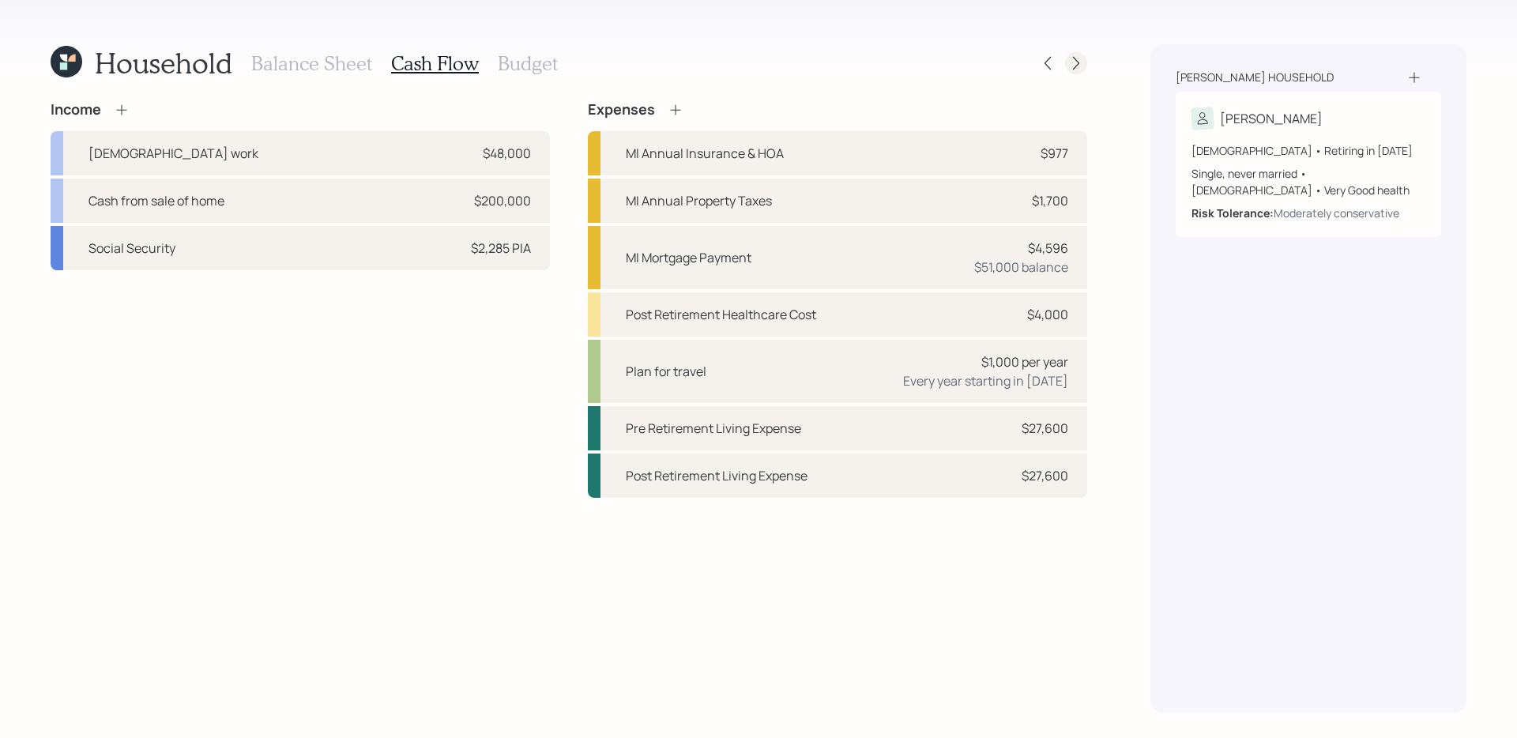
click at [1079, 61] on icon at bounding box center [1076, 63] width 16 height 16
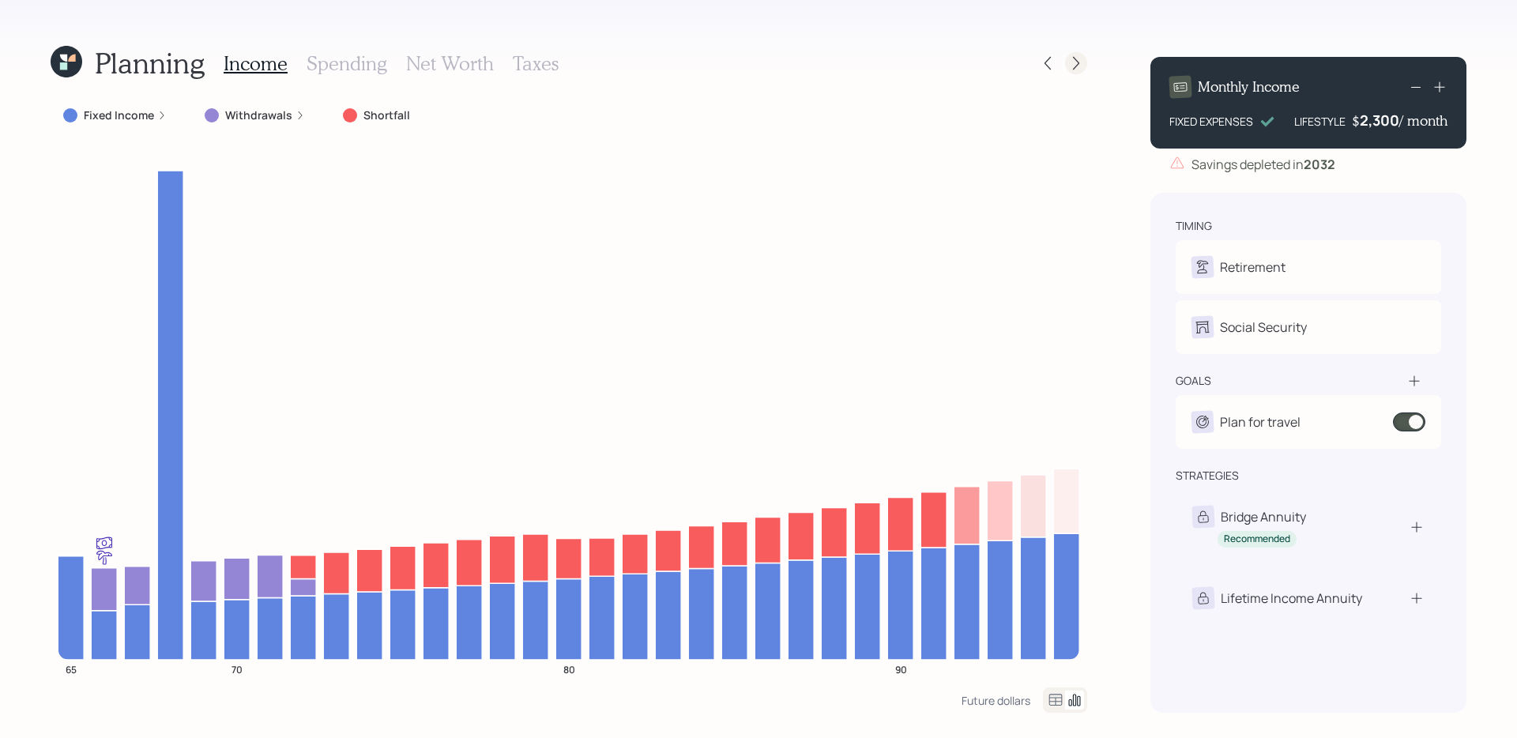
click at [1076, 60] on icon at bounding box center [1076, 63] width 6 height 13
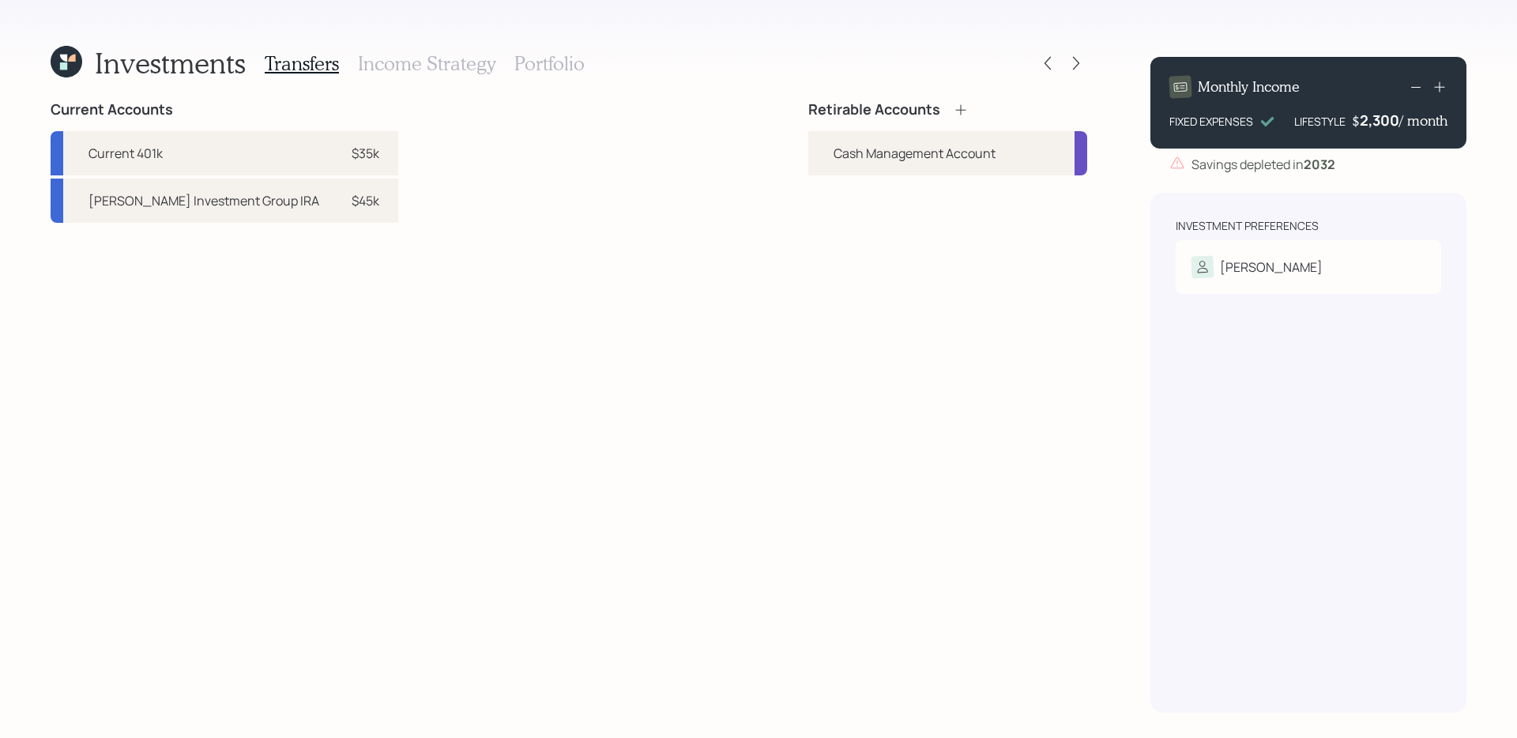
click at [961, 104] on icon at bounding box center [961, 110] width 16 height 16
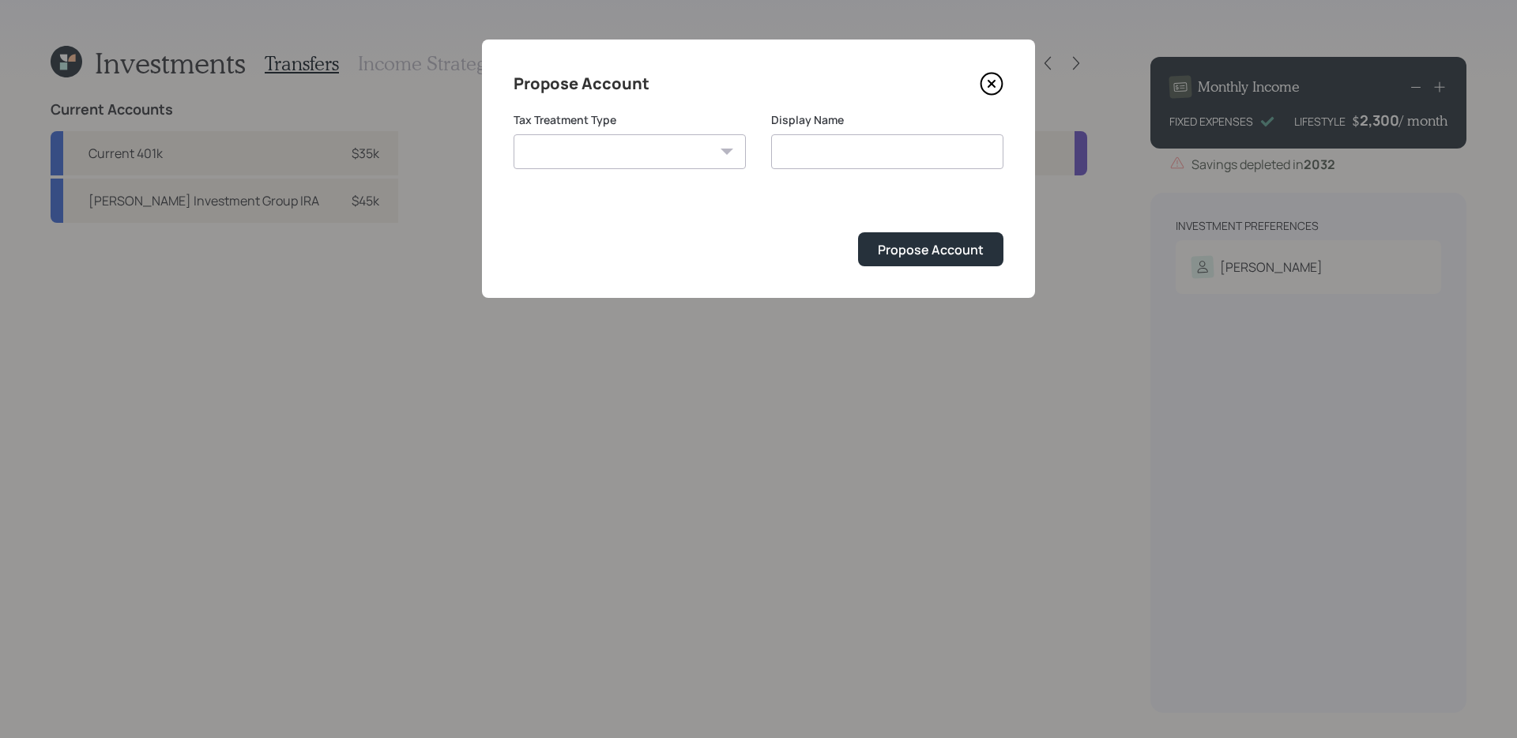
click at [645, 163] on select "[PERSON_NAME] Taxable Traditional" at bounding box center [630, 151] width 232 height 35
select select "traditional"
click at [514, 134] on select "[PERSON_NAME] Taxable Traditional" at bounding box center [630, 151] width 232 height 35
type input "Traditional"
click at [942, 247] on div "Propose Account" at bounding box center [931, 249] width 106 height 17
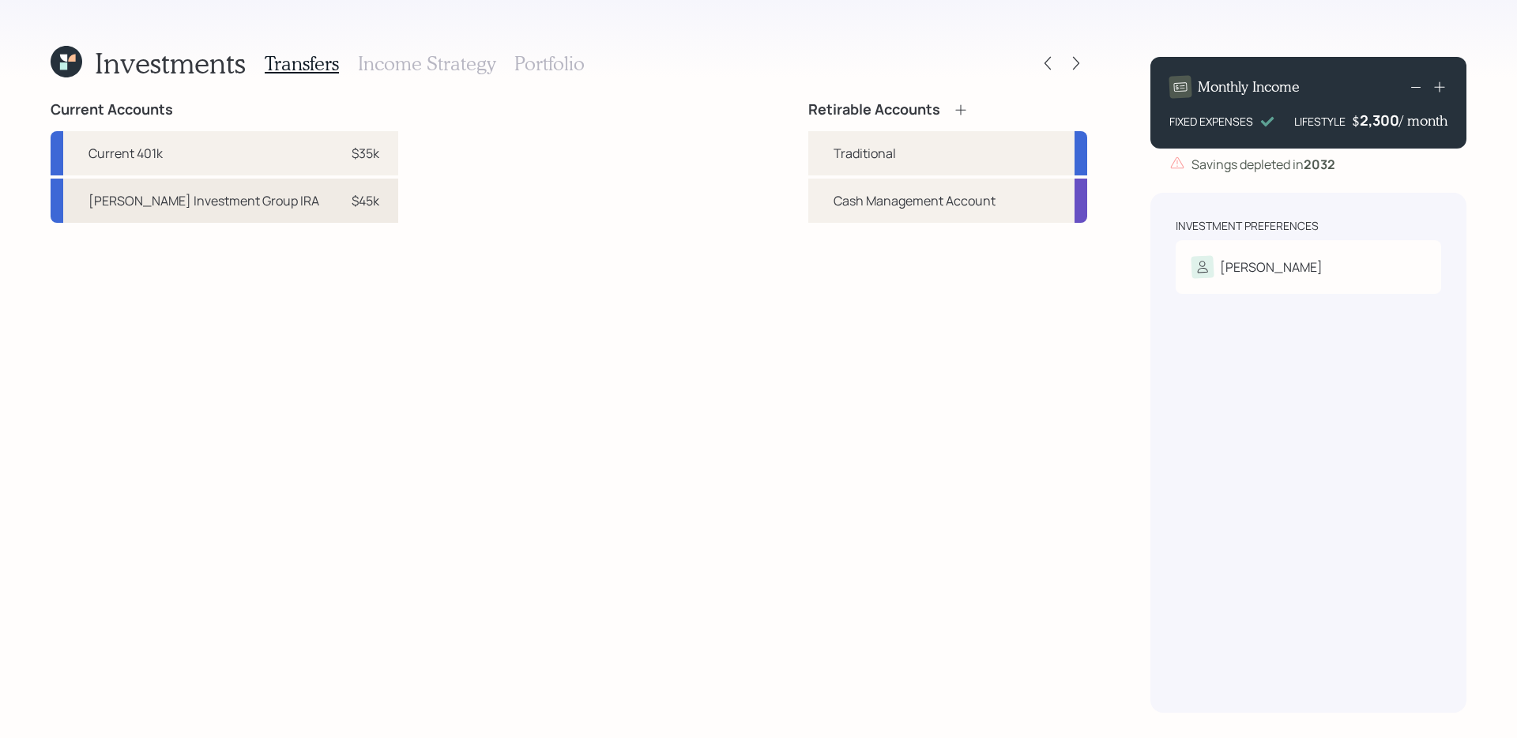
click at [250, 208] on div "[PERSON_NAME] Investment Group IRA" at bounding box center [204, 200] width 231 height 19
click at [887, 156] on div "Traditional" at bounding box center [865, 153] width 62 height 19
select select "a3883370-e7e4-42bc-8d88-a641ad97cf29"
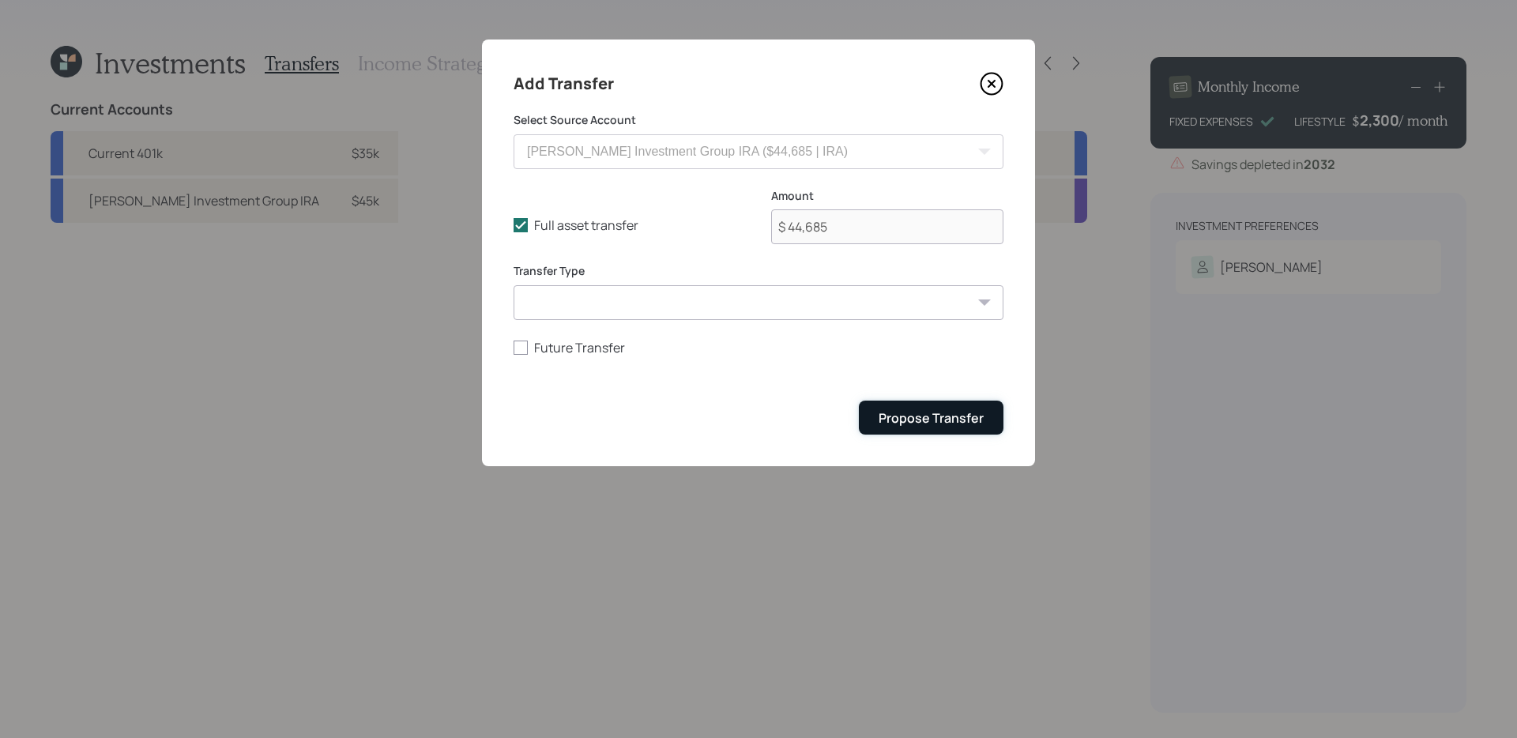
click at [911, 418] on div "Propose Transfer" at bounding box center [931, 417] width 105 height 17
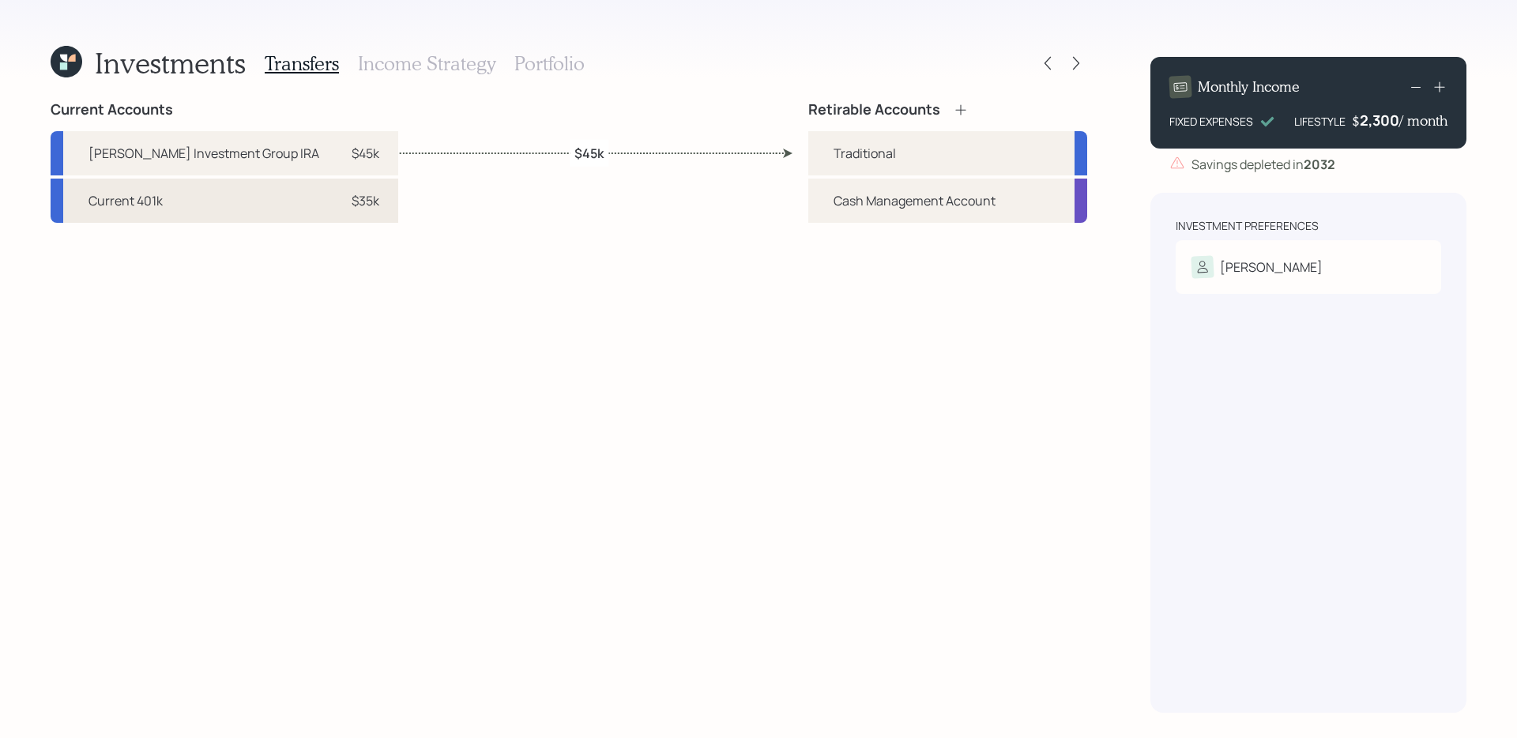
click at [211, 205] on div "Current 401k $35k" at bounding box center [225, 201] width 348 height 44
click at [908, 149] on div "Traditional" at bounding box center [947, 153] width 279 height 44
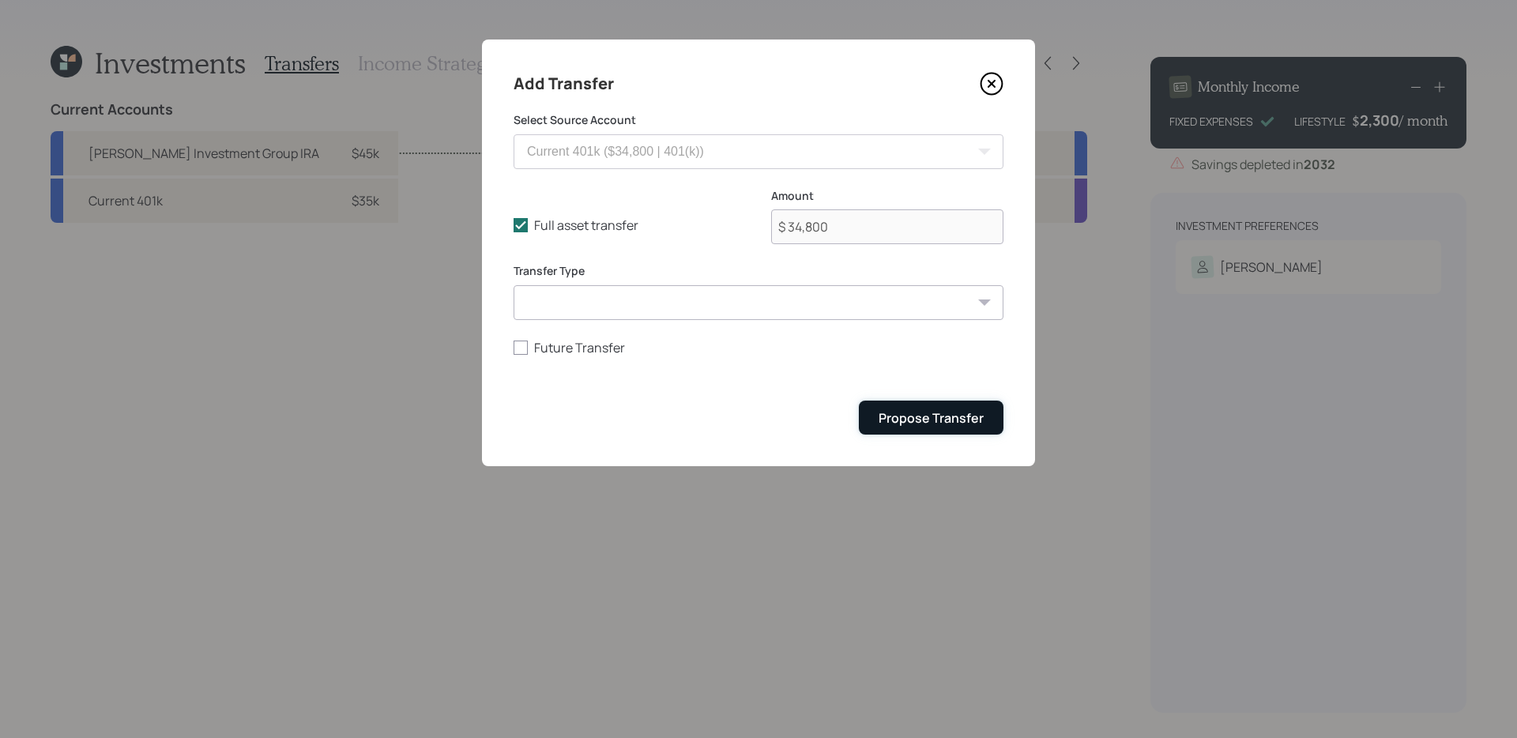
click at [906, 430] on button "Propose Transfer" at bounding box center [931, 418] width 145 height 34
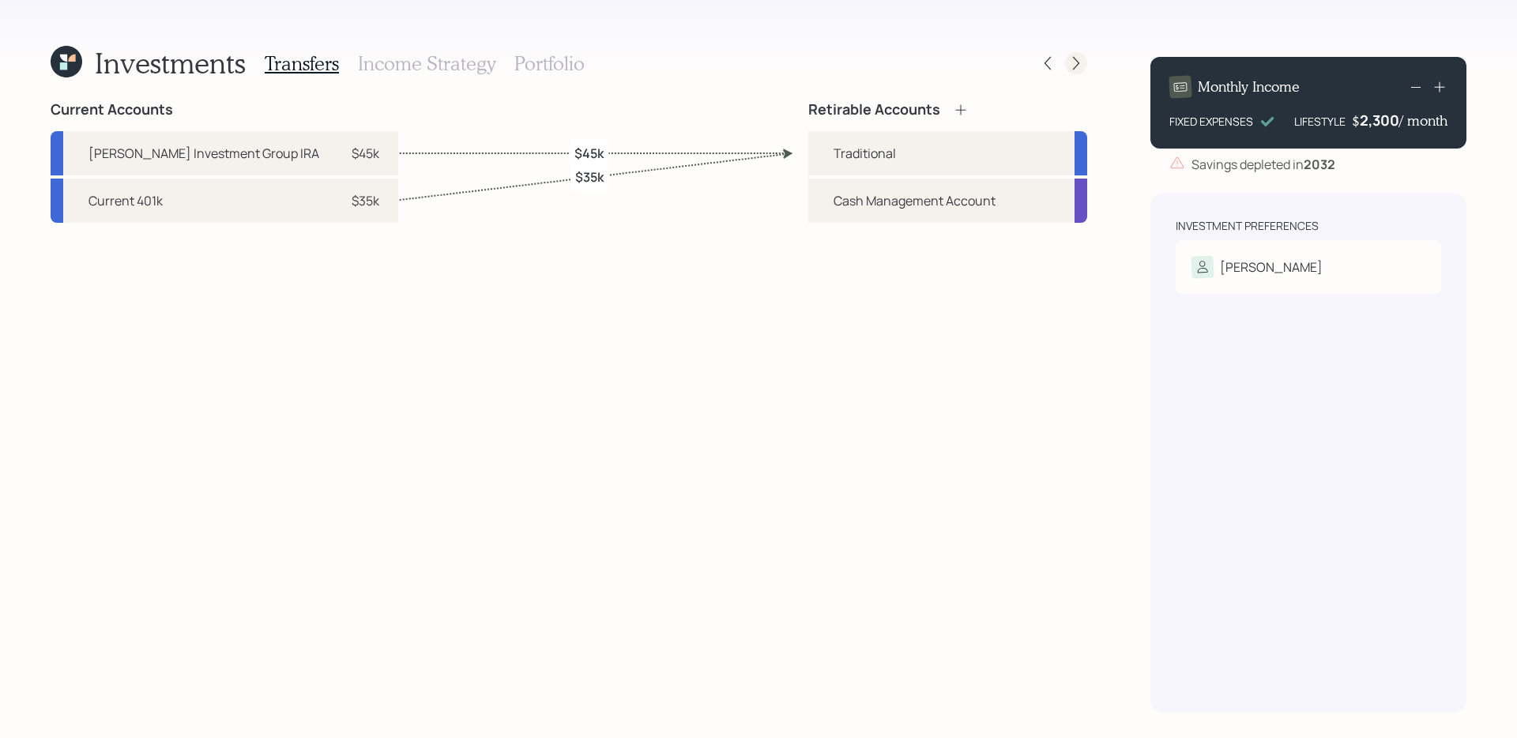
click at [1075, 62] on icon at bounding box center [1076, 63] width 16 height 16
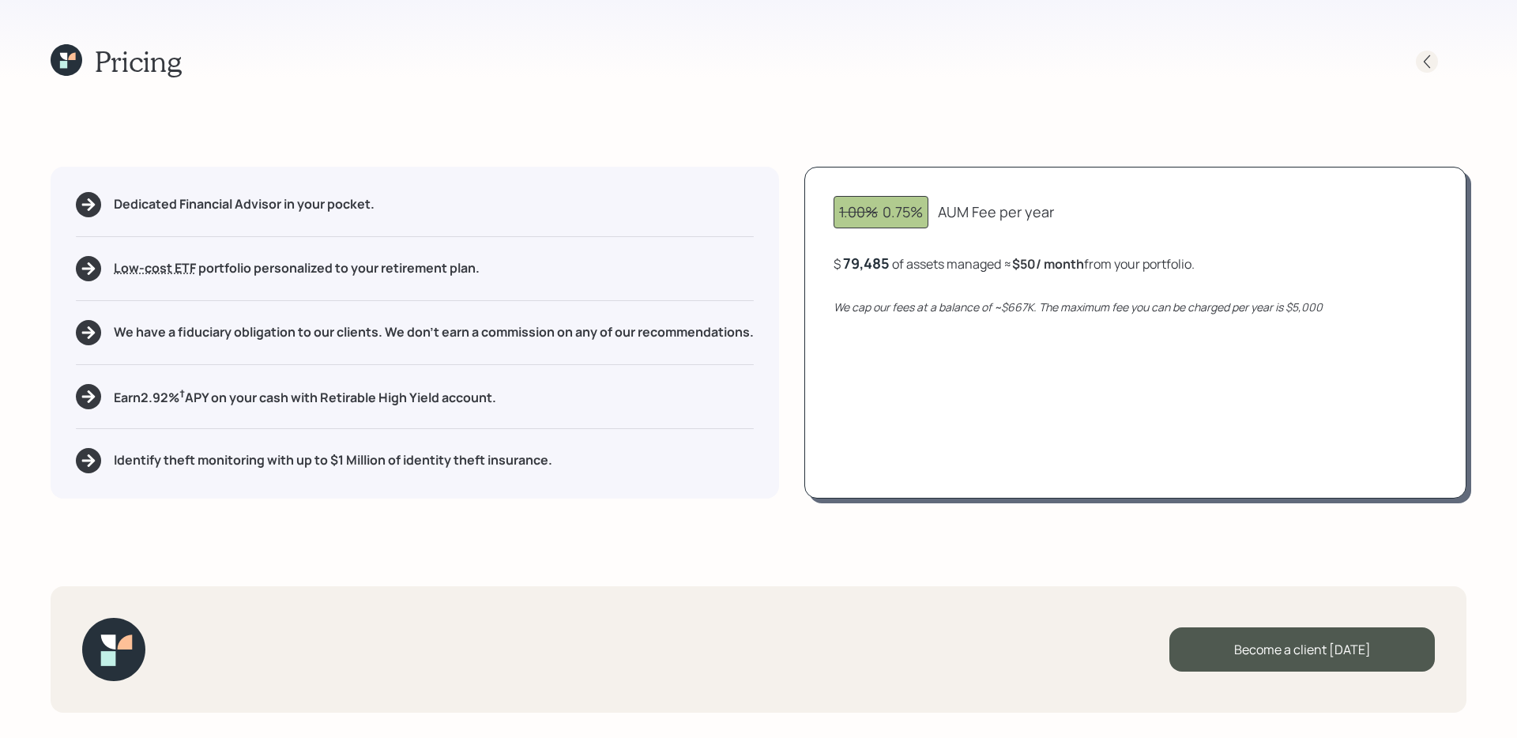
click at [1161, 57] on div at bounding box center [1427, 62] width 22 height 22
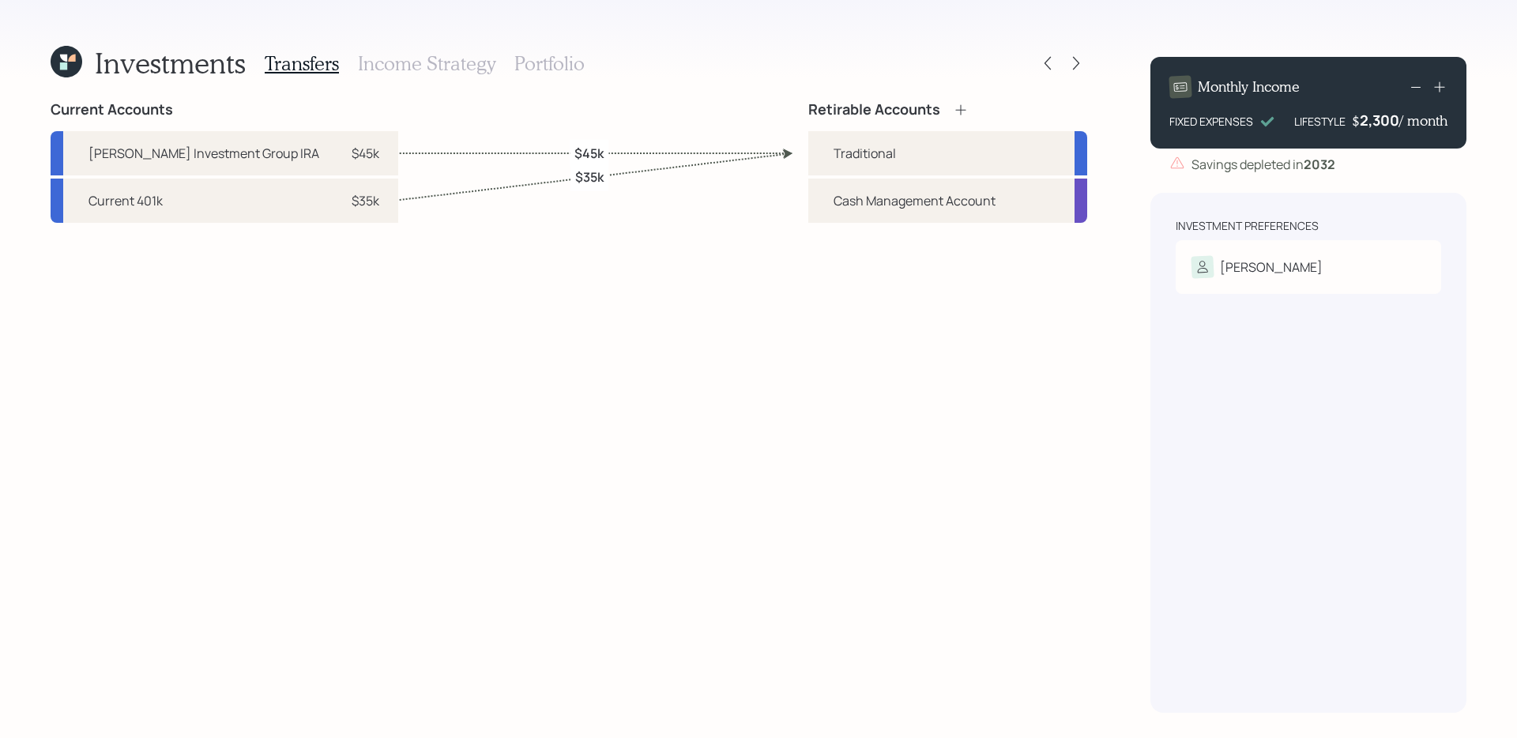
click at [531, 61] on h3 "Portfolio" at bounding box center [549, 63] width 70 height 23
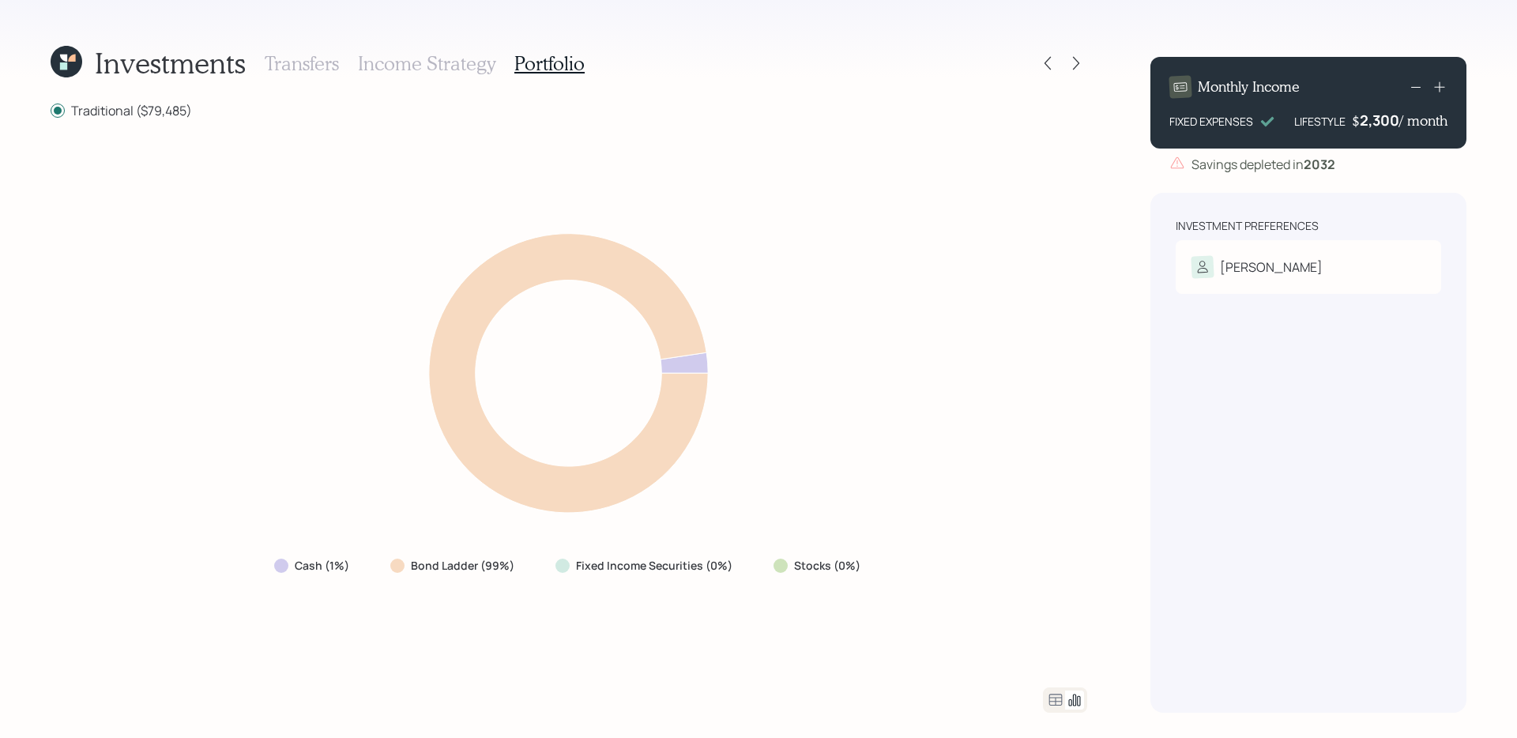
click at [431, 70] on h3 "Income Strategy" at bounding box center [427, 63] width 138 height 23
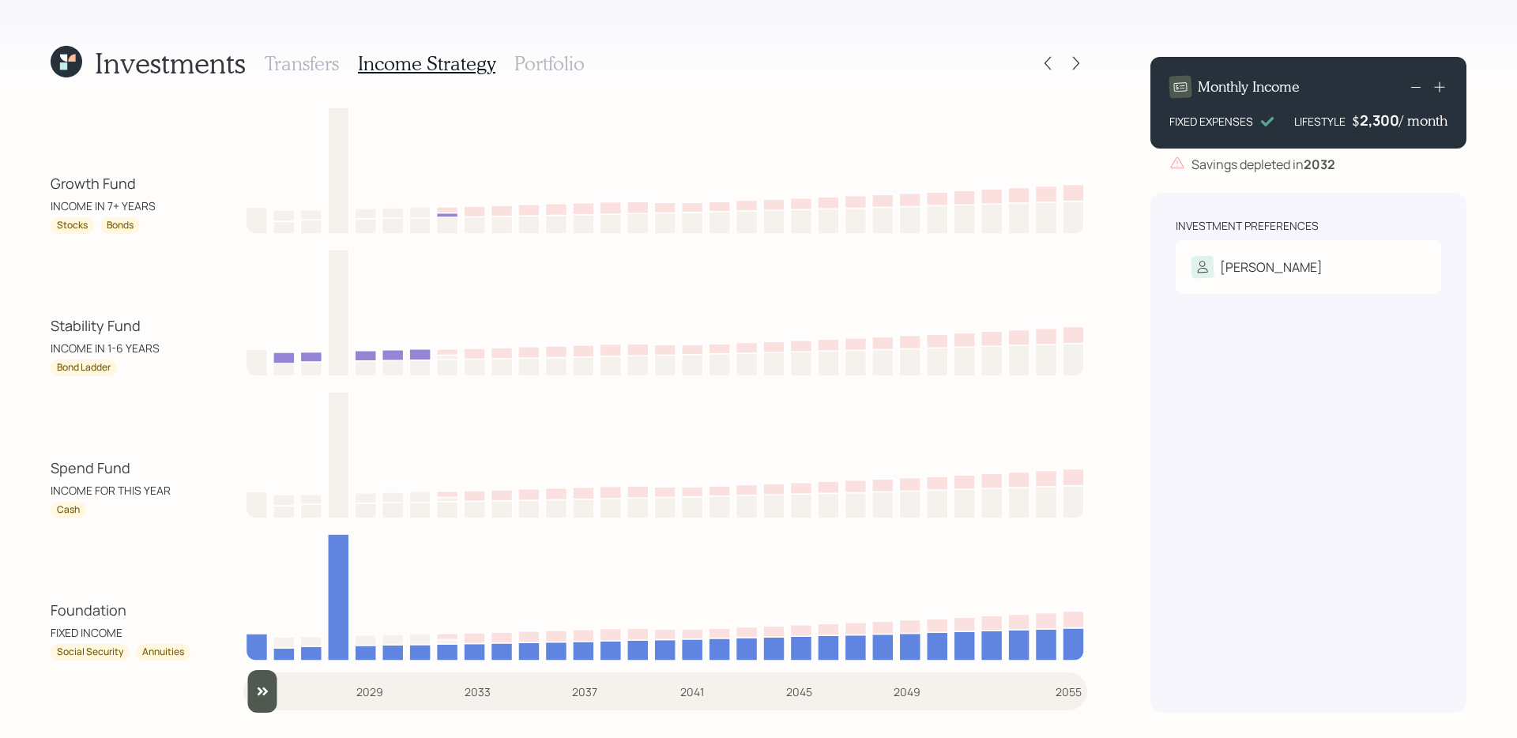
click at [301, 67] on h3 "Transfers" at bounding box center [302, 63] width 74 height 23
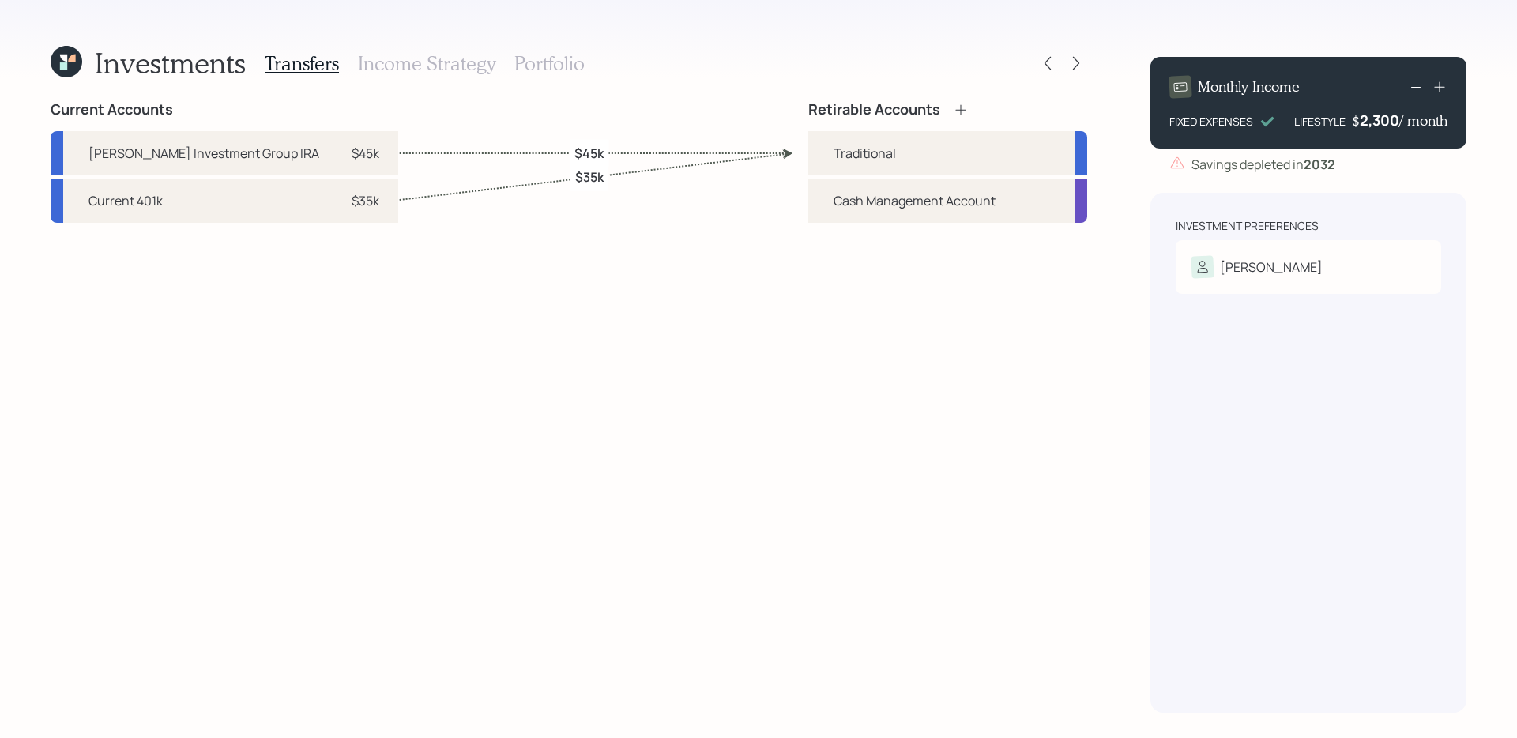
click at [442, 62] on h3 "Income Strategy" at bounding box center [427, 63] width 138 height 23
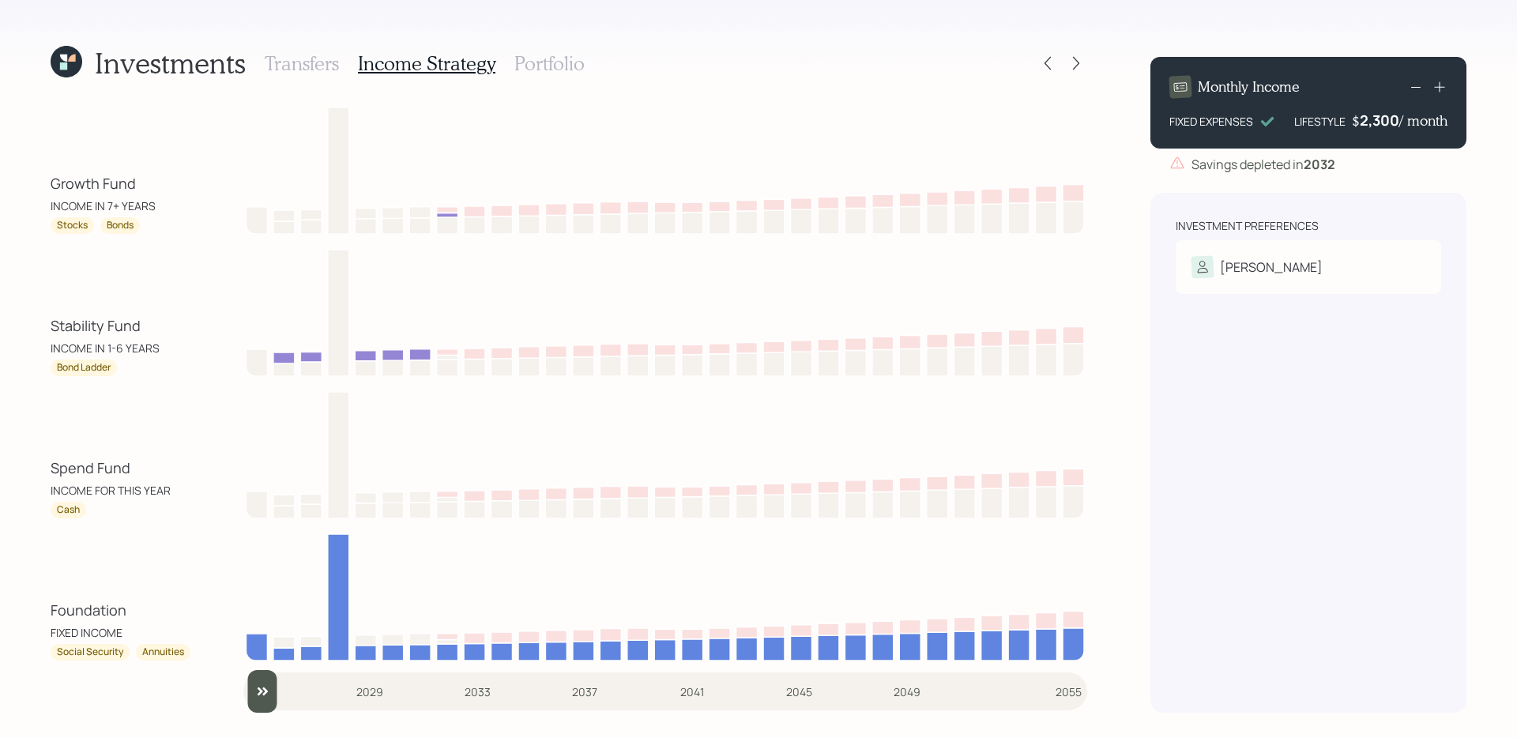
click at [555, 67] on h3 "Portfolio" at bounding box center [549, 63] width 70 height 23
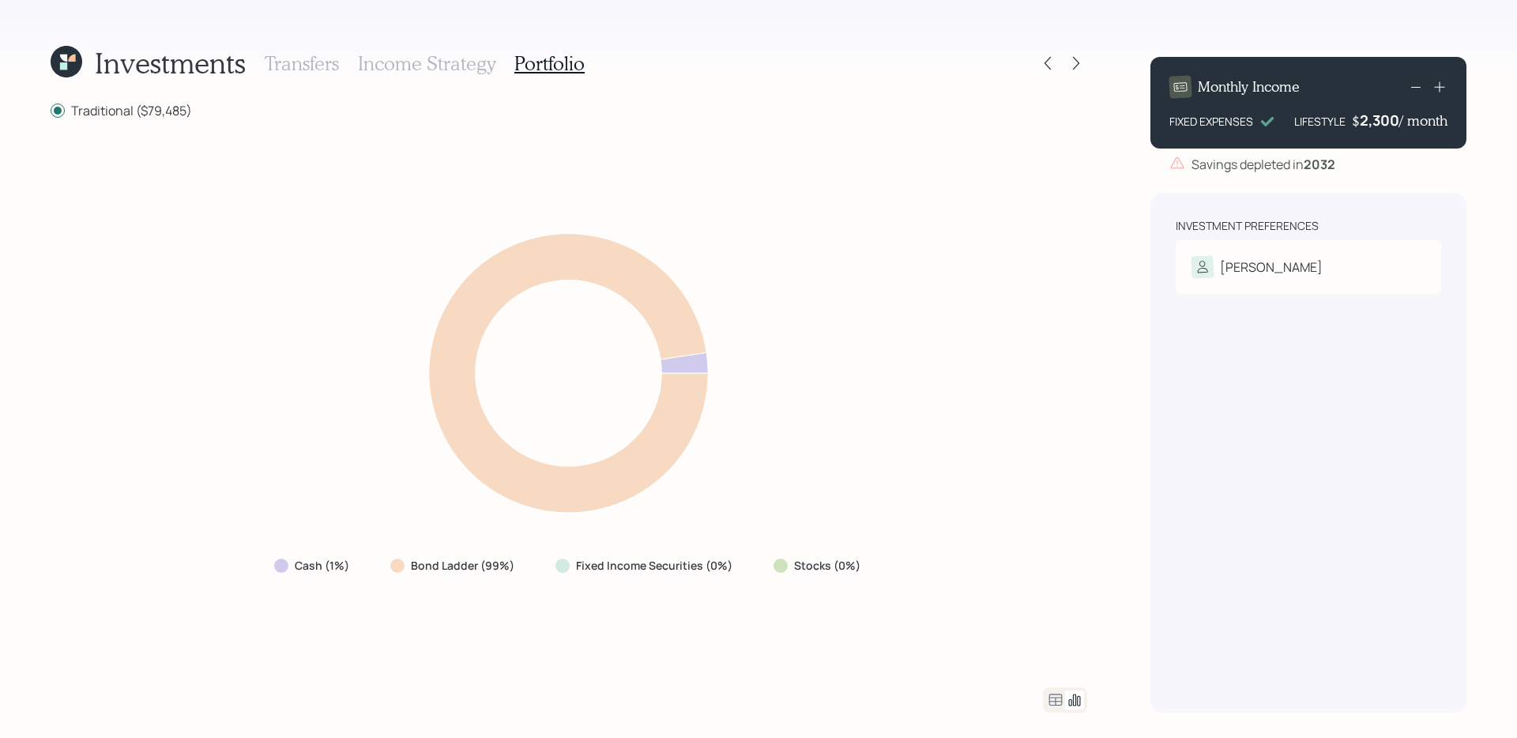
click at [320, 66] on h3 "Transfers" at bounding box center [302, 63] width 74 height 23
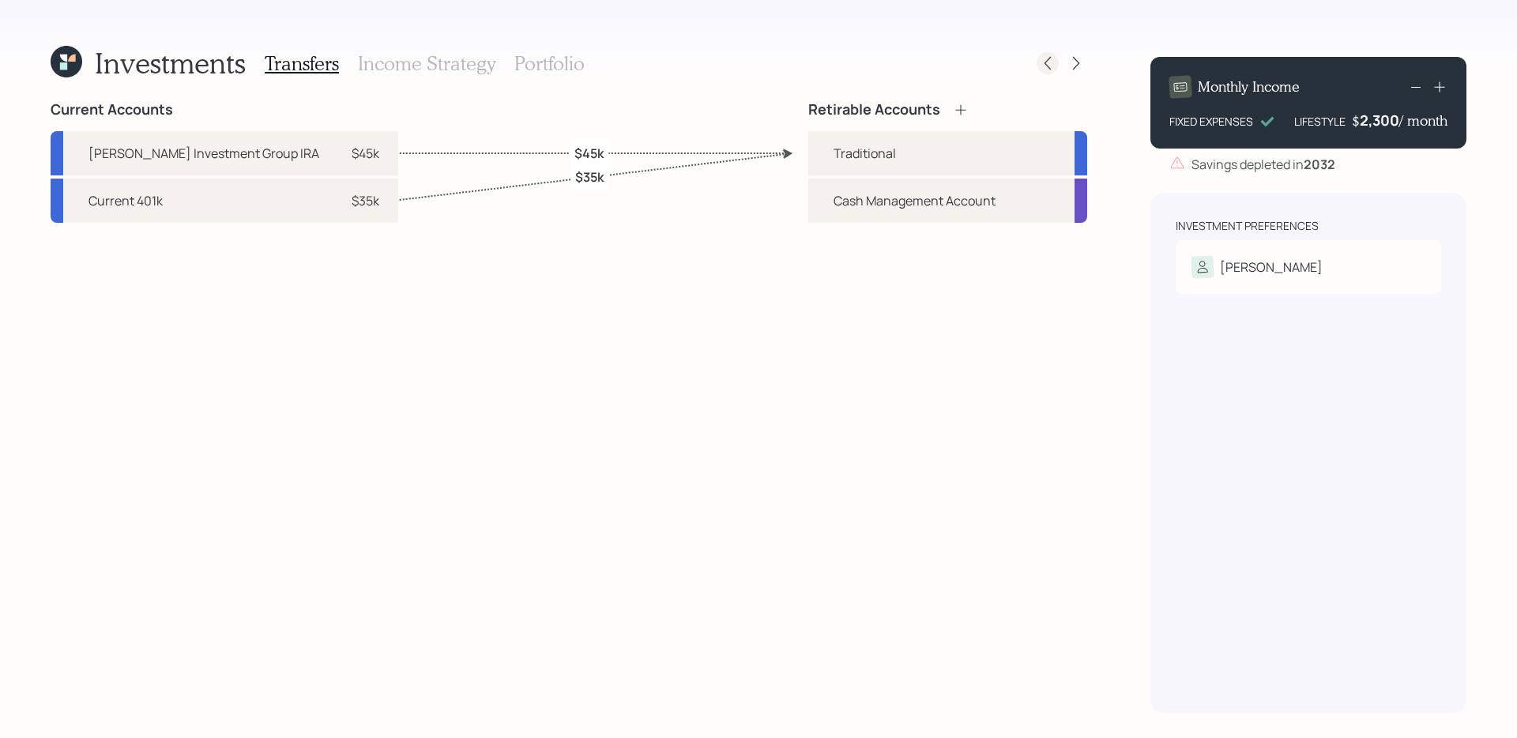
click at [1041, 62] on icon at bounding box center [1048, 63] width 16 height 16
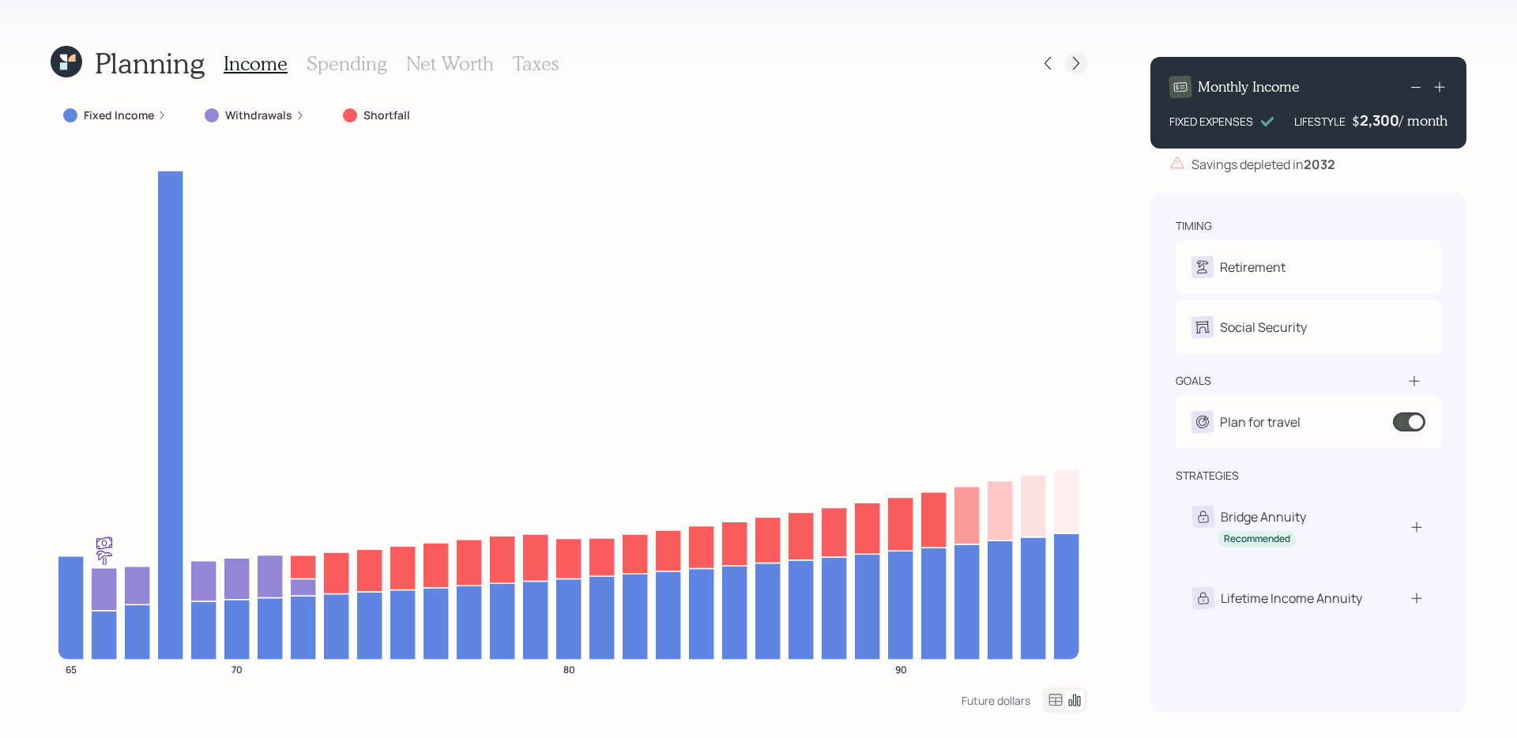
click at [1082, 65] on icon at bounding box center [1076, 63] width 16 height 16
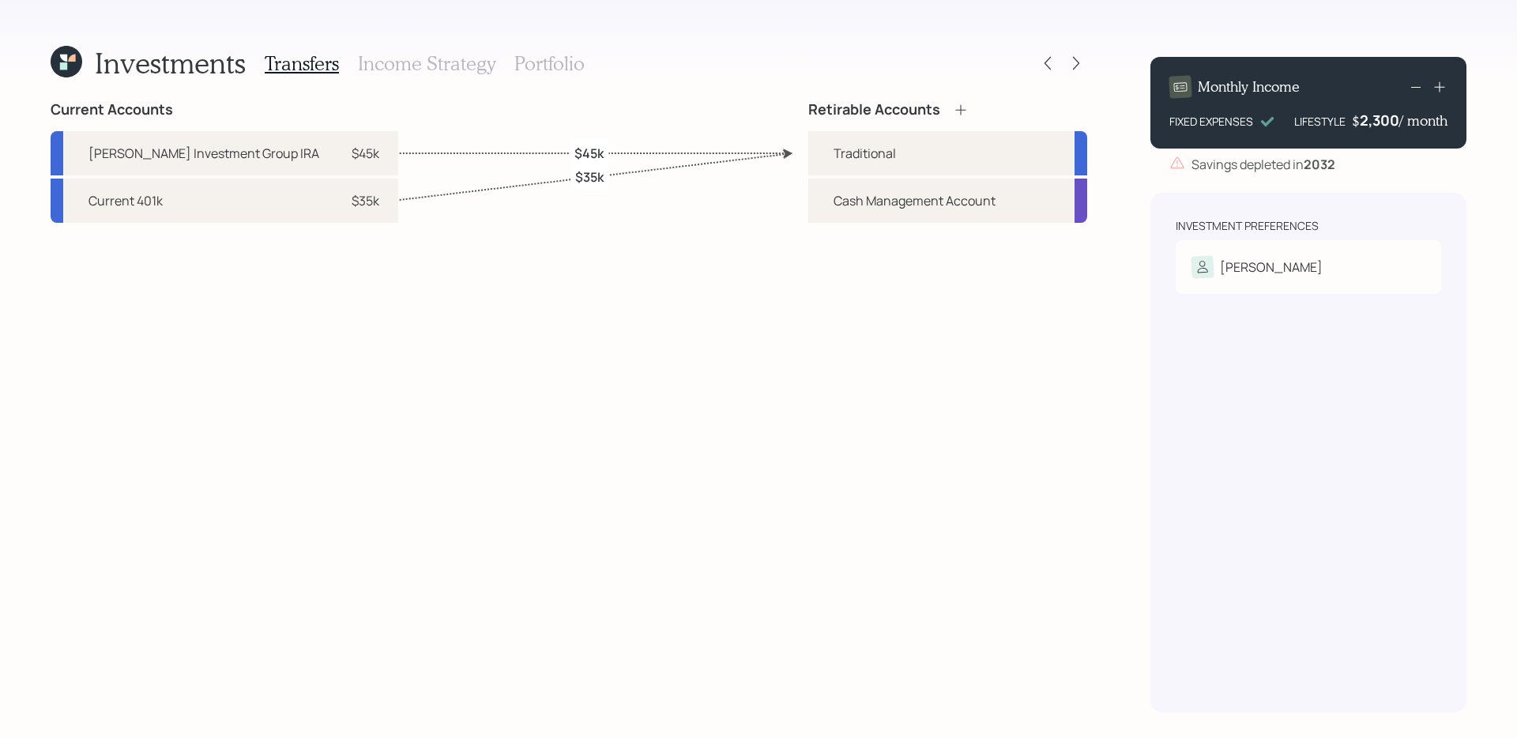
click at [544, 61] on h3 "Portfolio" at bounding box center [549, 63] width 70 height 23
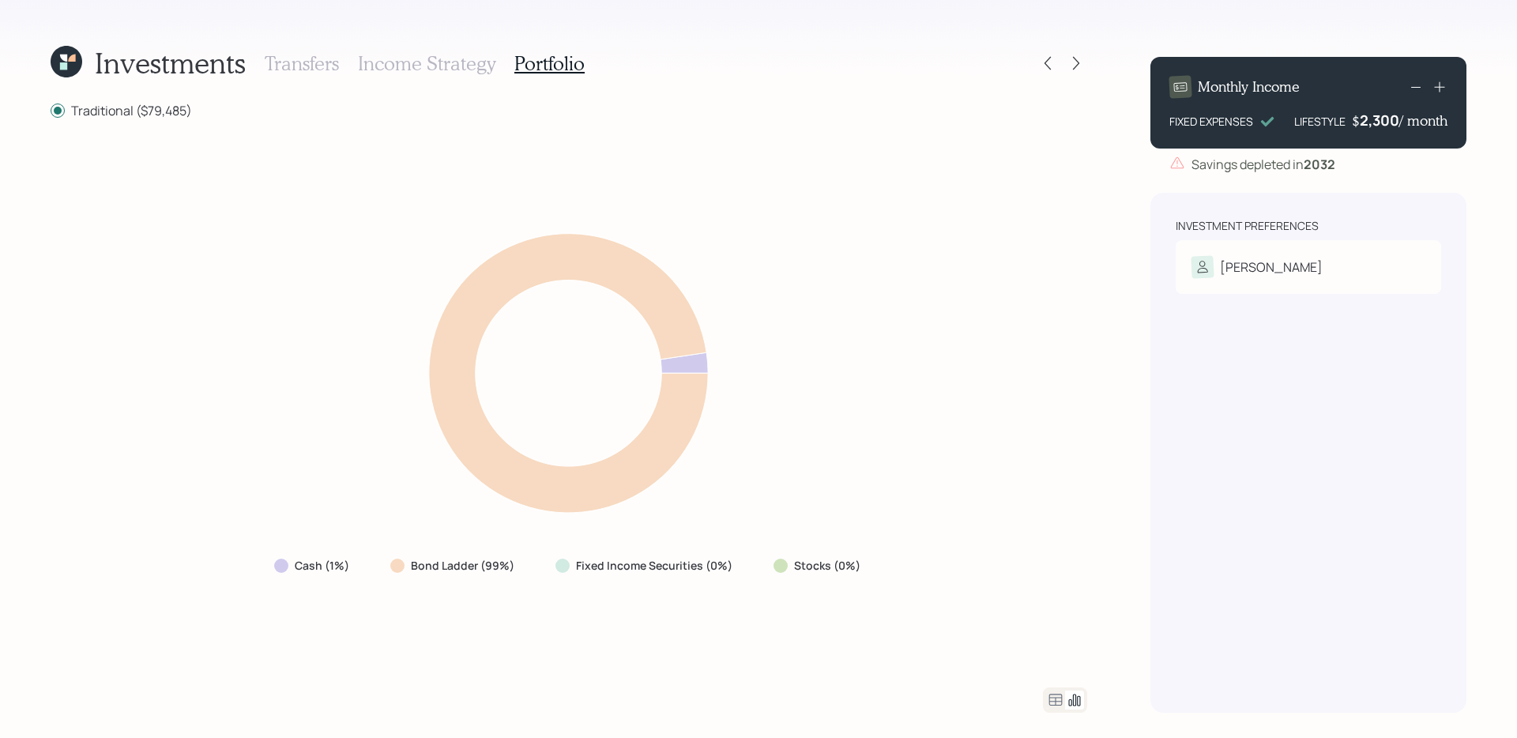
click at [420, 67] on h3 "Income Strategy" at bounding box center [427, 63] width 138 height 23
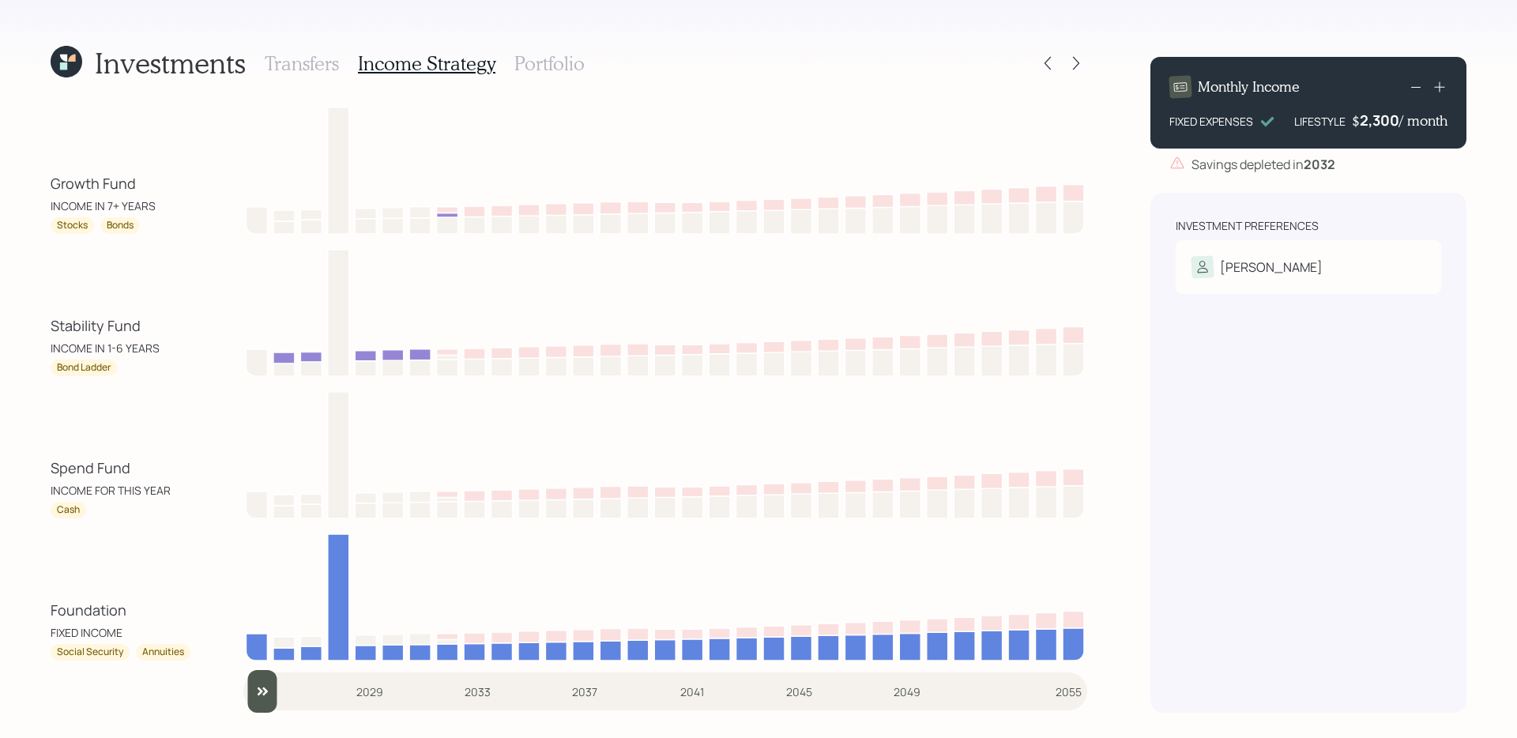
click at [77, 318] on div "Stability Fund" at bounding box center [96, 325] width 90 height 21
click at [321, 59] on h3 "Transfers" at bounding box center [302, 63] width 74 height 23
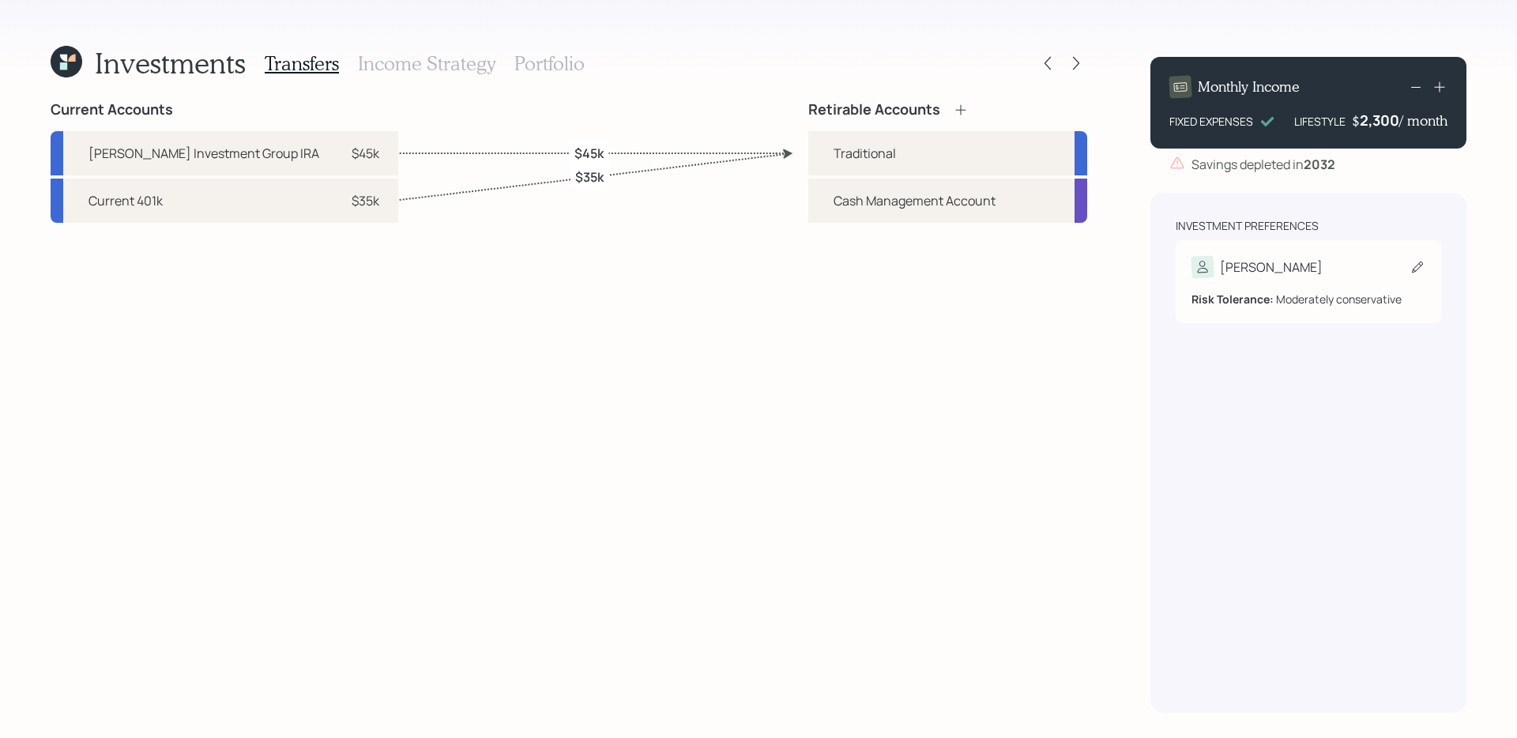
click at [1161, 254] on div "[PERSON_NAME] Risk Tolerance: Moderately conservative" at bounding box center [1309, 281] width 266 height 83
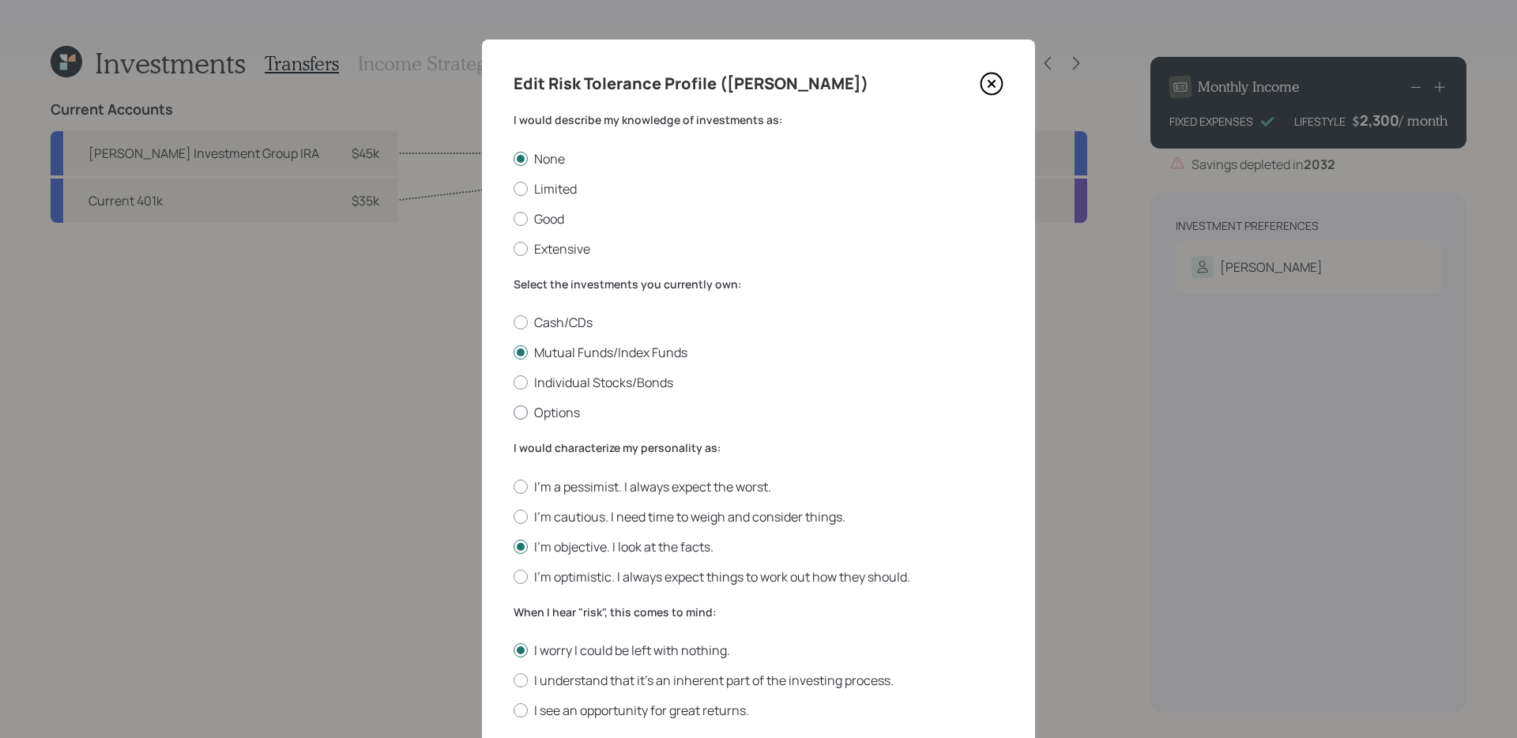
click at [565, 407] on label "Options" at bounding box center [759, 412] width 490 height 17
click at [514, 413] on input "Options" at bounding box center [513, 413] width 1 height 1
radio input "true"
click at [548, 245] on label "Extensive" at bounding box center [759, 248] width 490 height 17
click at [514, 248] on input "Extensive" at bounding box center [513, 248] width 1 height 1
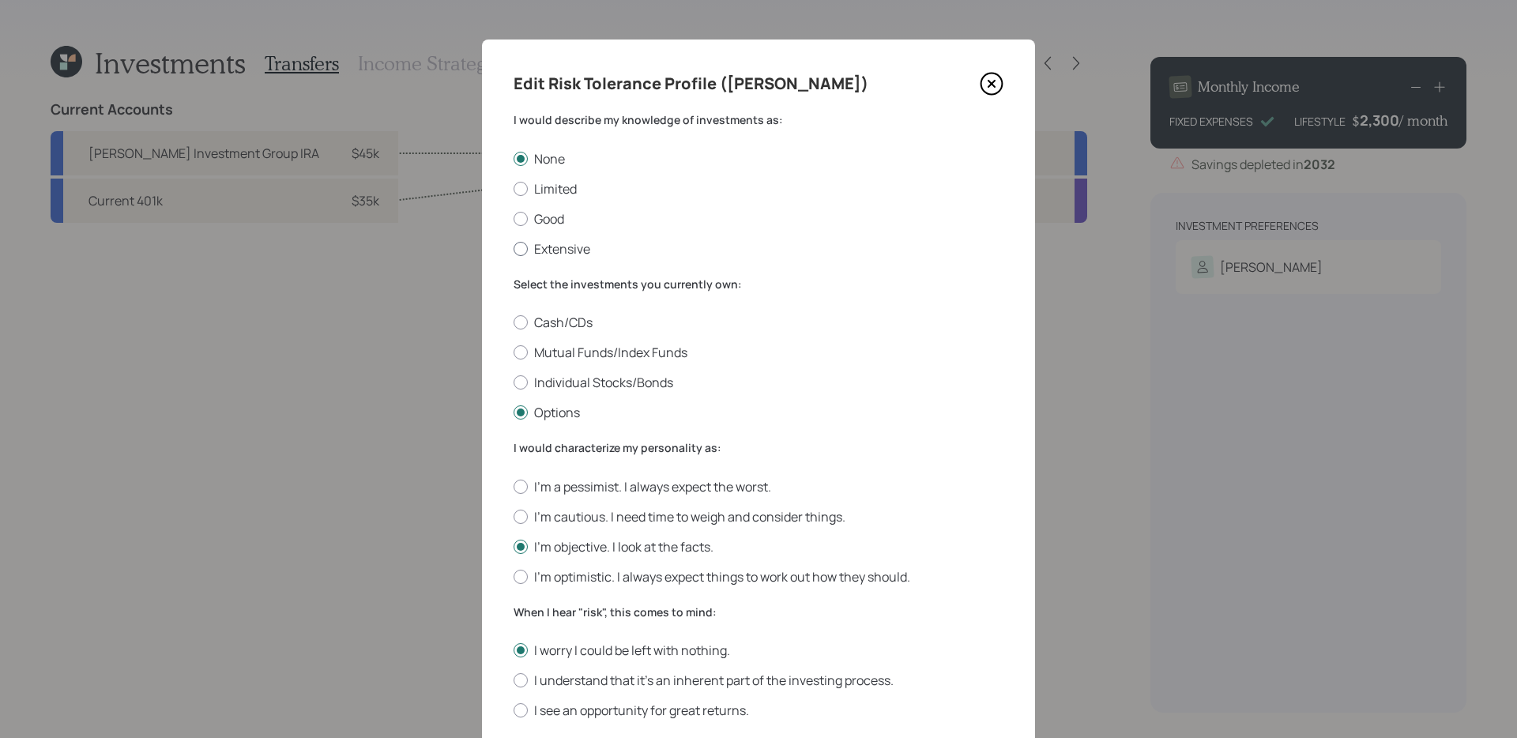
radio input "true"
click at [601, 562] on div "I'm a pessimist. I always expect the worst. I'm cautious. I need time to weigh …" at bounding box center [759, 531] width 490 height 107
click at [592, 579] on label "I'm optimistic. I always expect things to work out how they should." at bounding box center [759, 576] width 490 height 17
click at [514, 577] on input "I'm optimistic. I always expect things to work out how they should." at bounding box center [513, 576] width 1 height 1
radio input "true"
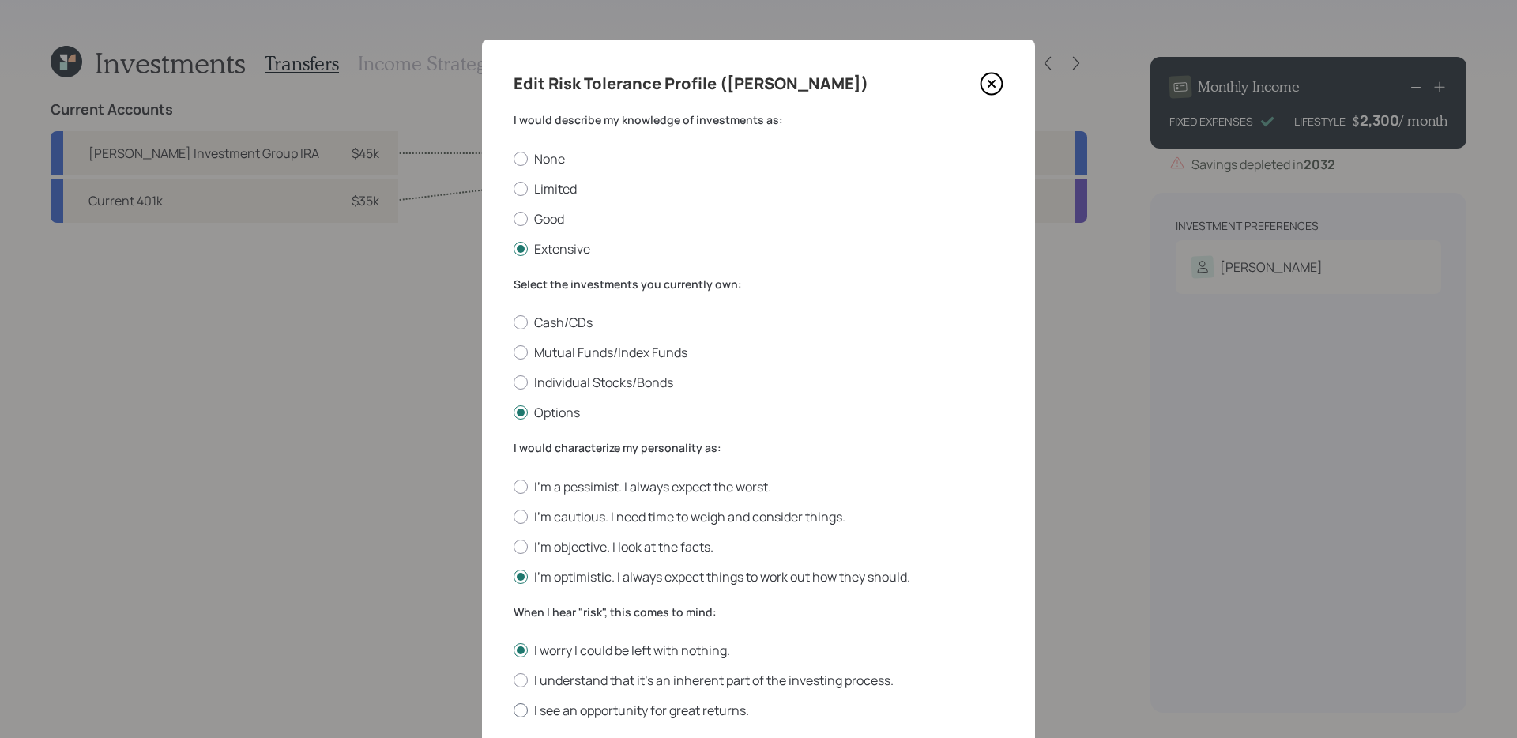
click at [557, 587] on label "I see an opportunity for great returns." at bounding box center [759, 710] width 490 height 17
click at [514, 587] on input "I see an opportunity for great returns." at bounding box center [513, 710] width 1 height 1
radio input "true"
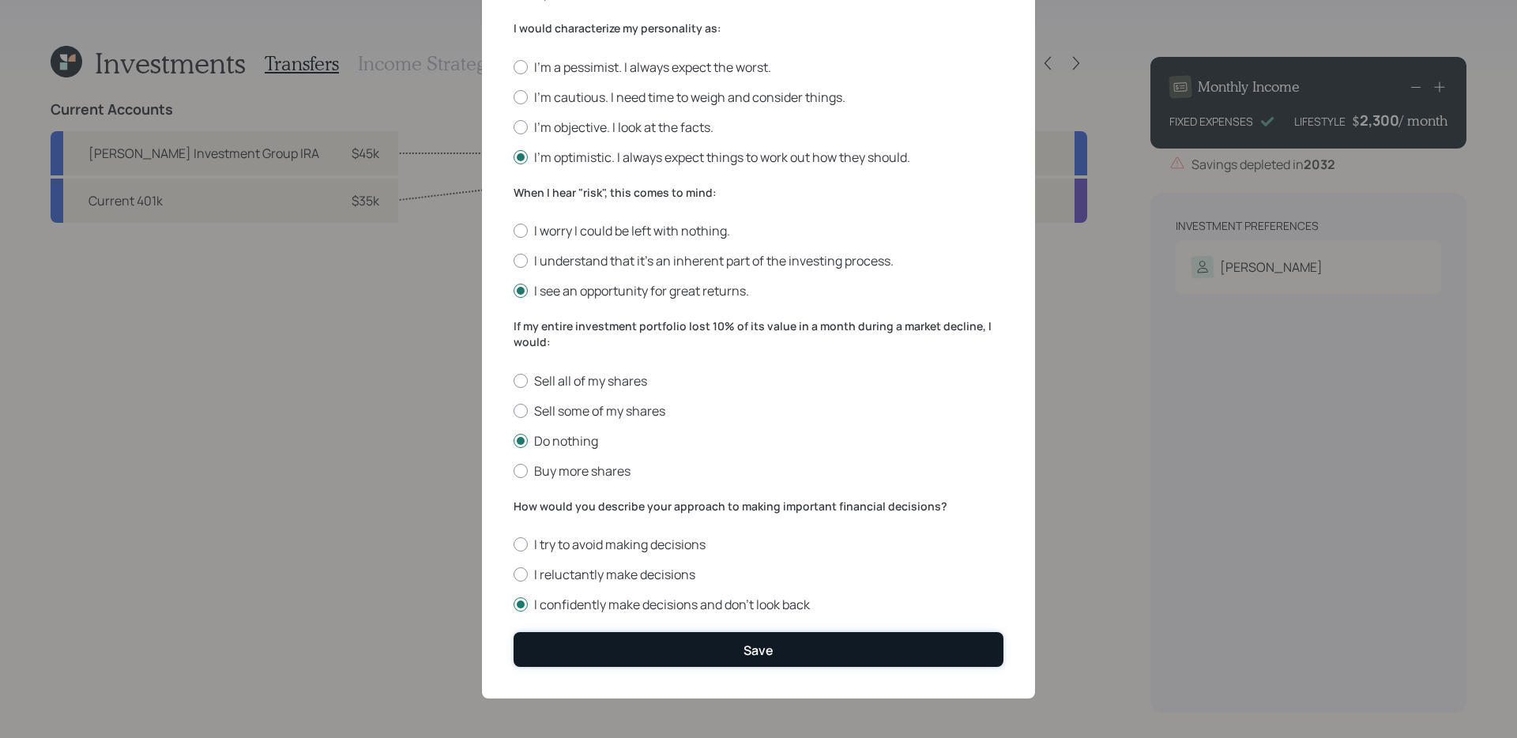
click at [729, 587] on button "Save" at bounding box center [759, 649] width 490 height 34
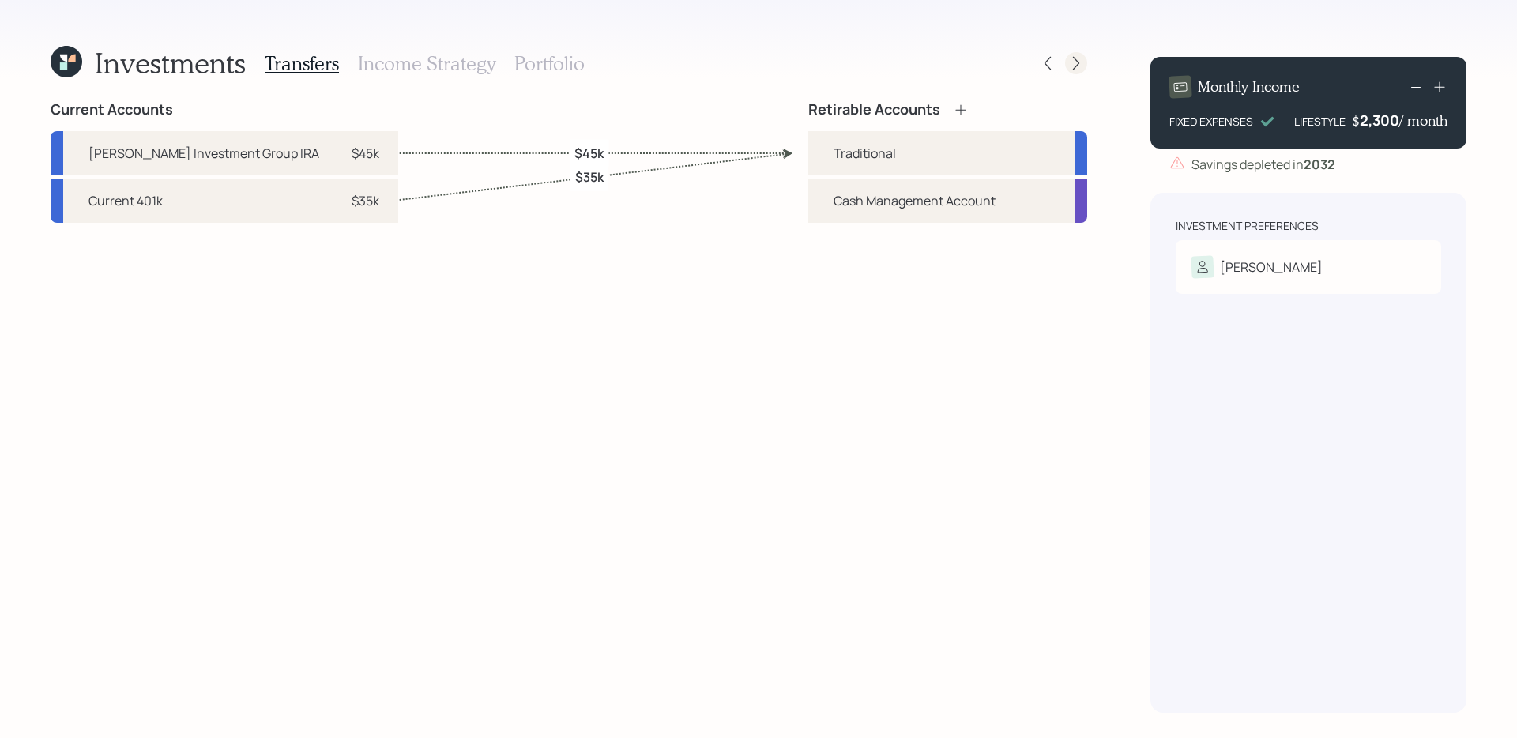
click at [1075, 66] on icon at bounding box center [1076, 63] width 6 height 13
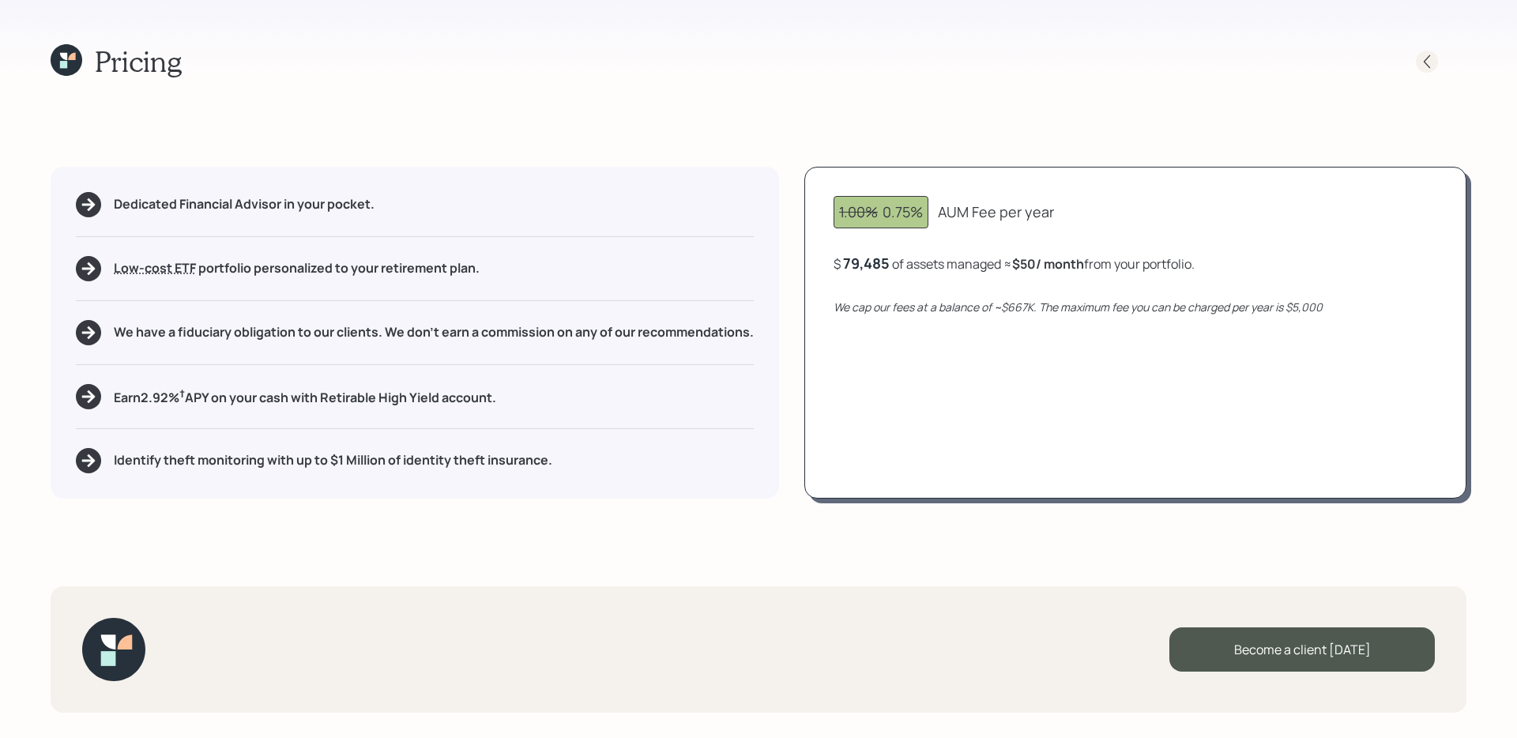
click at [1161, 61] on icon at bounding box center [1427, 62] width 16 height 16
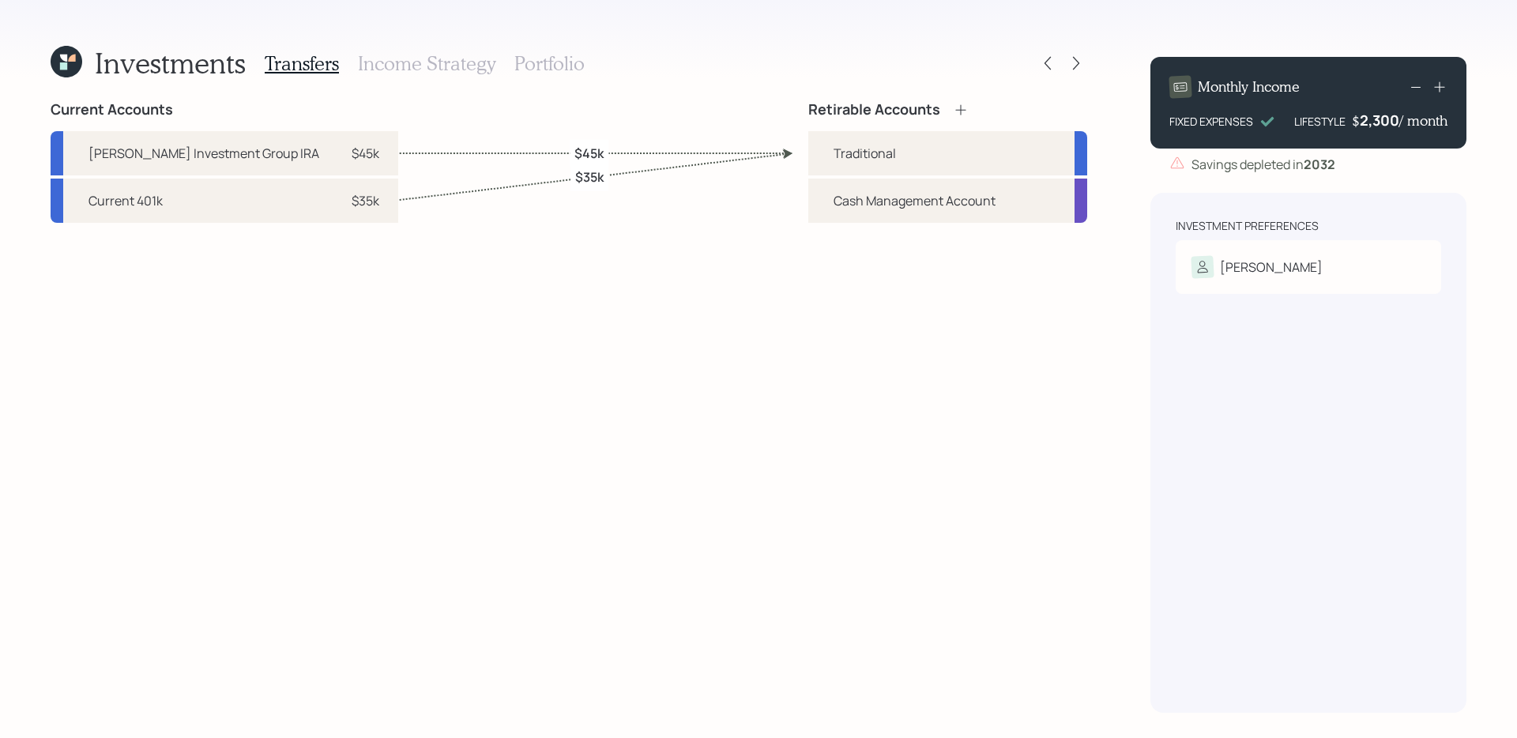
click at [447, 64] on h3 "Income Strategy" at bounding box center [427, 63] width 138 height 23
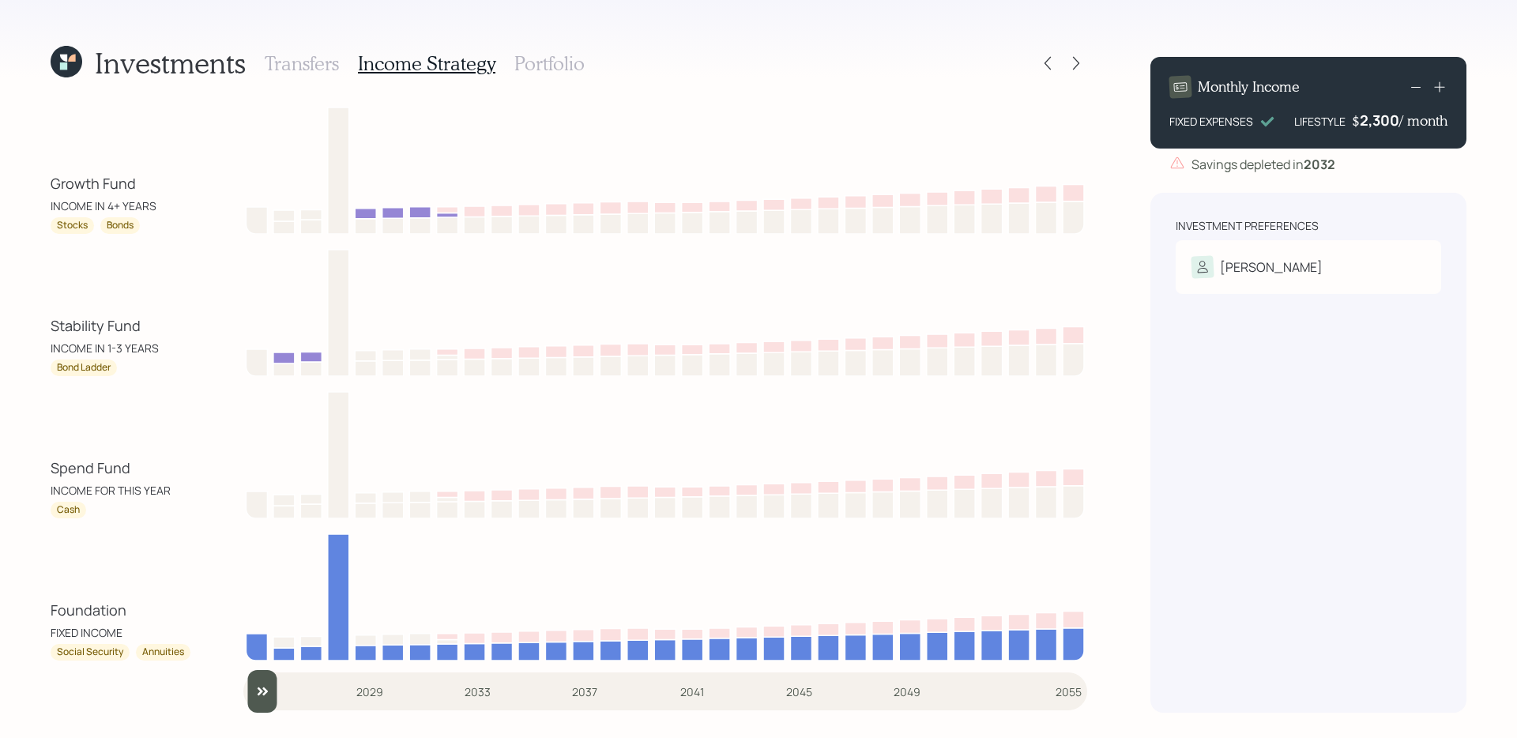
click at [583, 66] on div "Investments Transfers Income Strategy Portfolio" at bounding box center [569, 63] width 1037 height 38
click at [542, 67] on h3 "Portfolio" at bounding box center [549, 63] width 70 height 23
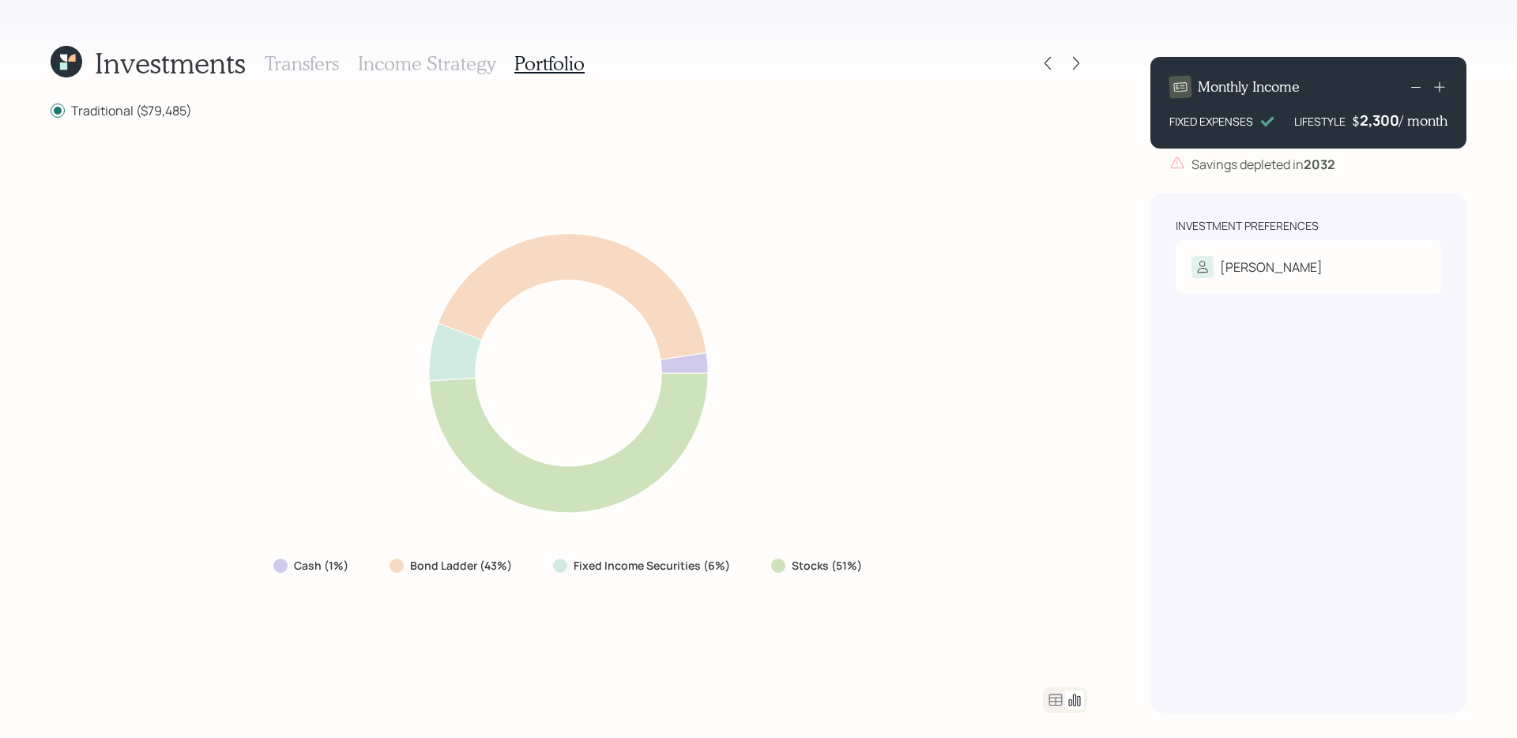
click at [1061, 69] on div at bounding box center [1062, 63] width 51 height 22
click at [1083, 63] on icon at bounding box center [1076, 63] width 16 height 16
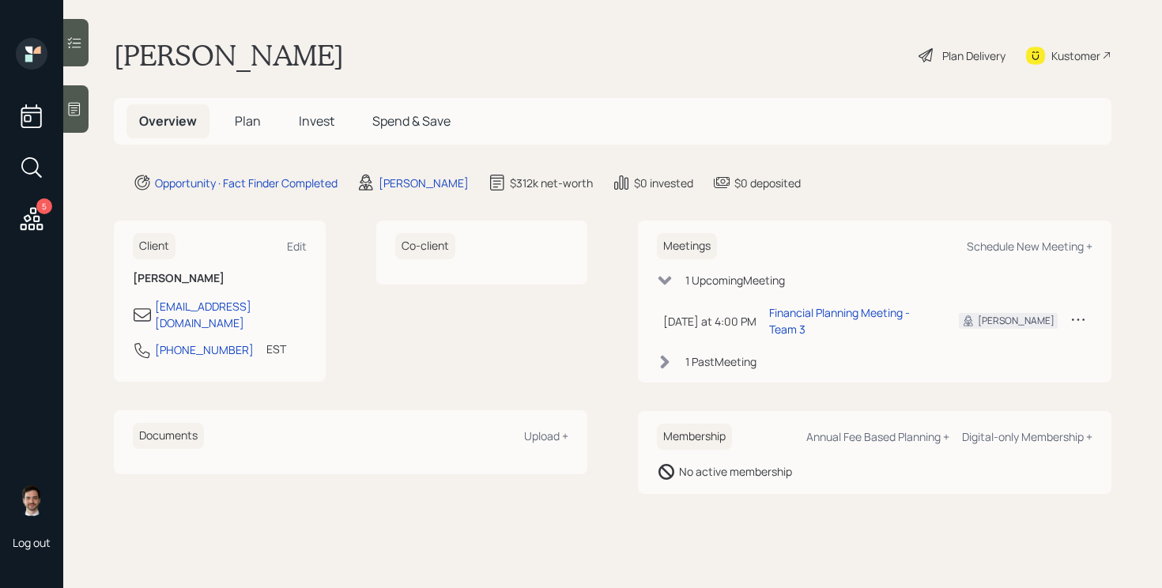
click at [984, 50] on div "Plan Delivery" at bounding box center [973, 55] width 63 height 17
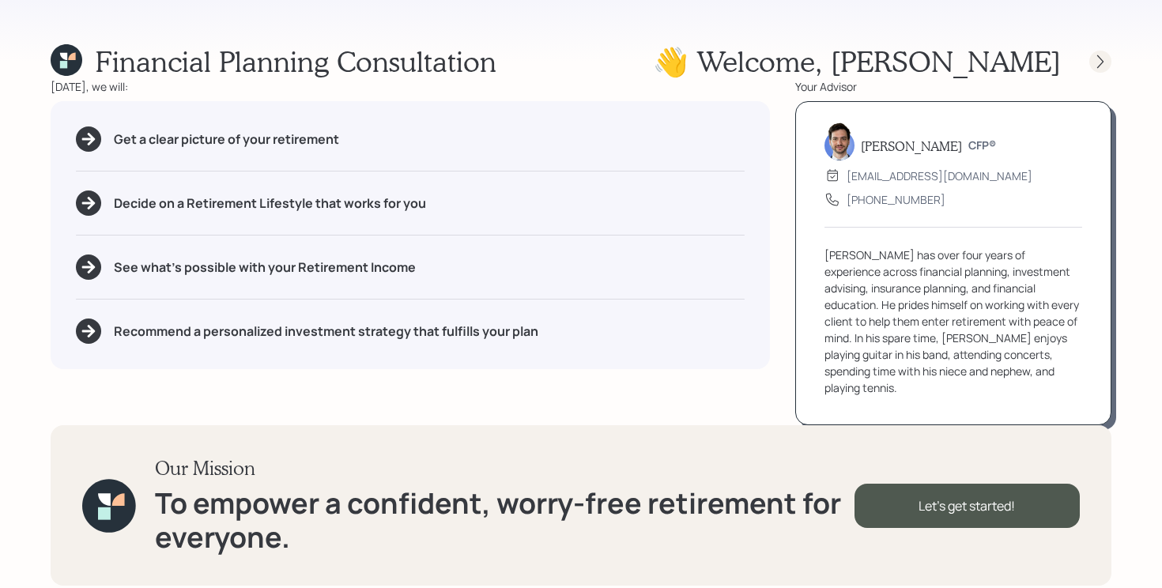
click at [1095, 58] on icon at bounding box center [1100, 62] width 16 height 16
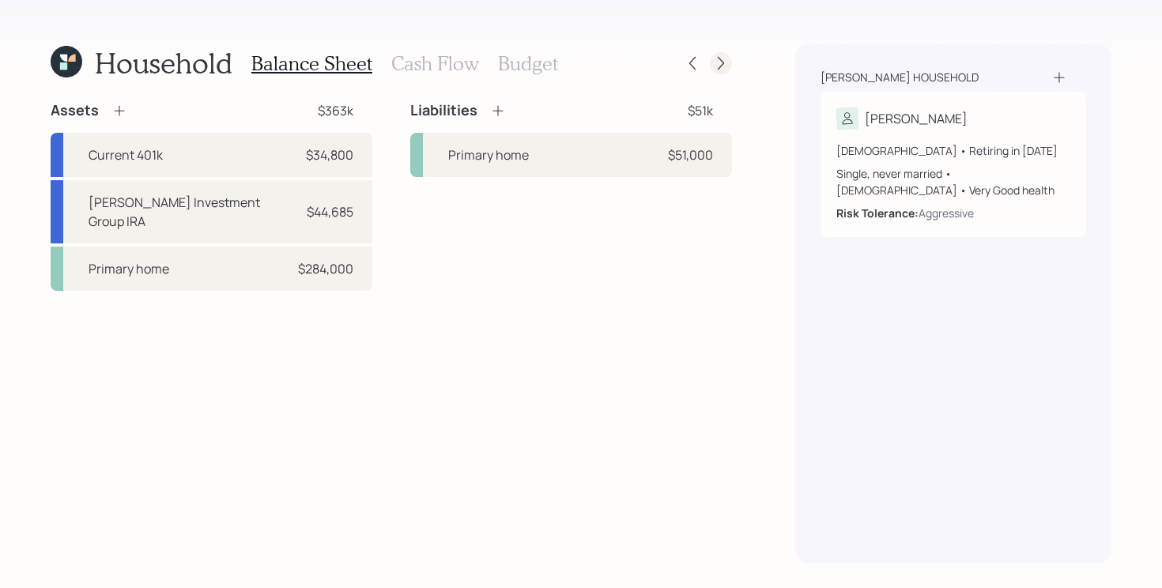
click at [724, 62] on icon at bounding box center [721, 63] width 16 height 16
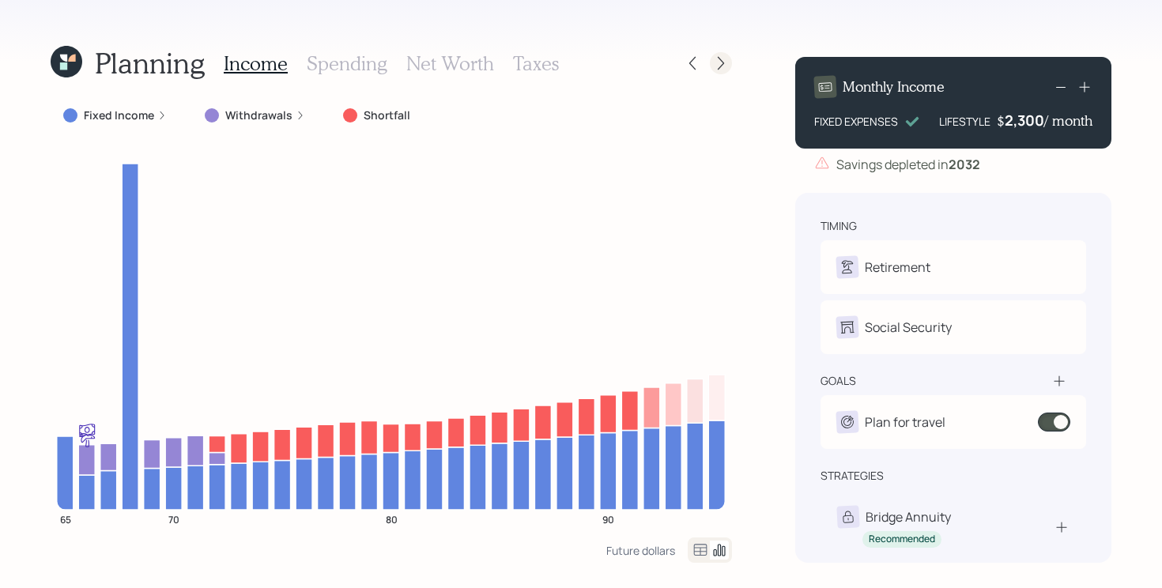
click at [720, 57] on icon at bounding box center [721, 63] width 16 height 16
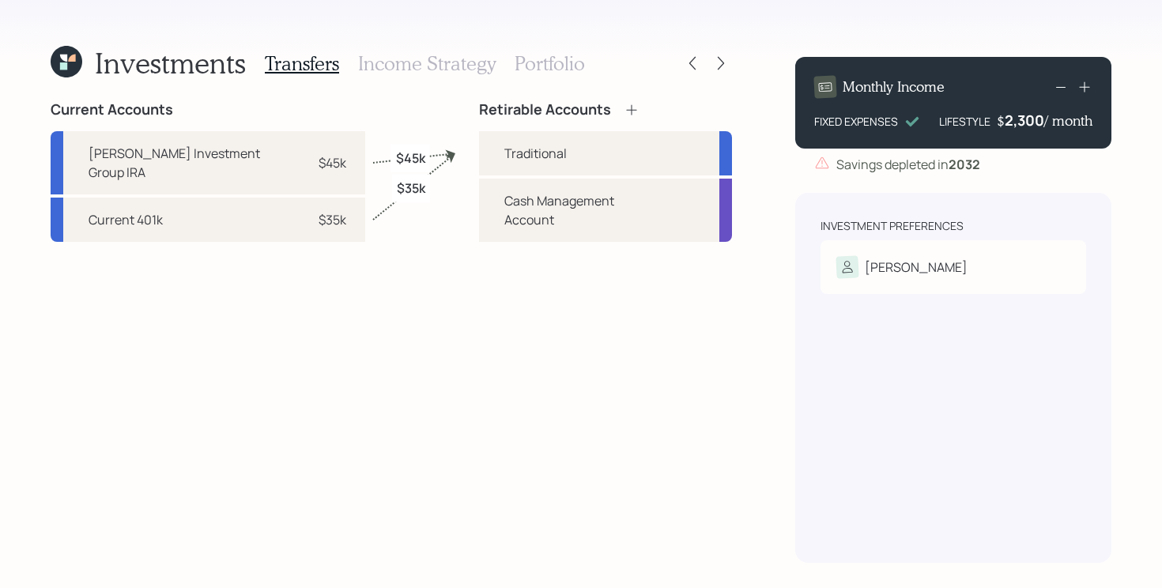
click at [535, 59] on h3 "Portfolio" at bounding box center [549, 63] width 70 height 23
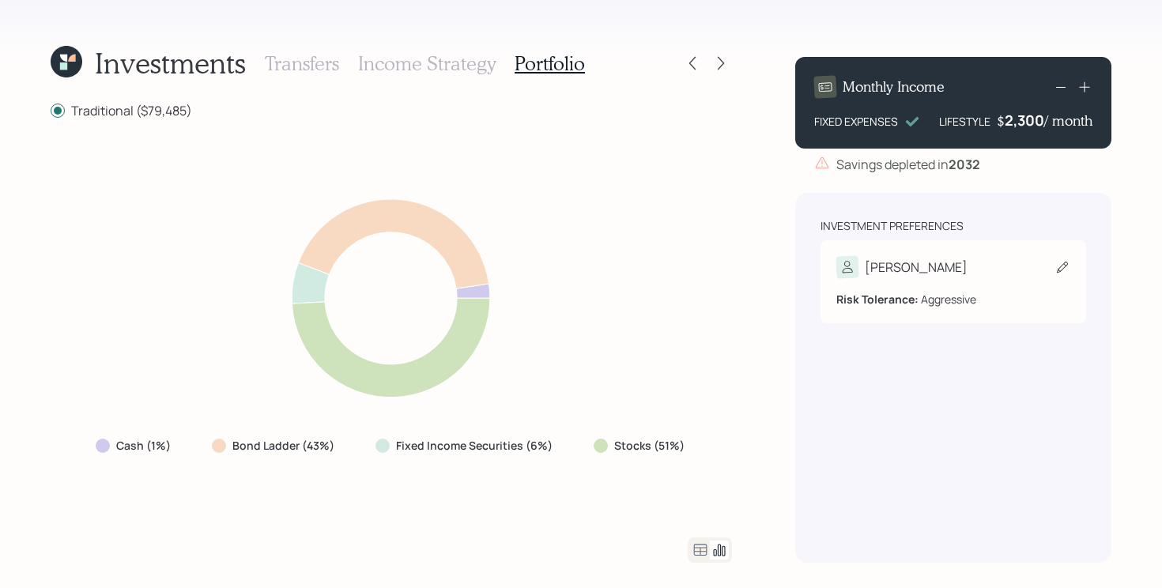
click at [925, 259] on div "[PERSON_NAME]" at bounding box center [953, 267] width 234 height 22
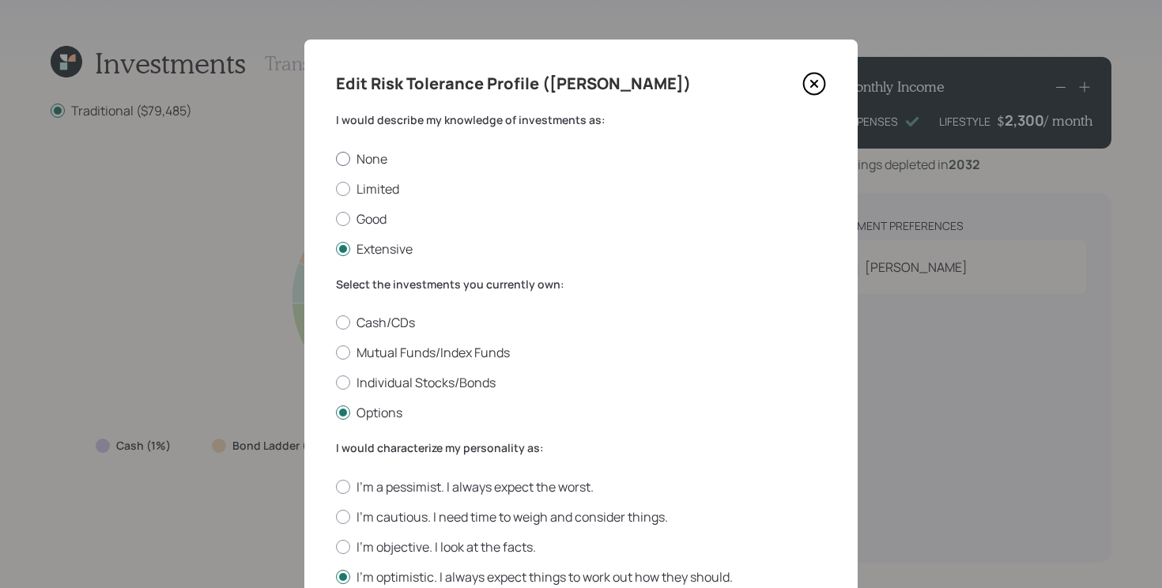
click at [368, 163] on label "None" at bounding box center [581, 158] width 490 height 17
click at [336, 159] on input "None" at bounding box center [335, 158] width 1 height 1
radio input "true"
click at [390, 351] on label "Mutual Funds/Index Funds" at bounding box center [581, 352] width 490 height 17
click at [336, 352] on input "Mutual Funds/Index Funds" at bounding box center [335, 352] width 1 height 1
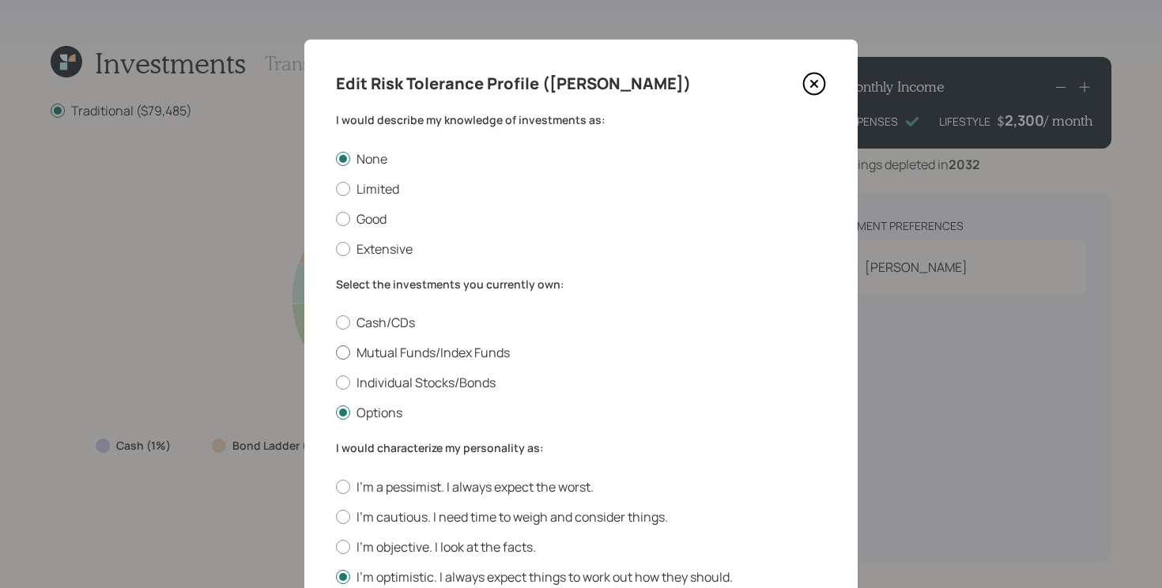
radio input "true"
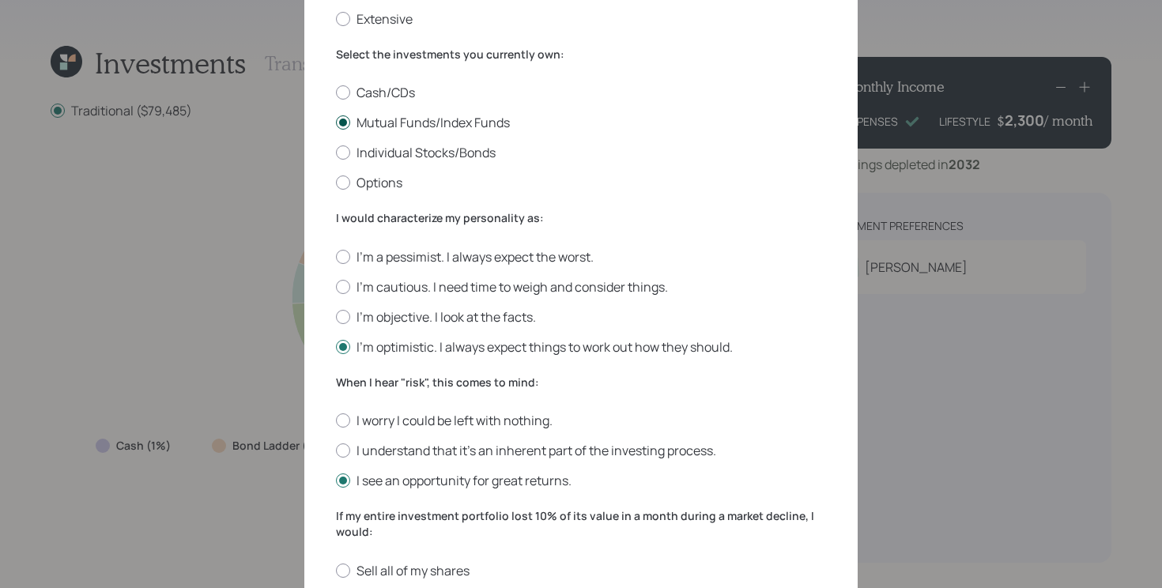
scroll to position [231, 0]
click at [420, 288] on label "I'm cautious. I need time to weigh and consider things." at bounding box center [581, 285] width 490 height 17
click at [336, 286] on input "I'm cautious. I need time to weigh and consider things." at bounding box center [335, 285] width 1 height 1
radio input "true"
click at [399, 313] on label "I'm objective. I look at the facts." at bounding box center [581, 315] width 490 height 17
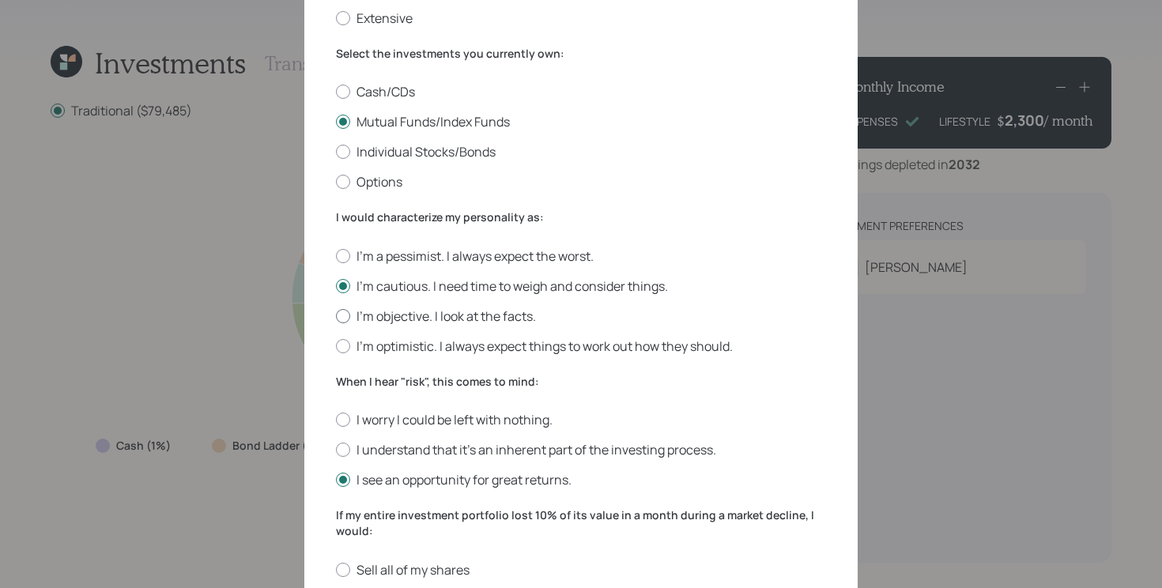
click at [336, 315] on input "I'm objective. I look at the facts." at bounding box center [335, 315] width 1 height 1
radio input "true"
click at [395, 448] on label "I understand that it’s an inherent part of the investing process." at bounding box center [581, 449] width 490 height 17
click at [336, 450] on input "I understand that it’s an inherent part of the investing process." at bounding box center [335, 450] width 1 height 1
radio input "true"
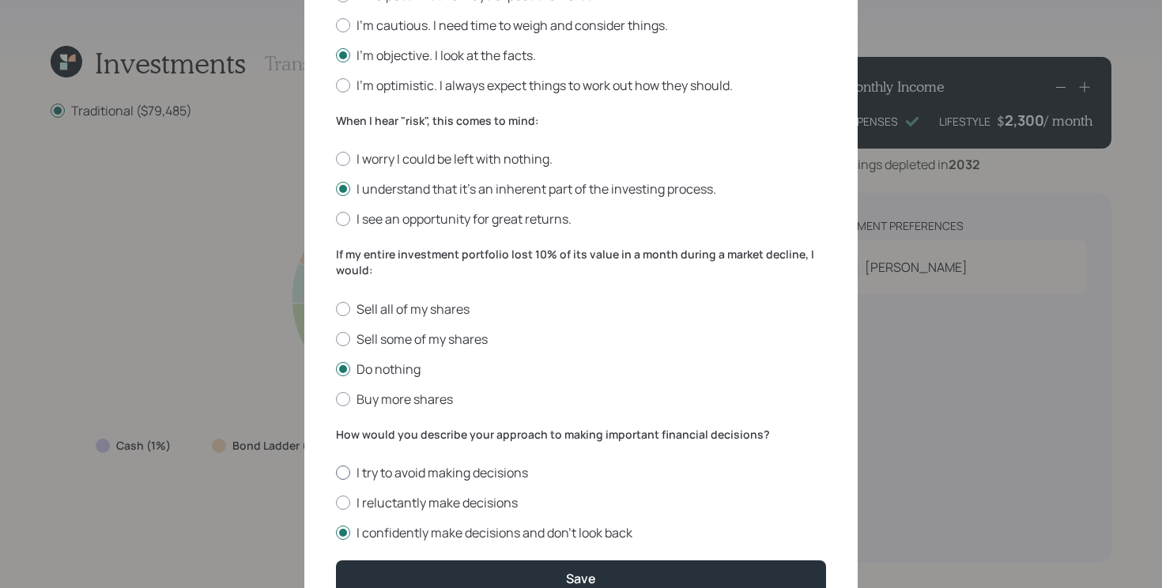
scroll to position [570, 0]
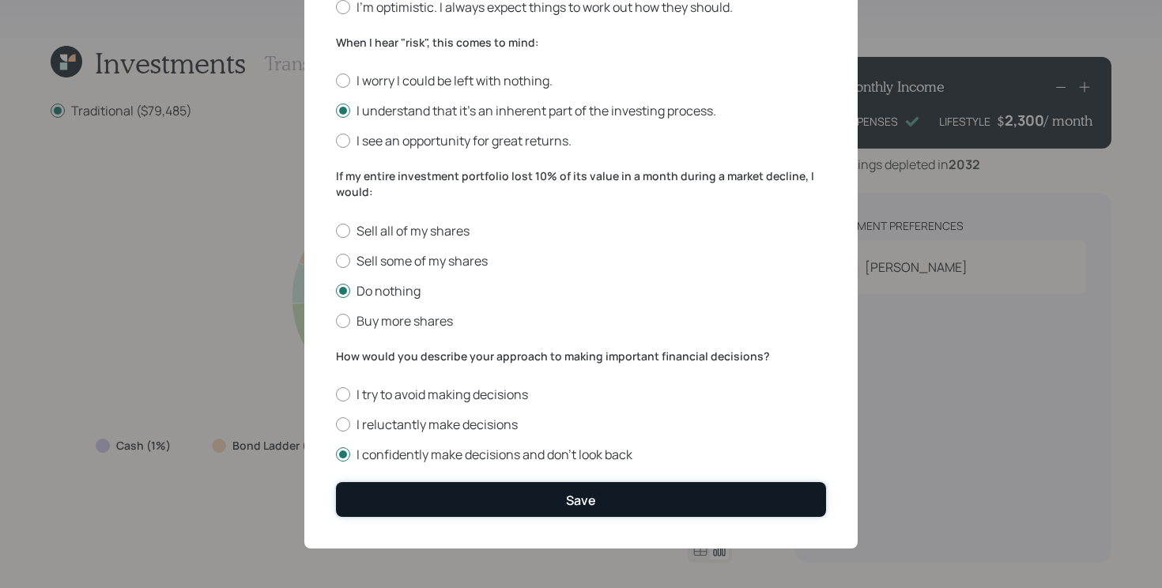
click at [597, 496] on button "Save" at bounding box center [581, 499] width 490 height 34
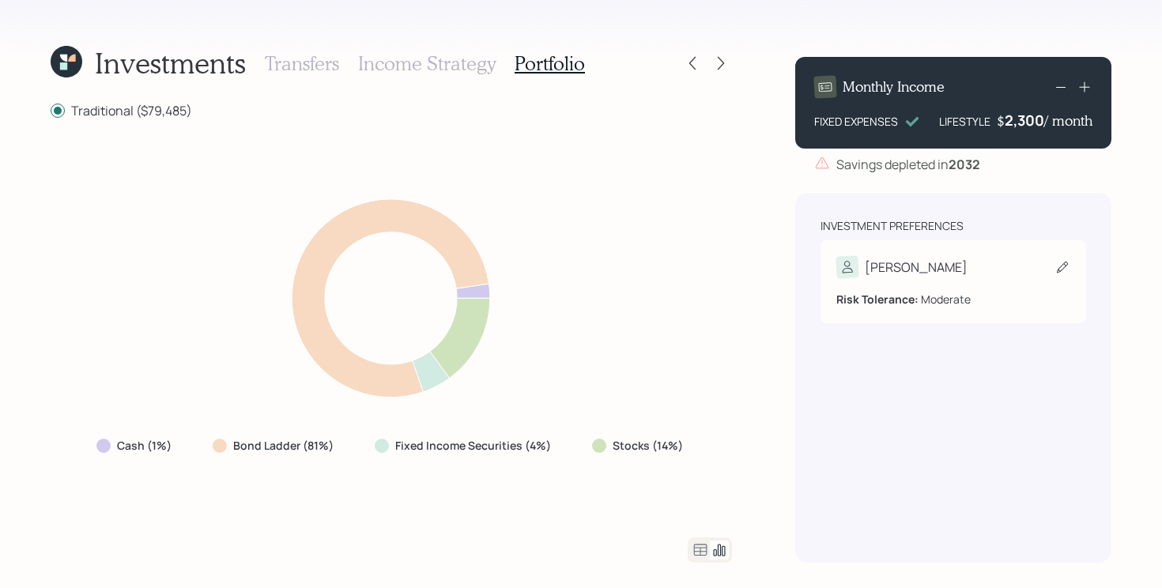
click at [1011, 263] on div "[PERSON_NAME]" at bounding box center [953, 267] width 234 height 22
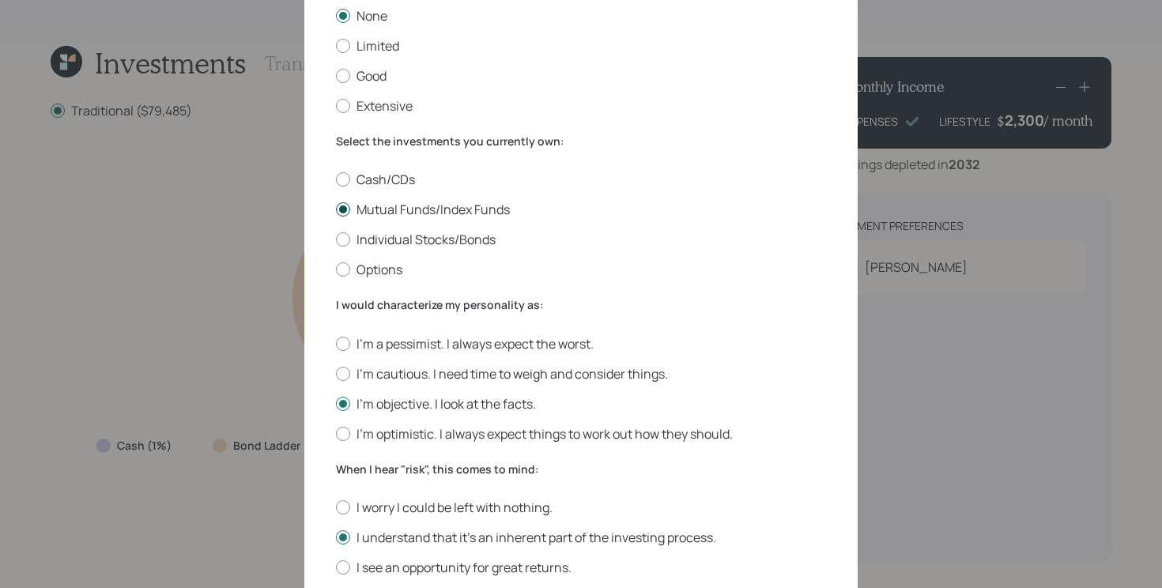
scroll to position [144, 0]
click at [426, 374] on label "I'm cautious. I need time to weigh and consider things." at bounding box center [581, 372] width 490 height 17
click at [336, 373] on input "I'm cautious. I need time to weigh and consider things." at bounding box center [335, 372] width 1 height 1
radio input "true"
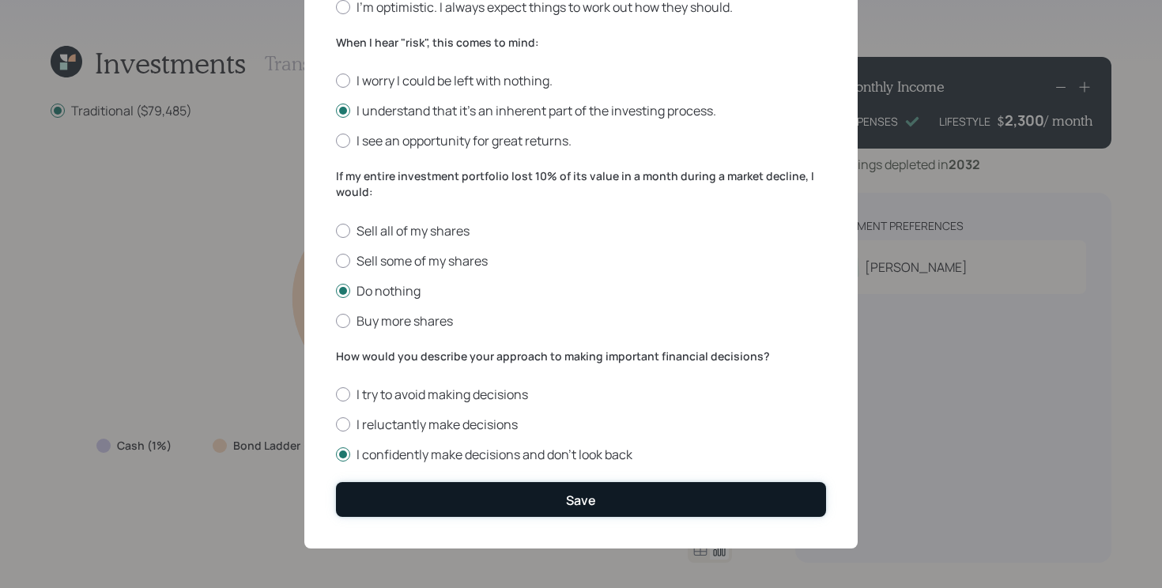
click at [420, 507] on button "Save" at bounding box center [581, 499] width 490 height 34
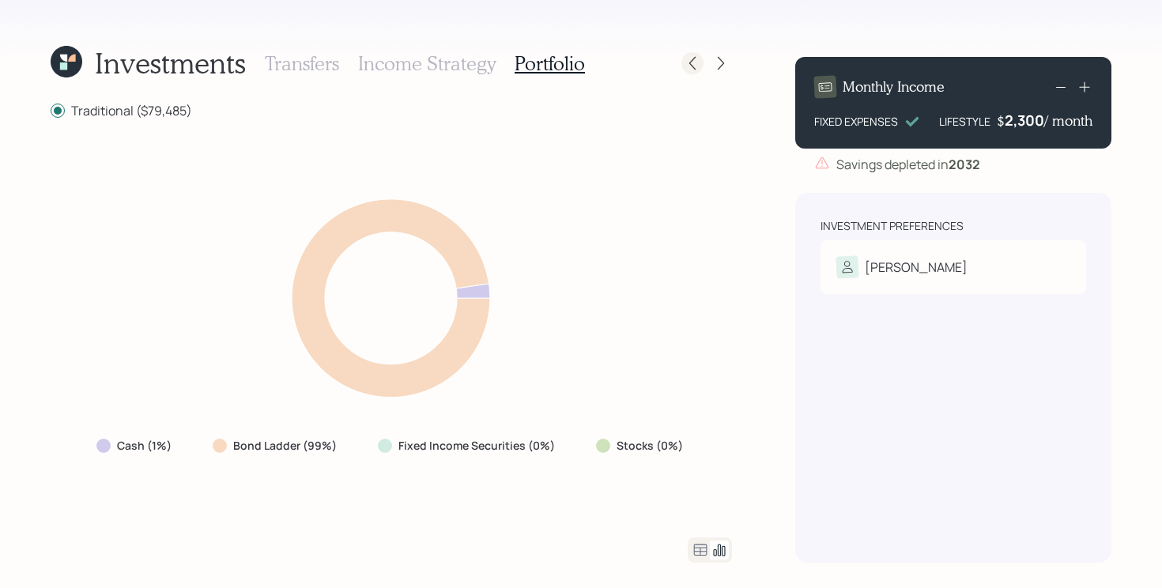
click at [691, 66] on icon at bounding box center [692, 63] width 16 height 16
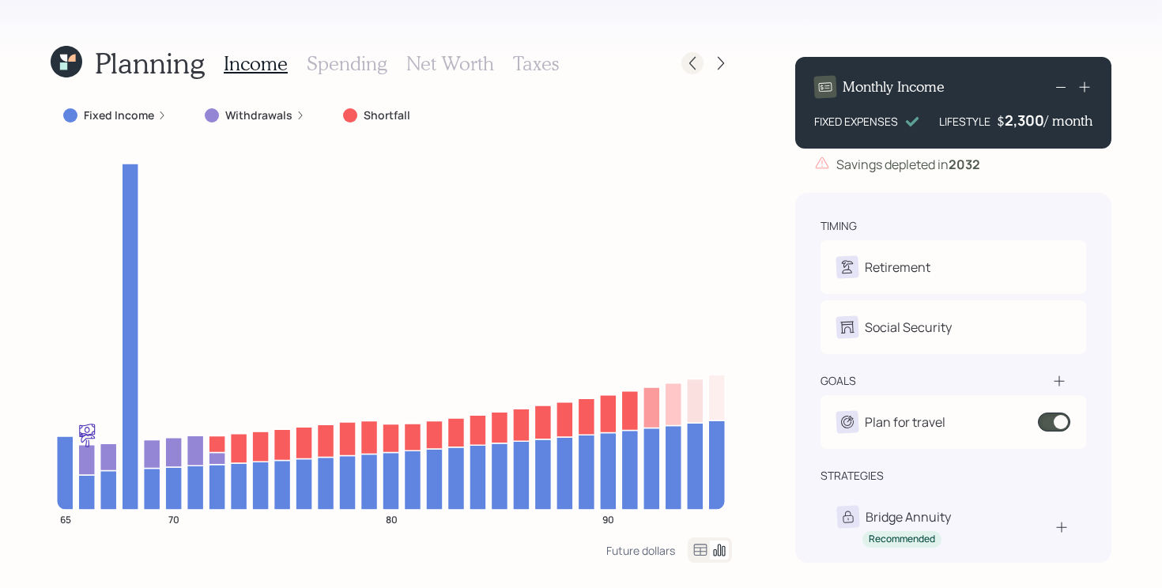
click at [690, 68] on icon at bounding box center [692, 63] width 16 height 16
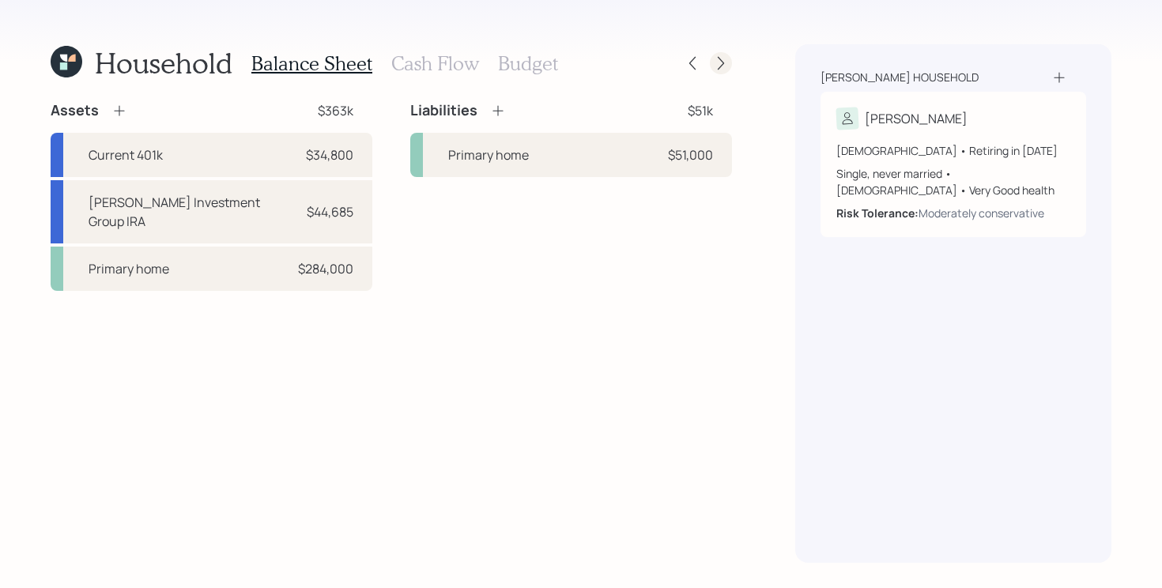
click at [725, 66] on icon at bounding box center [721, 63] width 16 height 16
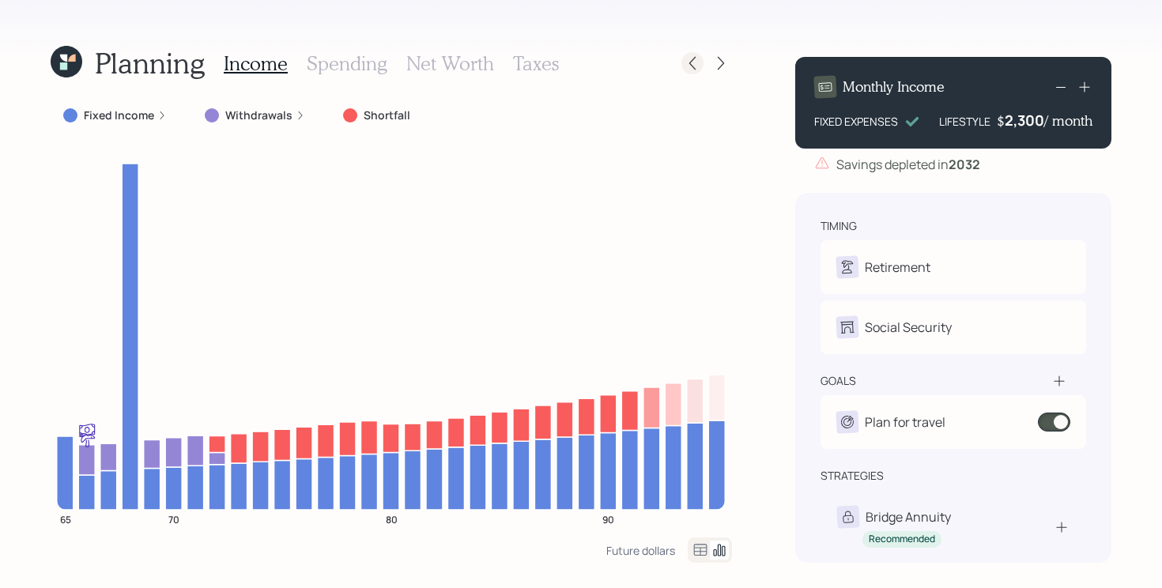
click at [700, 61] on div at bounding box center [692, 63] width 22 height 22
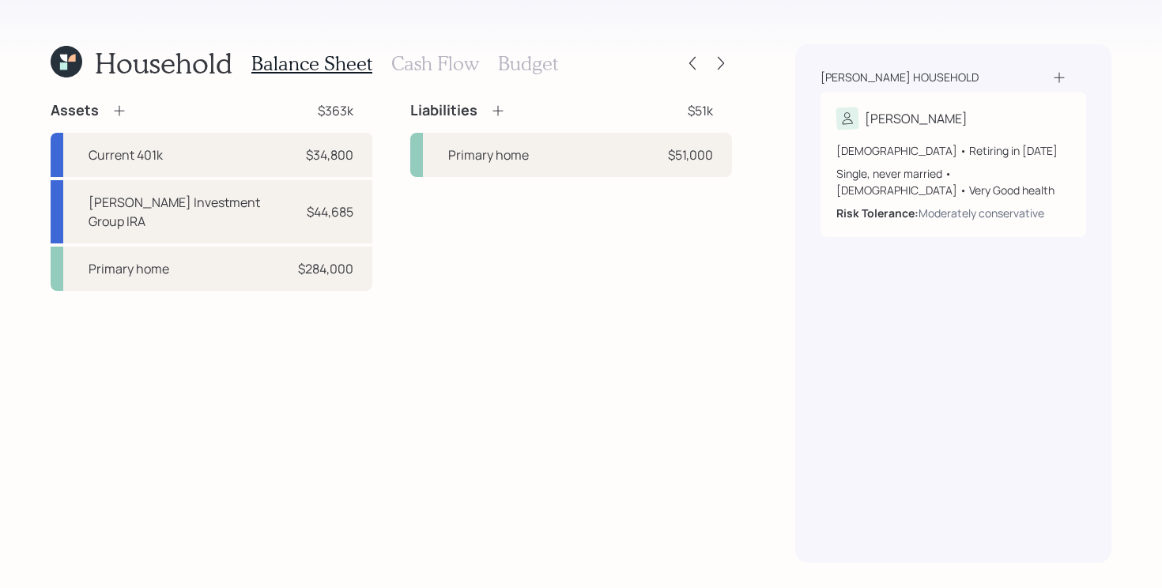
click at [122, 113] on icon at bounding box center [119, 111] width 16 height 16
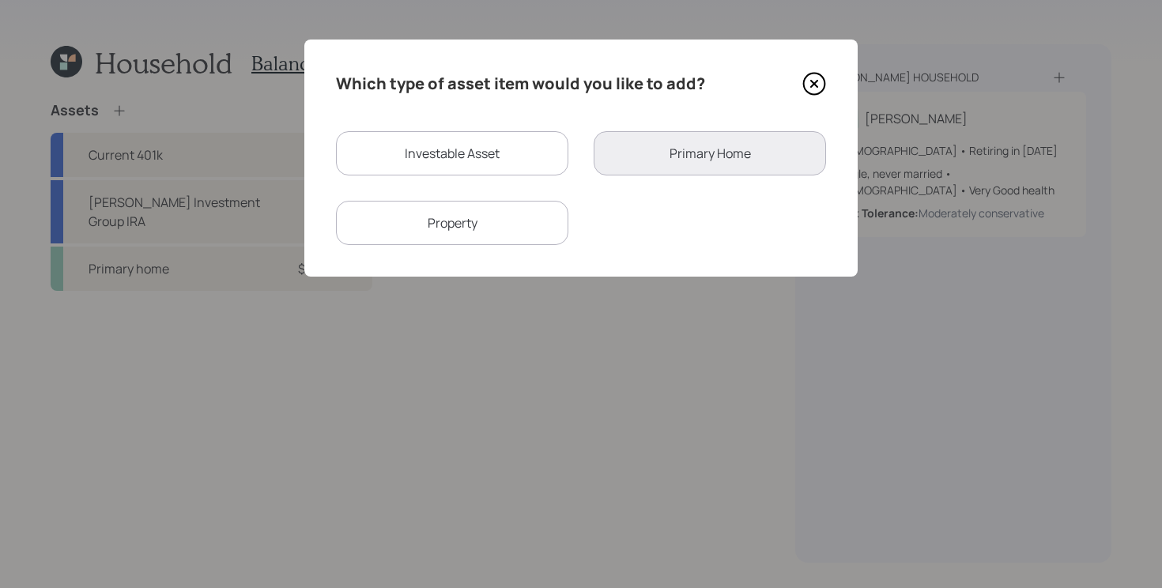
click at [396, 170] on div "Investable Asset" at bounding box center [452, 153] width 232 height 44
select select "taxable"
select select "balanced"
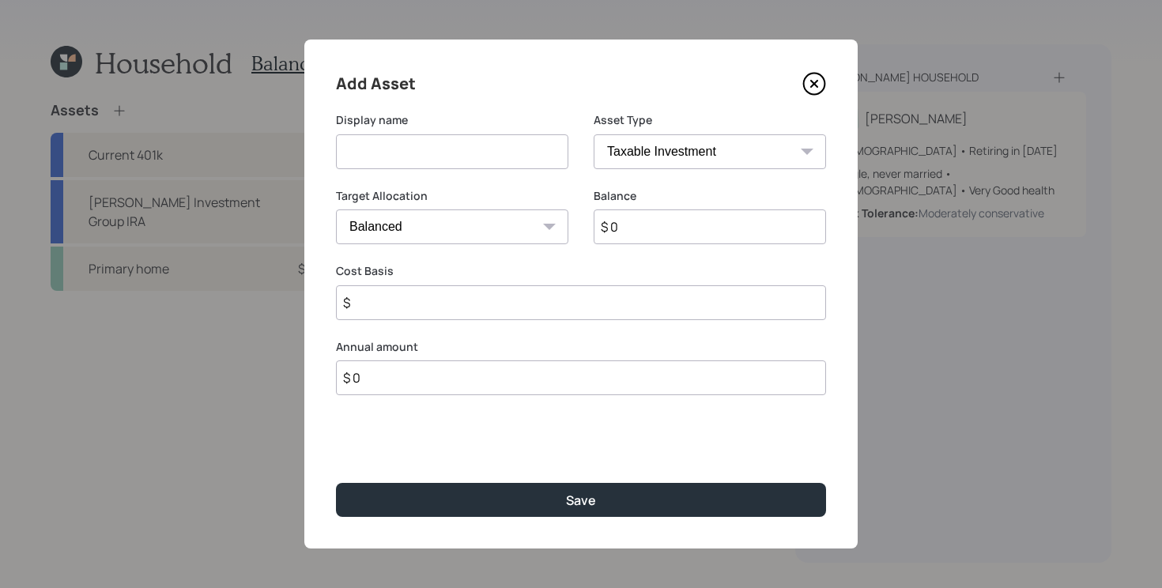
click at [435, 143] on input at bounding box center [452, 151] width 232 height 35
type input "Brokerage"
click at [808, 93] on icon at bounding box center [814, 83] width 21 height 21
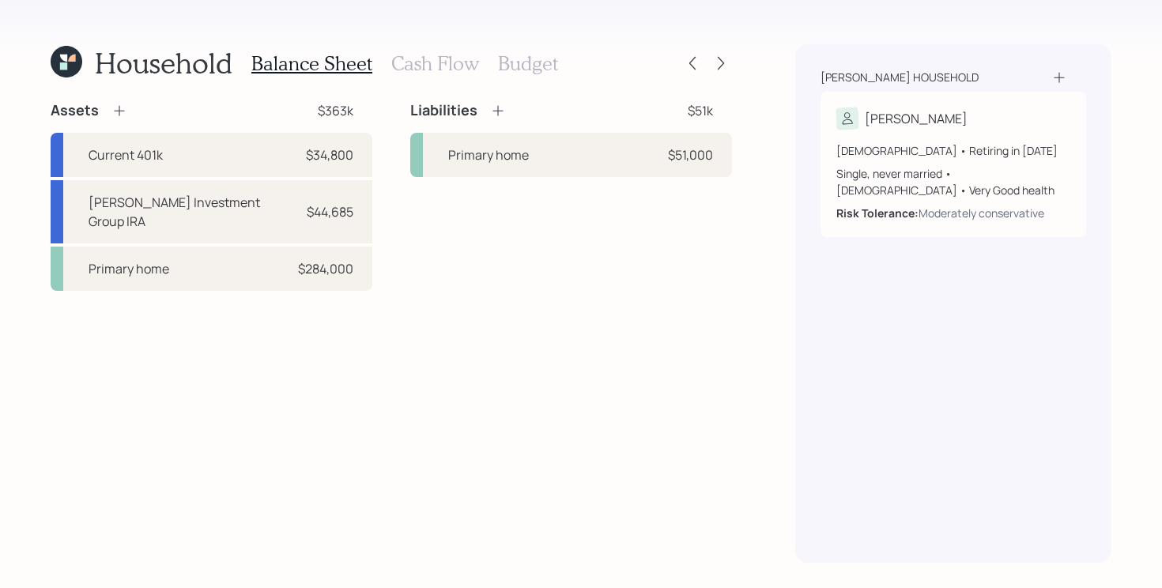
click at [733, 62] on div "Household Balance Sheet Cash Flow Budget Assets $363k Current 401k $34,800 Koel…" at bounding box center [581, 294] width 1162 height 588
click at [725, 62] on icon at bounding box center [721, 63] width 16 height 16
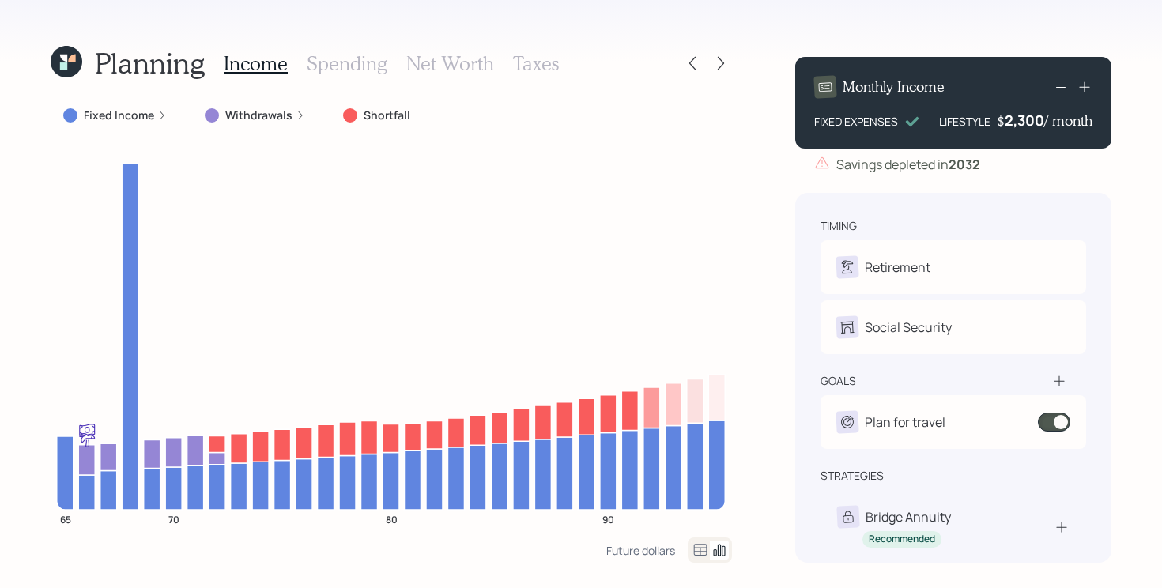
click at [347, 52] on h3 "Spending" at bounding box center [347, 63] width 81 height 23
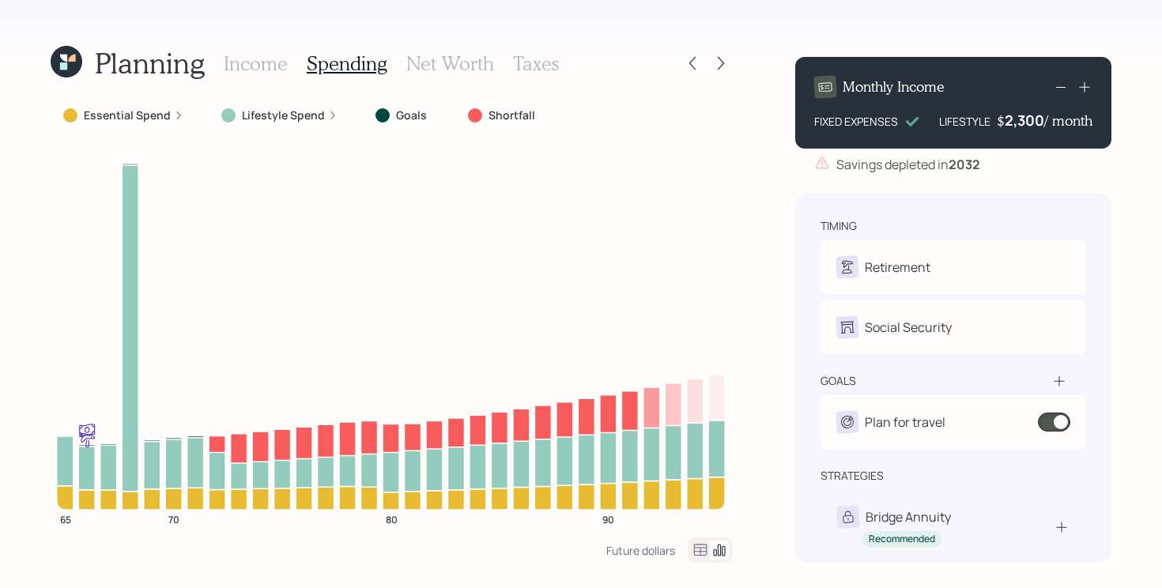
click at [702, 545] on icon at bounding box center [700, 550] width 19 height 19
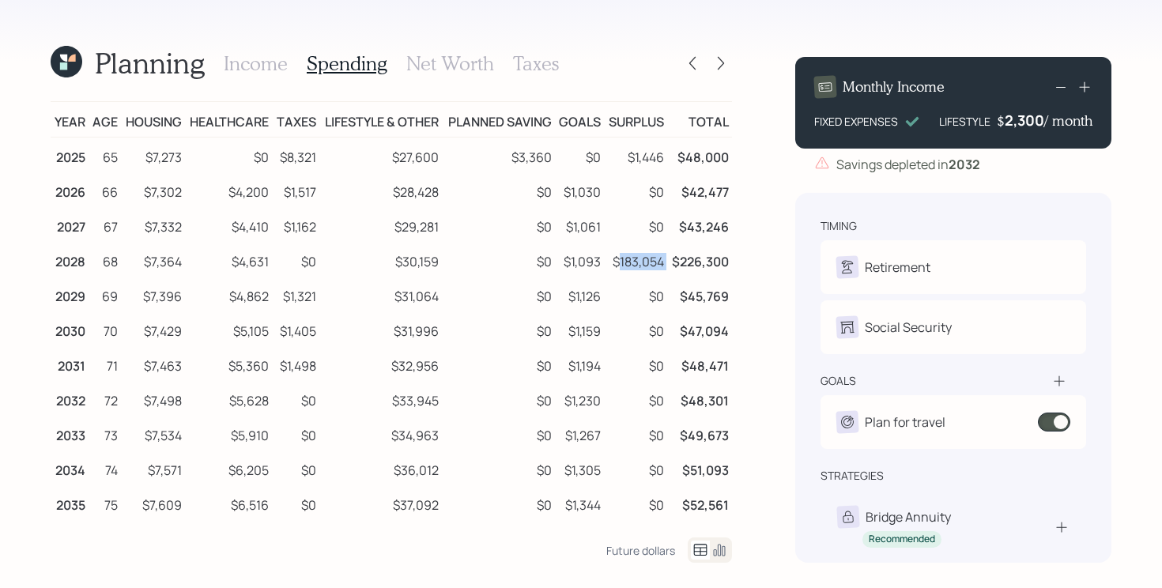
drag, startPoint x: 668, startPoint y: 263, endPoint x: 615, endPoint y: 269, distance: 53.2
click at [615, 269] on tr "2028 68 $7,364 $4,631 $0 $30,159 $0 $1,093 $183,054 $226,300" at bounding box center [391, 259] width 681 height 35
click at [698, 70] on icon at bounding box center [692, 63] width 16 height 16
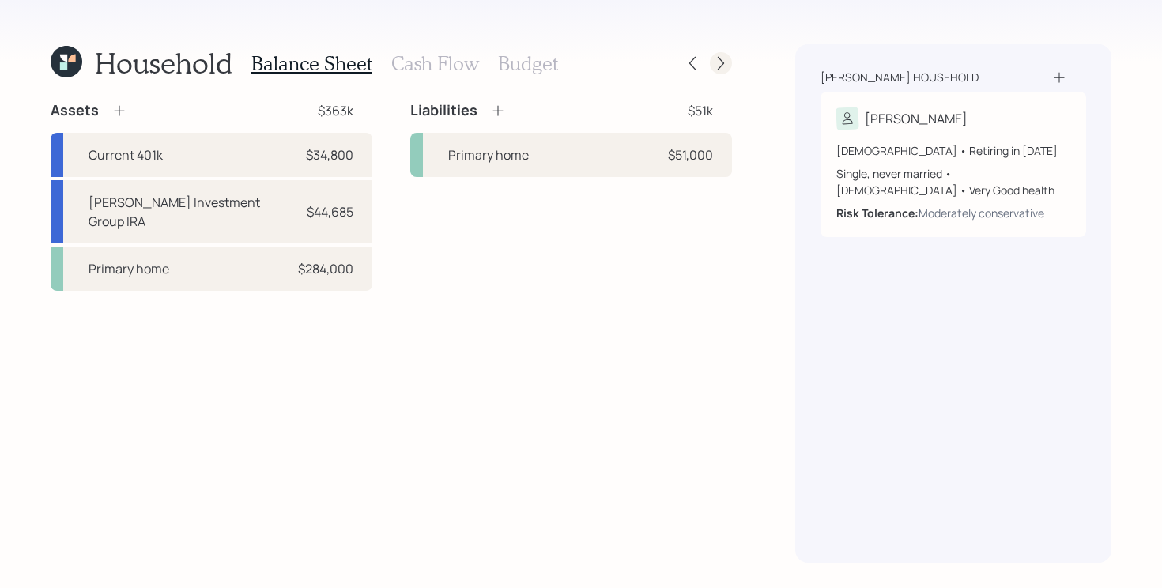
click at [722, 71] on div at bounding box center [721, 63] width 22 height 22
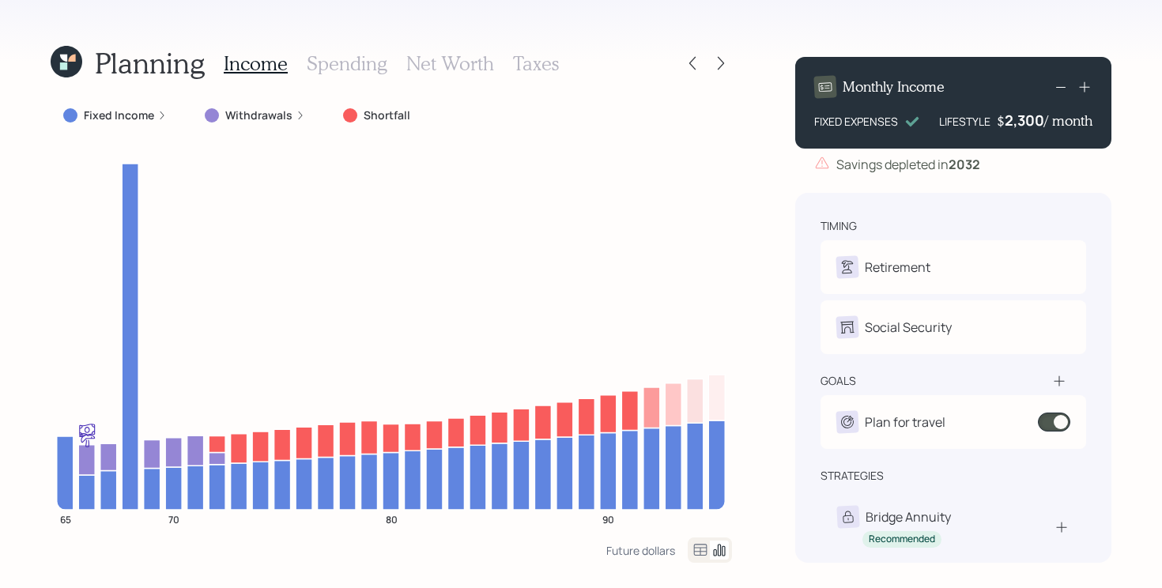
drag, startPoint x: 350, startPoint y: 62, endPoint x: 507, endPoint y: 273, distance: 263.8
click at [398, 103] on div "Planning Income Spending Net Worth Taxes Fixed Income Withdrawals Shortfall 65 …" at bounding box center [391, 303] width 681 height 518
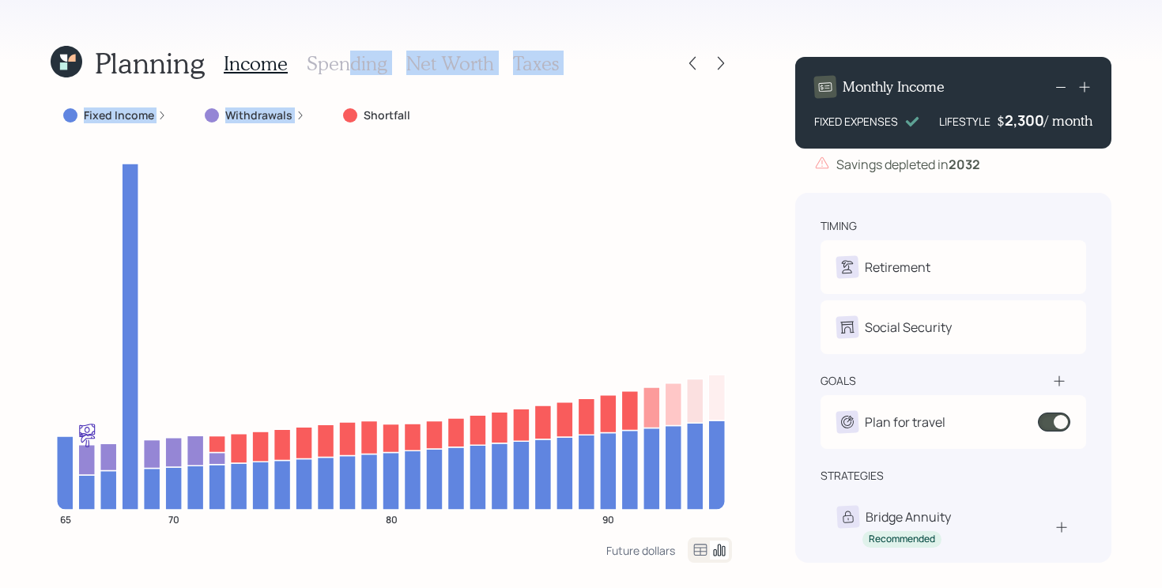
click at [375, 68] on h3 "Spending" at bounding box center [347, 63] width 81 height 23
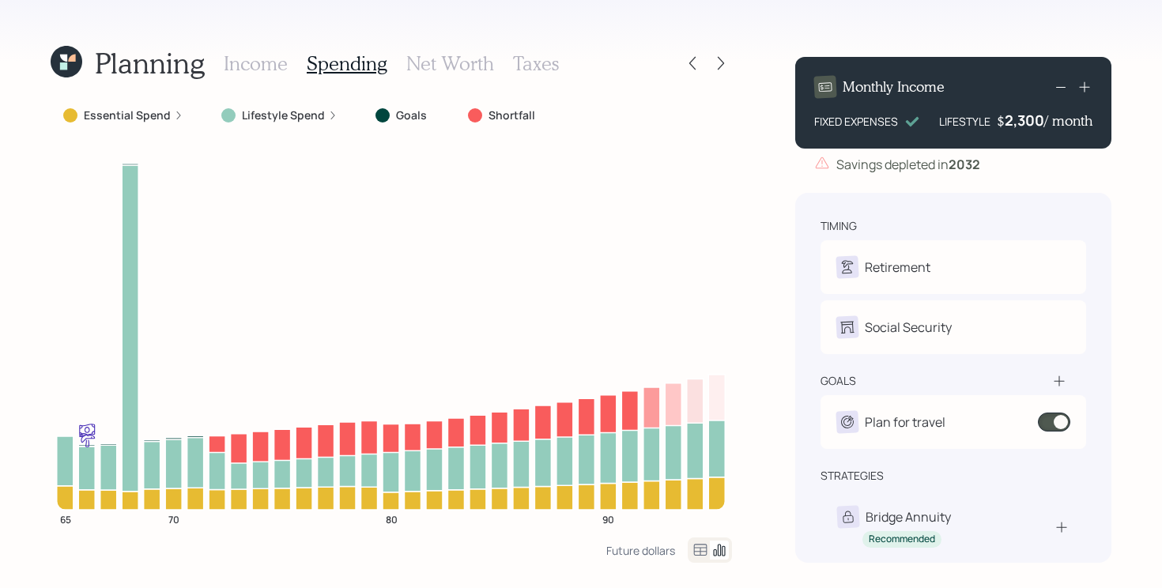
click at [698, 548] on icon at bounding box center [700, 550] width 19 height 19
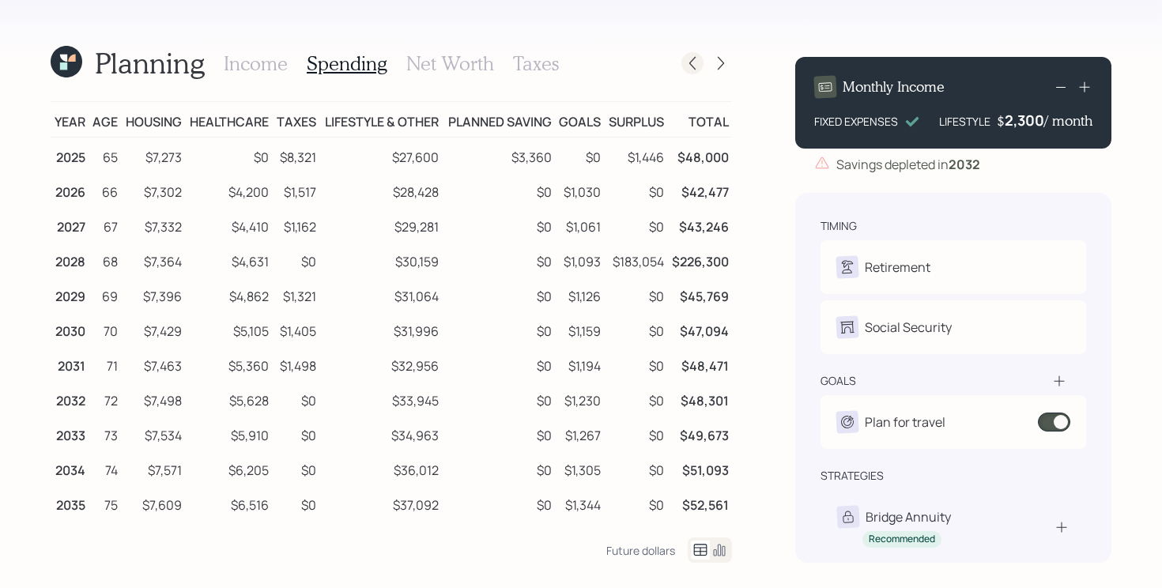
click at [697, 60] on icon at bounding box center [692, 63] width 16 height 16
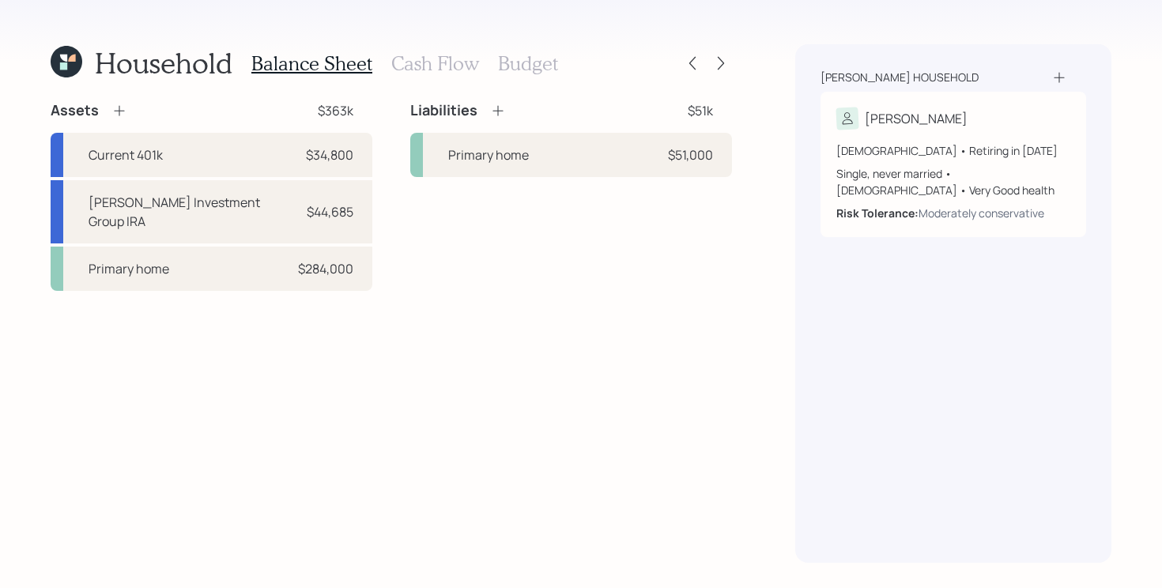
click at [116, 110] on icon at bounding box center [119, 111] width 16 height 16
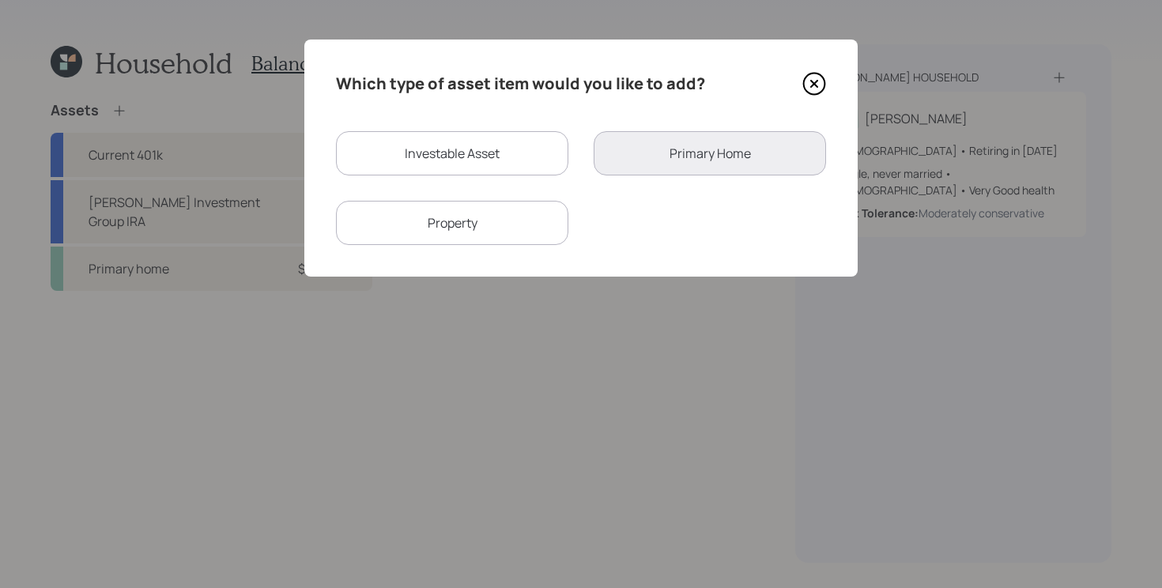
click at [431, 134] on div "Investable Asset" at bounding box center [452, 153] width 232 height 44
select select "taxable"
select select "balanced"
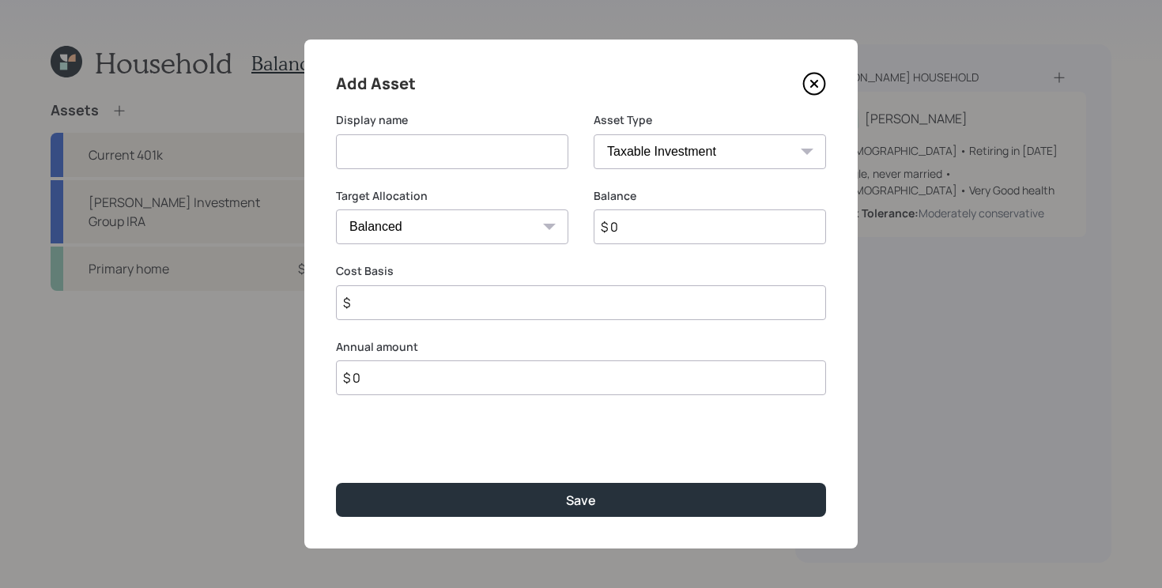
click at [431, 157] on input at bounding box center [452, 151] width 232 height 35
type input "brokerage"
click at [641, 244] on div "$ 0" at bounding box center [709, 226] width 232 height 35
click at [641, 235] on input "$ 0" at bounding box center [709, 226] width 232 height 35
type input "$ 1"
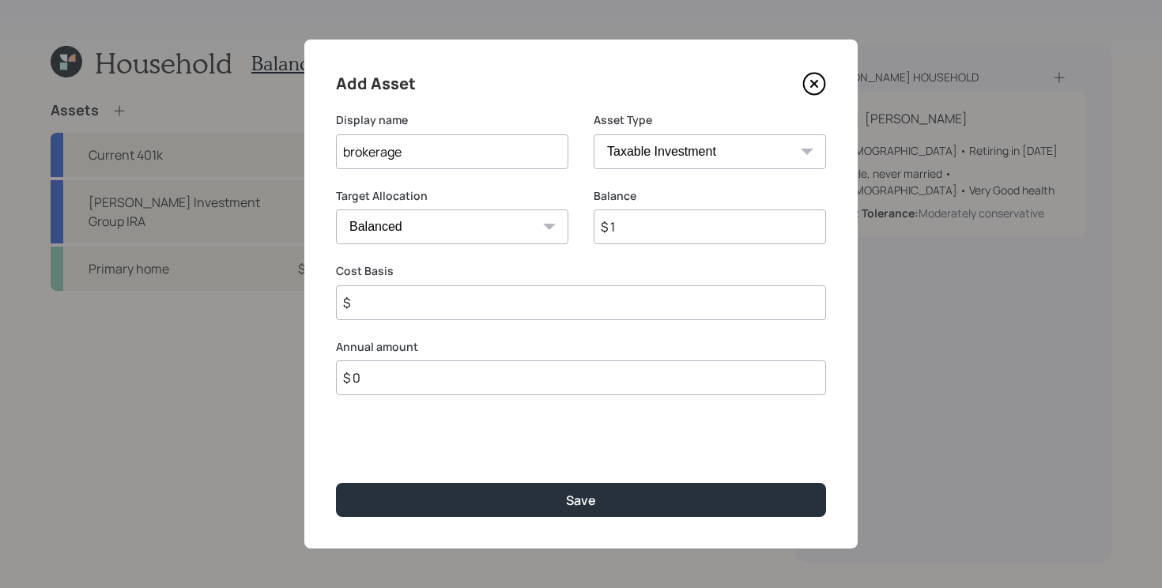
click at [454, 396] on div "Add Asset Display name brokerage Asset Type SEP IRA IRA Roth IRA 401(k) Roth 40…" at bounding box center [580, 294] width 553 height 509
click at [454, 388] on input "$ 0" at bounding box center [581, 377] width 490 height 35
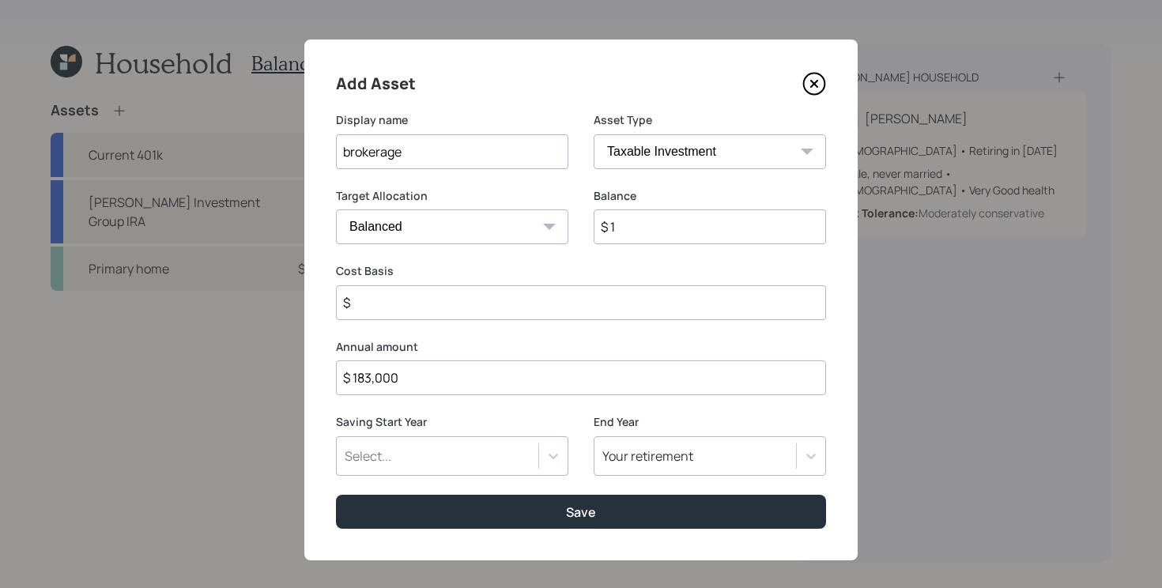
type input "$ 183,000"
click at [474, 477] on div "Saving Start Year Select..." at bounding box center [452, 454] width 232 height 81
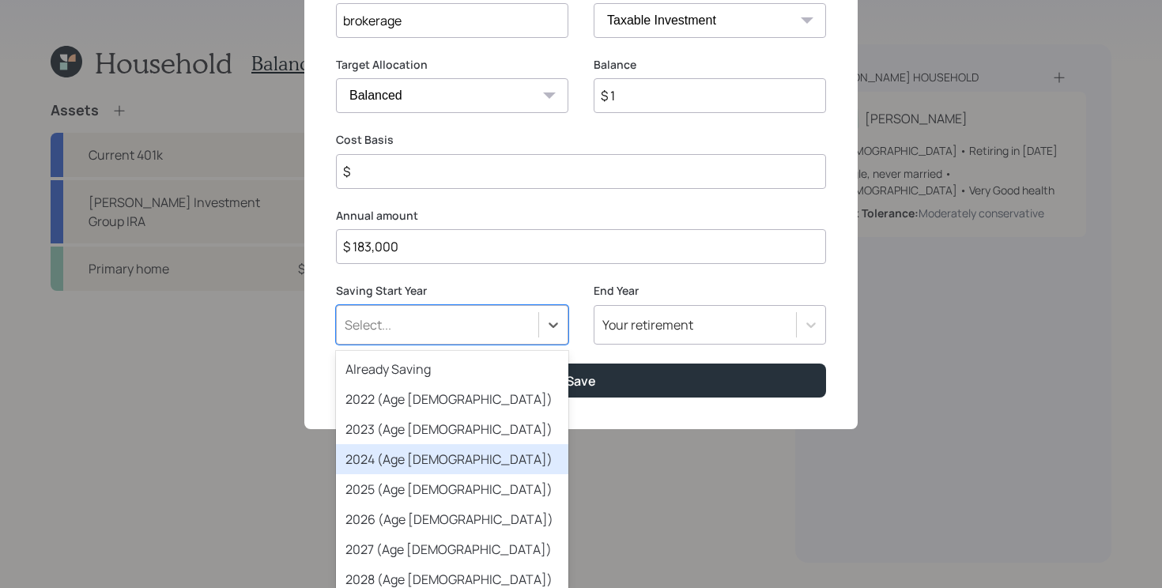
click at [474, 345] on div "option 2024 (Age 64) focused, 4 of 79. 79 results available. Use Up and Down to…" at bounding box center [452, 325] width 232 height 40
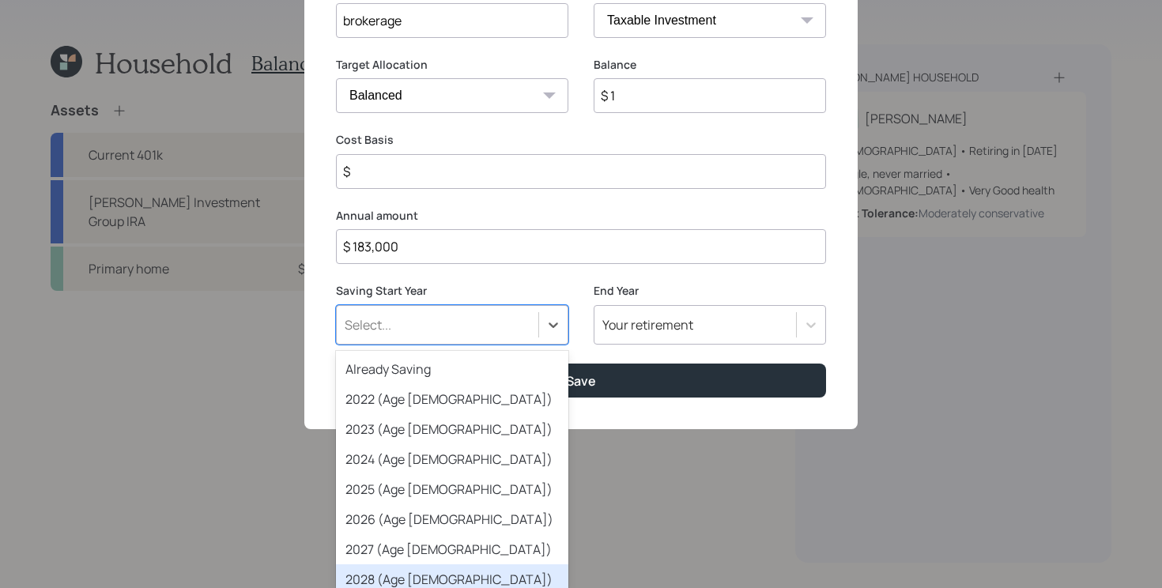
drag, startPoint x: 478, startPoint y: 556, endPoint x: 485, endPoint y: 571, distance: 16.6
click at [485, 571] on div "Already Saving 2022 (Age 62) 2023 (Age 63) 2024 (Age 64) 2025 (Age 65) 2026 (Ag…" at bounding box center [452, 469] width 232 height 237
click at [485, 571] on div "2028 (Age [DEMOGRAPHIC_DATA])" at bounding box center [452, 579] width 232 height 30
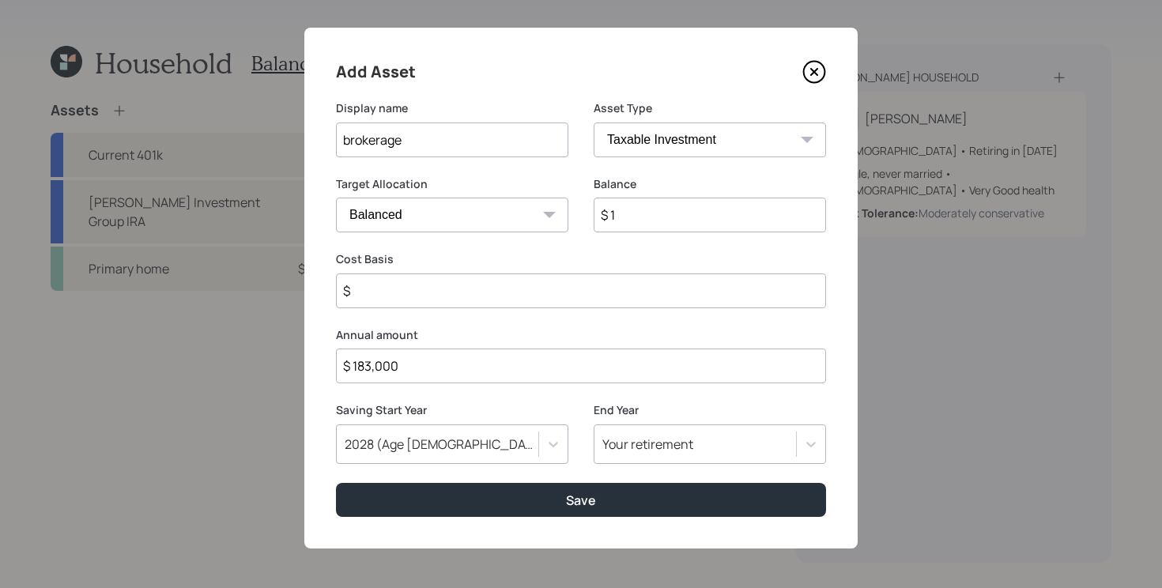
click at [647, 466] on div "End Year Your retirement" at bounding box center [709, 442] width 232 height 81
click at [650, 454] on div "Your retirement" at bounding box center [709, 444] width 232 height 40
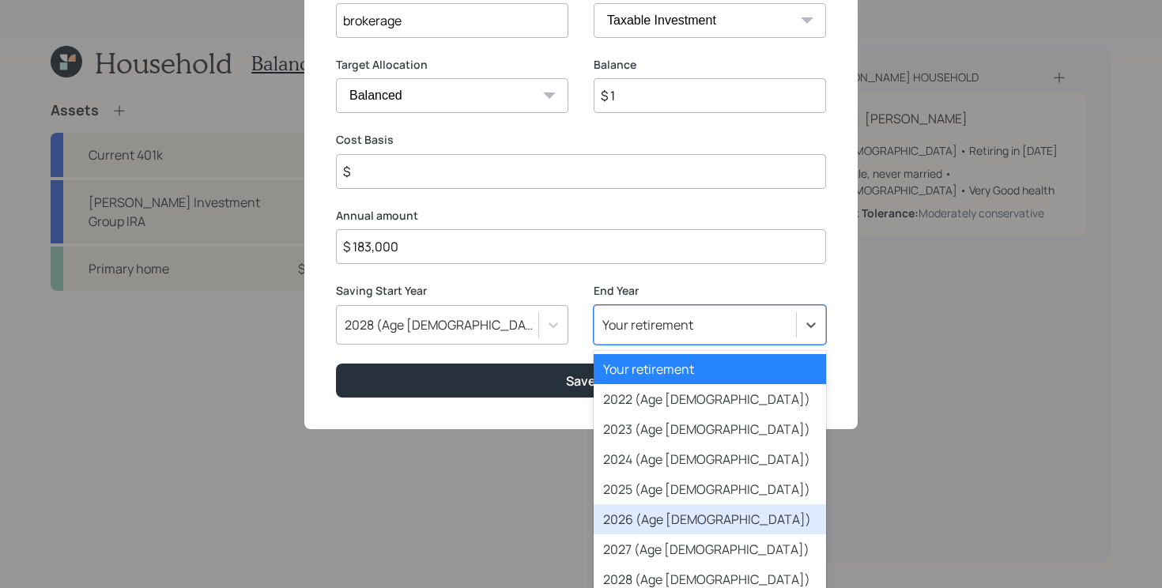
scroll to position [31, 0]
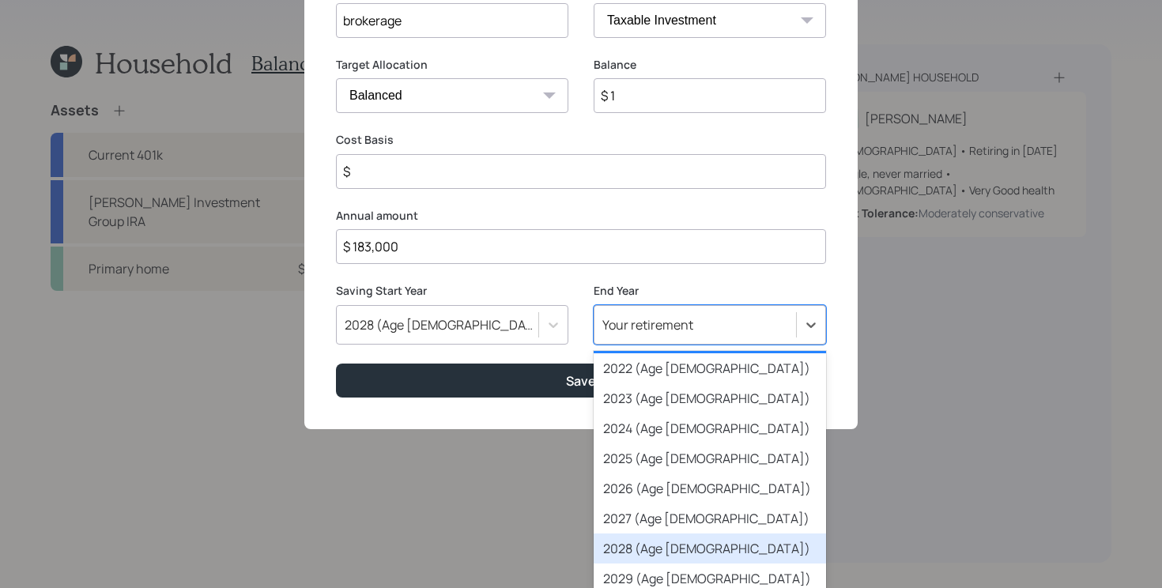
click at [664, 553] on div "2028 (Age [DEMOGRAPHIC_DATA])" at bounding box center [709, 548] width 232 height 30
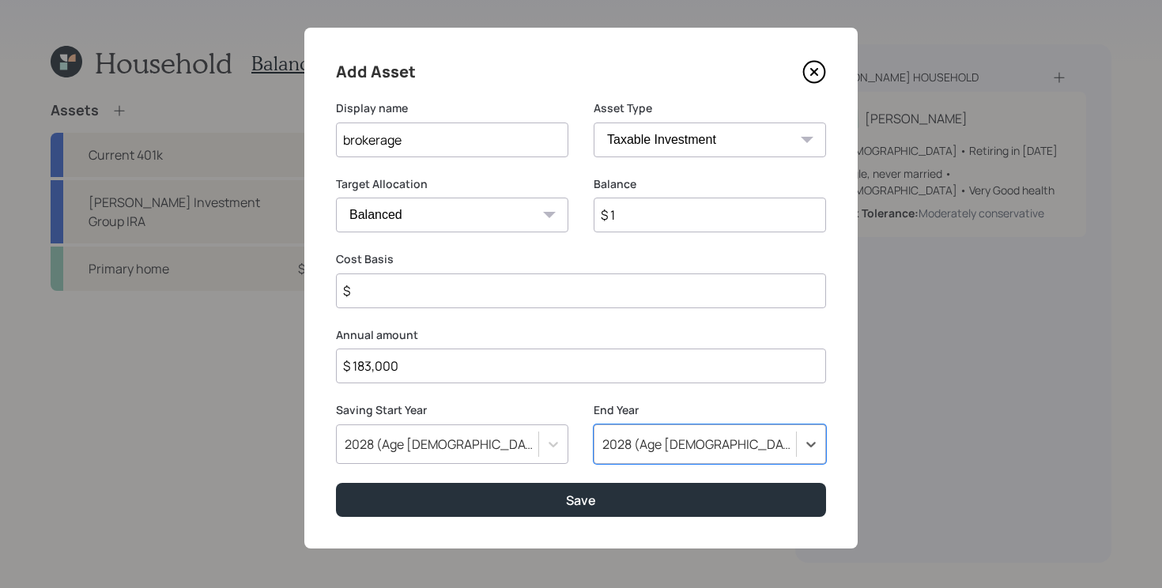
scroll to position [13, 0]
click at [439, 303] on input "$" at bounding box center [581, 290] width 490 height 35
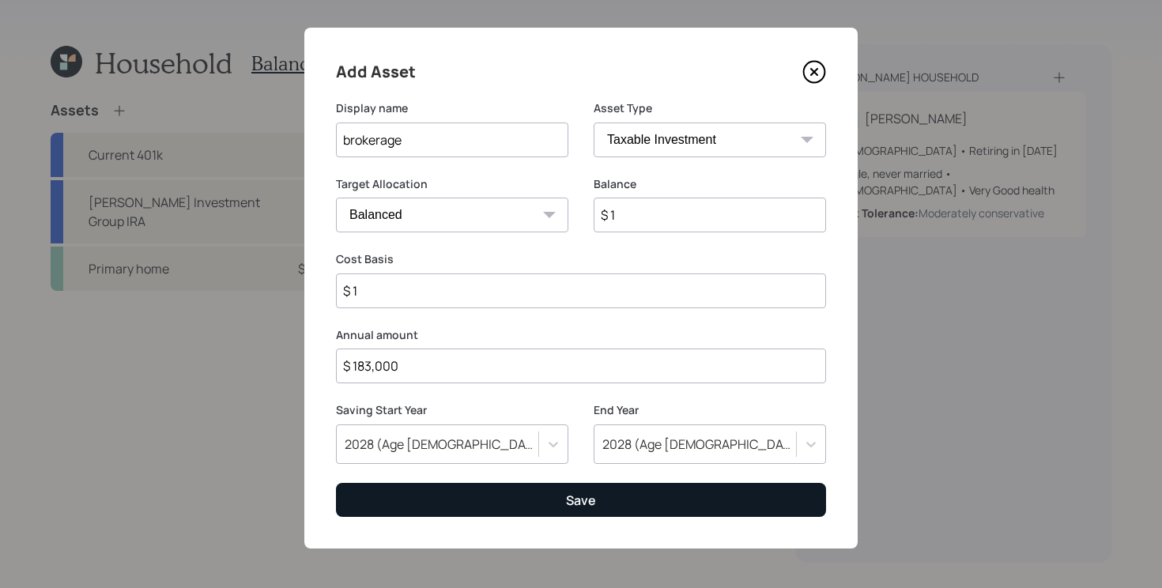
type input "$ 1"
click at [520, 494] on button "Save" at bounding box center [581, 500] width 490 height 34
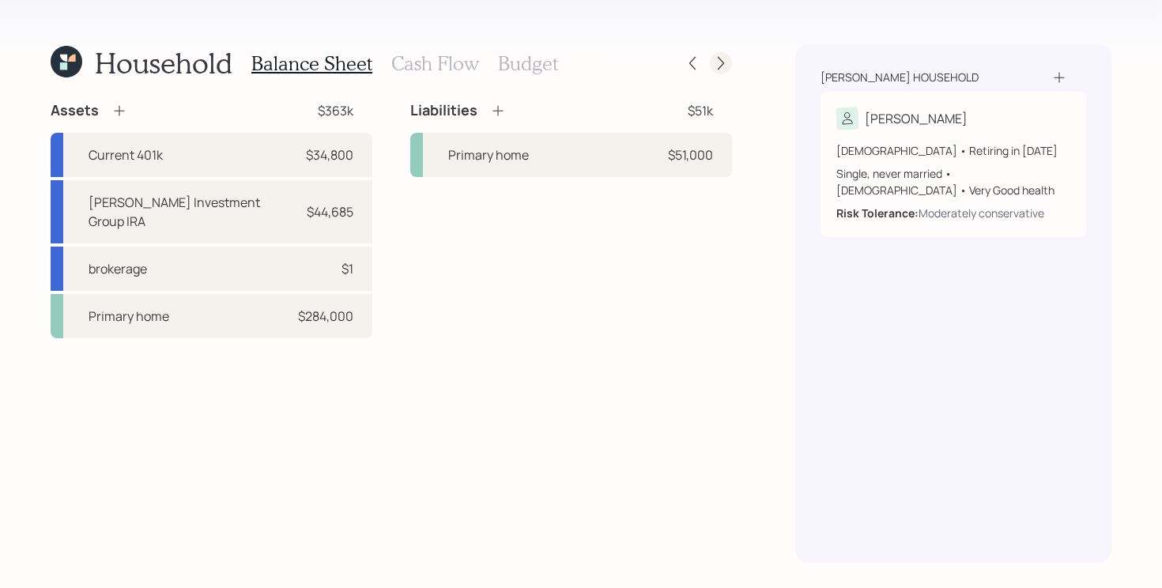
click at [717, 66] on icon at bounding box center [721, 63] width 16 height 16
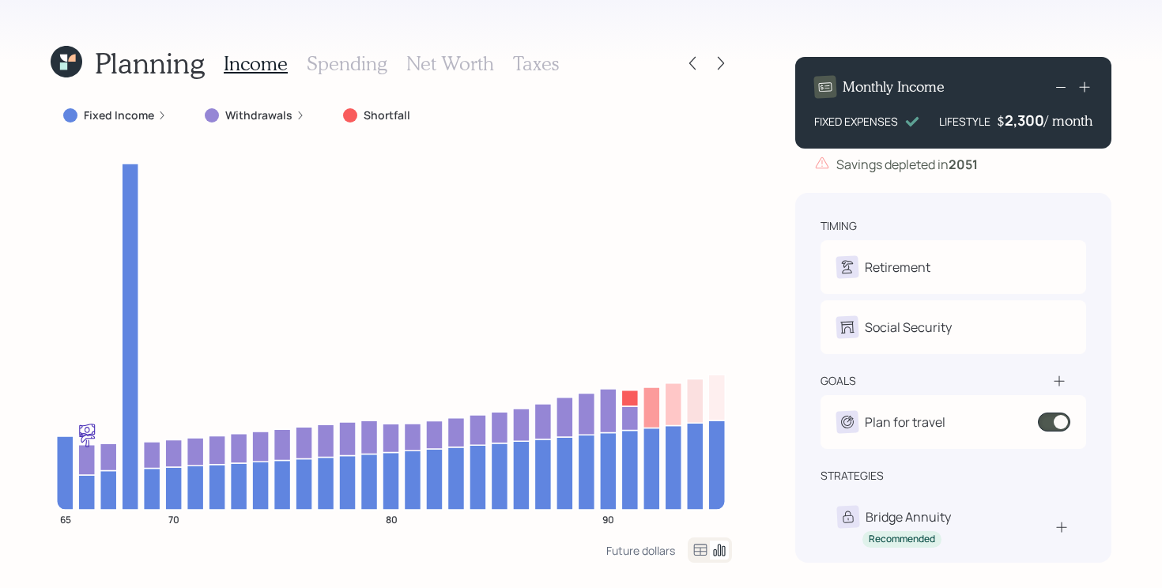
click at [346, 68] on h3 "Spending" at bounding box center [347, 63] width 81 height 23
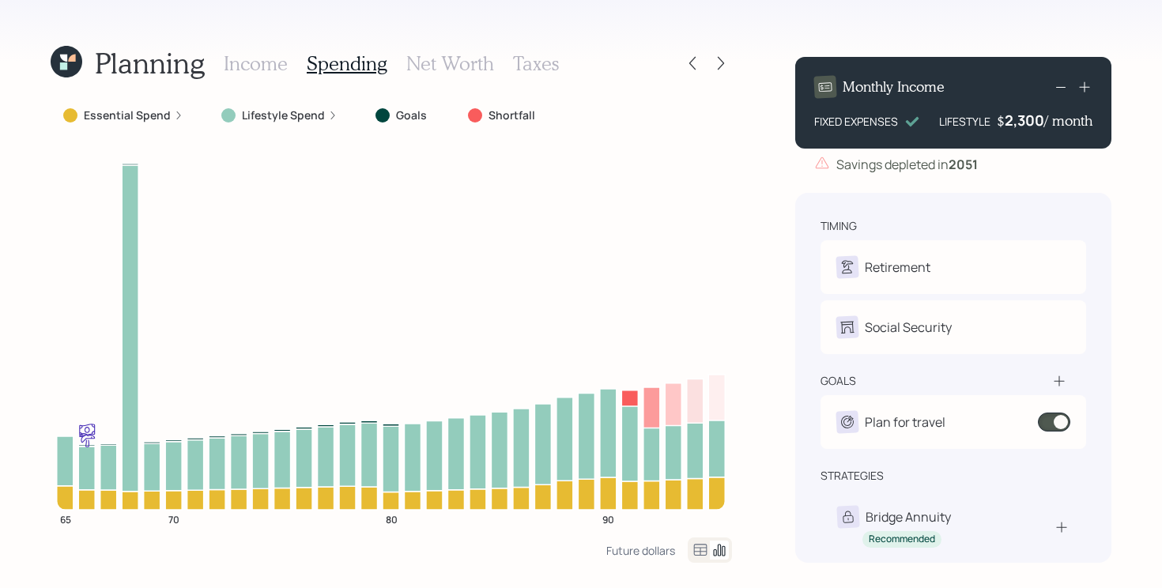
click at [691, 555] on icon at bounding box center [700, 550] width 19 height 19
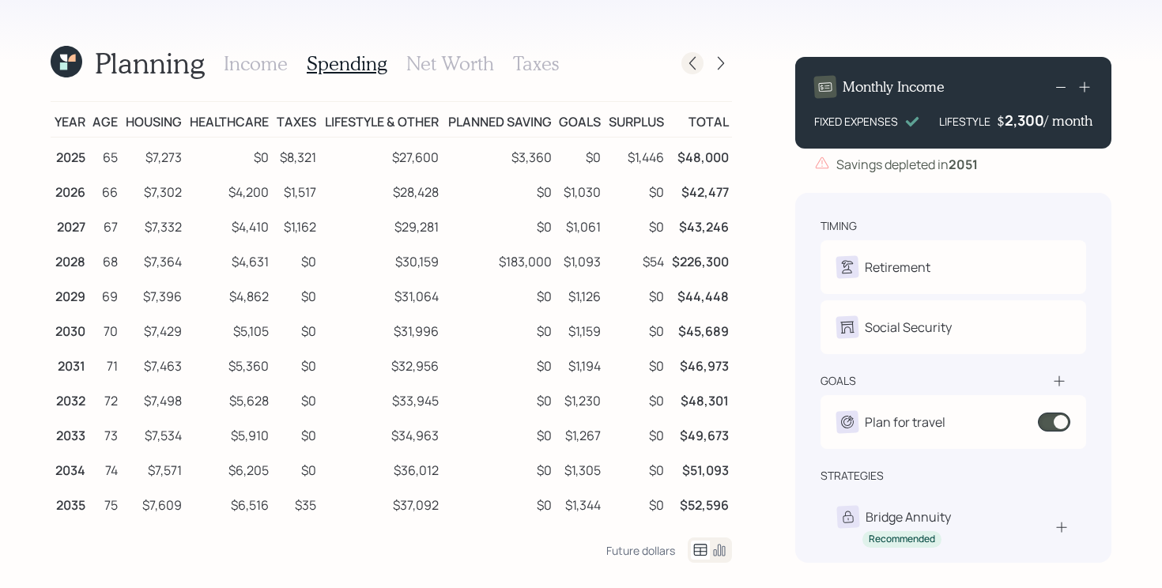
click at [699, 62] on icon at bounding box center [692, 63] width 16 height 16
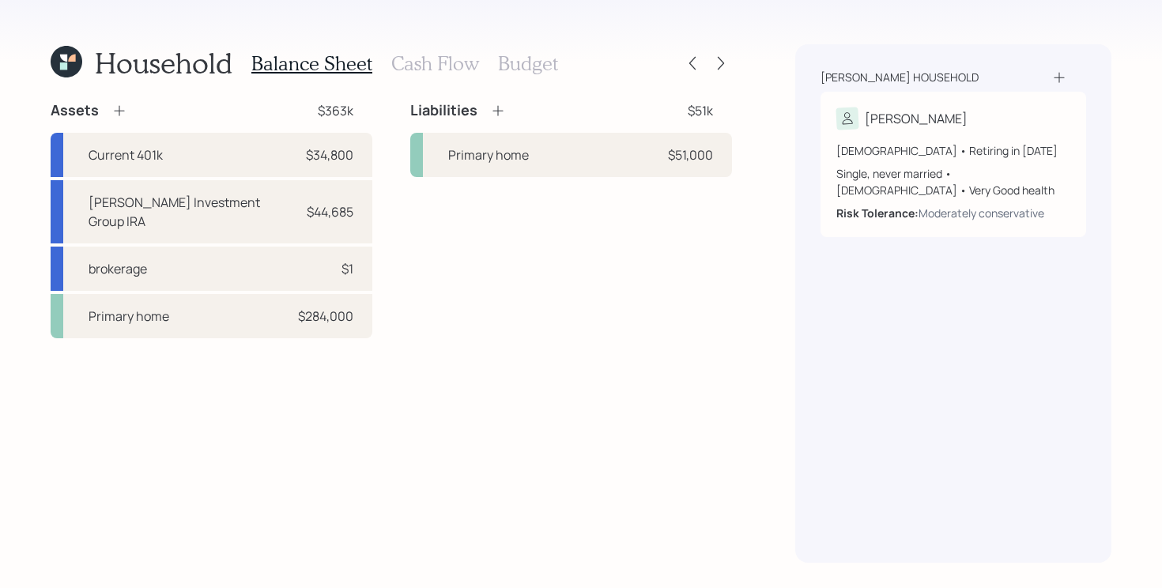
click at [708, 63] on div at bounding box center [706, 63] width 51 height 22
click at [714, 66] on icon at bounding box center [721, 63] width 16 height 16
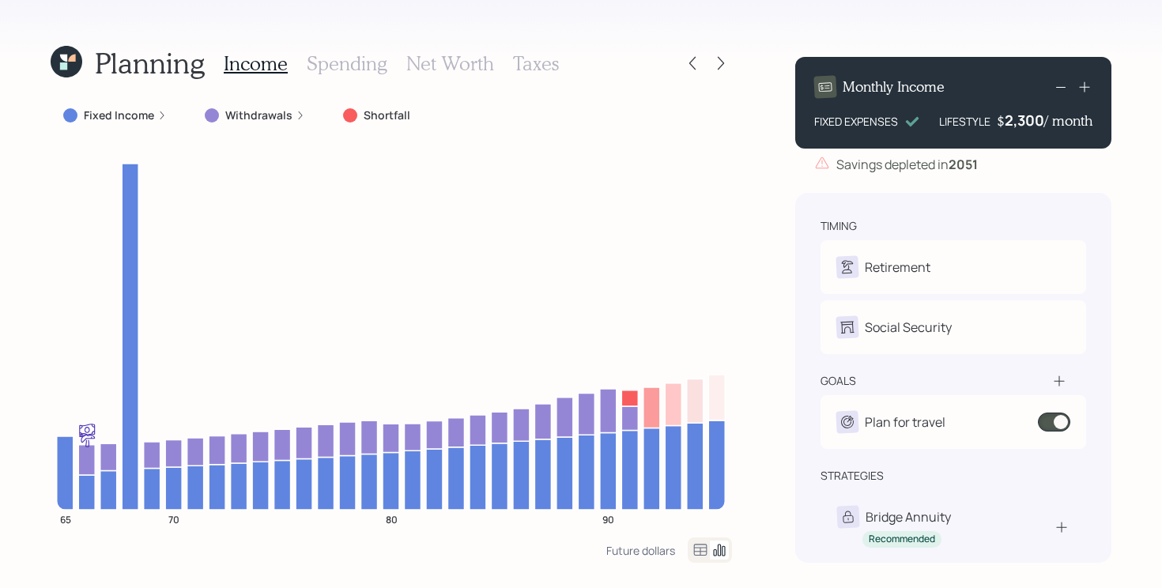
click at [714, 66] on icon at bounding box center [721, 63] width 16 height 16
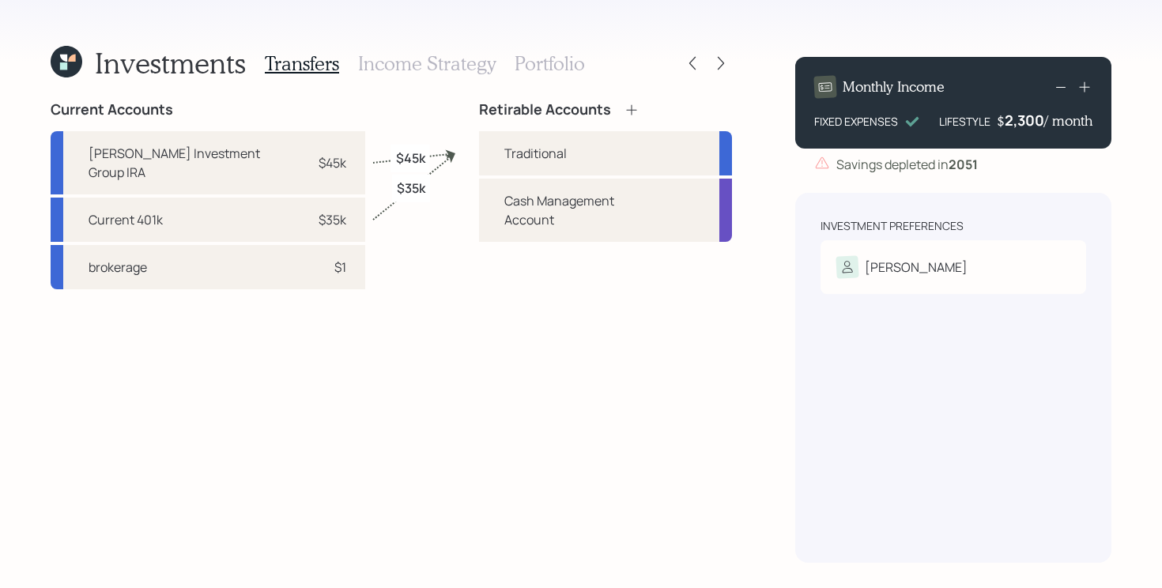
click at [589, 59] on div "Investments Transfers Income Strategy Portfolio" at bounding box center [391, 63] width 681 height 38
click at [556, 69] on h3 "Portfolio" at bounding box center [549, 63] width 70 height 23
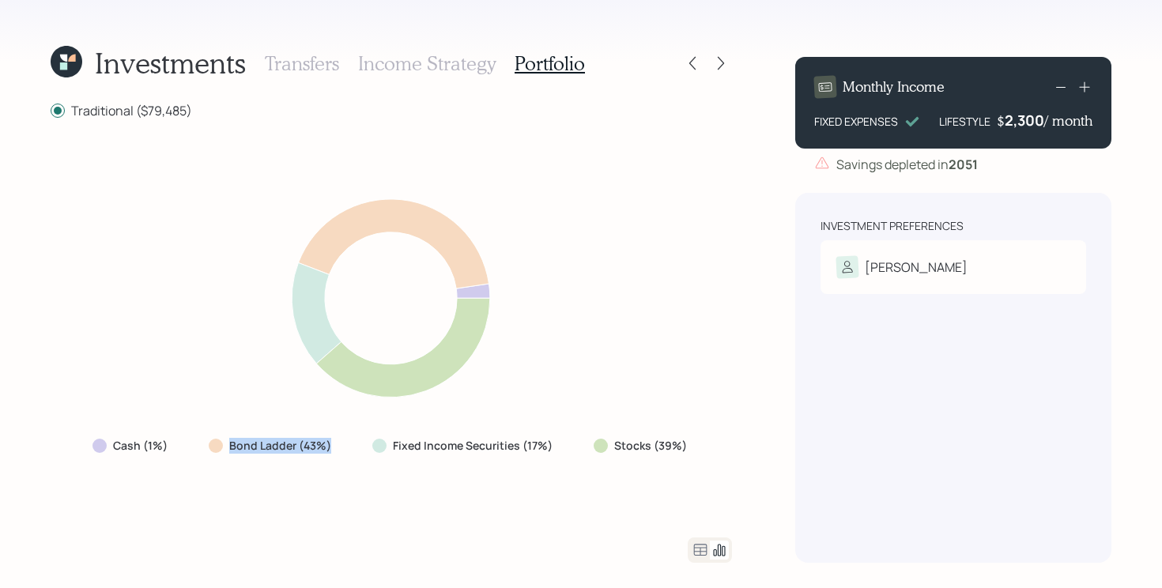
drag, startPoint x: 333, startPoint y: 456, endPoint x: 213, endPoint y: 461, distance: 120.2
click at [213, 461] on div "Cash (1%) Bond Ladder (43%) Fixed Income Securities (17%) Stocks (39%)" at bounding box center [391, 328] width 681 height 380
click at [692, 543] on icon at bounding box center [700, 550] width 19 height 19
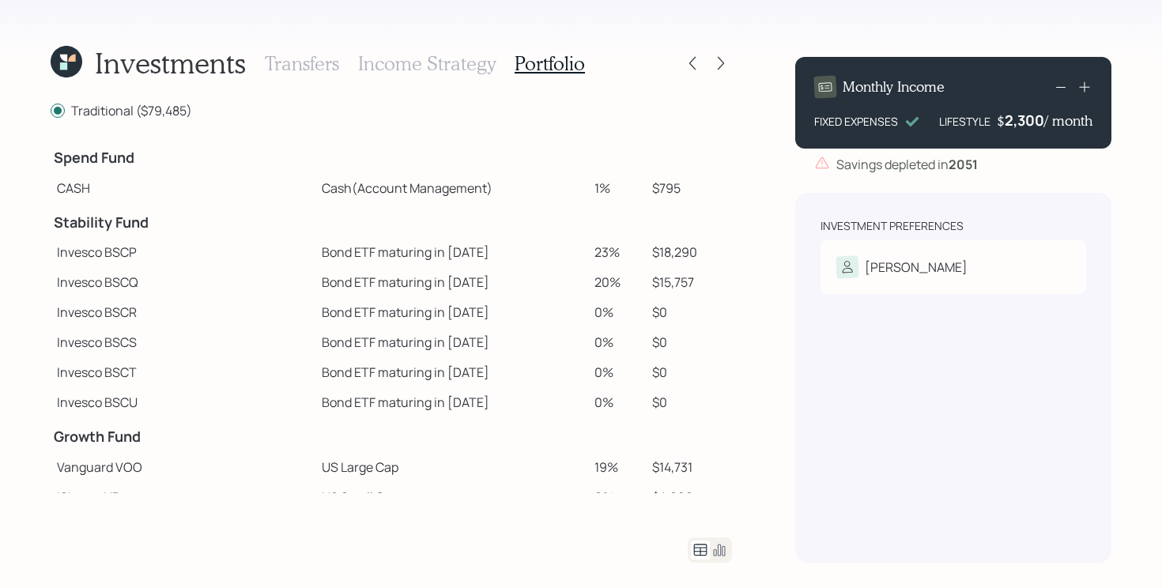
click at [316, 63] on h3 "Transfers" at bounding box center [302, 63] width 74 height 23
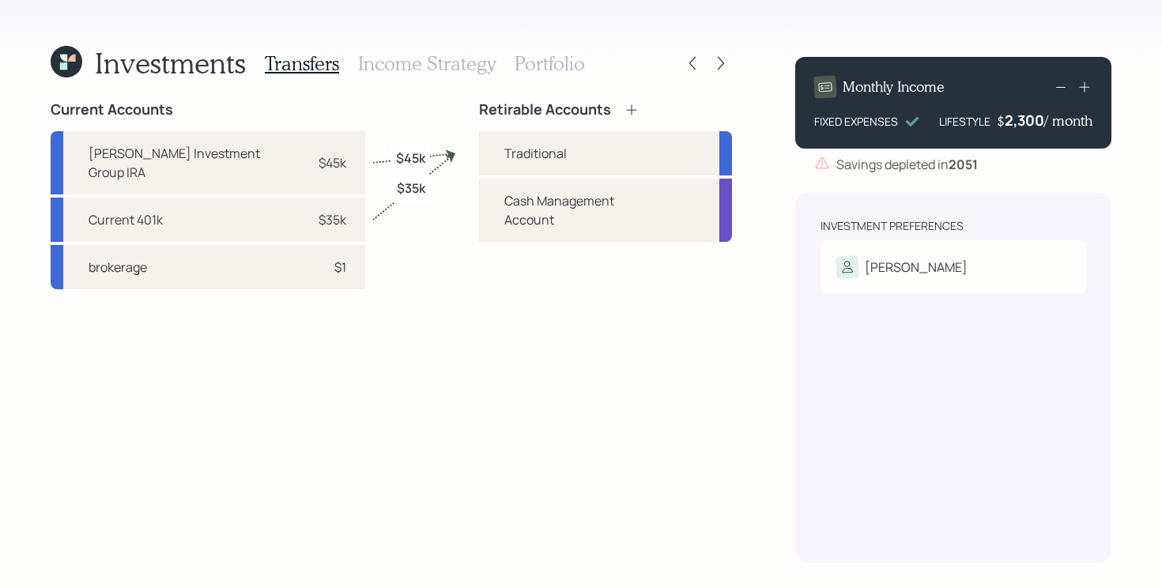
click at [420, 65] on h3 "Income Strategy" at bounding box center [427, 63] width 138 height 23
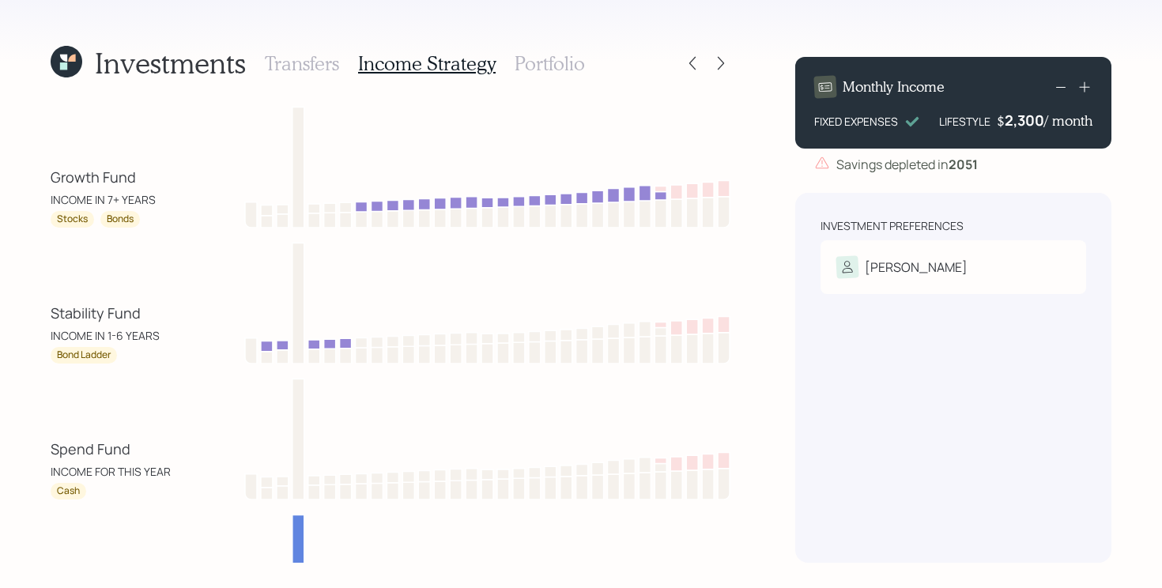
click at [565, 66] on h3 "Portfolio" at bounding box center [549, 63] width 70 height 23
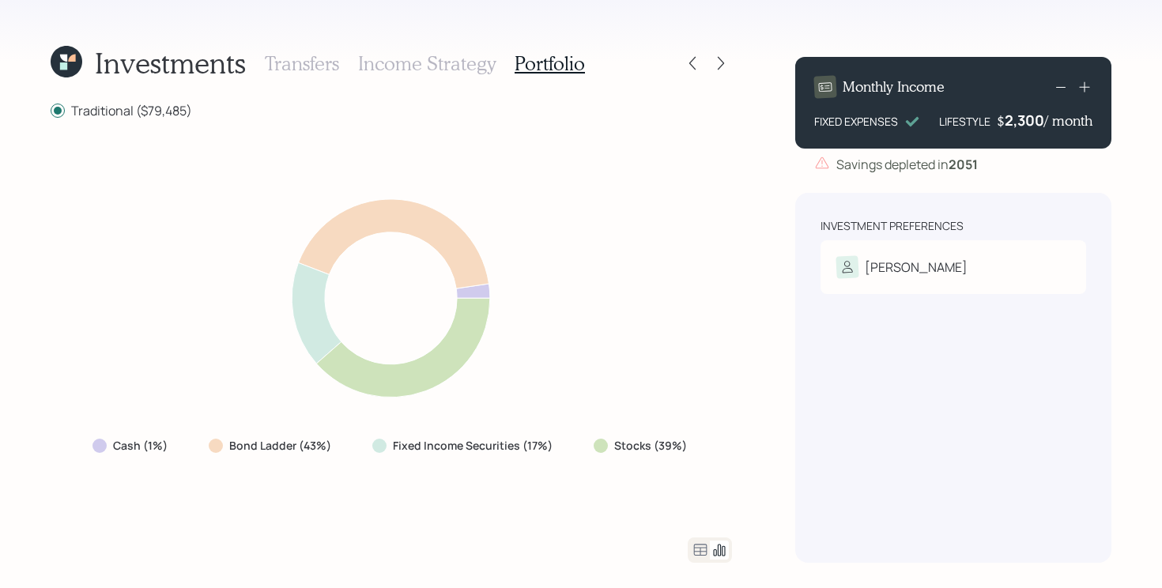
click at [76, 52] on icon at bounding box center [67, 62] width 32 height 32
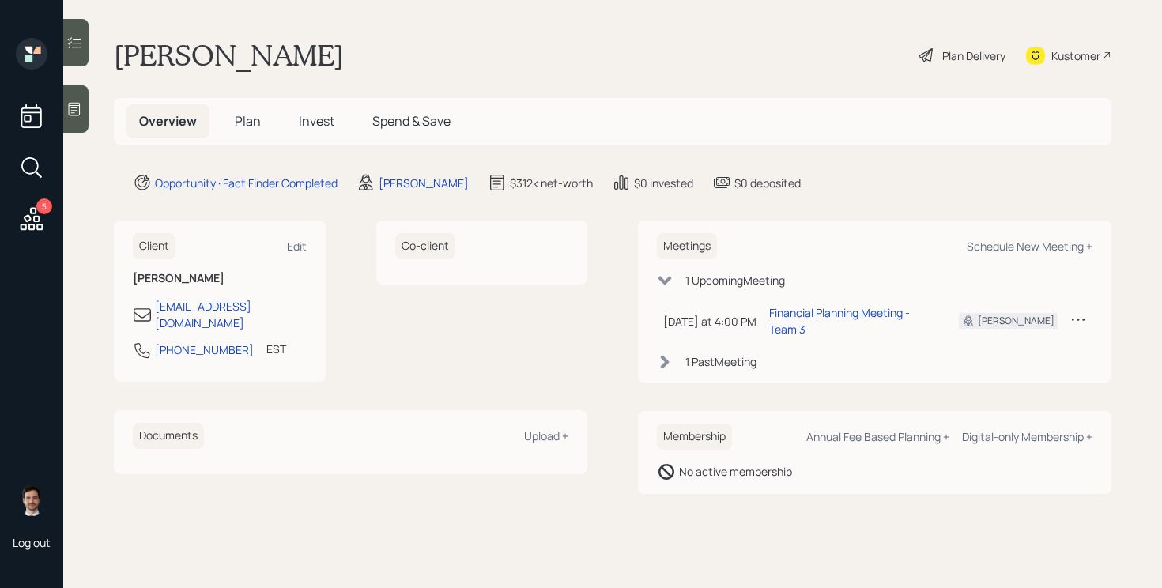
click at [243, 124] on span "Plan" at bounding box center [248, 120] width 26 height 17
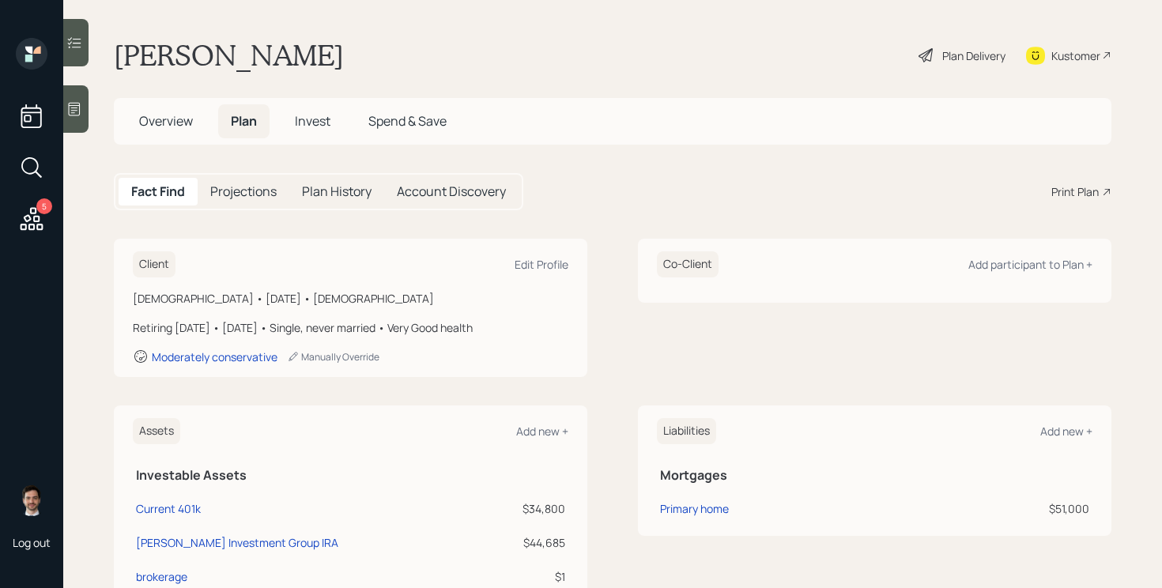
click at [1068, 202] on div "Fact Find Projections Plan History Account Discovery Print Plan" at bounding box center [612, 191] width 997 height 37
click at [1081, 186] on div "Print Plan" at bounding box center [1074, 191] width 47 height 17
click at [187, 124] on span "Overview" at bounding box center [166, 120] width 54 height 17
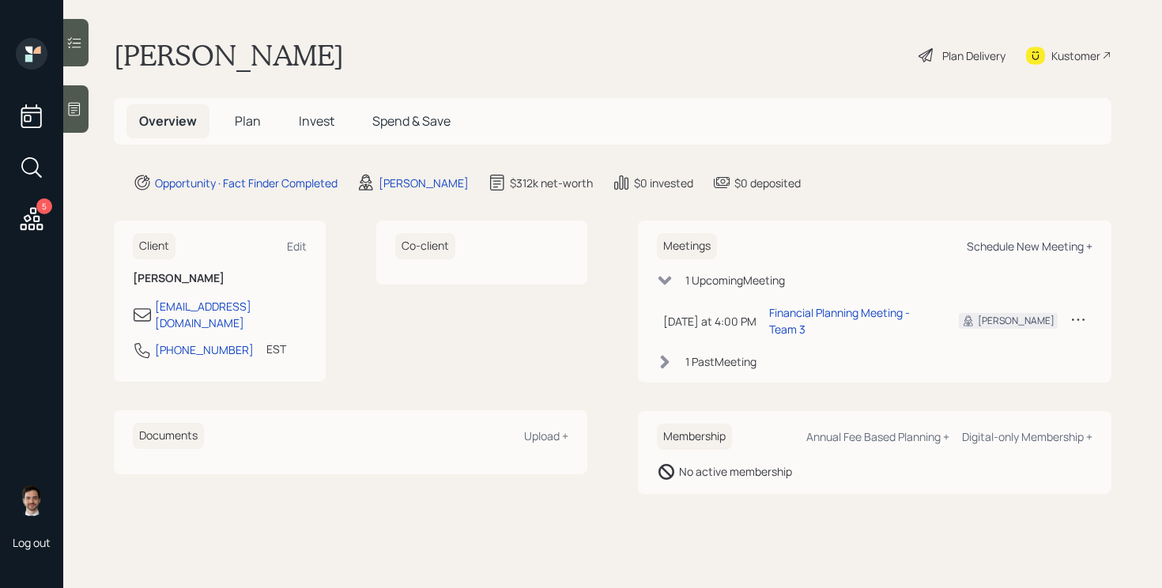
click at [1042, 247] on div "Schedule New Meeting +" at bounding box center [1030, 246] width 126 height 15
select select "ef6b64e1-8f62-4a74-b865-a7df4b35b836"
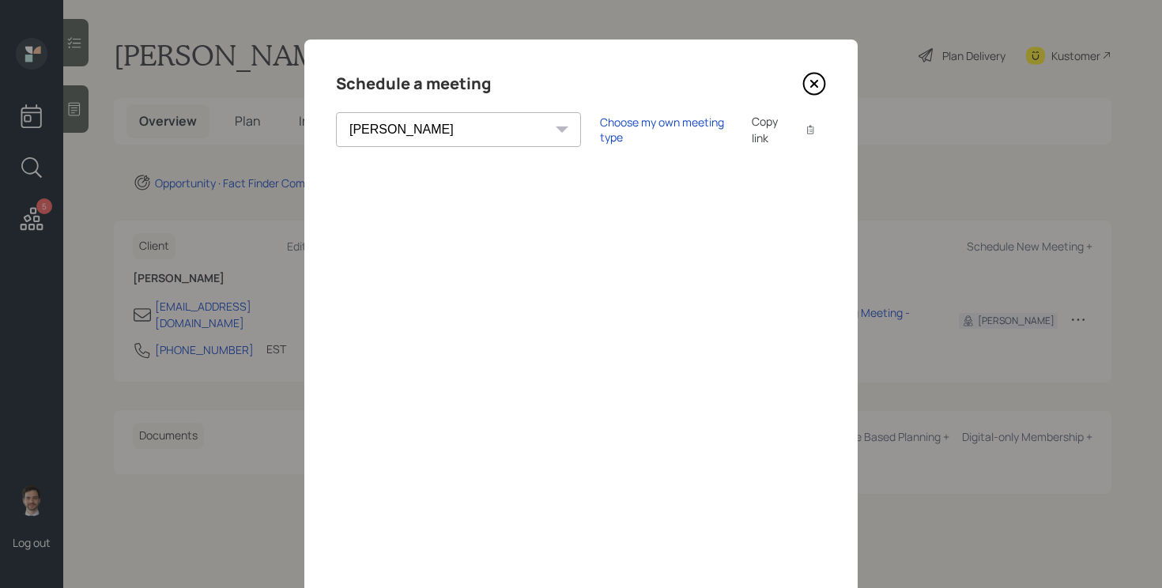
click at [812, 85] on icon at bounding box center [814, 84] width 6 height 6
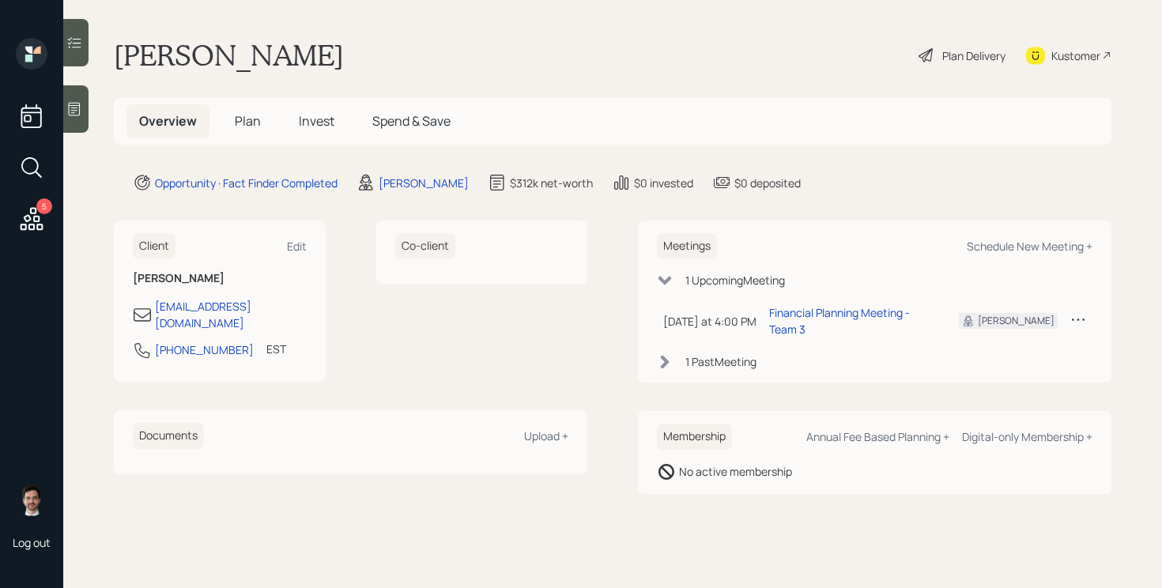
click at [36, 209] on icon at bounding box center [32, 218] width 23 height 23
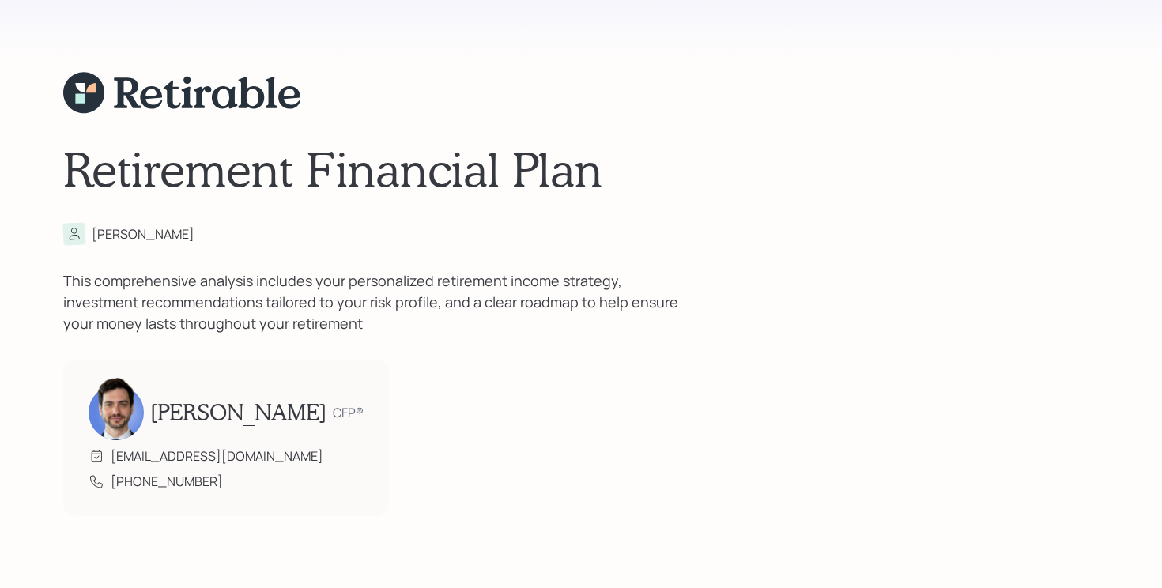
click at [634, 200] on div "Retirement Financial Plan Dawn This comprehensive analysis includes your person…" at bounding box center [580, 294] width 1035 height 588
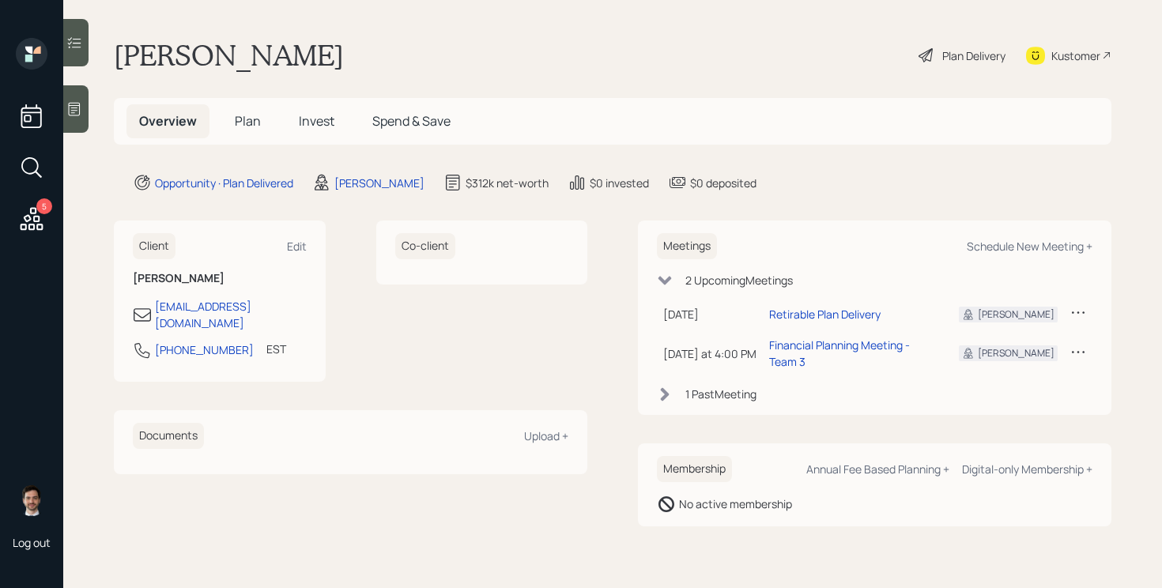
click at [471, 67] on div "Dawn Poma Plan Delivery Kustomer" at bounding box center [612, 55] width 997 height 35
click at [322, 122] on span "Invest" at bounding box center [317, 120] width 36 height 17
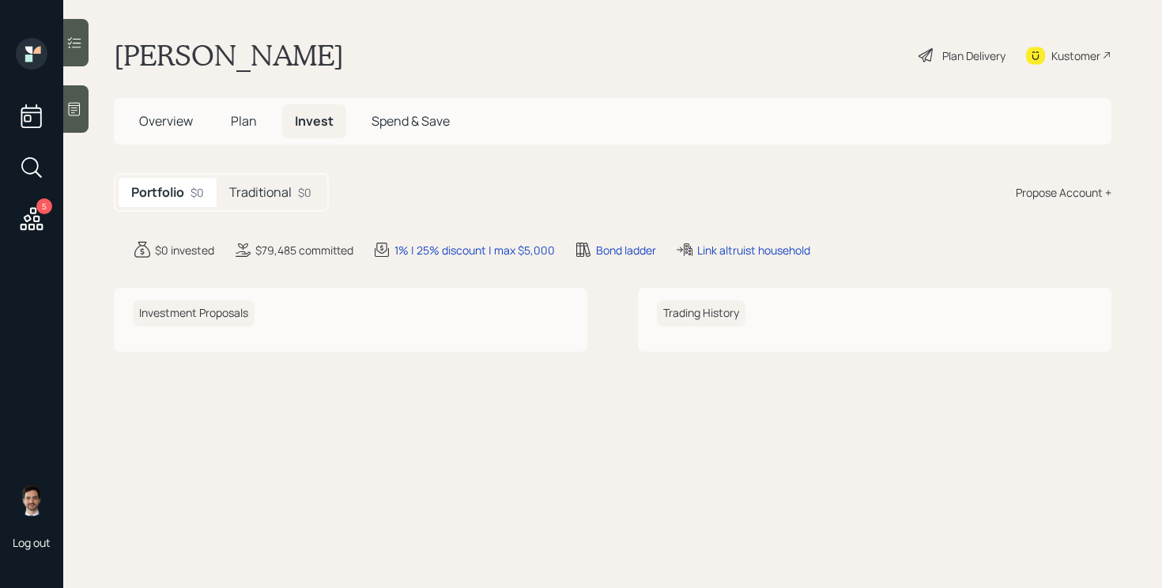
click at [942, 55] on div "Plan Delivery" at bounding box center [973, 55] width 63 height 17
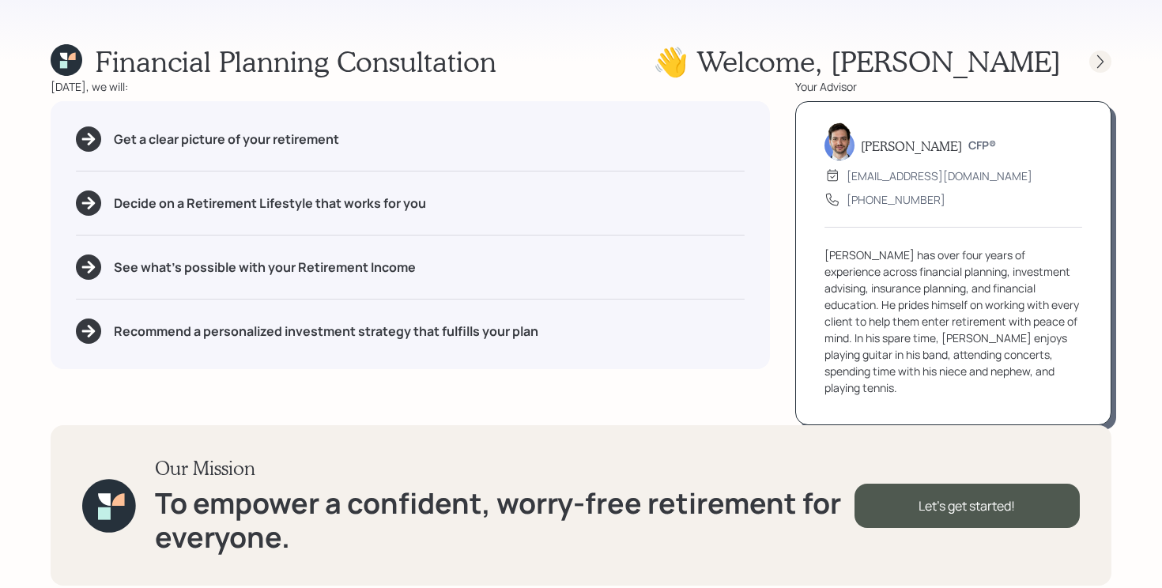
click at [1101, 61] on icon at bounding box center [1100, 62] width 16 height 16
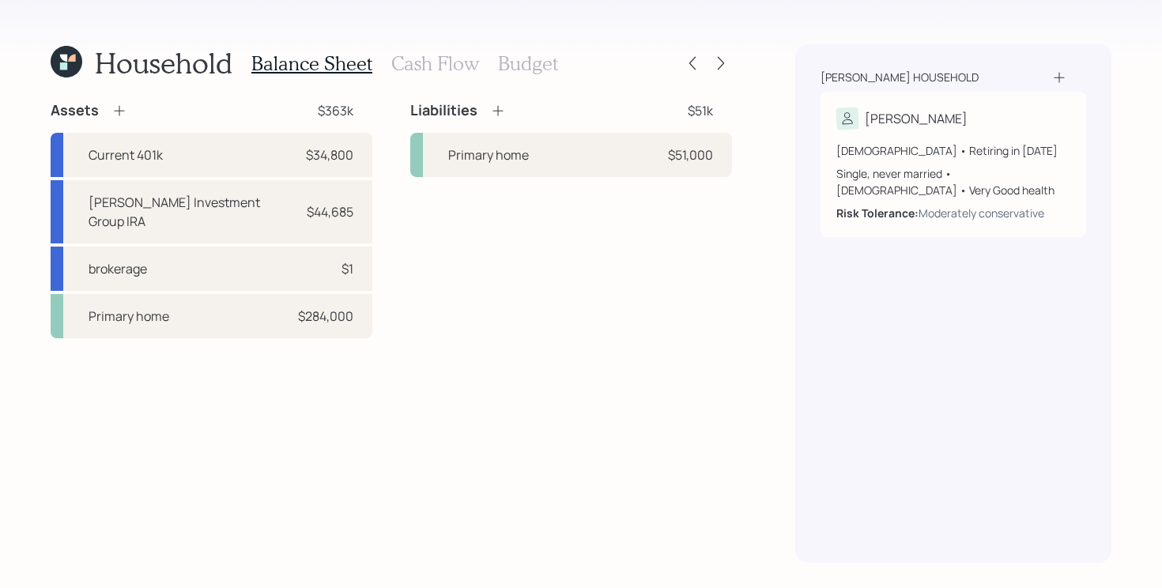
click at [733, 57] on div "Household Balance Sheet Cash Flow Budget Assets $363k Current 401k $34,800 Koel…" at bounding box center [581, 294] width 1162 height 588
click at [723, 62] on icon at bounding box center [721, 63] width 16 height 16
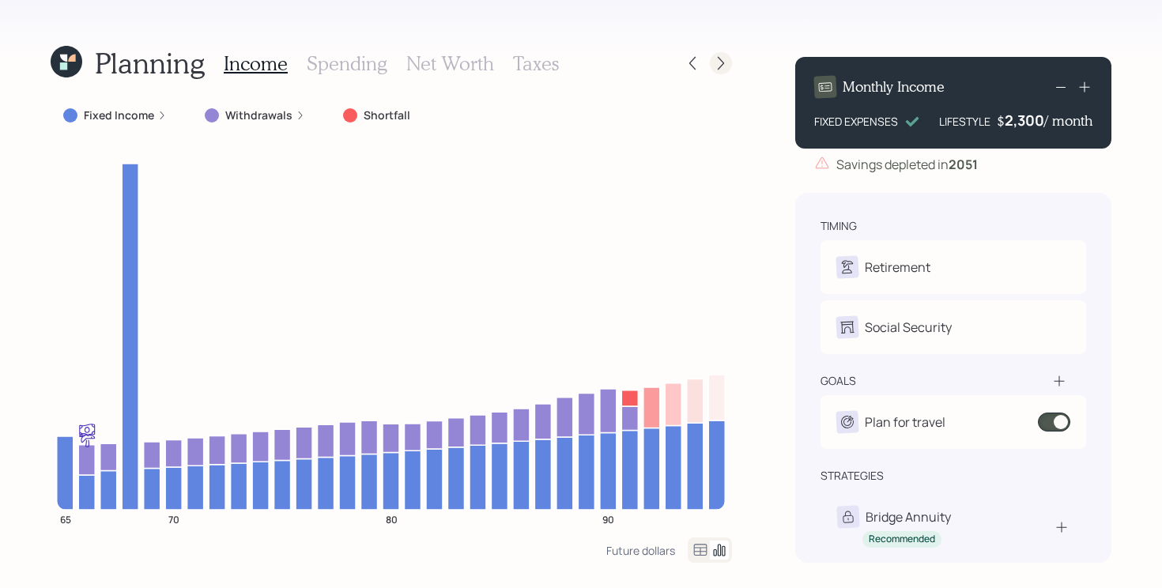
click at [721, 70] on icon at bounding box center [721, 63] width 16 height 16
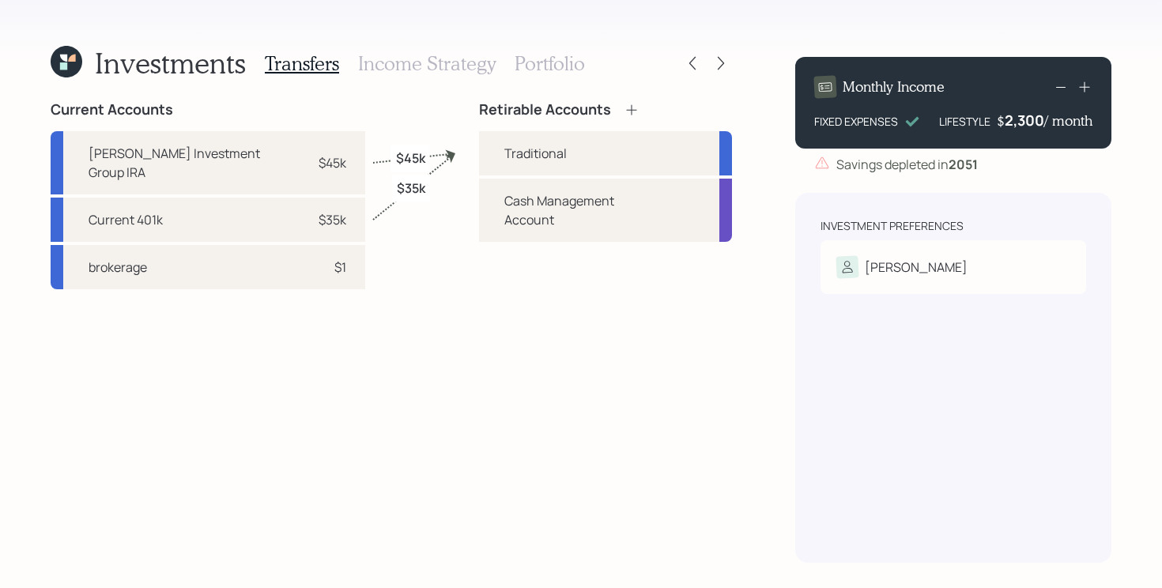
click at [539, 69] on h3 "Portfolio" at bounding box center [549, 63] width 70 height 23
